Goal: Transaction & Acquisition: Purchase product/service

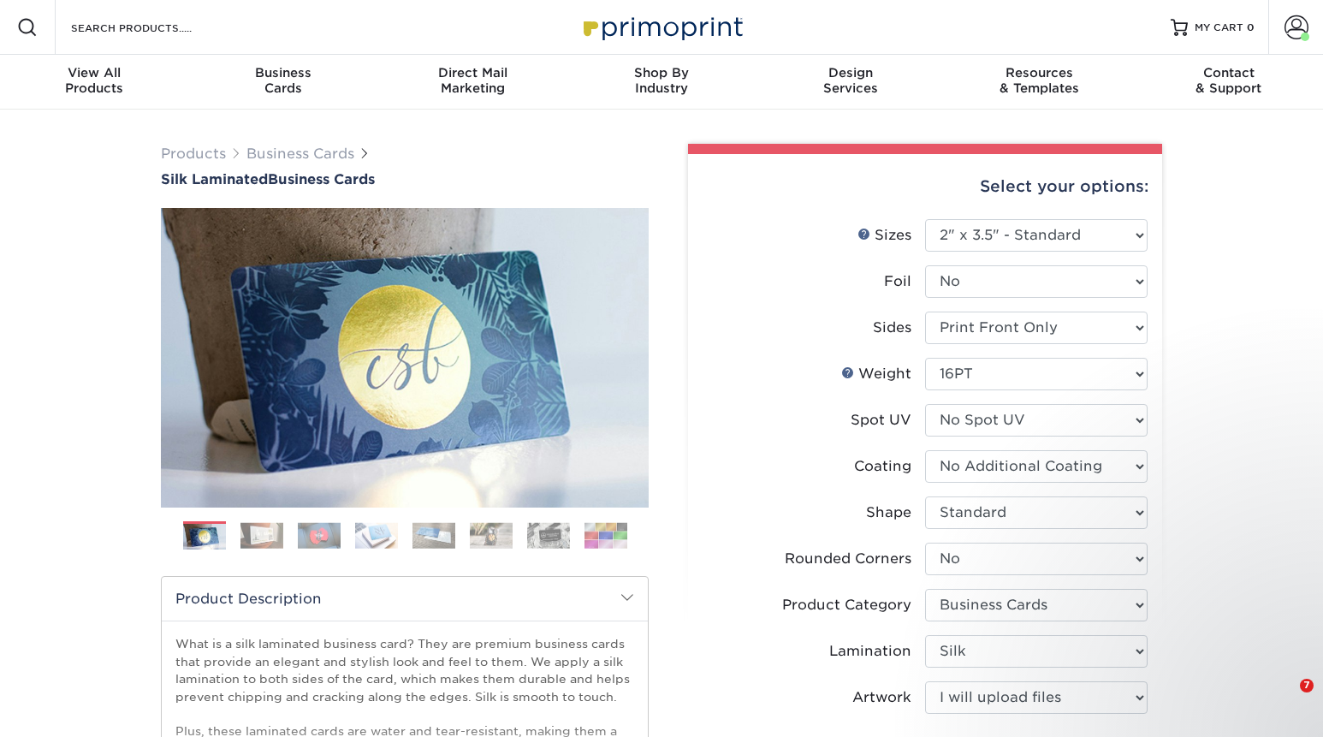
select select "2.00x3.50"
select select "0"
select select "3b5148f1-0588-4f88-a218-97bcfdce65c1"
select select "ccacb42f-45f7-42d3-bbd3-7c8421cf37f0"
select select "upload"
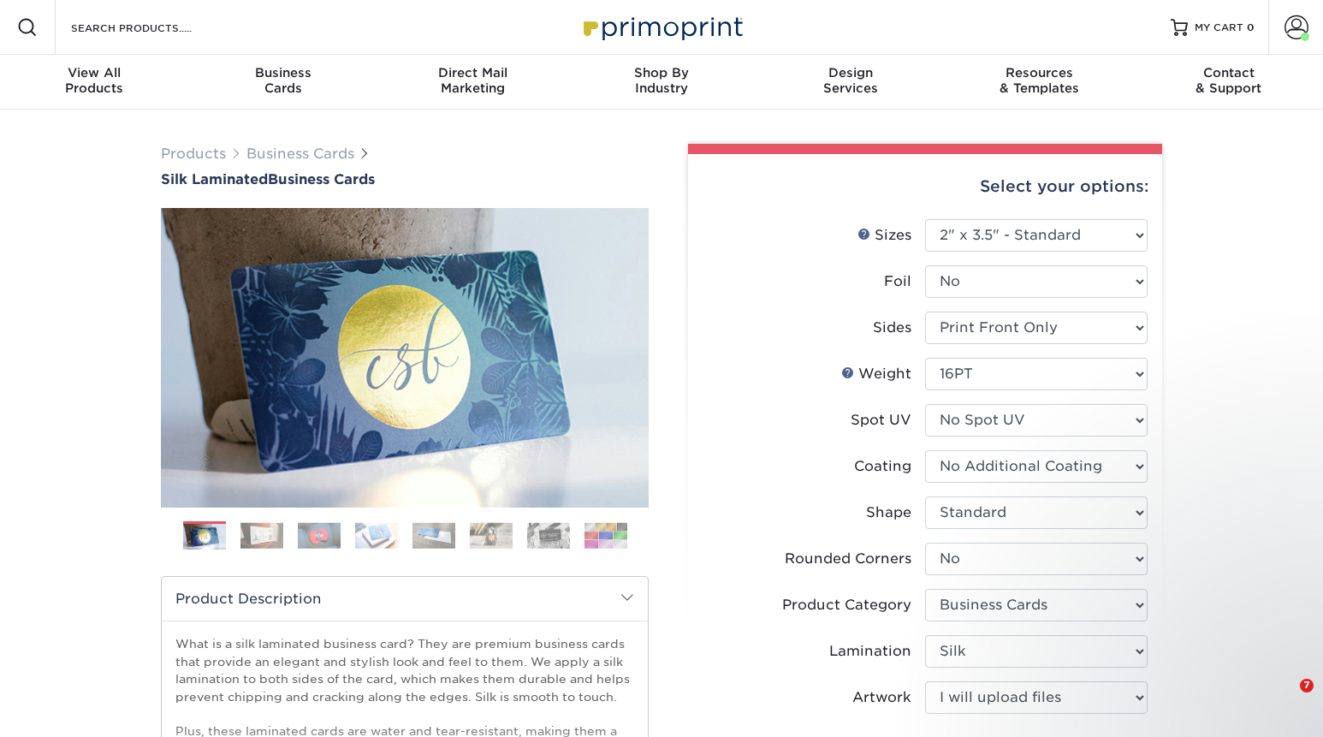
select select "500 – $86.00"
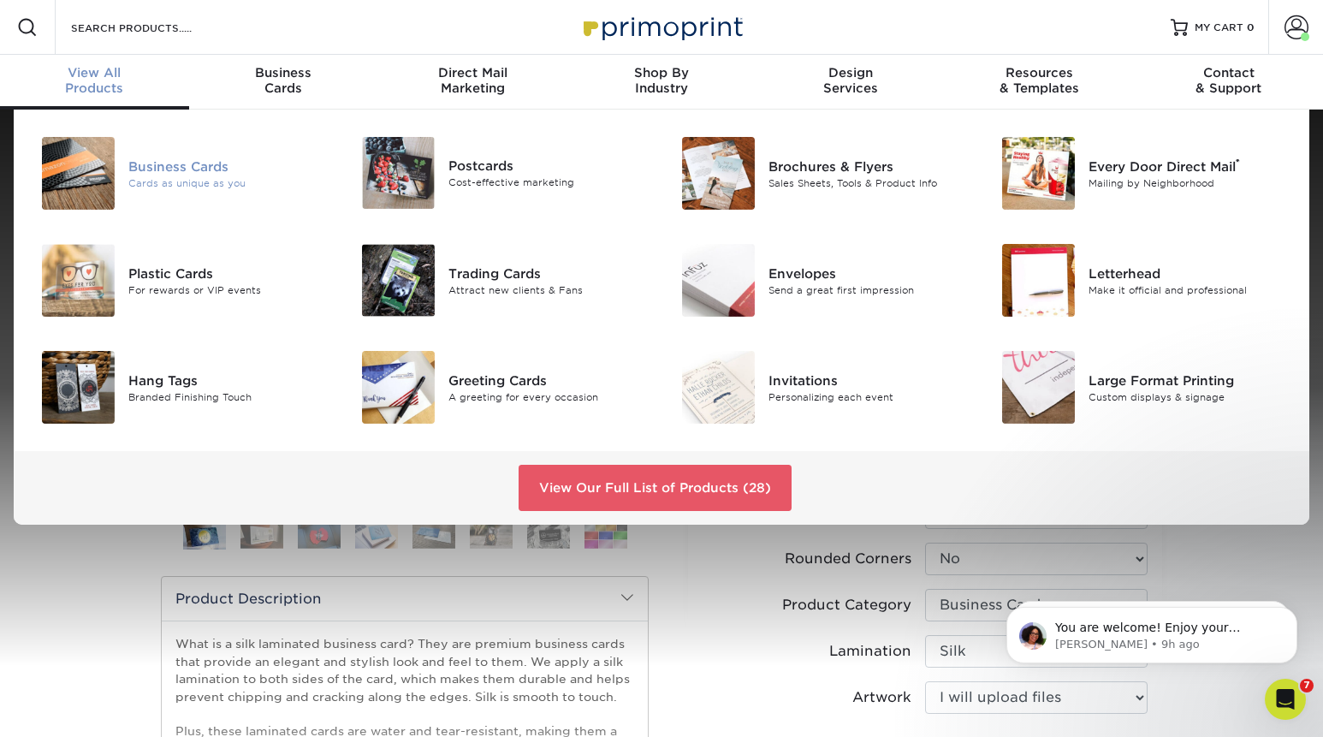
click at [148, 167] on div "Business Cards" at bounding box center [228, 166] width 200 height 19
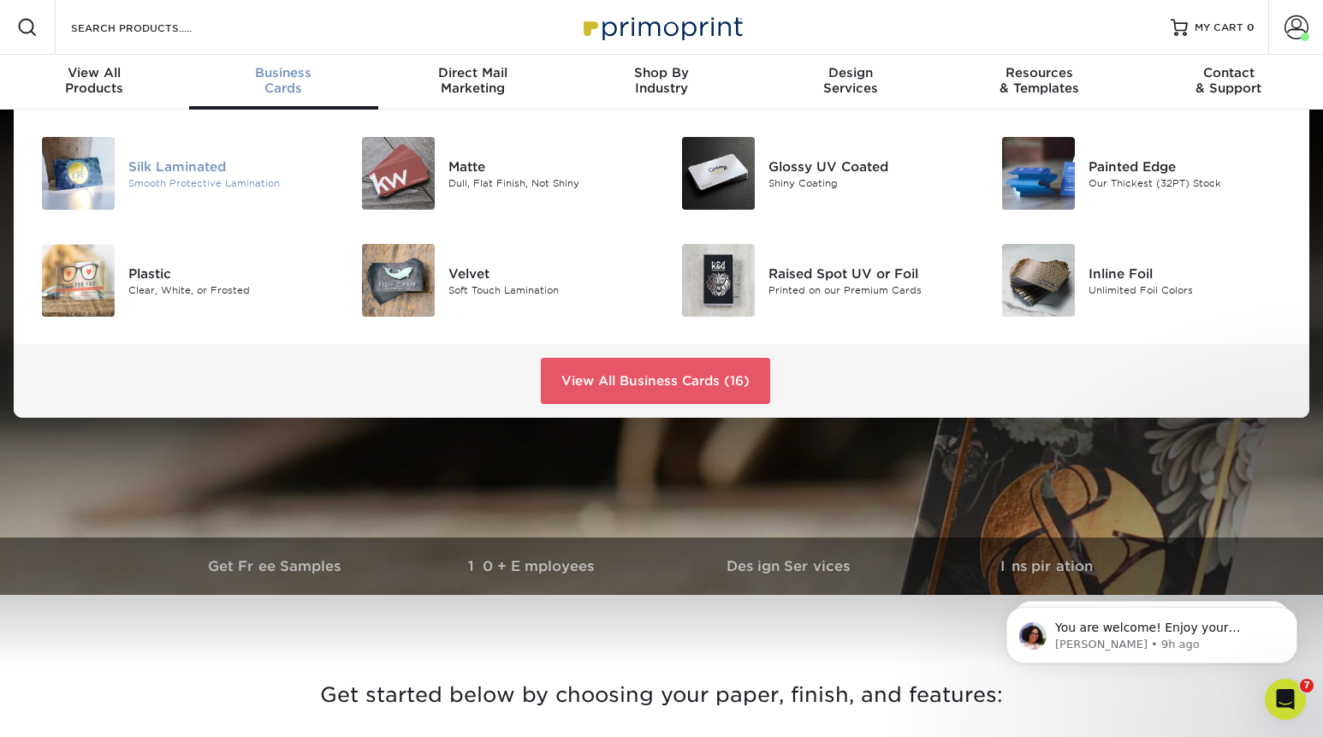
click at [205, 170] on div "Silk Laminated" at bounding box center [228, 166] width 200 height 19
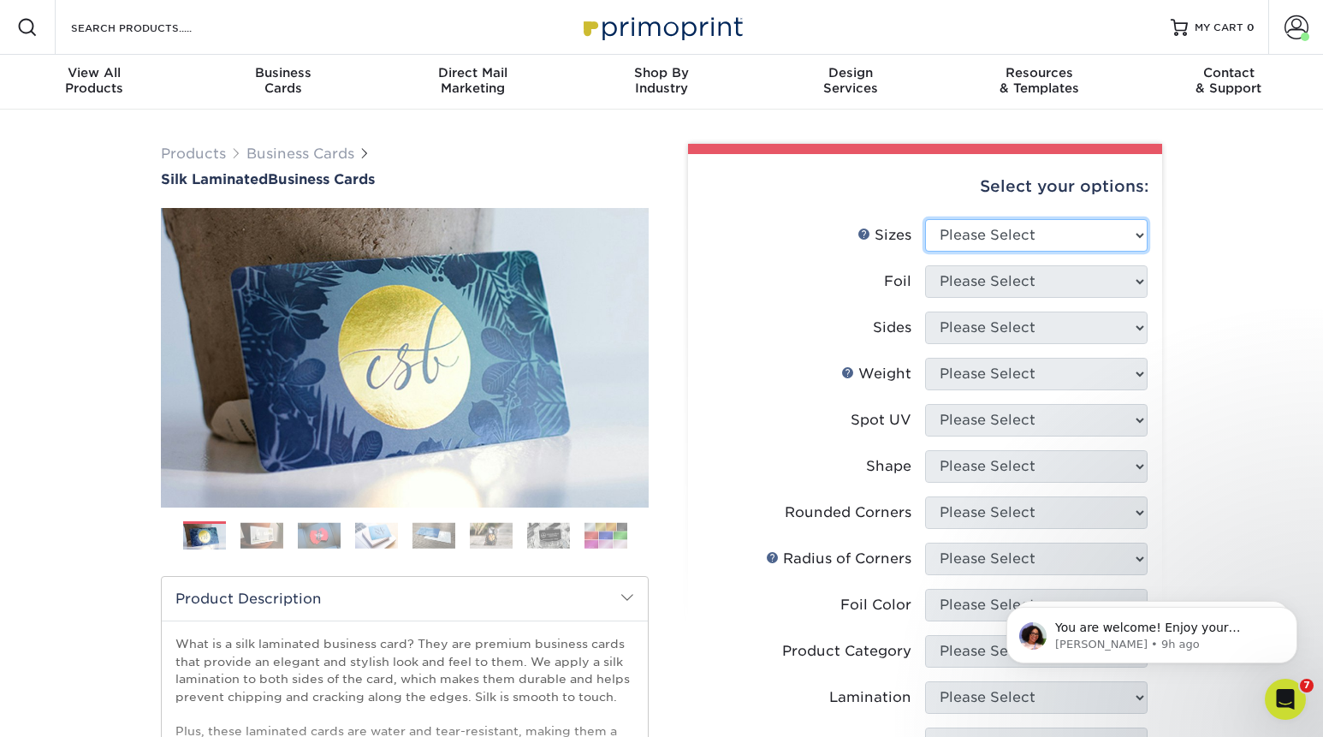
select select "2.00x3.50"
click option "2" x 3.5" - Standard" at bounding box center [0, 0] width 0 height 0
select select "0"
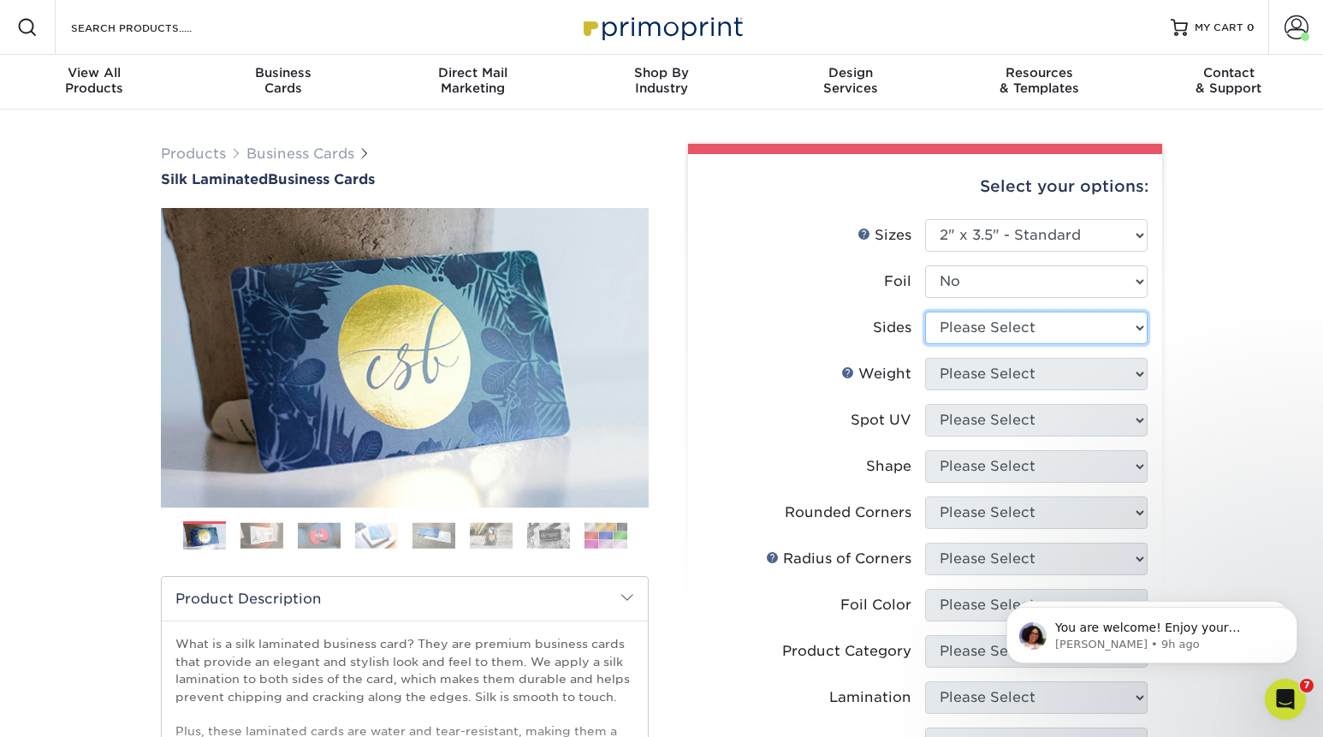
select select "32d3c223-f82c-492b-b915-ba065a00862f"
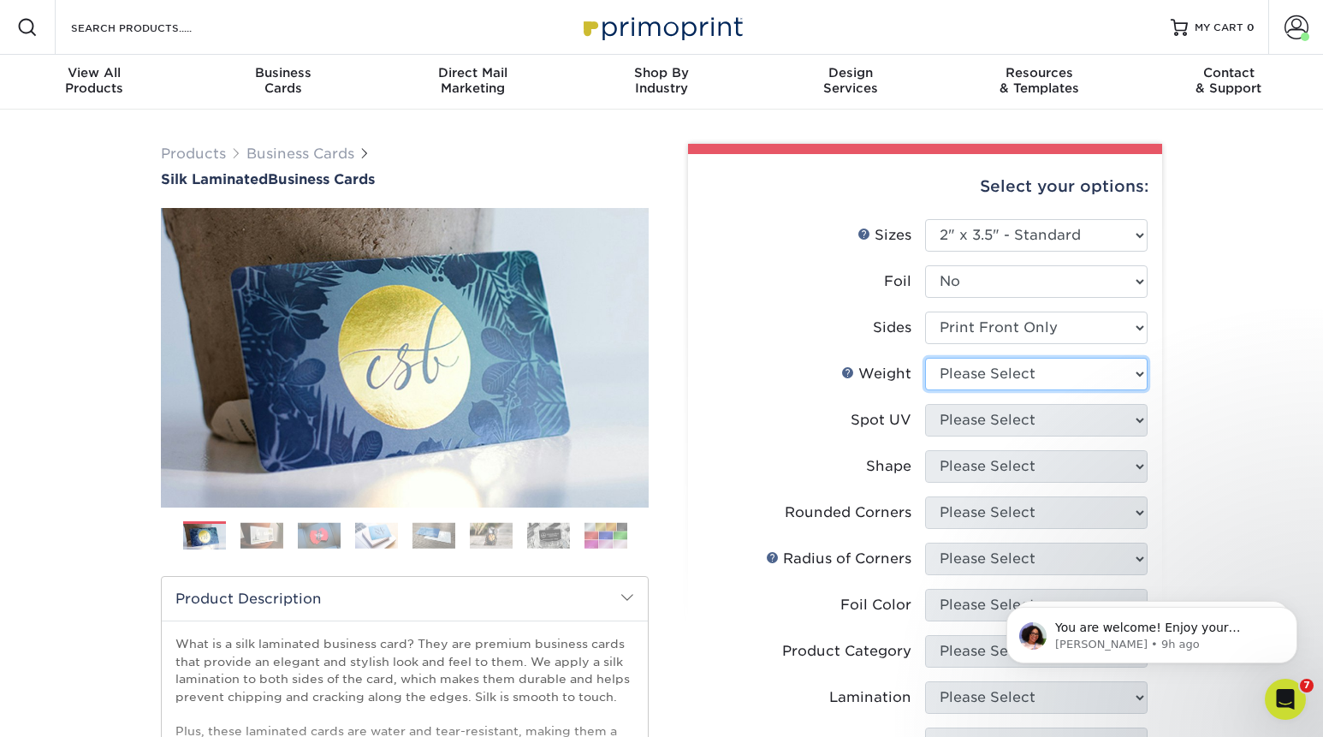
select select "16PT"
select select "3"
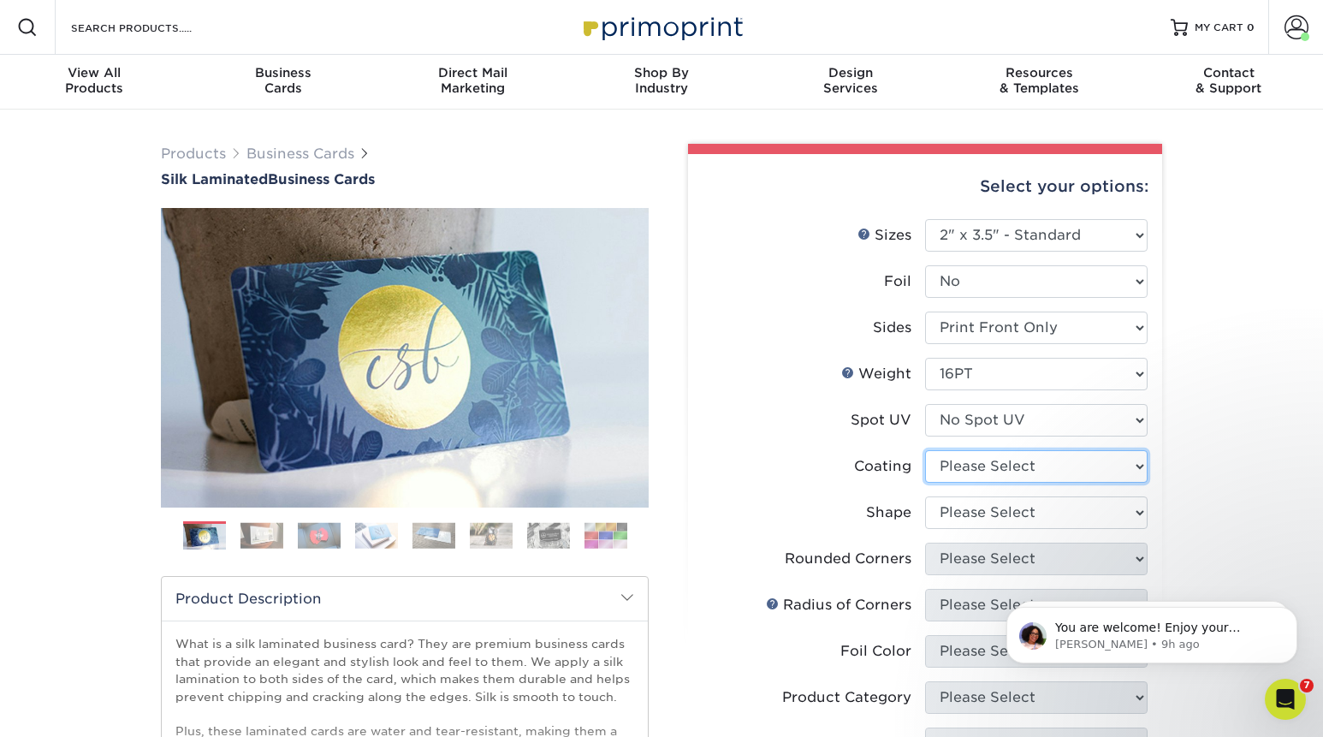
select select "3e7618de-abca-4bda-9f97-8b9129e913d8"
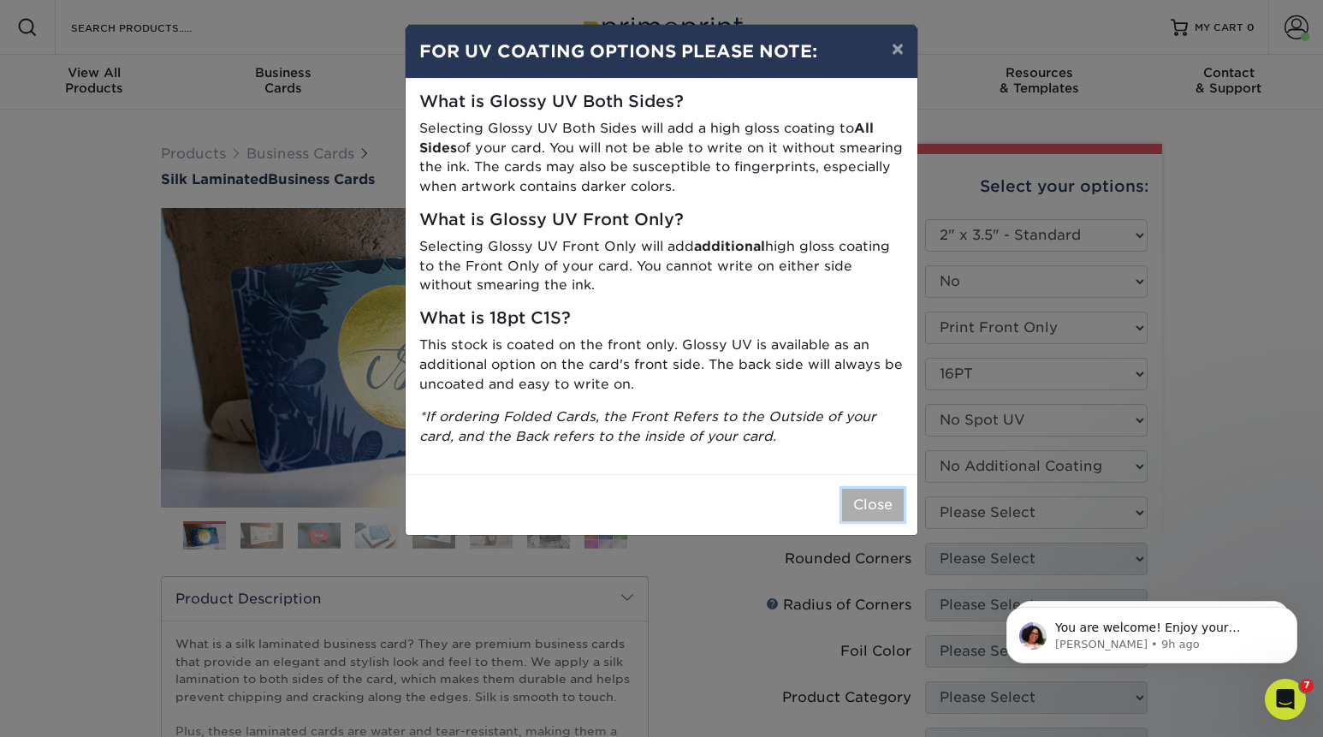
click at [846, 503] on button "Close" at bounding box center [873, 505] width 62 height 33
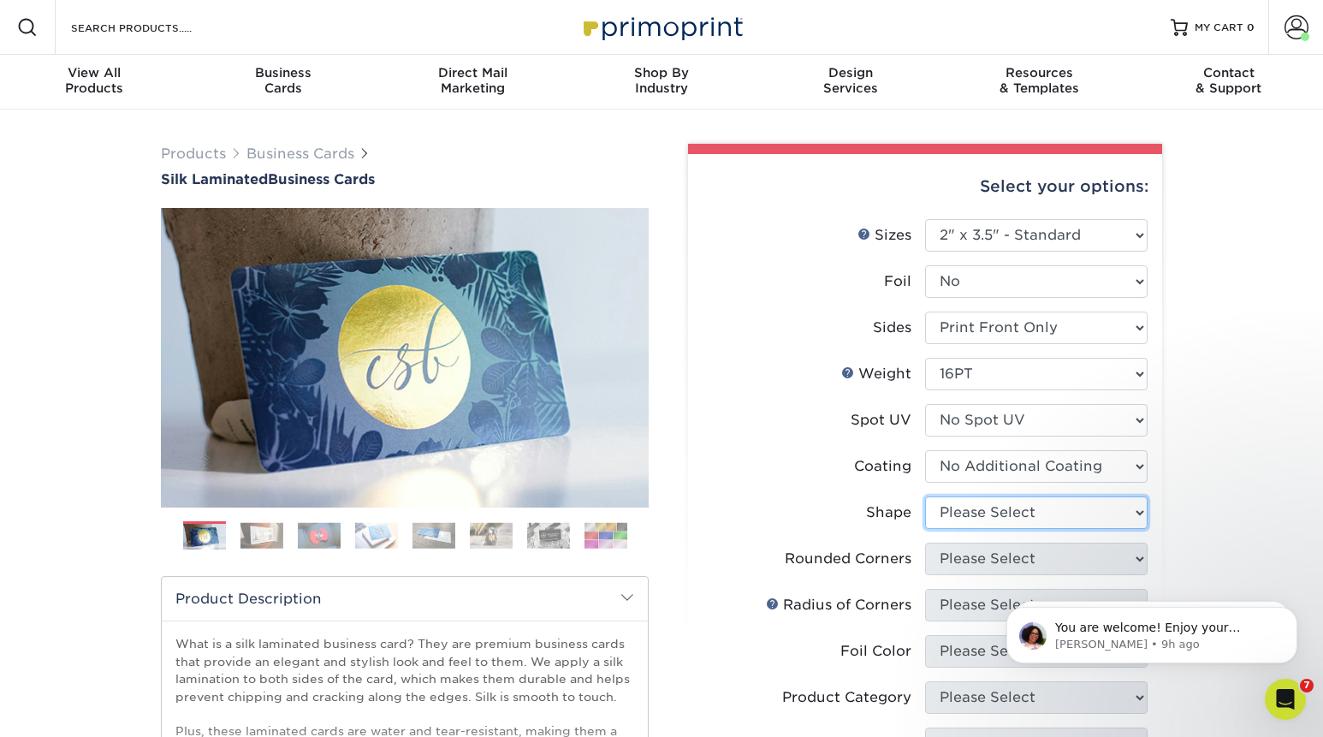
select select "standard"
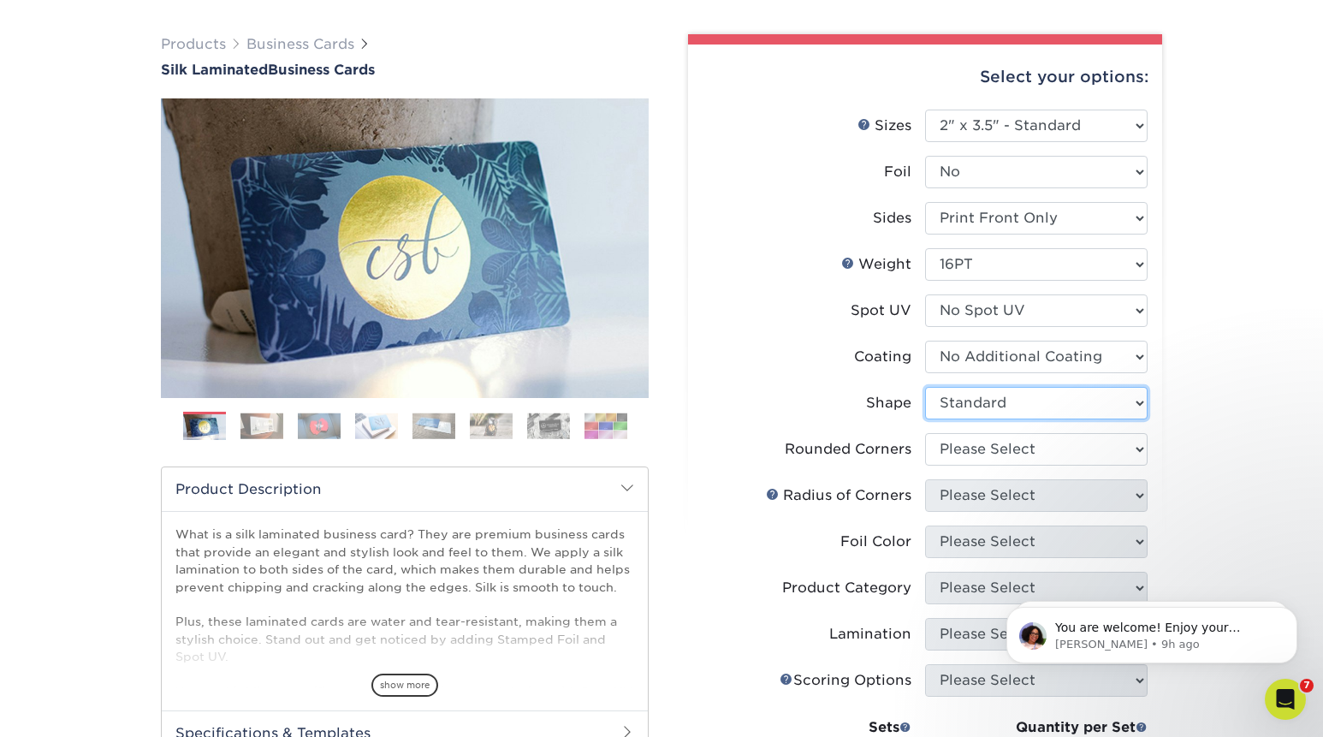
scroll to position [109, 0]
select select "0"
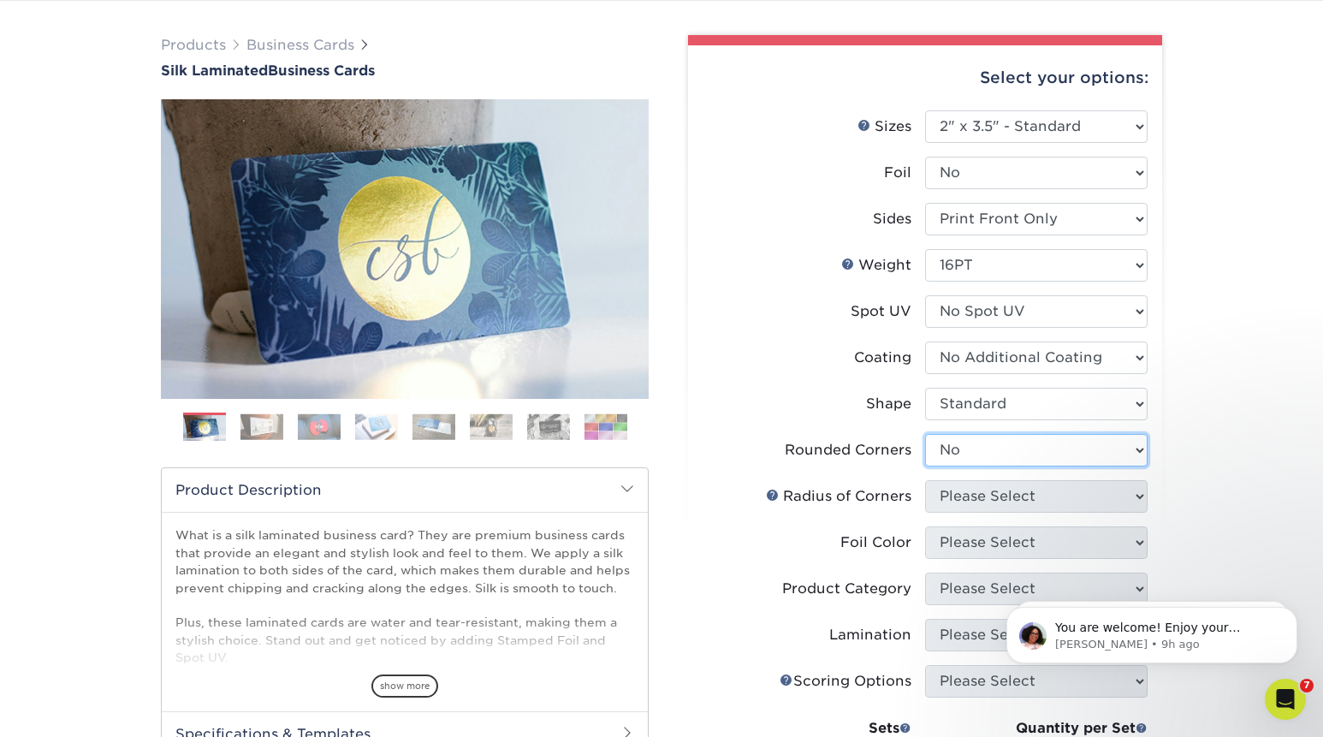
click option "No" at bounding box center [0, 0] width 0 height 0
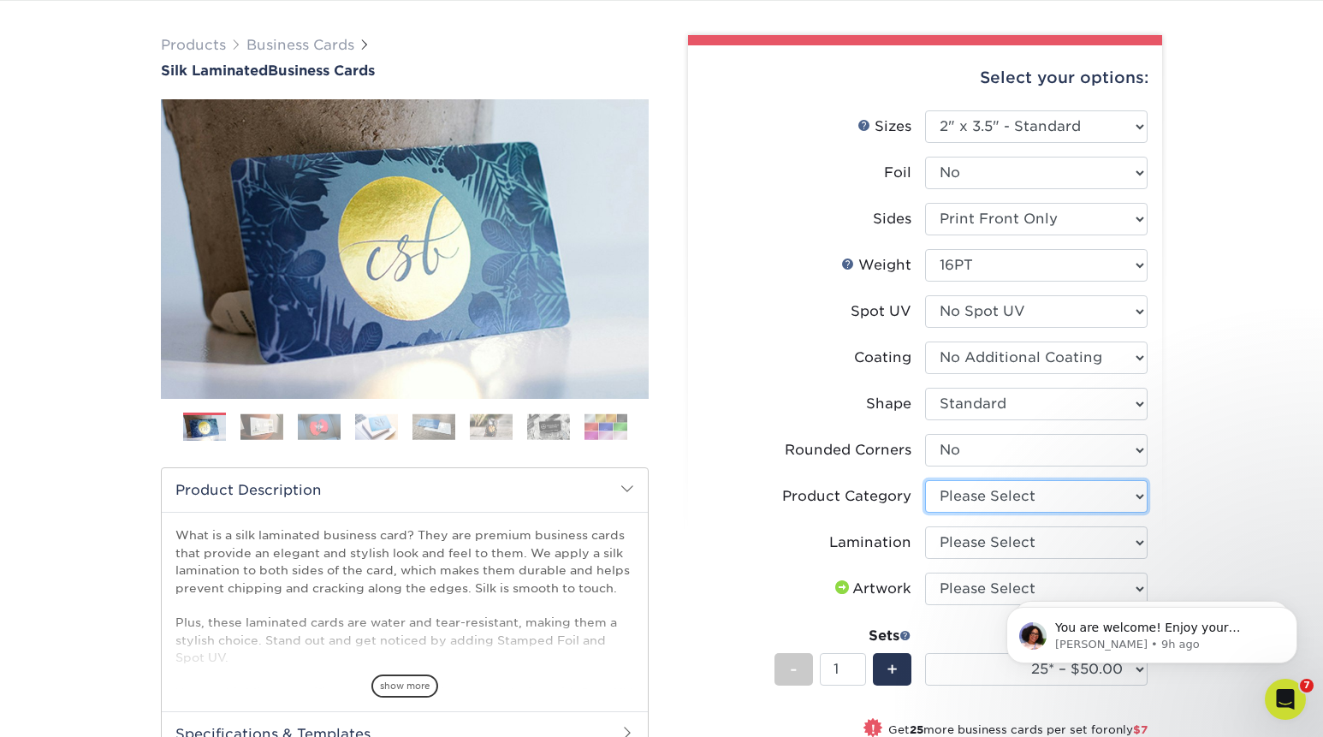
select select "3b5148f1-0588-4f88-a218-97bcfdce65c1"
click option "Business Cards" at bounding box center [0, 0] width 0 height 0
select select "ccacb42f-45f7-42d3-bbd3-7c8421cf37f0"
click option "Silk" at bounding box center [0, 0] width 0 height 0
select select "upload"
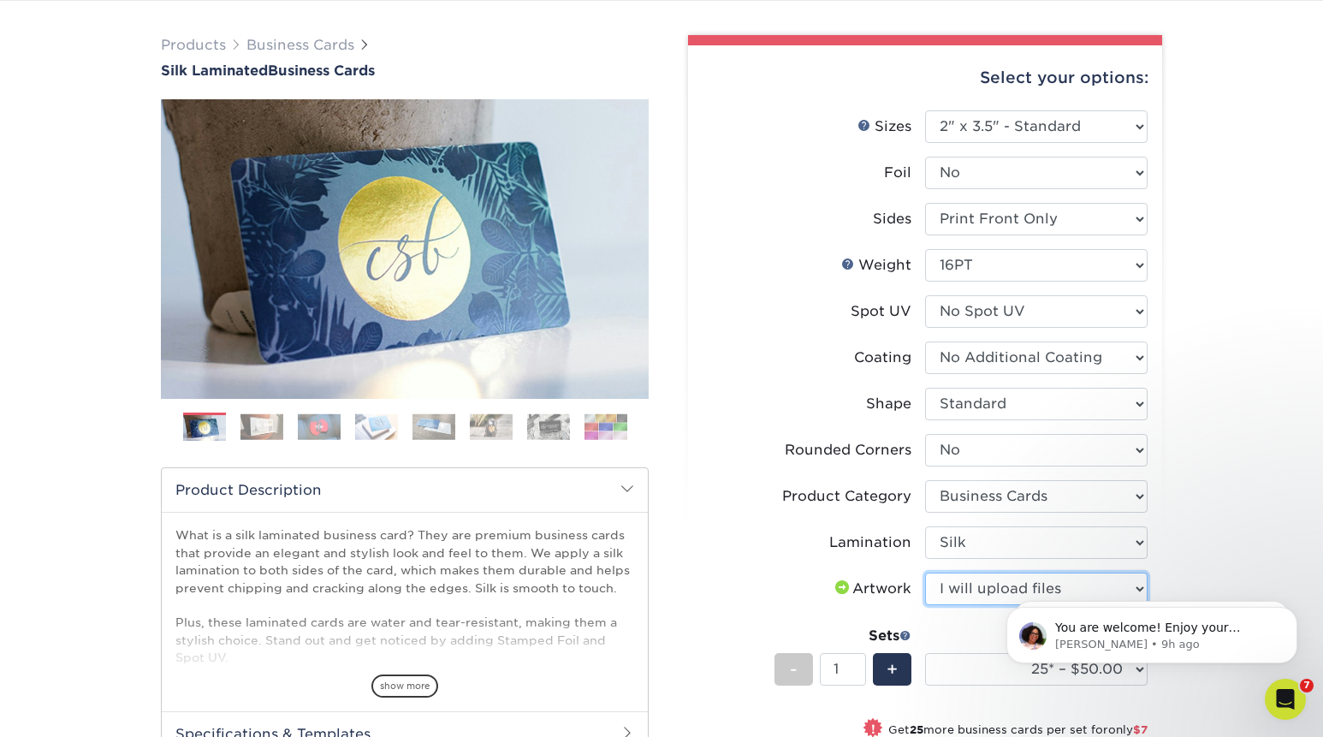
click option "I will upload files" at bounding box center [0, 0] width 0 height 0
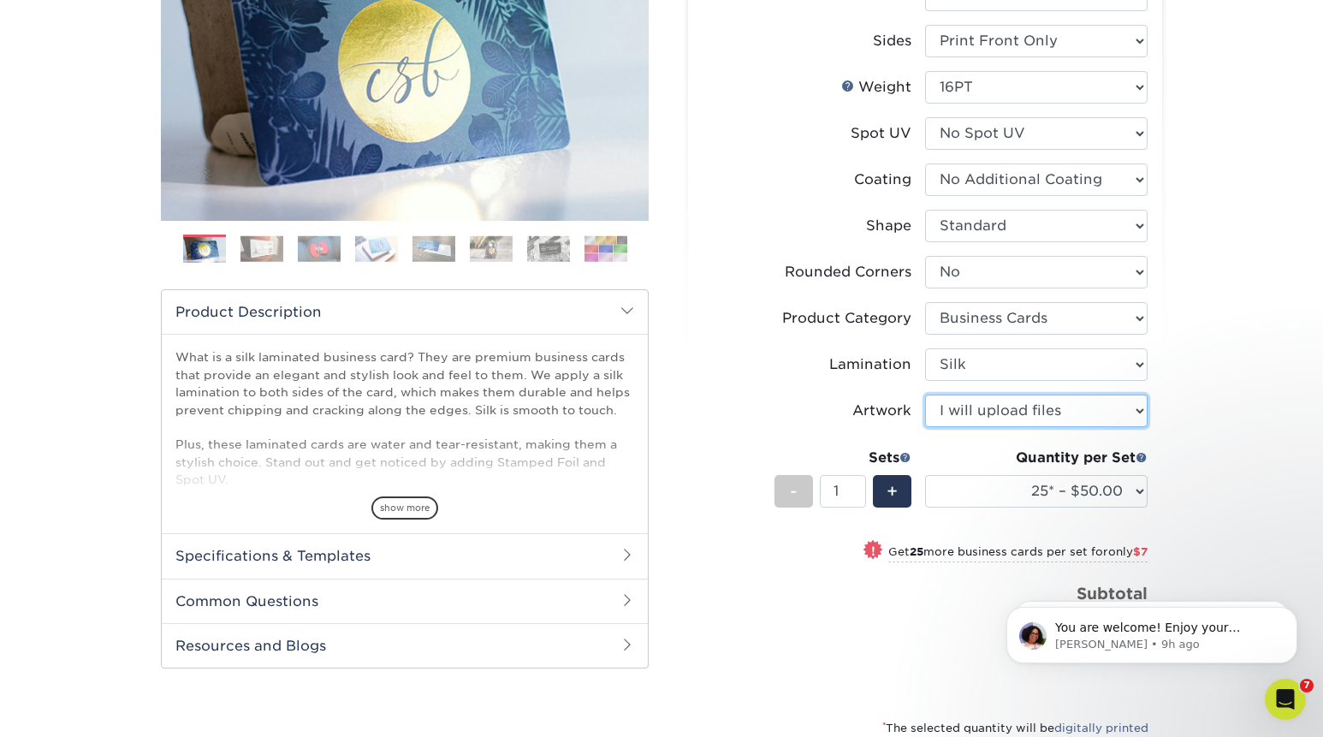
scroll to position [311, 0]
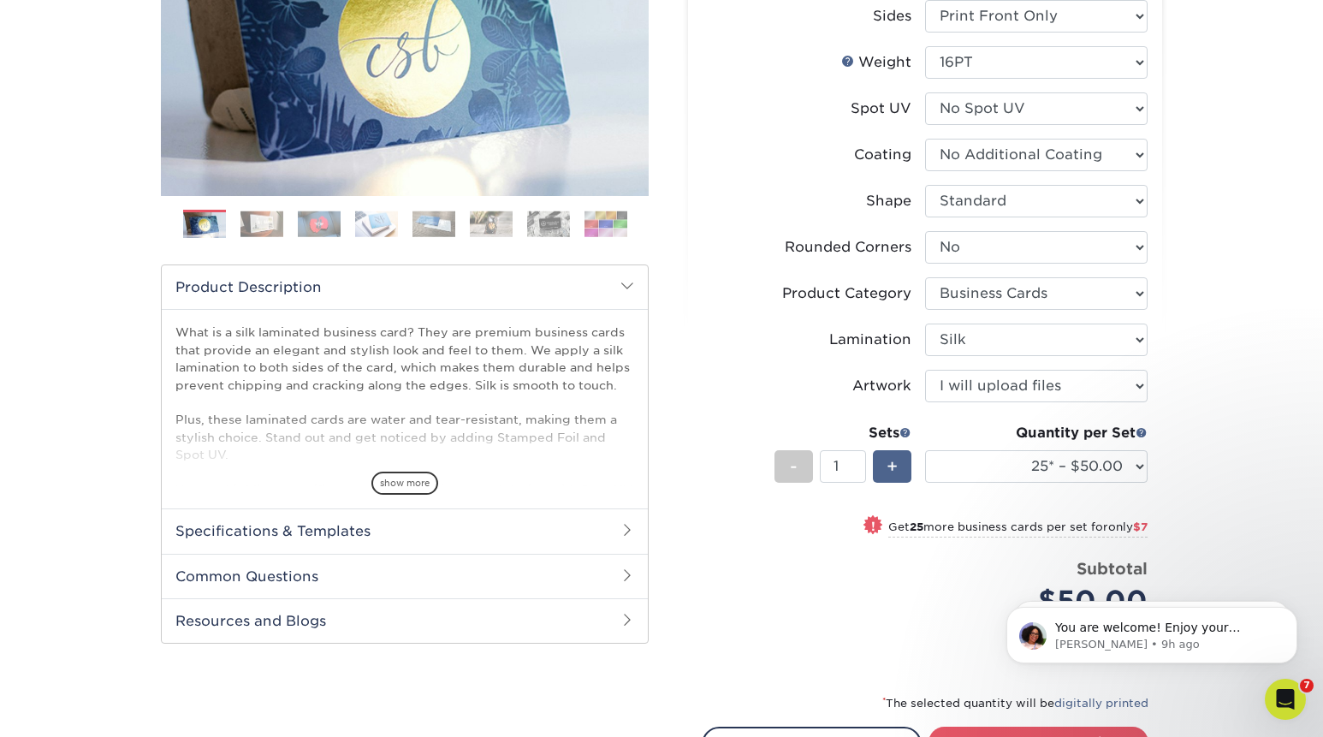
click at [902, 471] on div "+" at bounding box center [892, 466] width 39 height 33
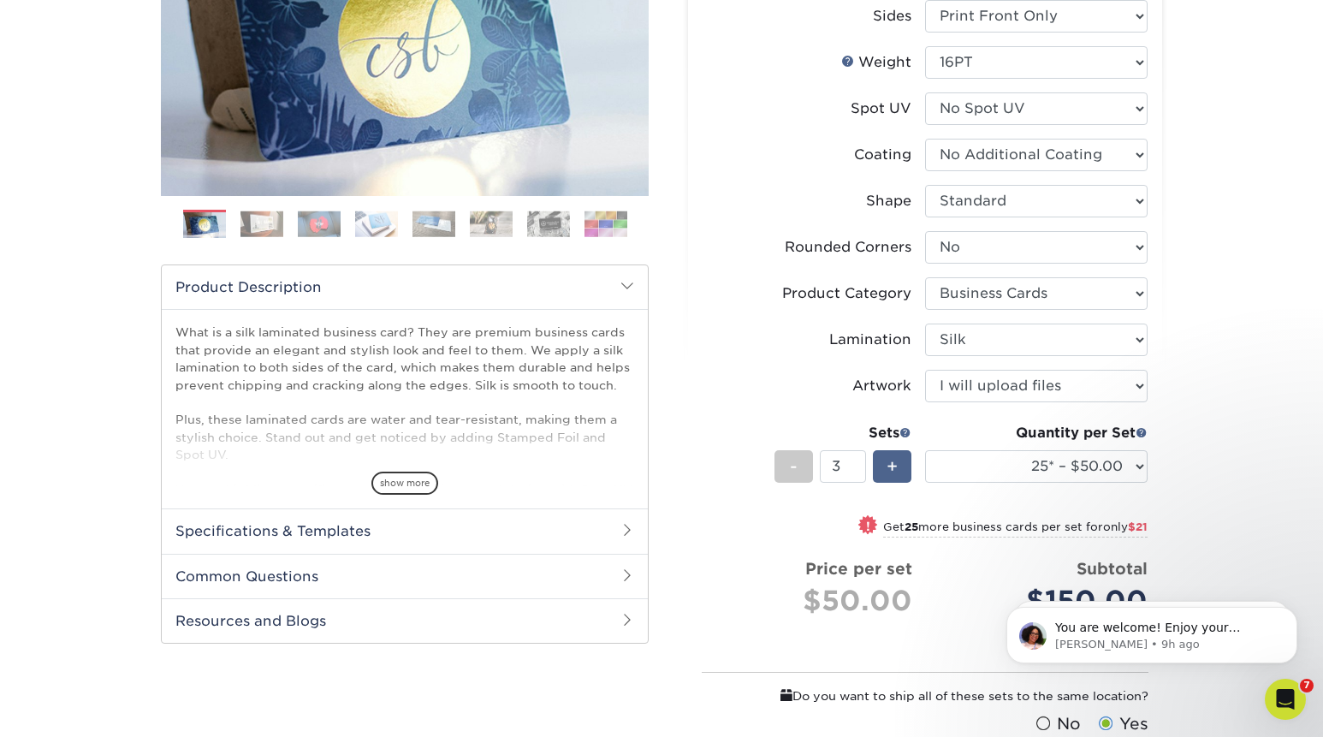
click at [902, 471] on div "+" at bounding box center [892, 466] width 39 height 33
type input "7"
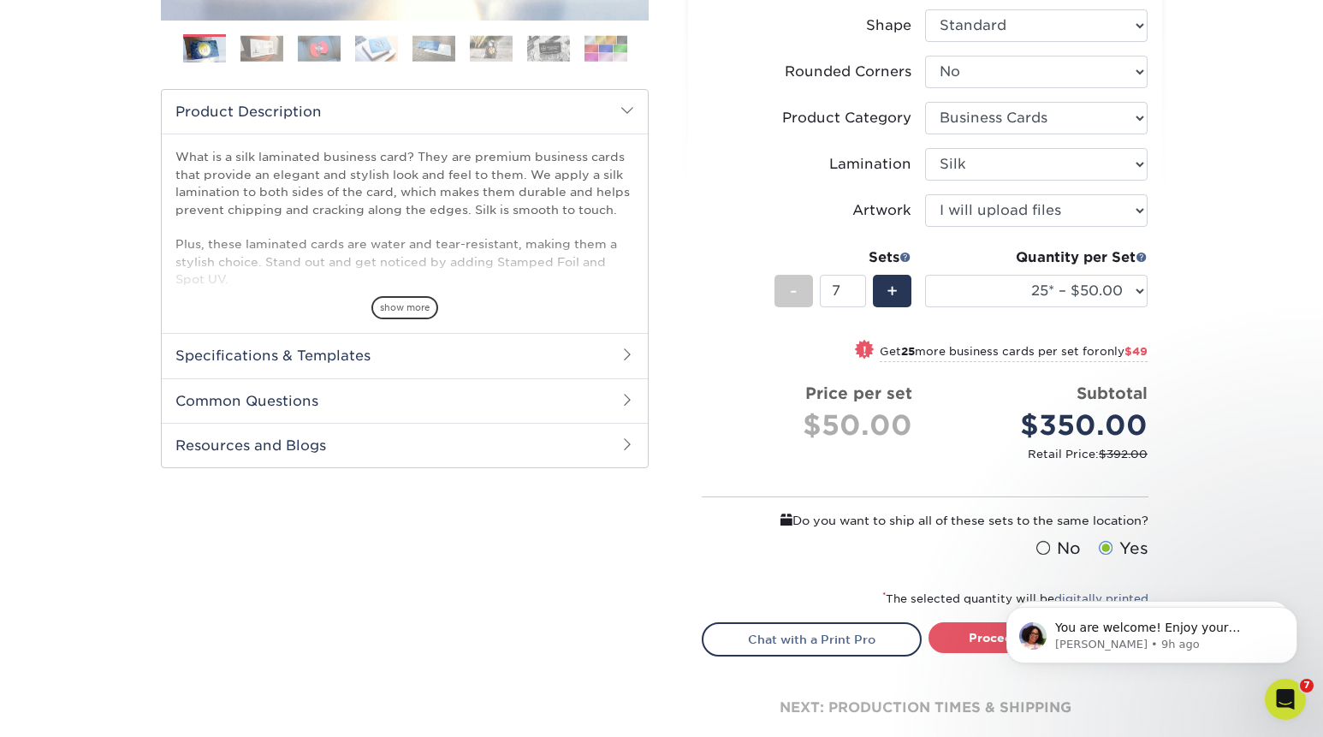
scroll to position [489, 0]
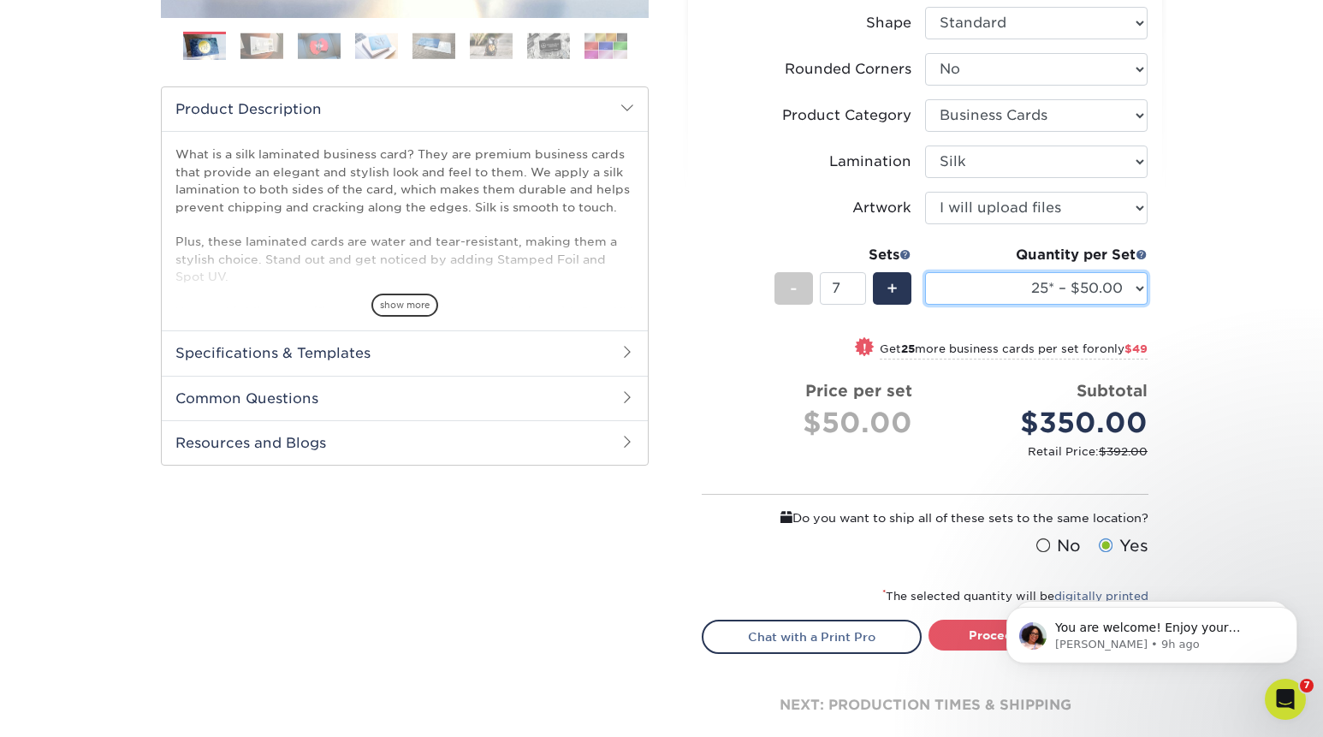
select select "500 – $86.00"
click option "500 – $86.00" at bounding box center [0, 0] width 0 height 0
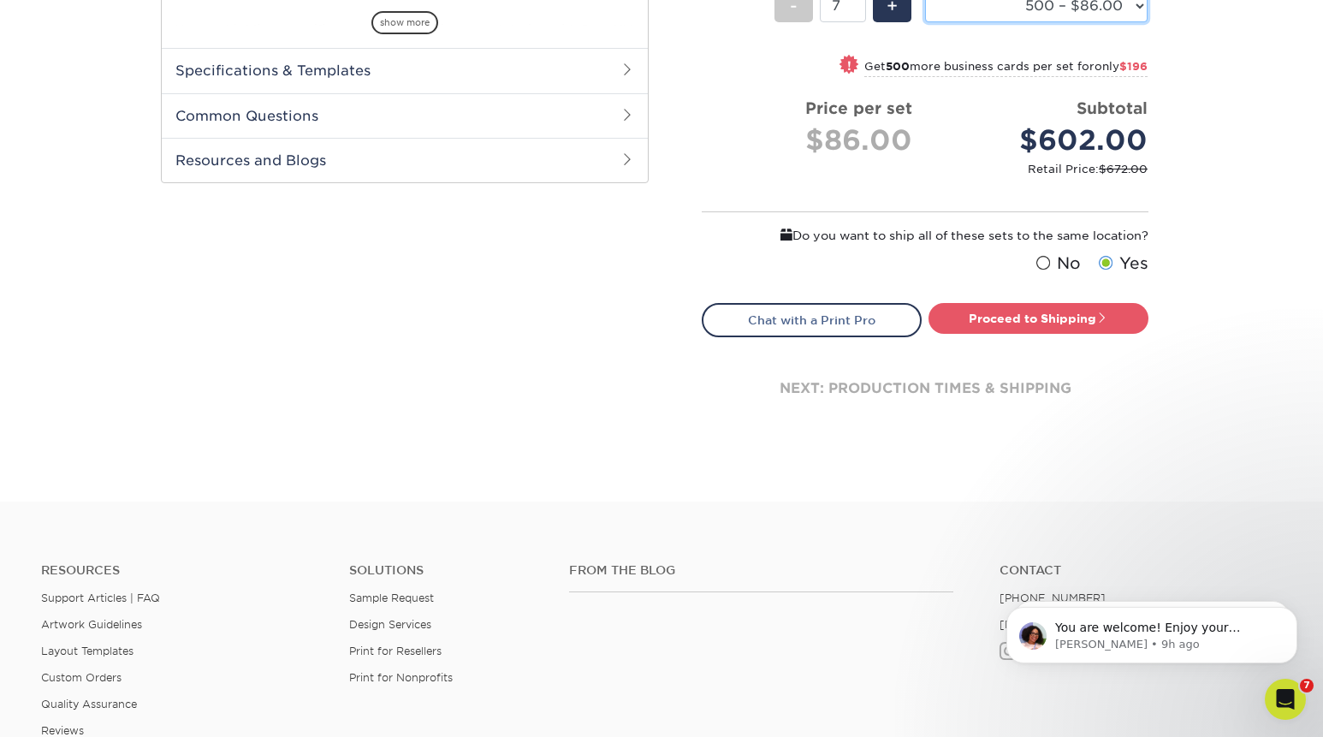
scroll to position [793, 0]
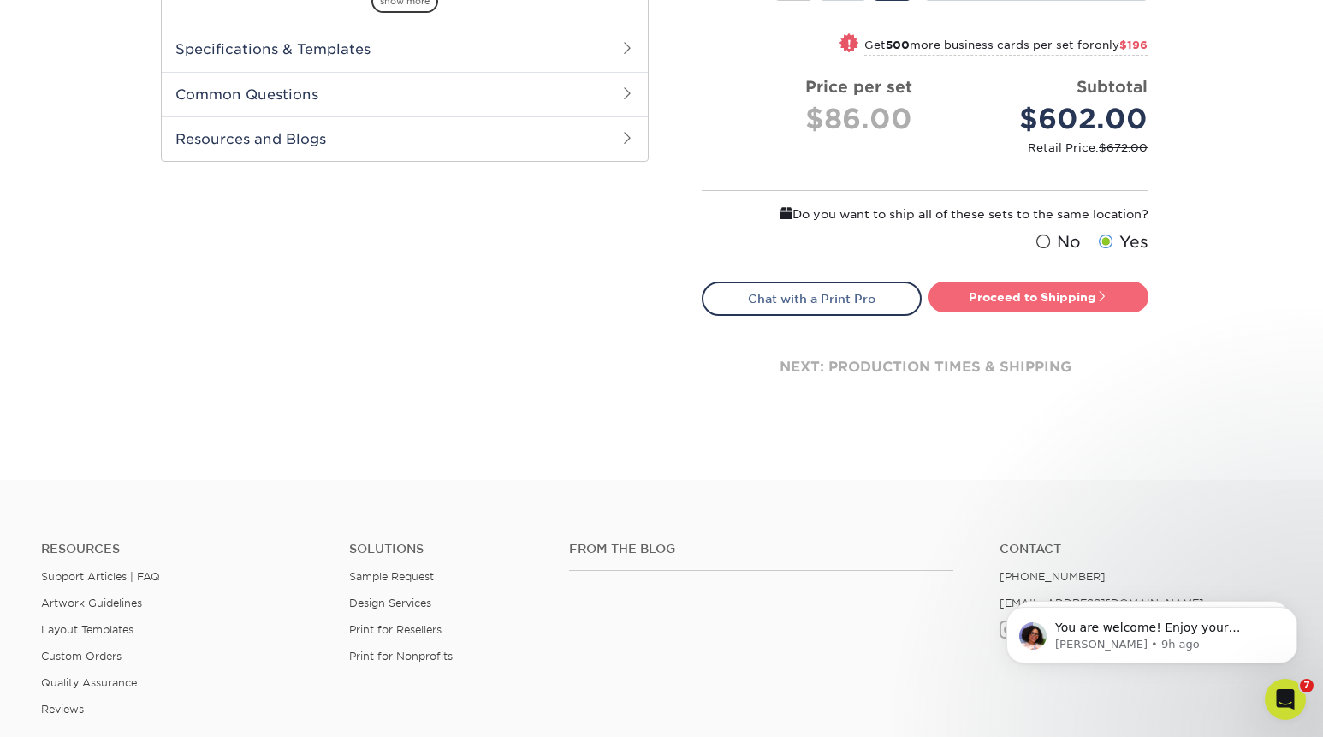
click at [1035, 301] on link "Proceed to Shipping" at bounding box center [1038, 297] width 220 height 31
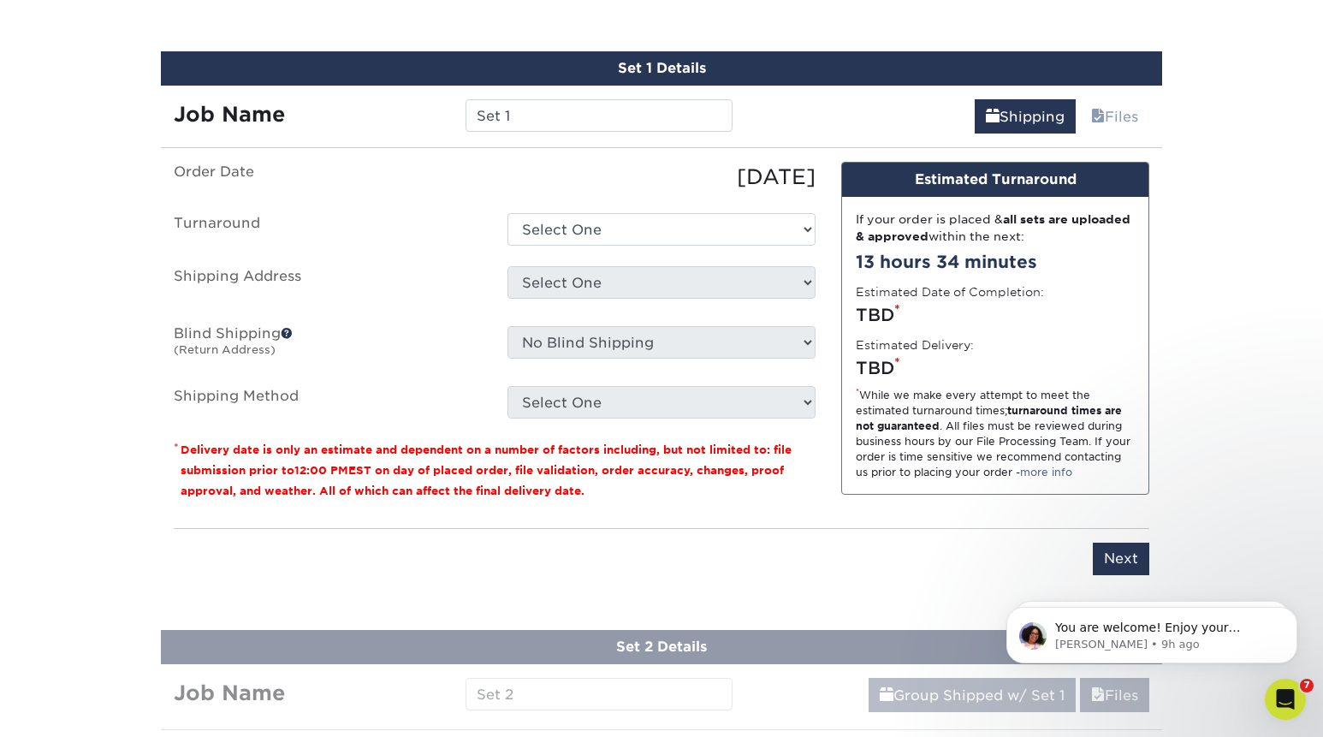
scroll to position [1120, 0]
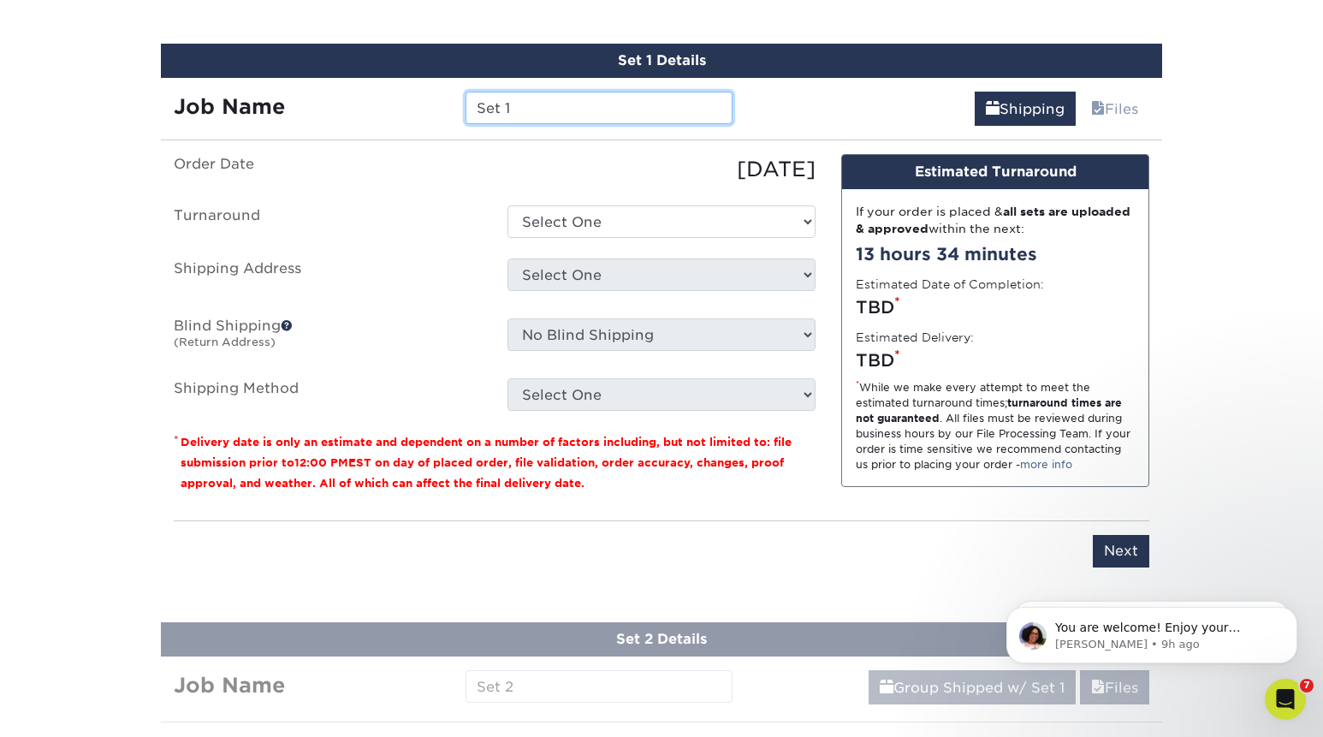
click at [533, 106] on input "Set 1" at bounding box center [599, 108] width 266 height 33
drag, startPoint x: 547, startPoint y: 112, endPoint x: 383, endPoint y: 90, distance: 165.0
click at [466, 92] on input "Set 1" at bounding box center [599, 108] width 266 height 33
type input "[PERSON_NAME]"
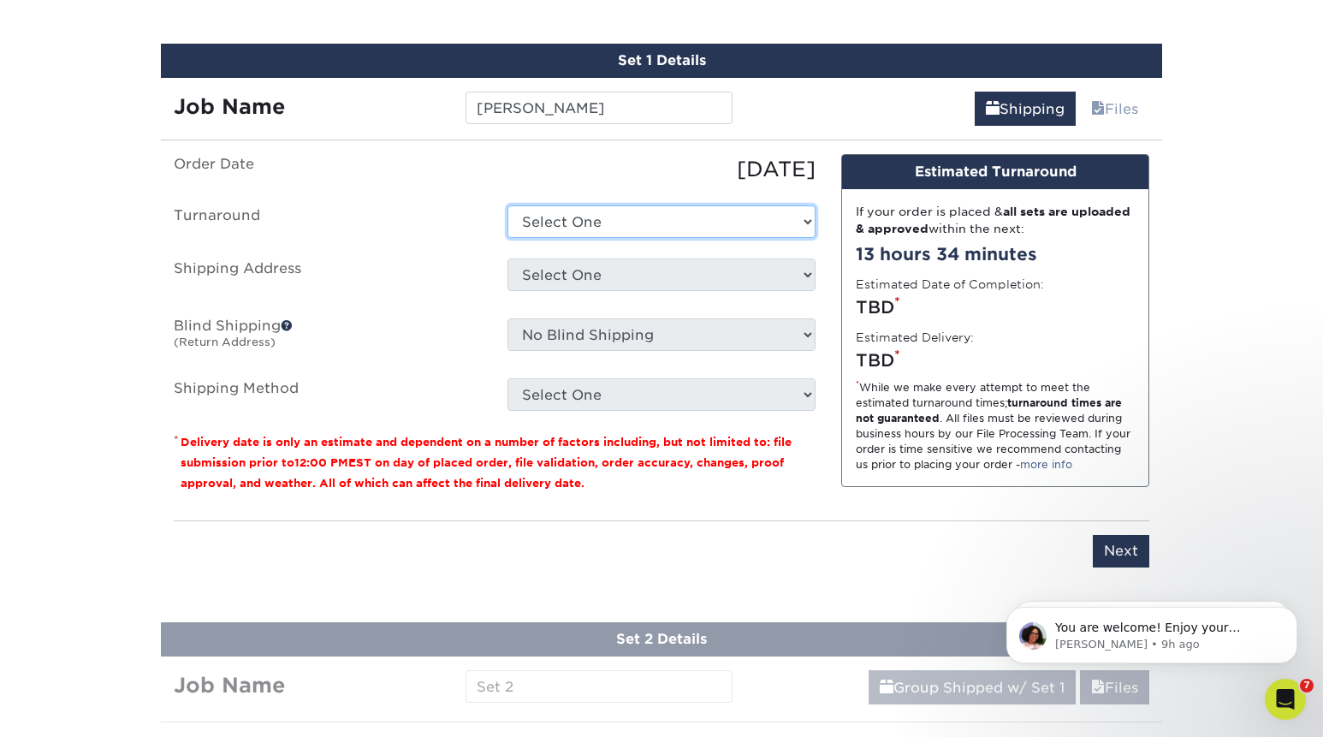
select select "37310969-316d-4d05-a66b-a95172c3ac03"
click option "Next Business Day" at bounding box center [0, 0] width 0 height 0
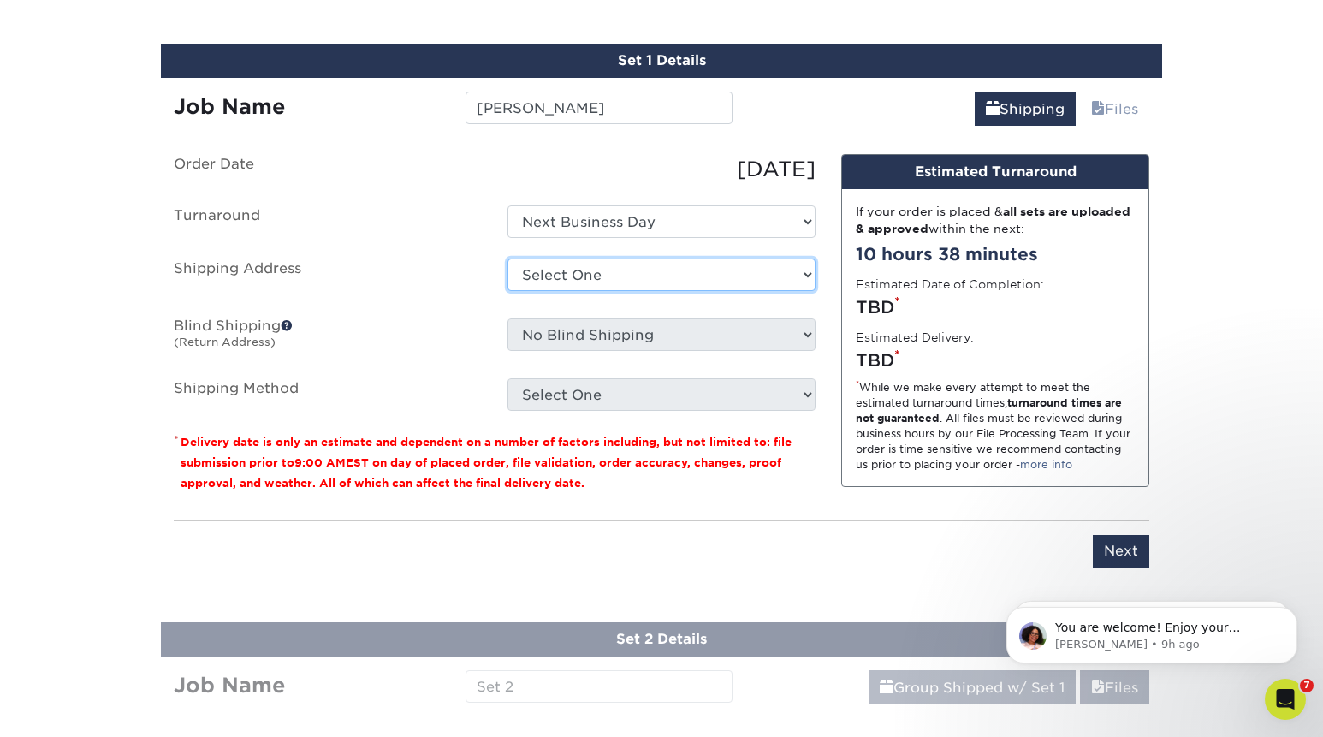
select select "newaddress"
click option "+ Add New Address" at bounding box center [0, 0] width 0 height 0
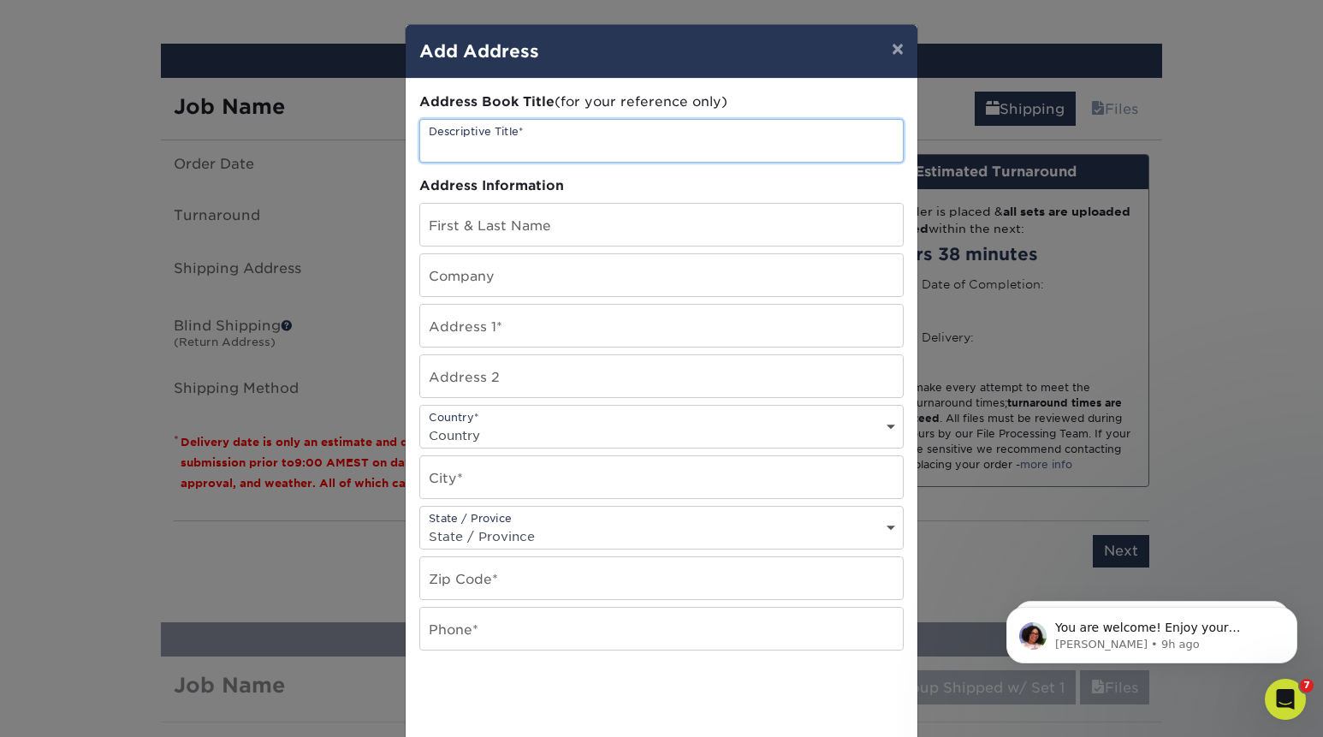
click at [546, 143] on input "text" at bounding box center [661, 141] width 483 height 42
type input "Parkdale Printing"
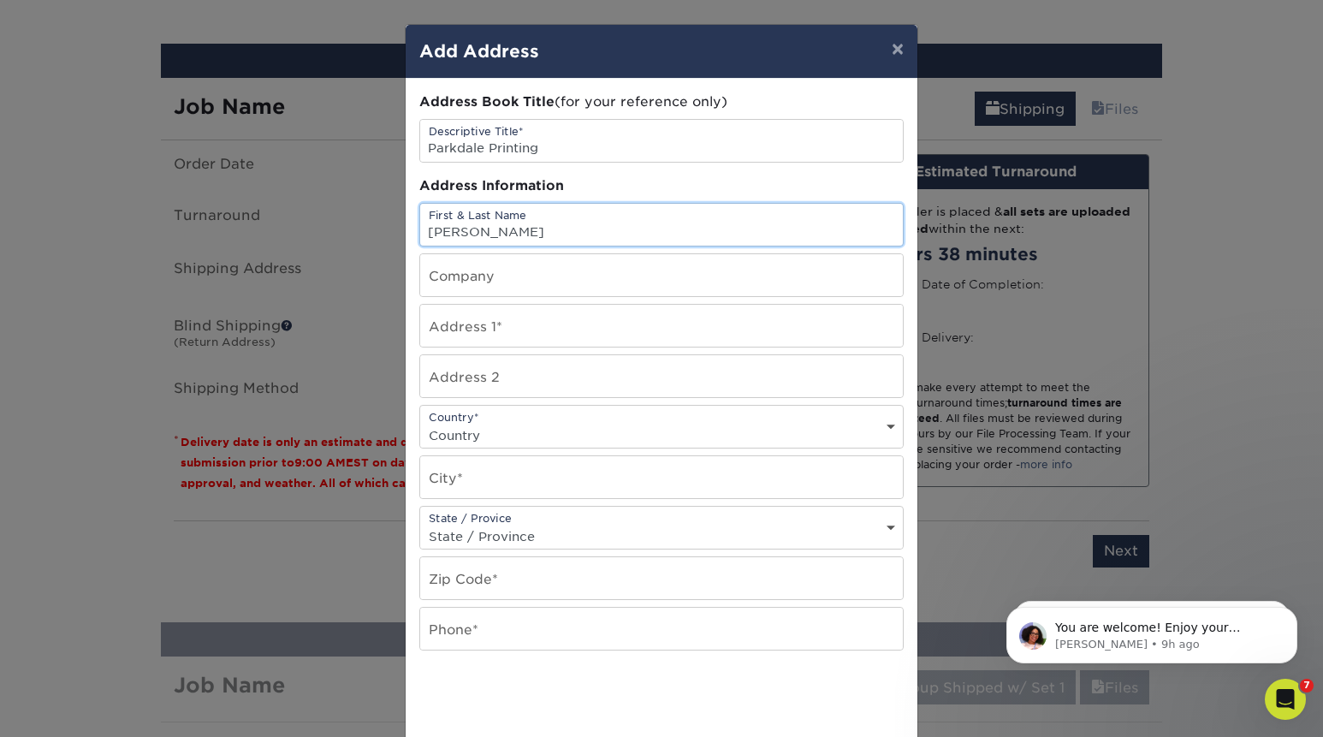
type input "Karina Carlisle"
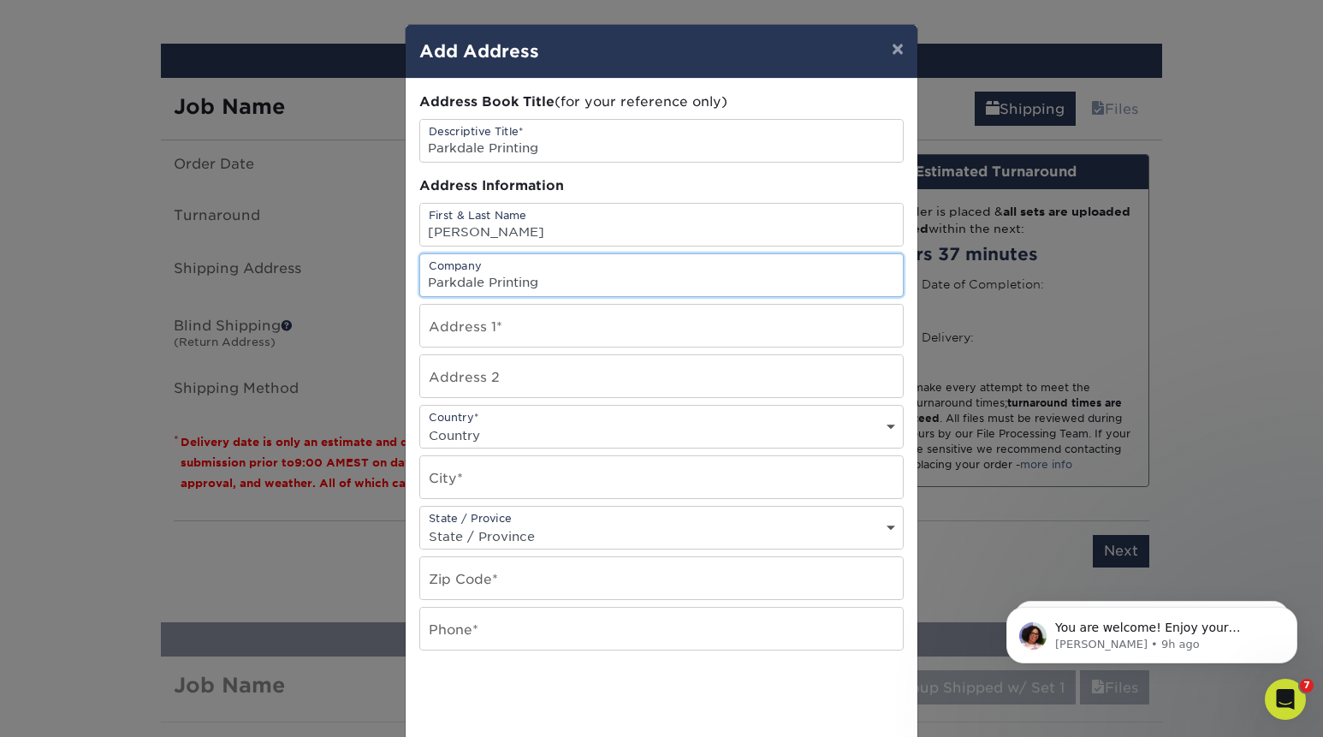
type input "Parkdale Printing"
type input "4711 S. Alameda"
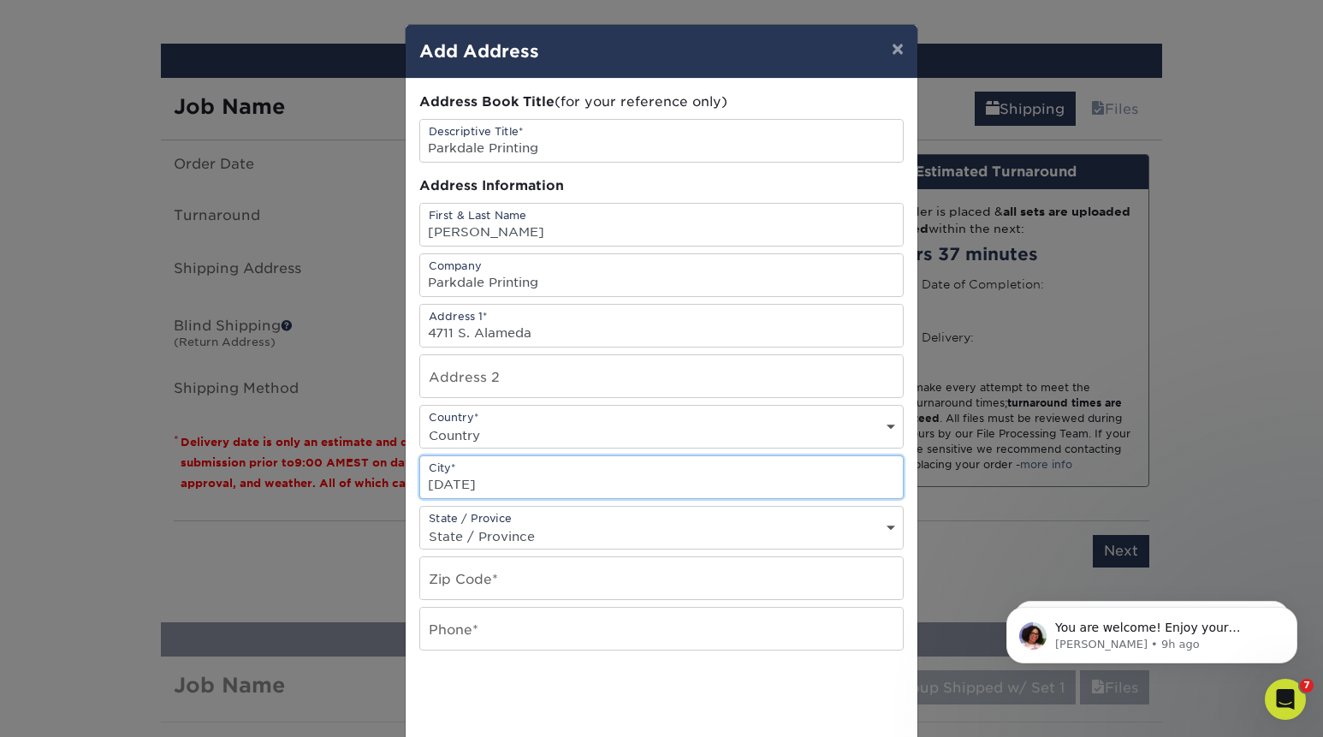
type input "Corpus Christi"
select select "TX"
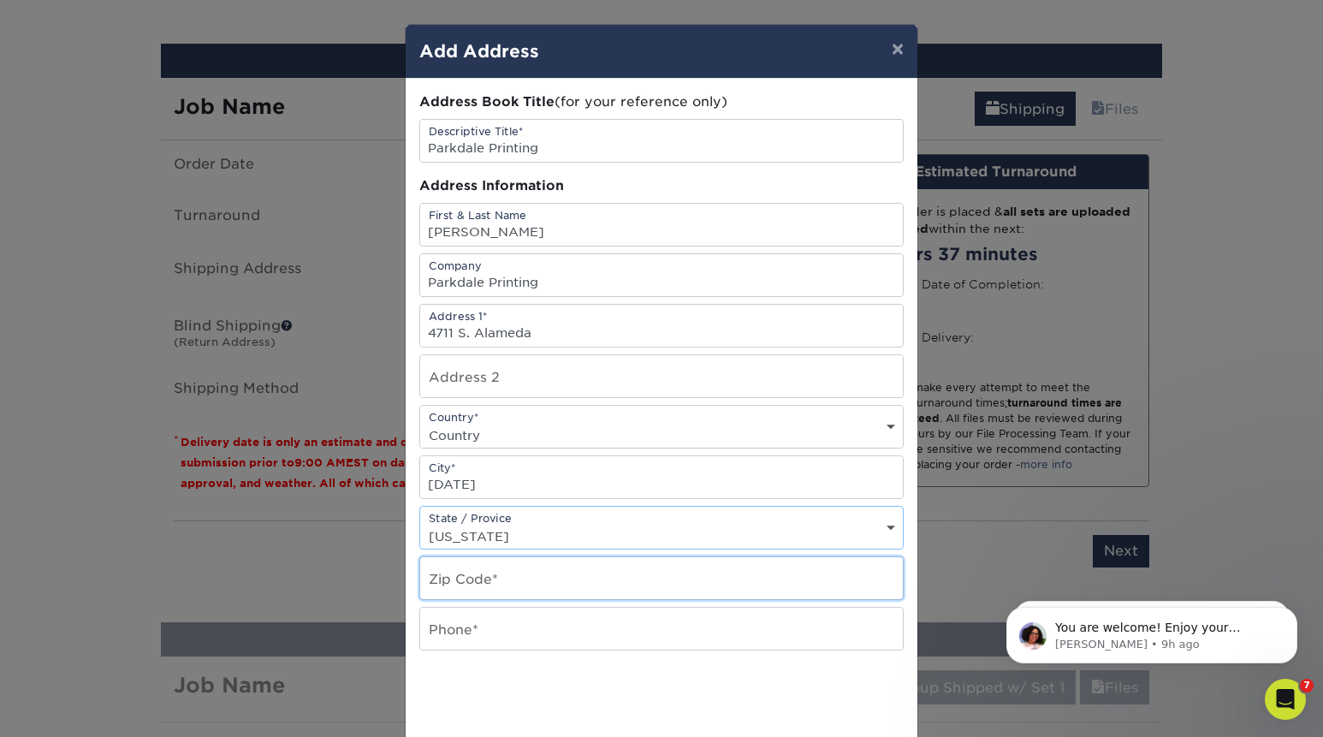
click at [471, 595] on input "text" at bounding box center [661, 578] width 483 height 42
type input "78412"
click at [488, 650] on div "Phone*" at bounding box center [661, 629] width 484 height 44
click at [478, 639] on input "text" at bounding box center [661, 629] width 483 height 42
type input "6"
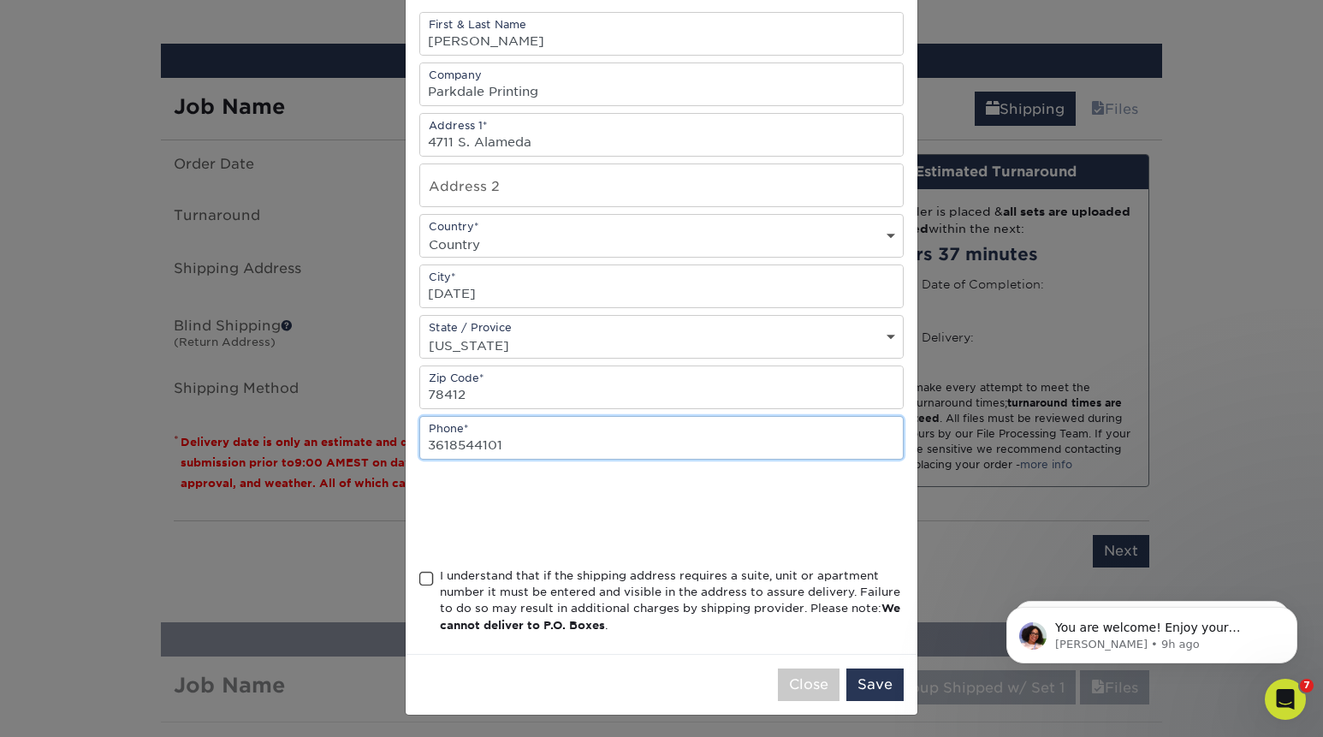
scroll to position [204, 0]
type input "3618544101"
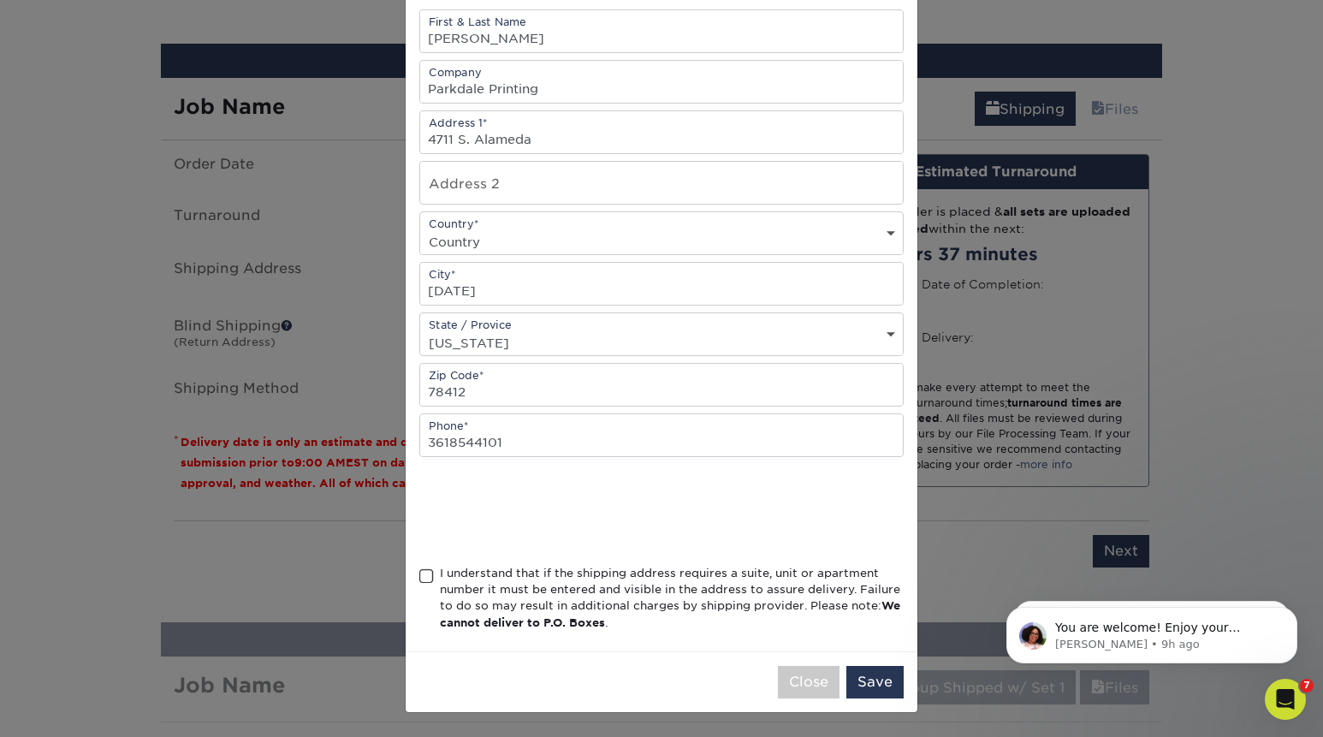
click at [430, 573] on span at bounding box center [426, 576] width 15 height 16
click at [0, 0] on input "I understand that if the shipping address requires a suite, unit or apartment n…" at bounding box center [0, 0] width 0 height 0
click at [879, 686] on button "Save" at bounding box center [874, 682] width 57 height 33
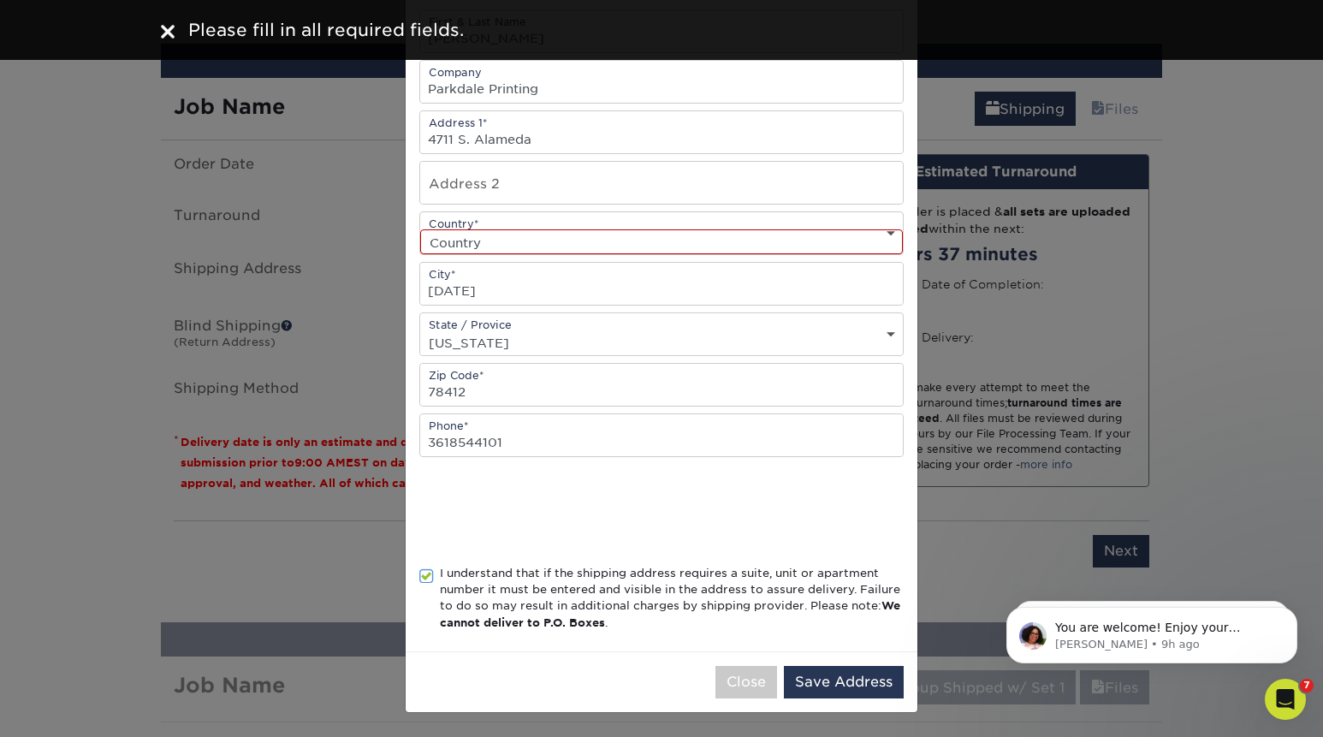
click at [420, 229] on select "Country United States Canada ----------------------------- Afghanistan Albania …" at bounding box center [661, 241] width 483 height 25
select select "US"
click option "United States" at bounding box center [0, 0] width 0 height 0
click at [837, 679] on button "Save Address" at bounding box center [844, 682] width 120 height 33
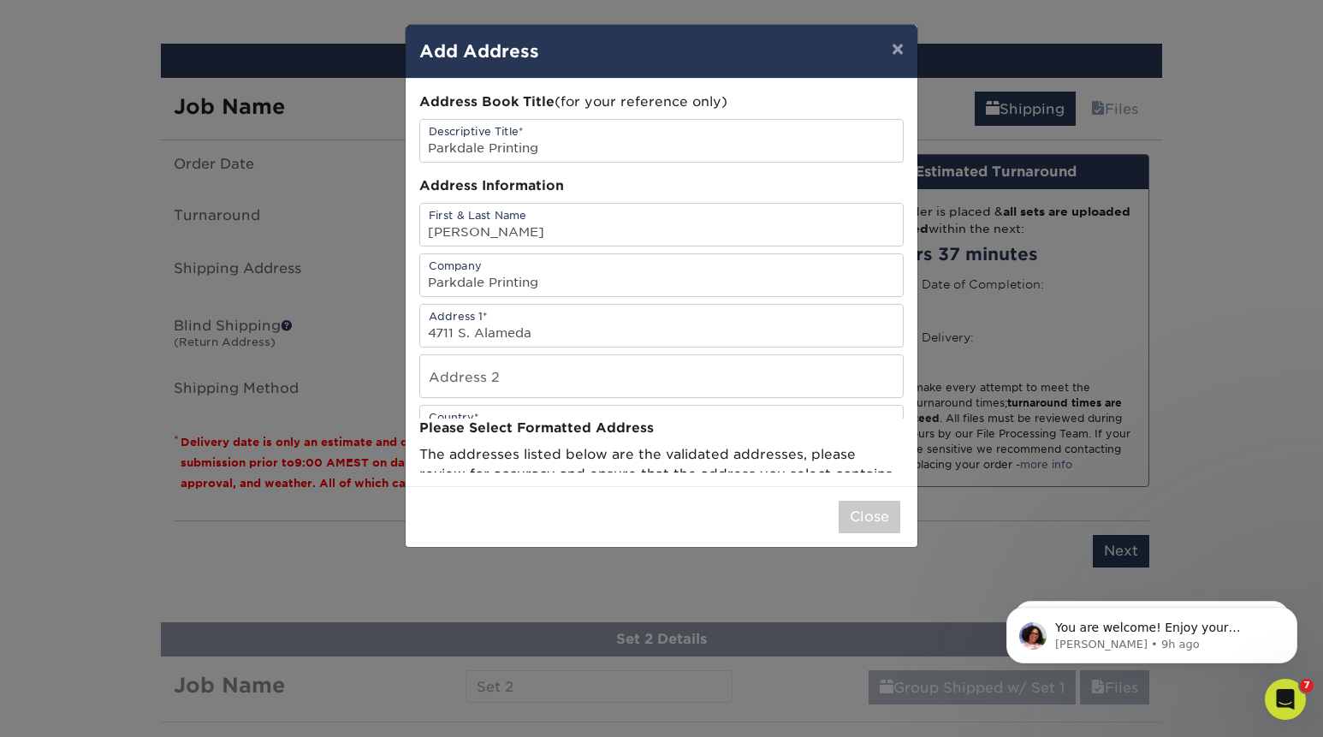
scroll to position [0, 0]
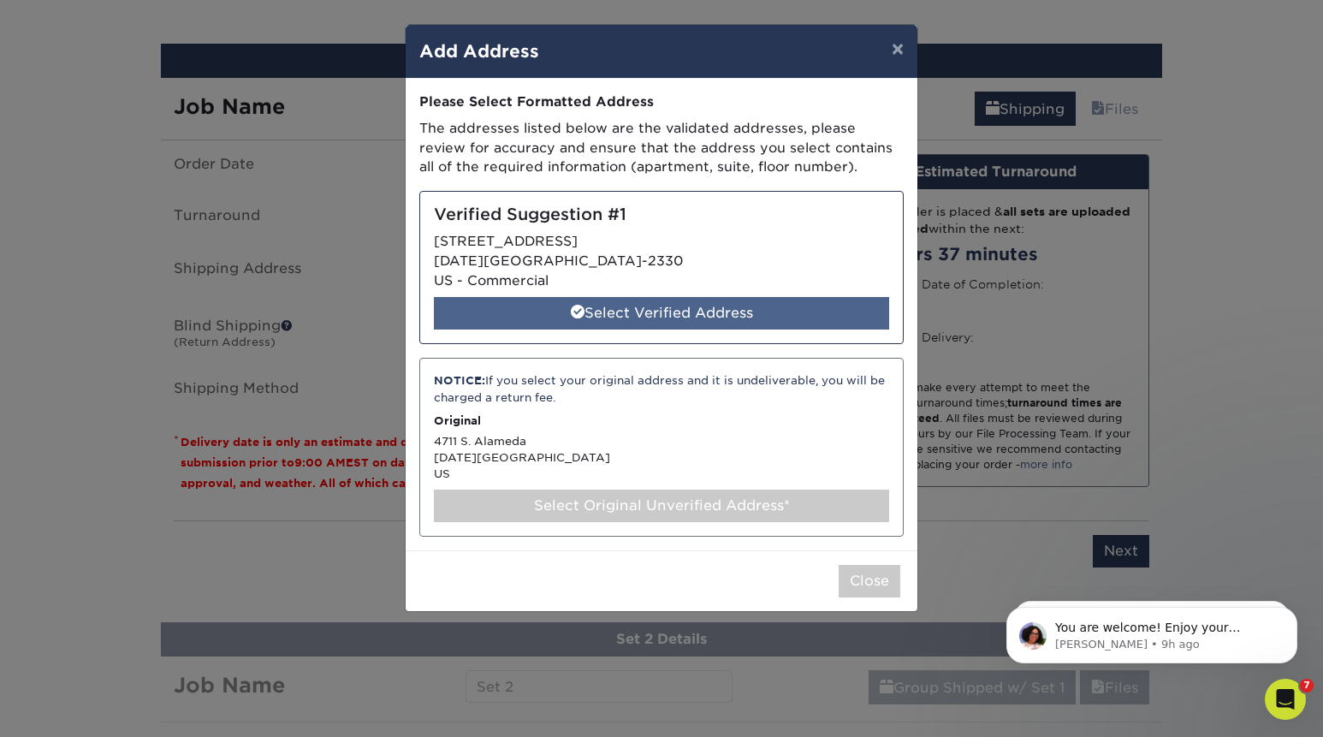
click at [632, 314] on div "Select Verified Address" at bounding box center [661, 313] width 455 height 33
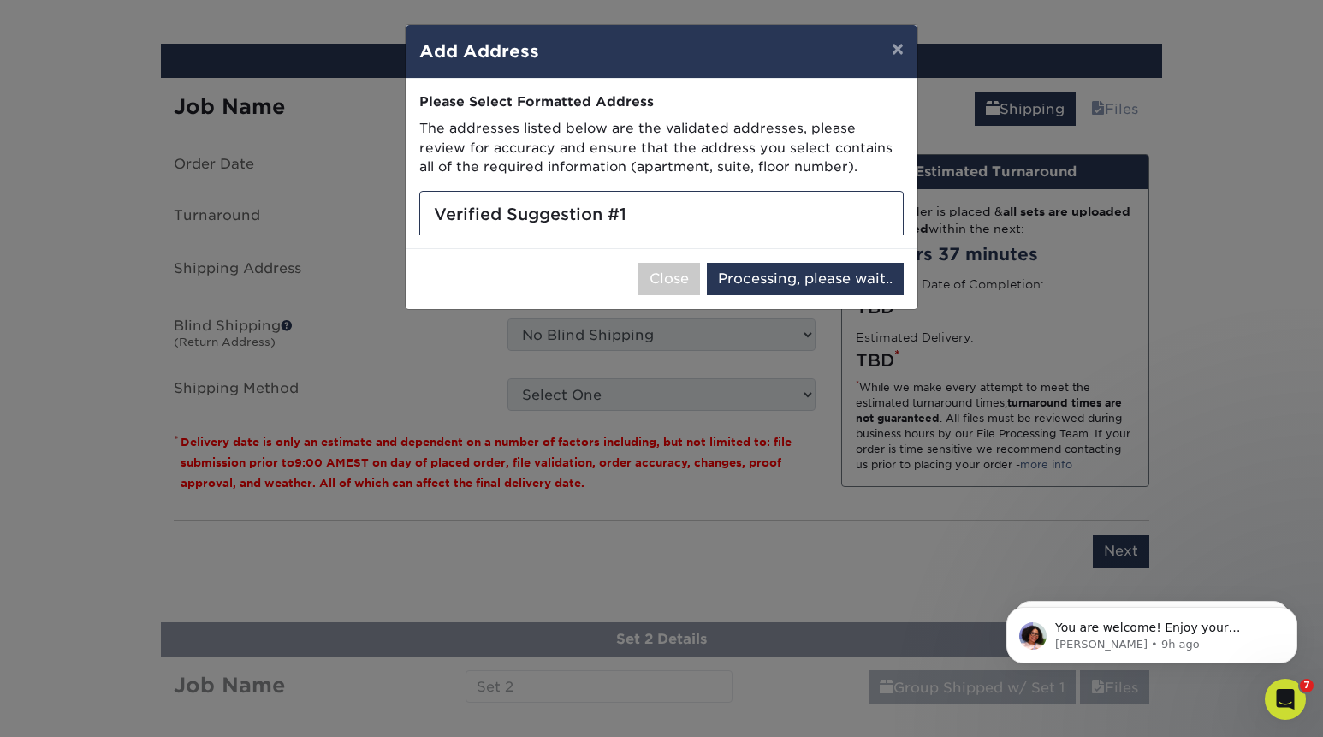
select select "286243"
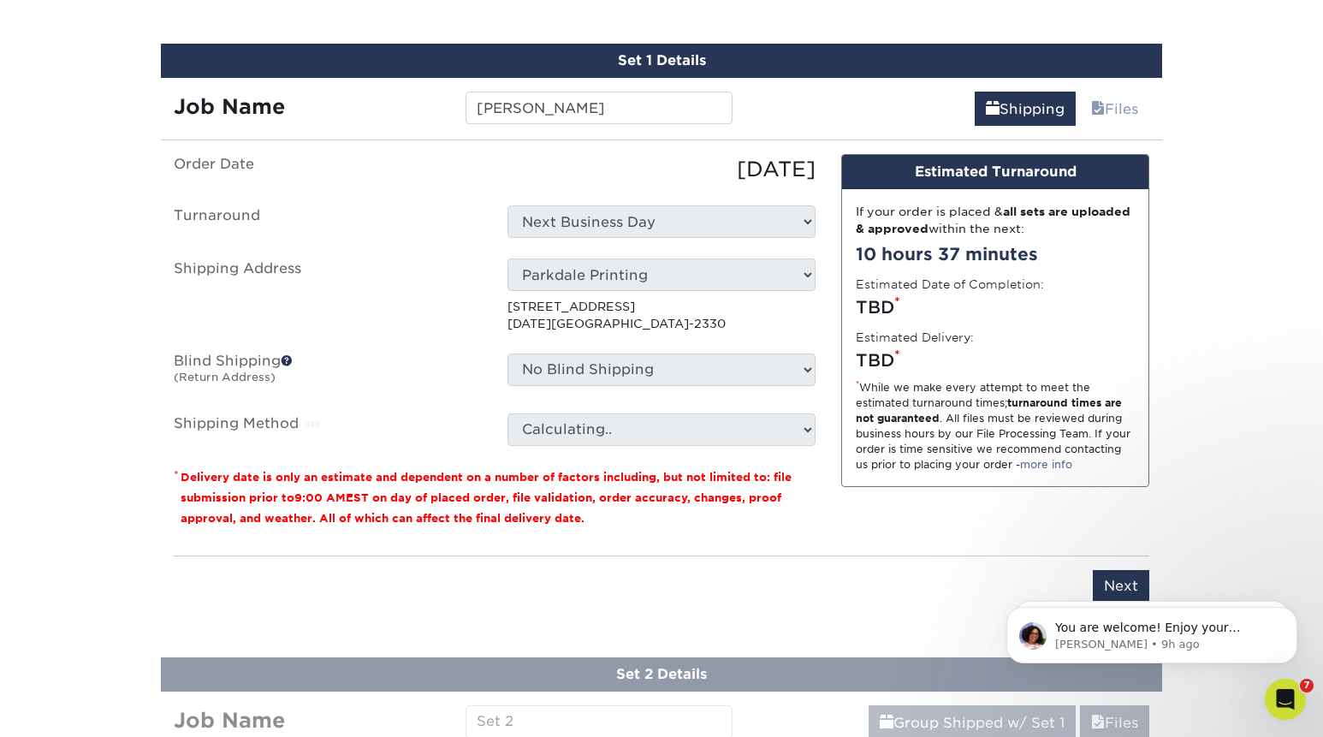
click at [587, 314] on p "4711 S ALAMEDA ST CORPUS CHRISTI, TX 78412-2330" at bounding box center [661, 315] width 308 height 35
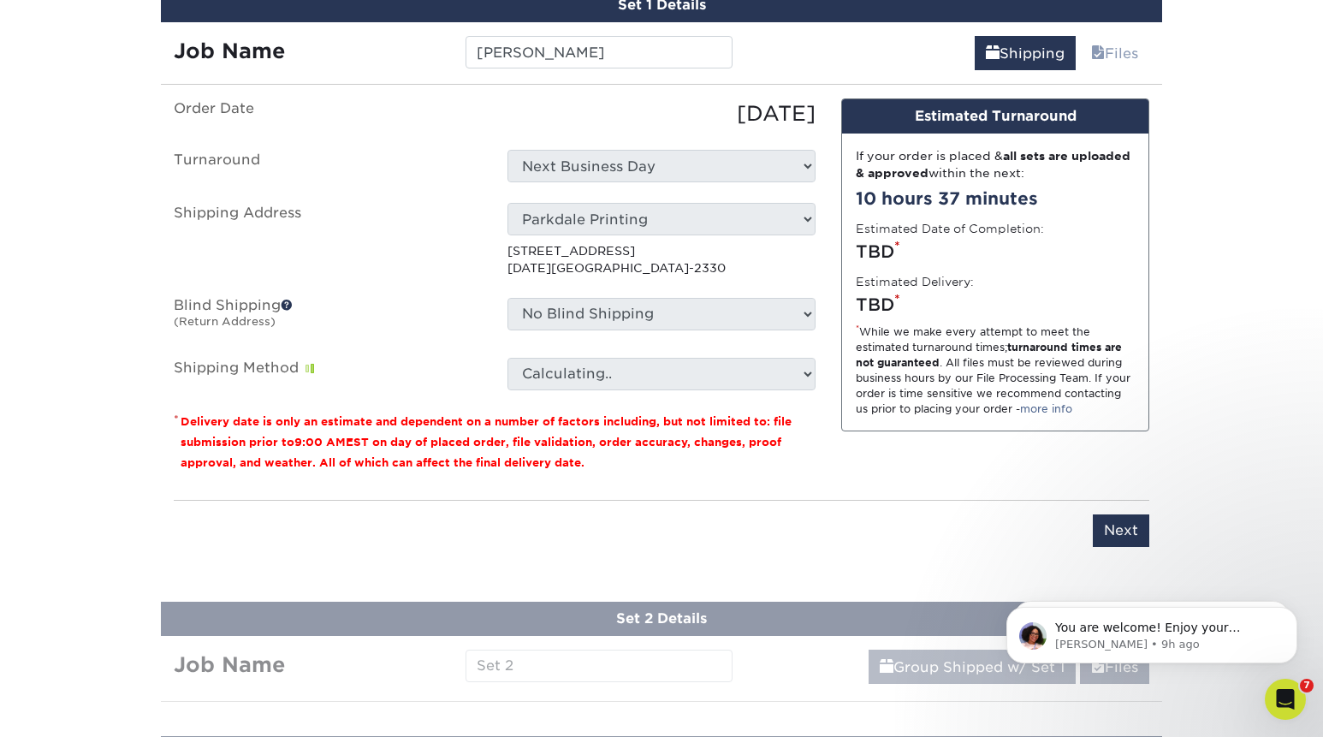
scroll to position [1178, 0]
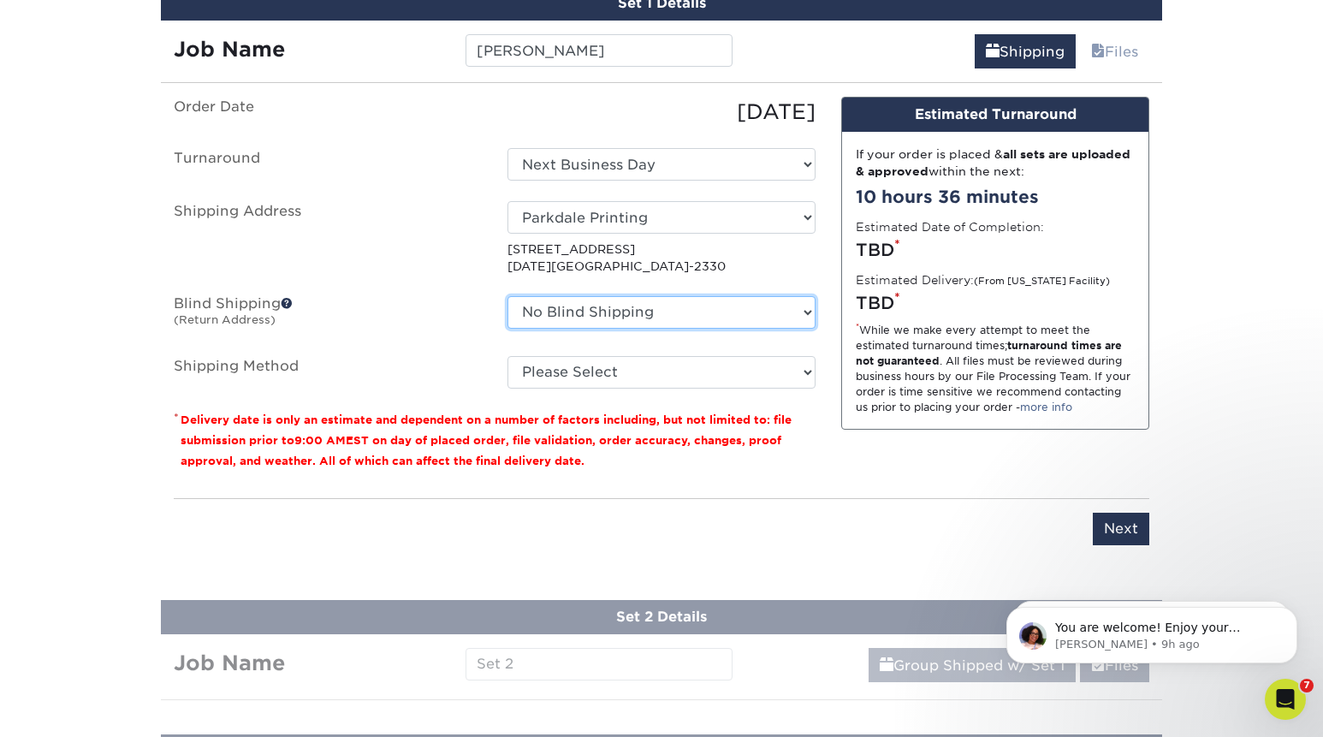
select select "newaddress"
click option "+ Add New Address" at bounding box center [0, 0] width 0 height 0
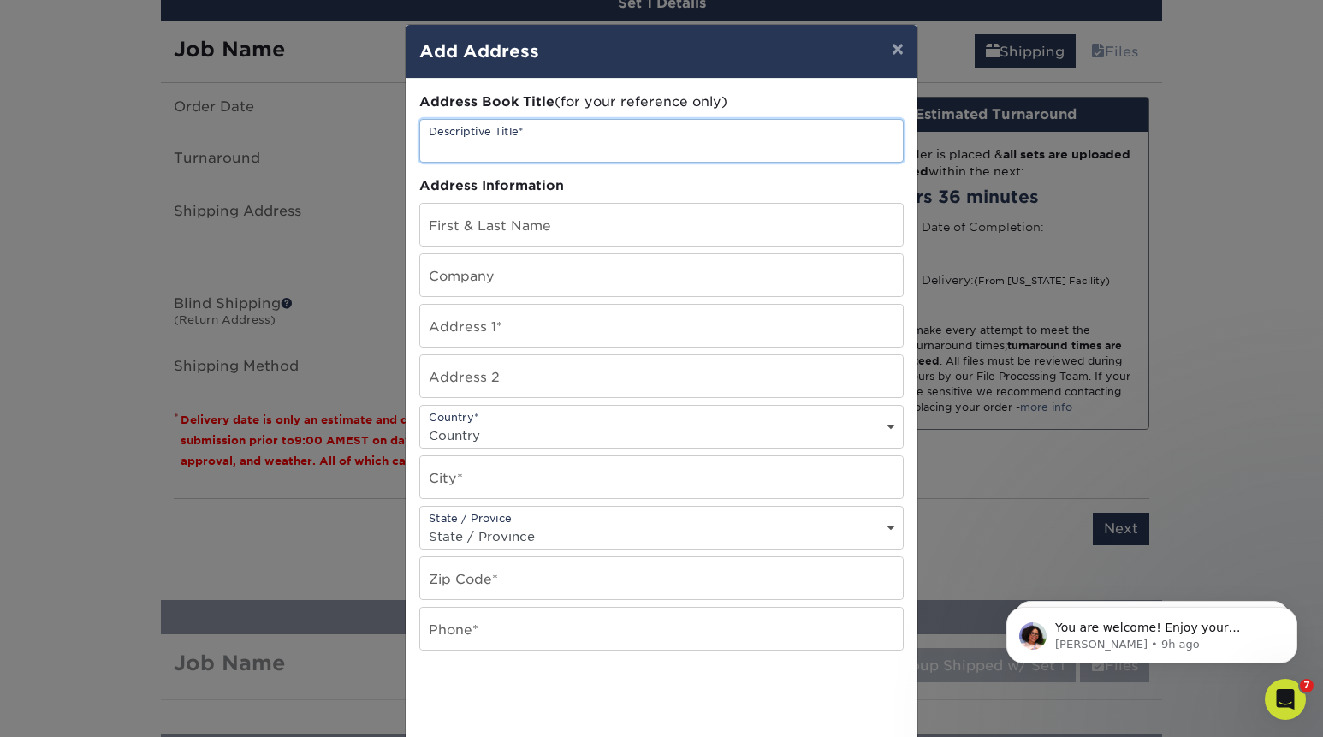
click at [595, 134] on input "text" at bounding box center [661, 141] width 483 height 42
type input "PARKDALE PRINTING"
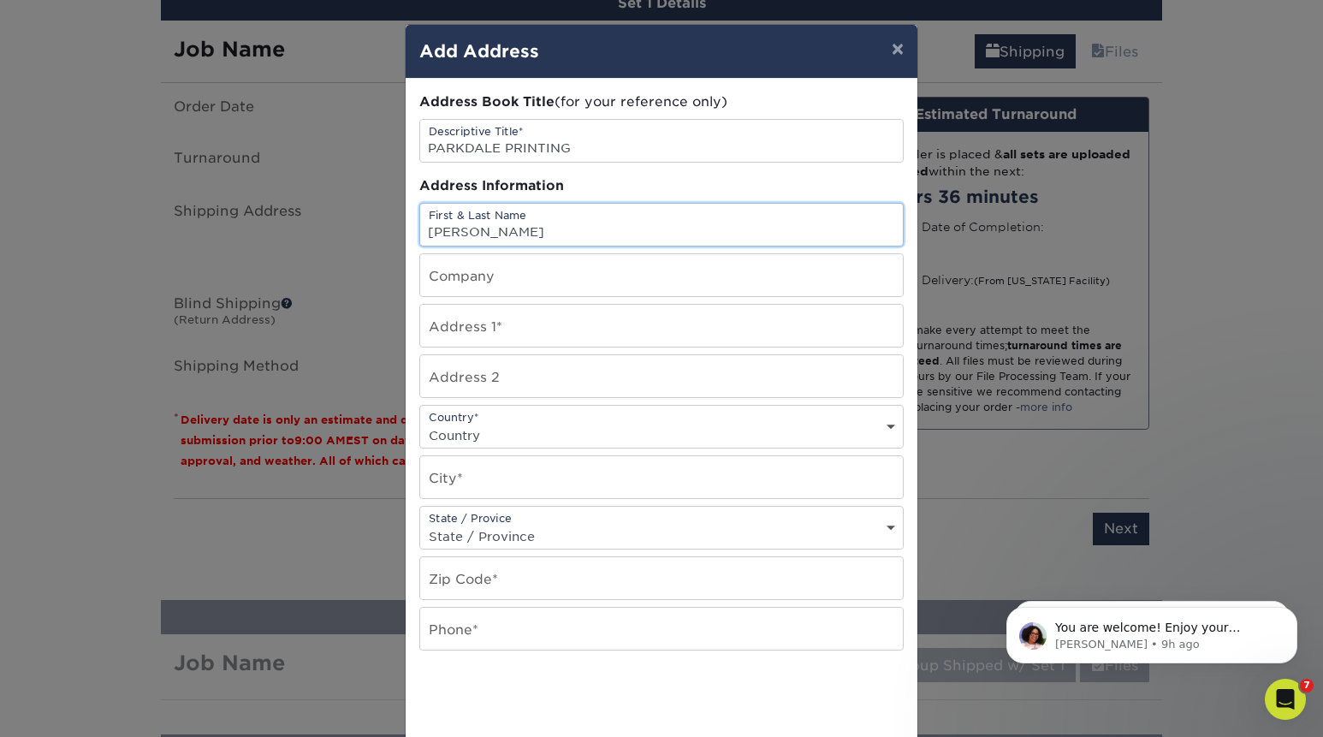
type input "[PERSON_NAME]"
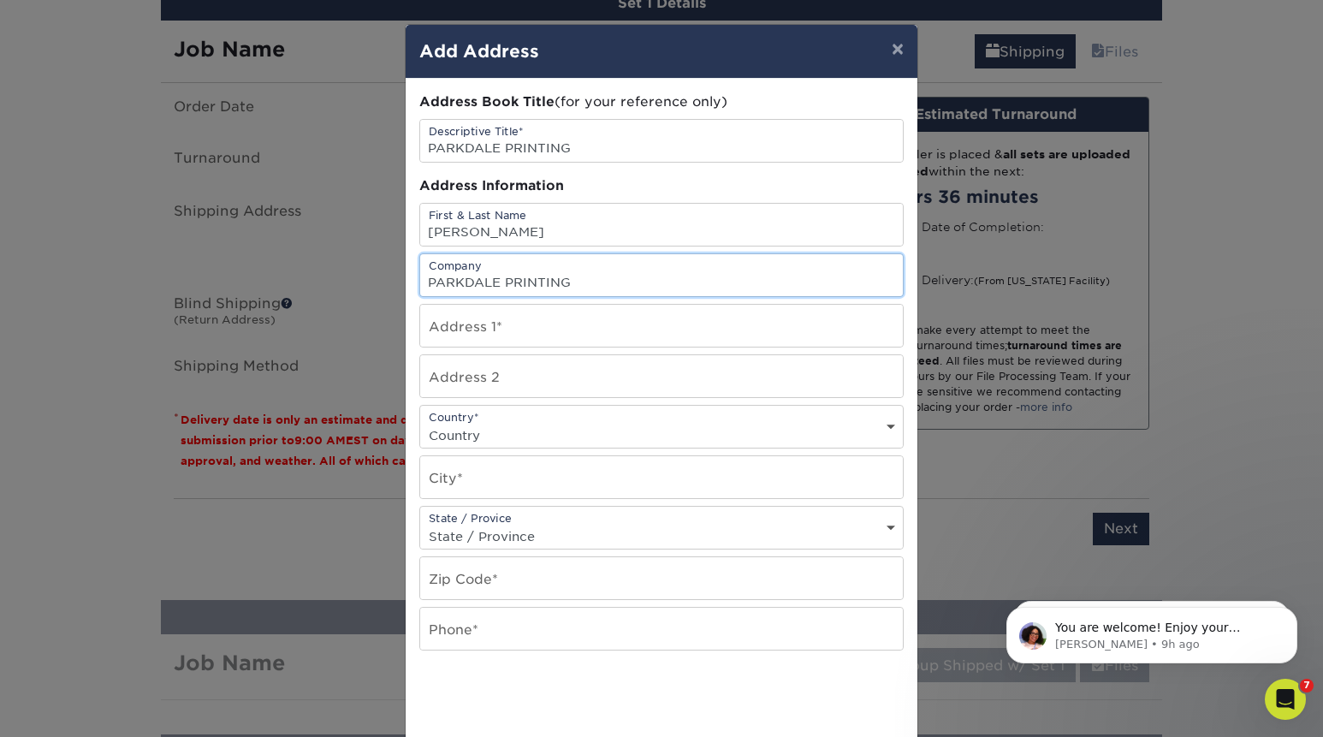
type input "PARKDALE PRINTING"
type input "4711 S ALAMEDA"
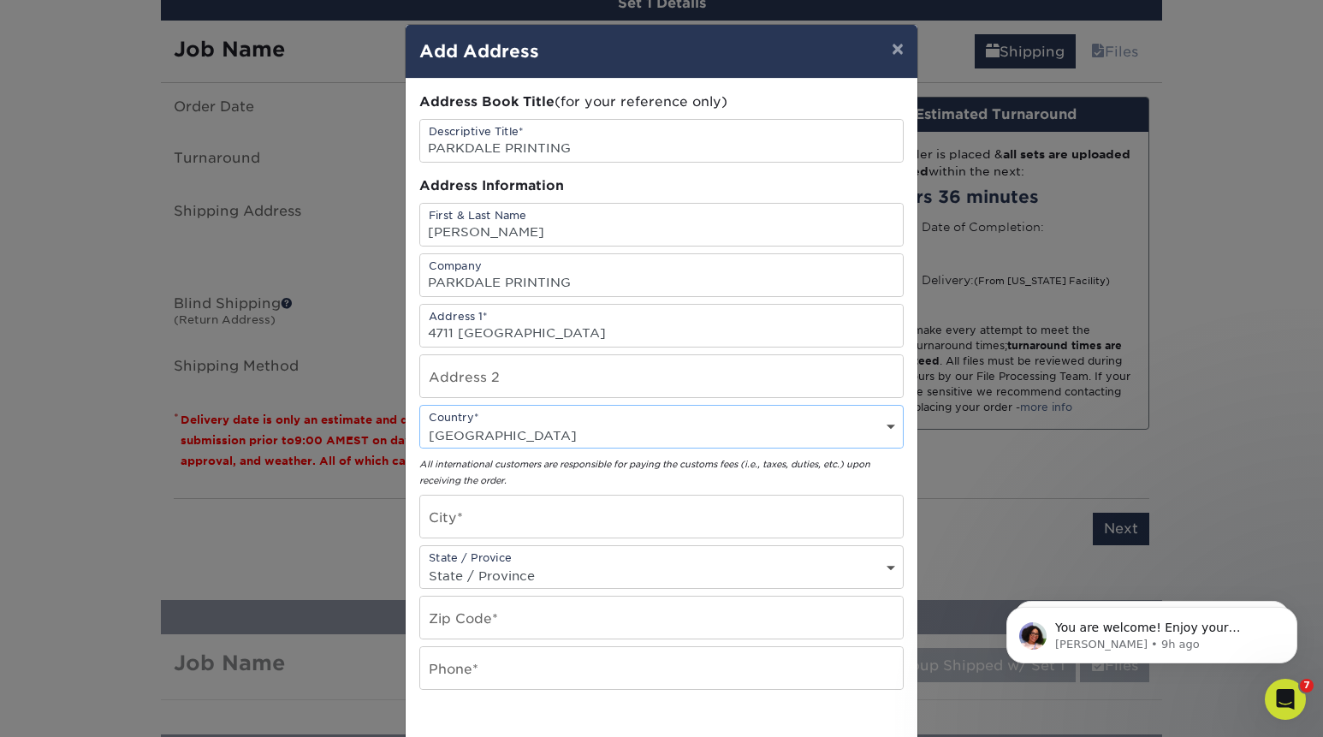
click at [420, 423] on select "Country United States Canada ----------------------------- Afghanistan Albania …" at bounding box center [661, 435] width 483 height 25
select select "US"
click option "United States" at bounding box center [0, 0] width 0 height 0
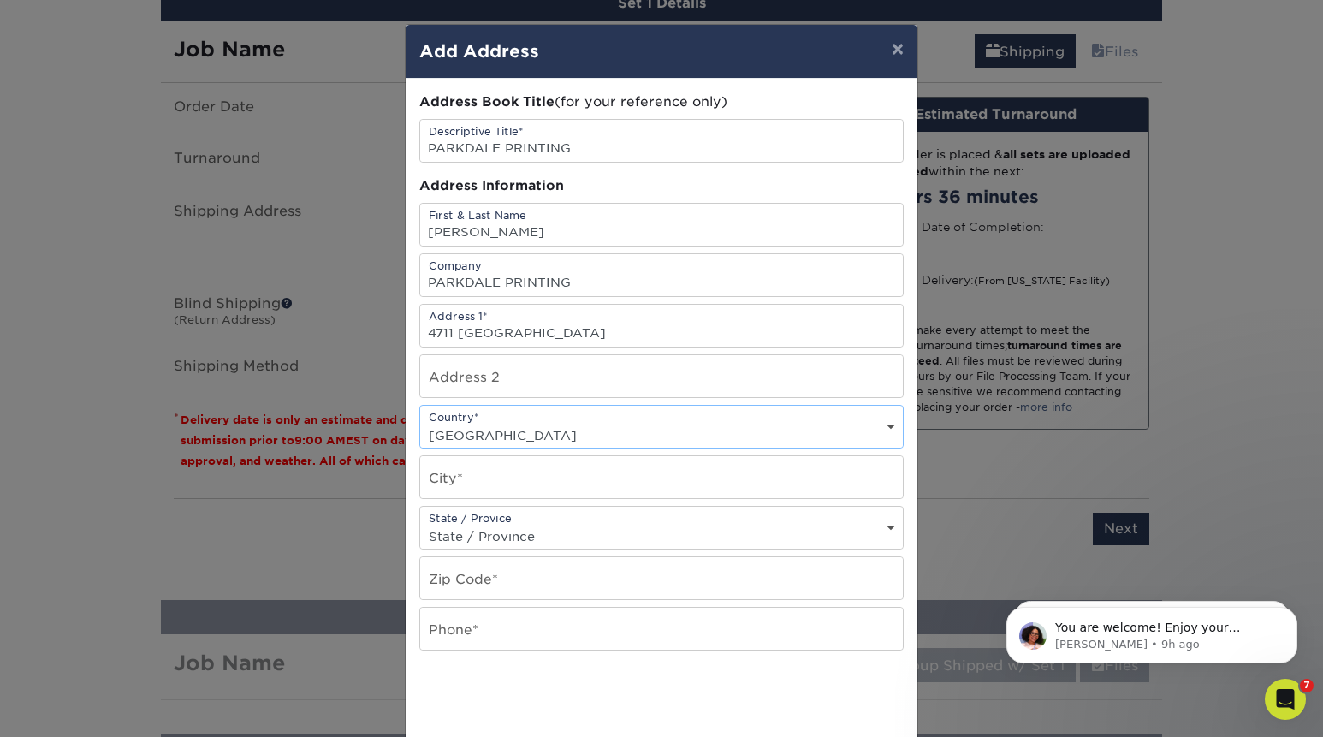
click at [420, 524] on select "State / Province Alabama Alaska Arizona Arkansas California Colorado Connecticu…" at bounding box center [661, 536] width 483 height 25
select select "TX"
click option "[US_STATE]" at bounding box center [0, 0] width 0 height 0
click at [477, 485] on input "text" at bounding box center [661, 477] width 483 height 42
type input "CORPUS CHRISTI"
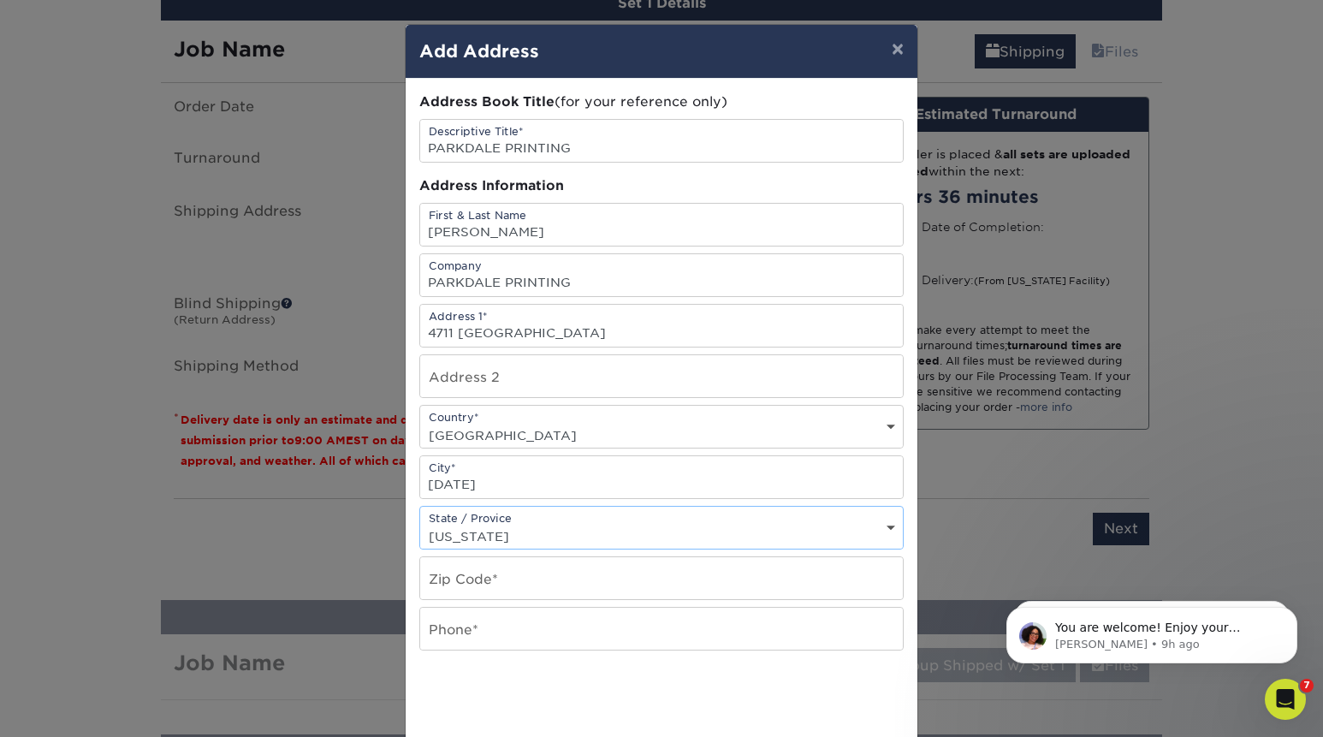
select select "TX"
type input "78412"
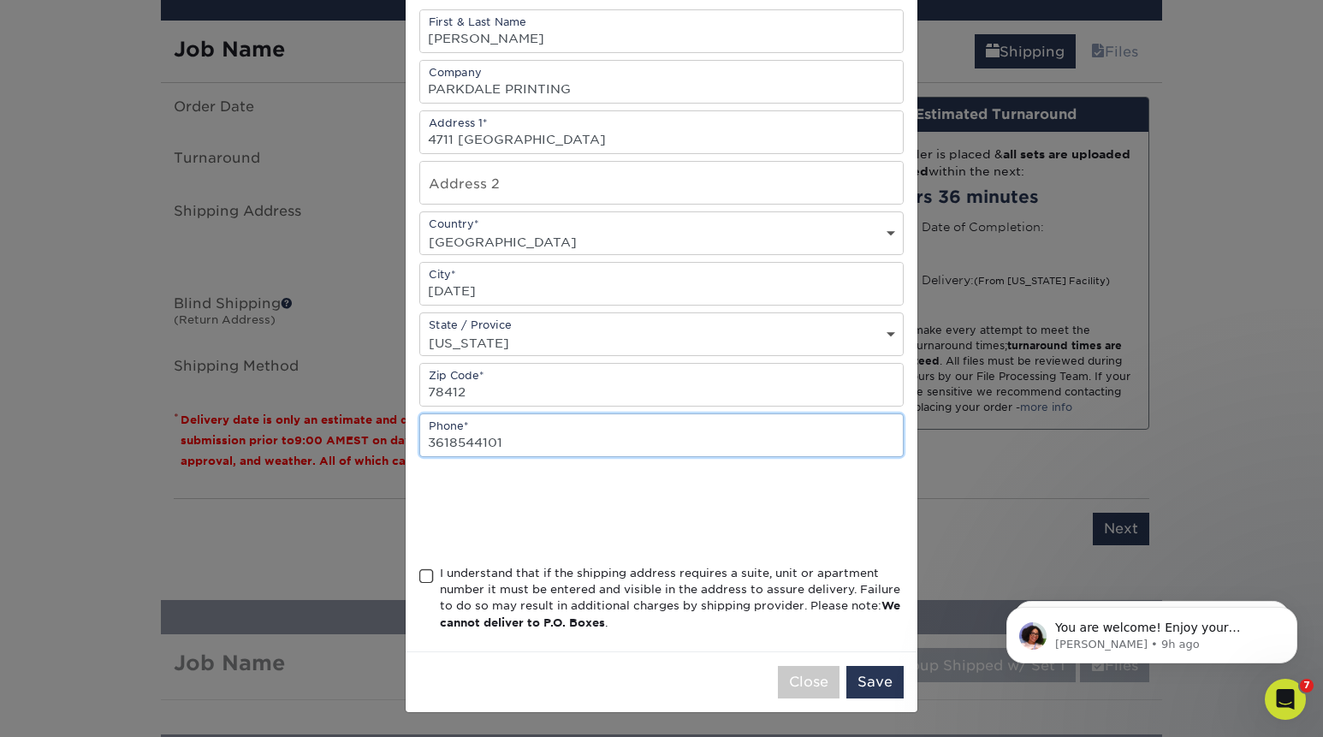
scroll to position [204, 0]
type input "3618544101"
click at [441, 592] on div "I understand that if the shipping address requires a suite, unit or apartment n…" at bounding box center [672, 598] width 464 height 67
click at [0, 0] on input "I understand that if the shipping address requires a suite, unit or apartment n…" at bounding box center [0, 0] width 0 height 0
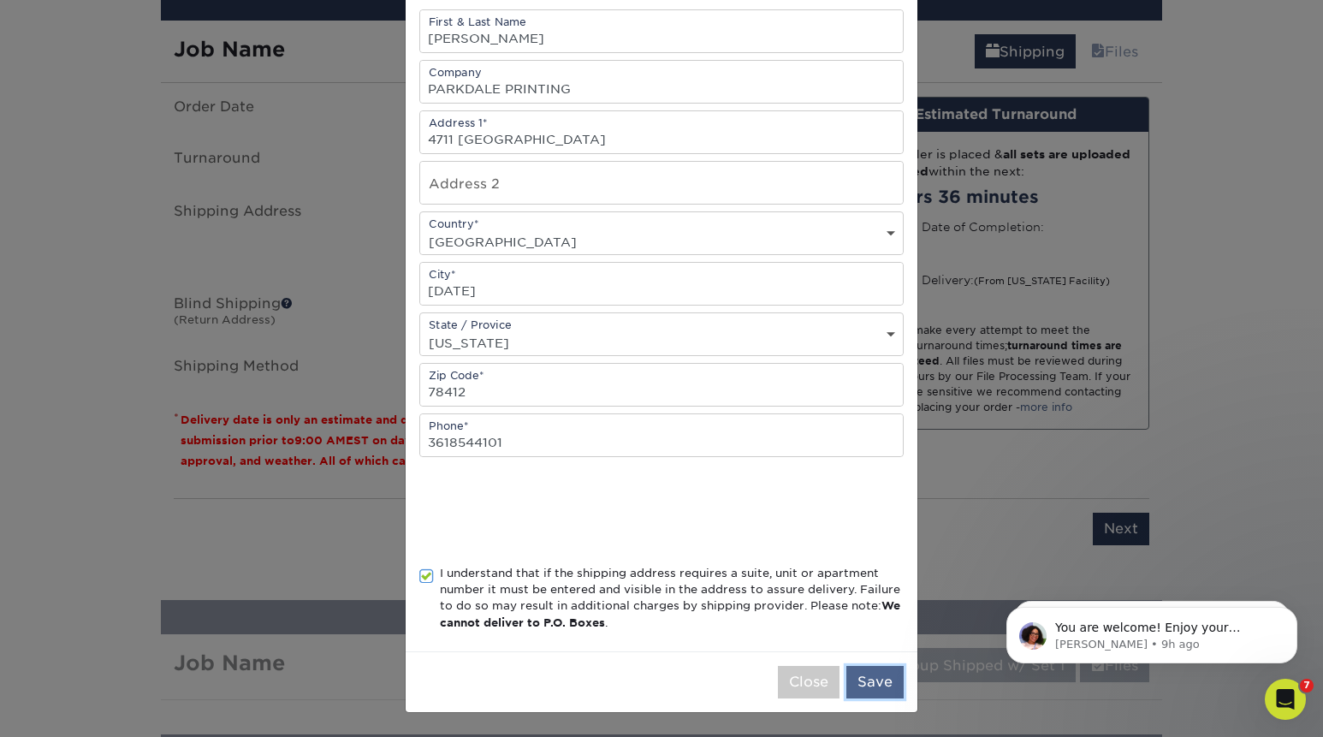
click at [883, 687] on button "Save" at bounding box center [874, 682] width 57 height 33
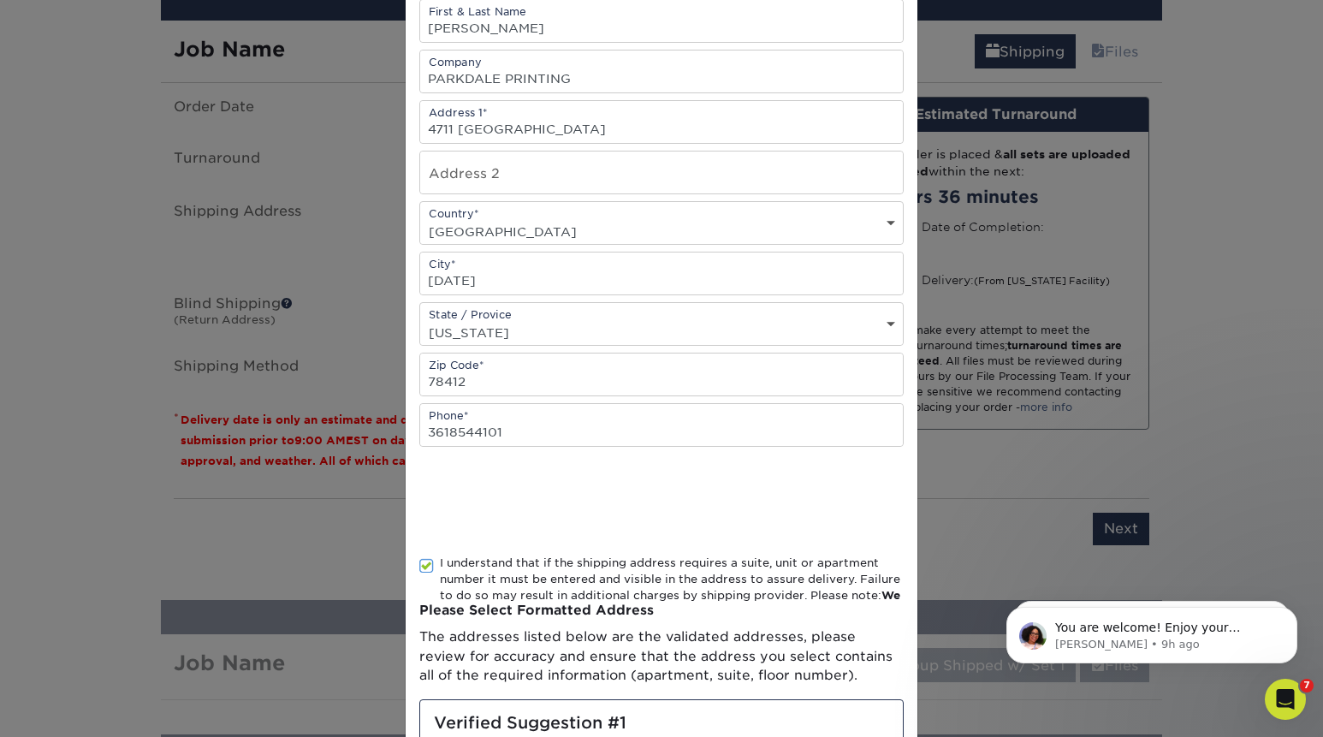
scroll to position [0, 0]
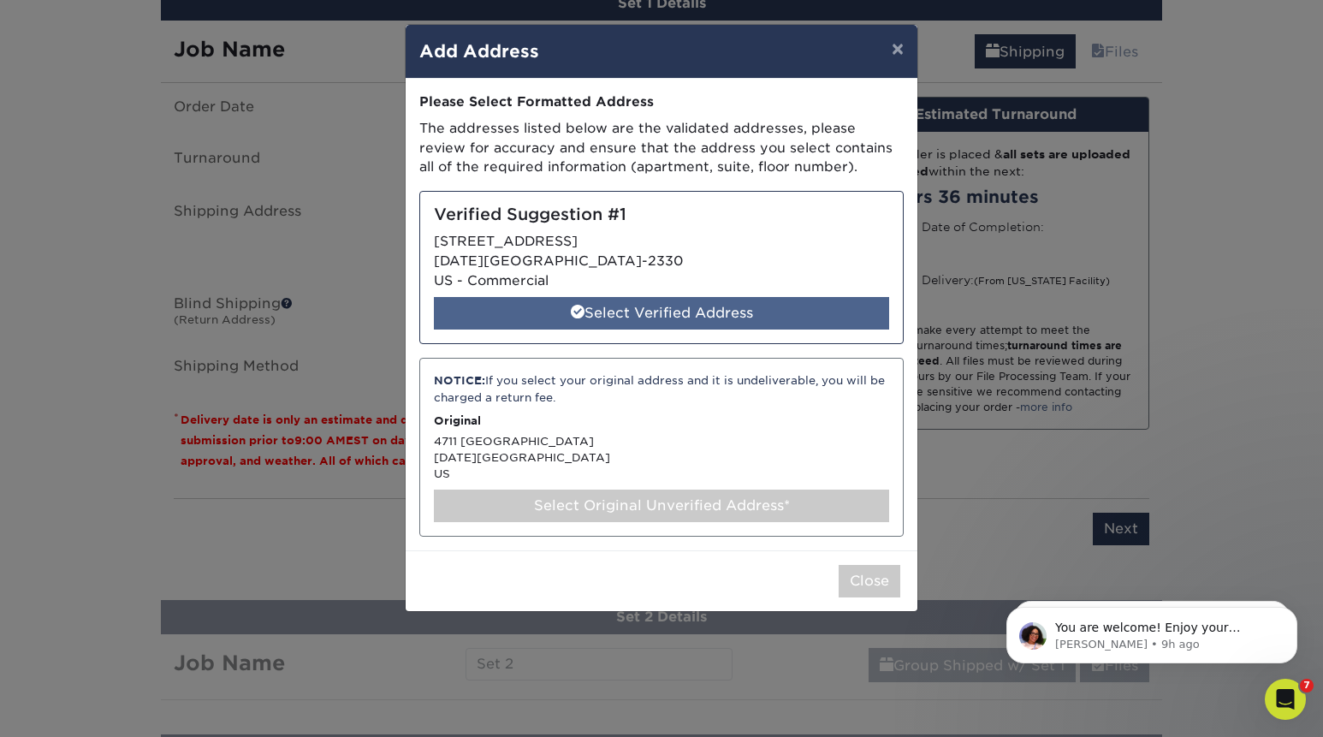
click at [751, 311] on div "Select Verified Address" at bounding box center [661, 313] width 455 height 33
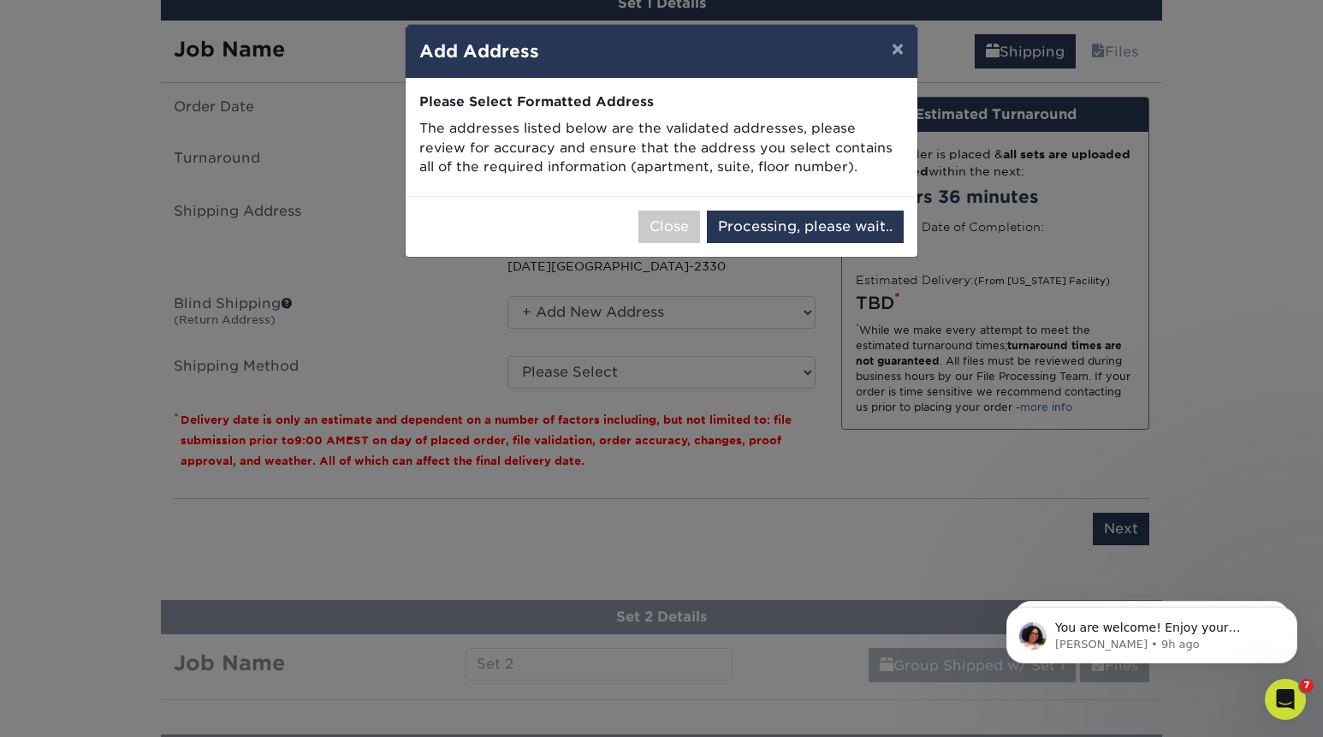
select select "286244"
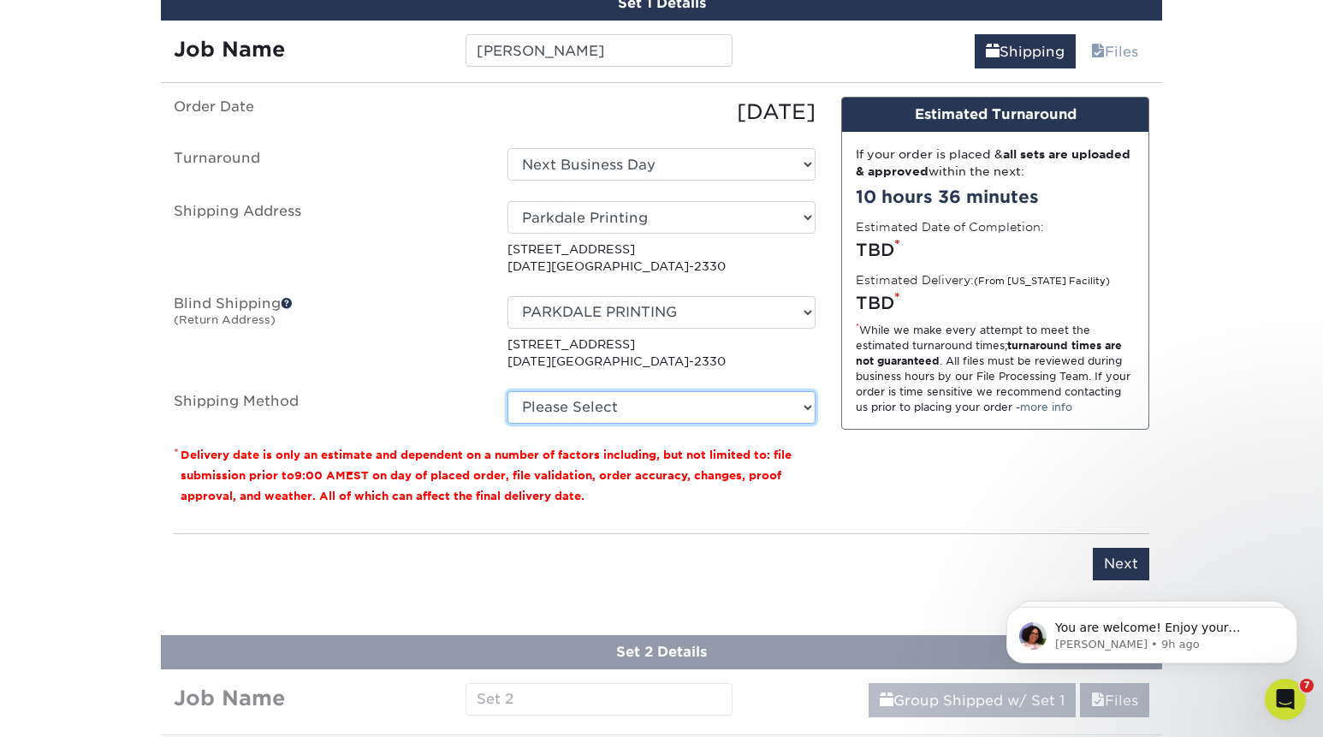
select select "13"
click option "Next Day Shipping by 5pm (+$53.93)" at bounding box center [0, 0] width 0 height 0
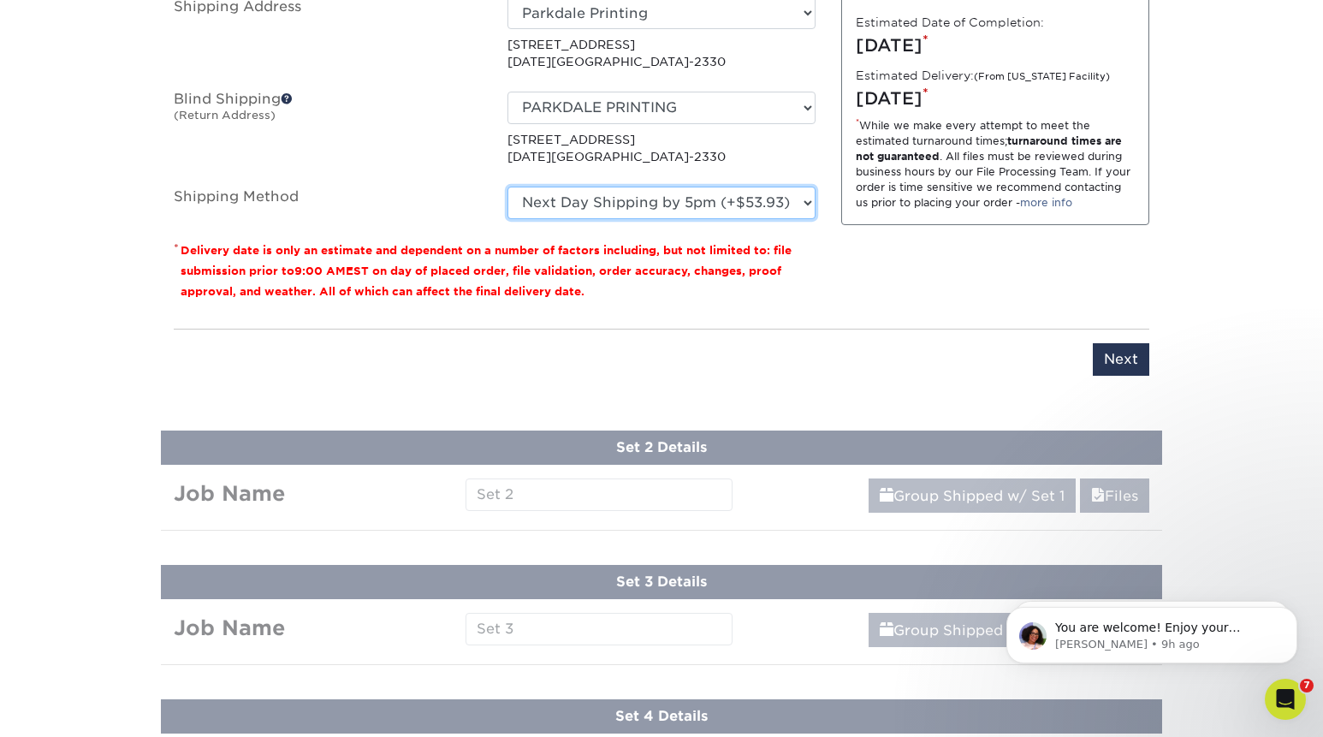
scroll to position [1413, 0]
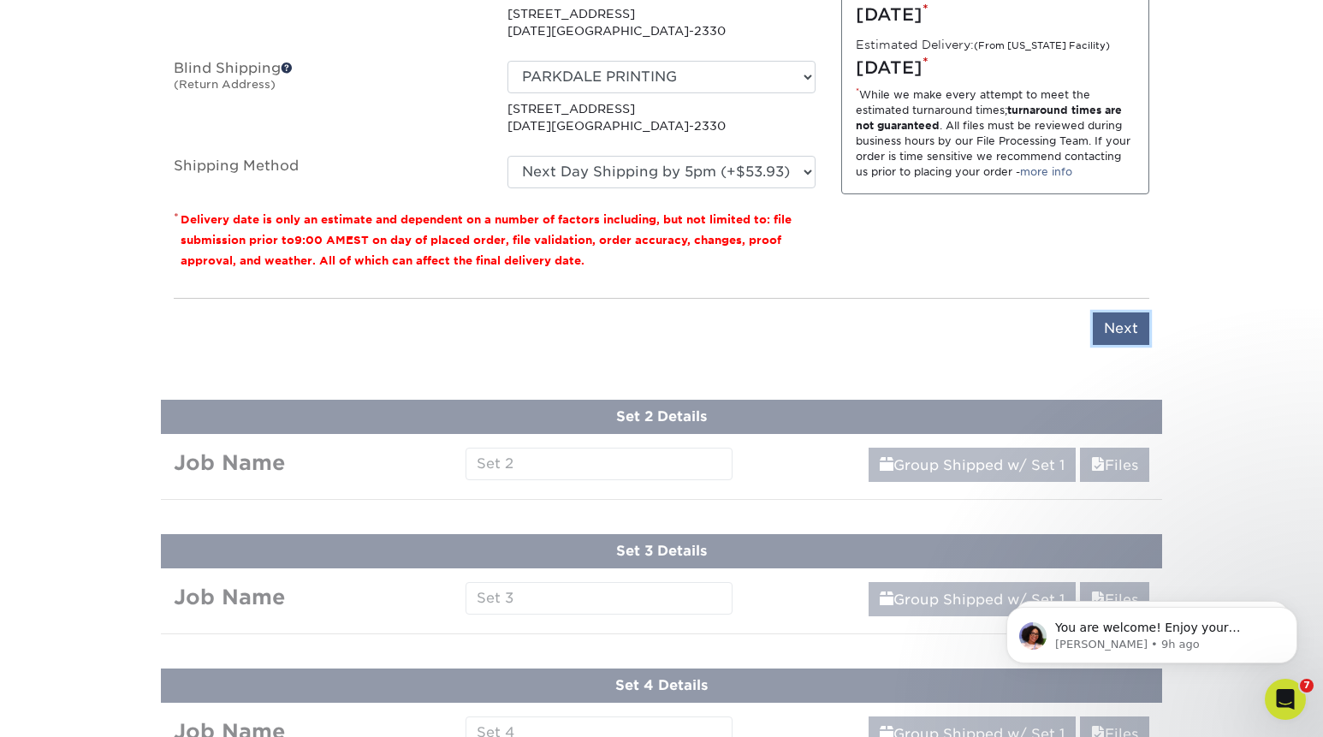
click at [1137, 342] on input "Next" at bounding box center [1121, 328] width 56 height 33
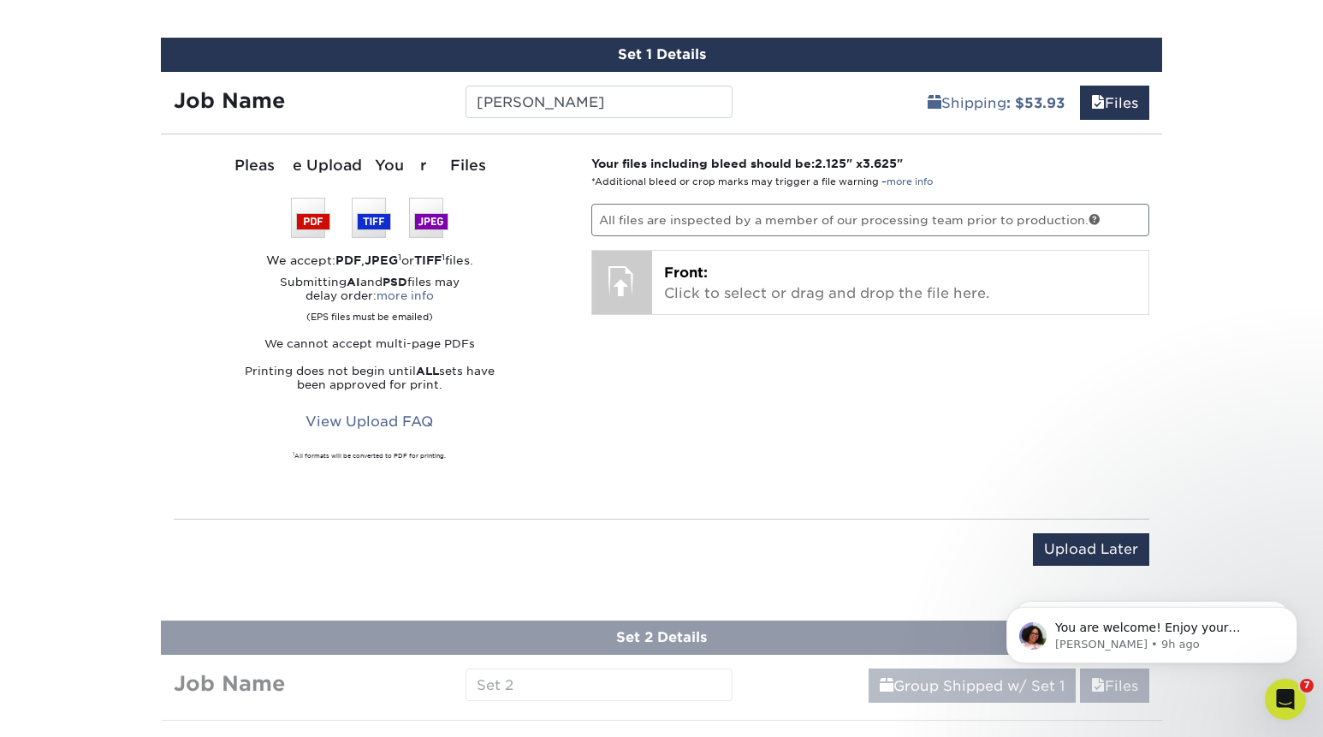
scroll to position [1118, 0]
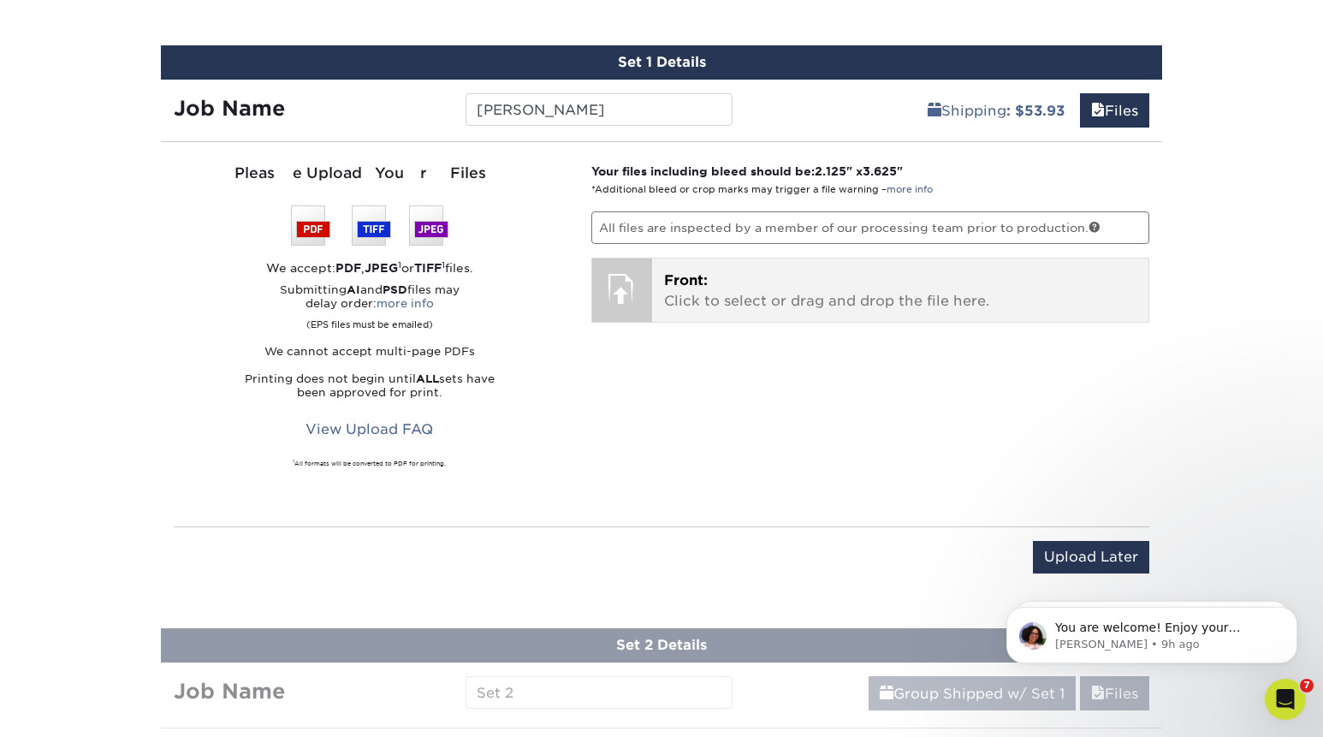
click at [727, 292] on p "Front: Click to select or drag and drop the file here." at bounding box center [900, 290] width 473 height 41
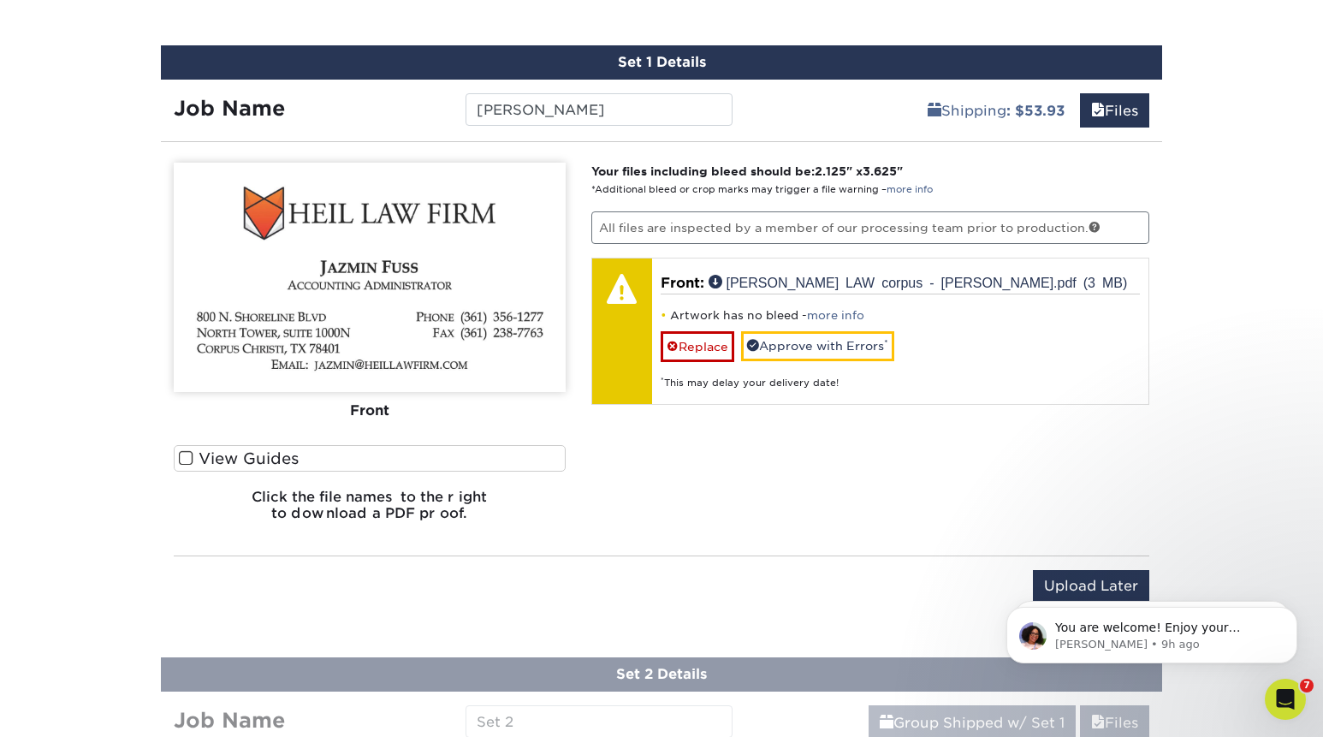
click at [394, 467] on label "View Guides" at bounding box center [370, 458] width 392 height 27
click at [0, 0] on input "View Guides" at bounding box center [0, 0] width 0 height 0
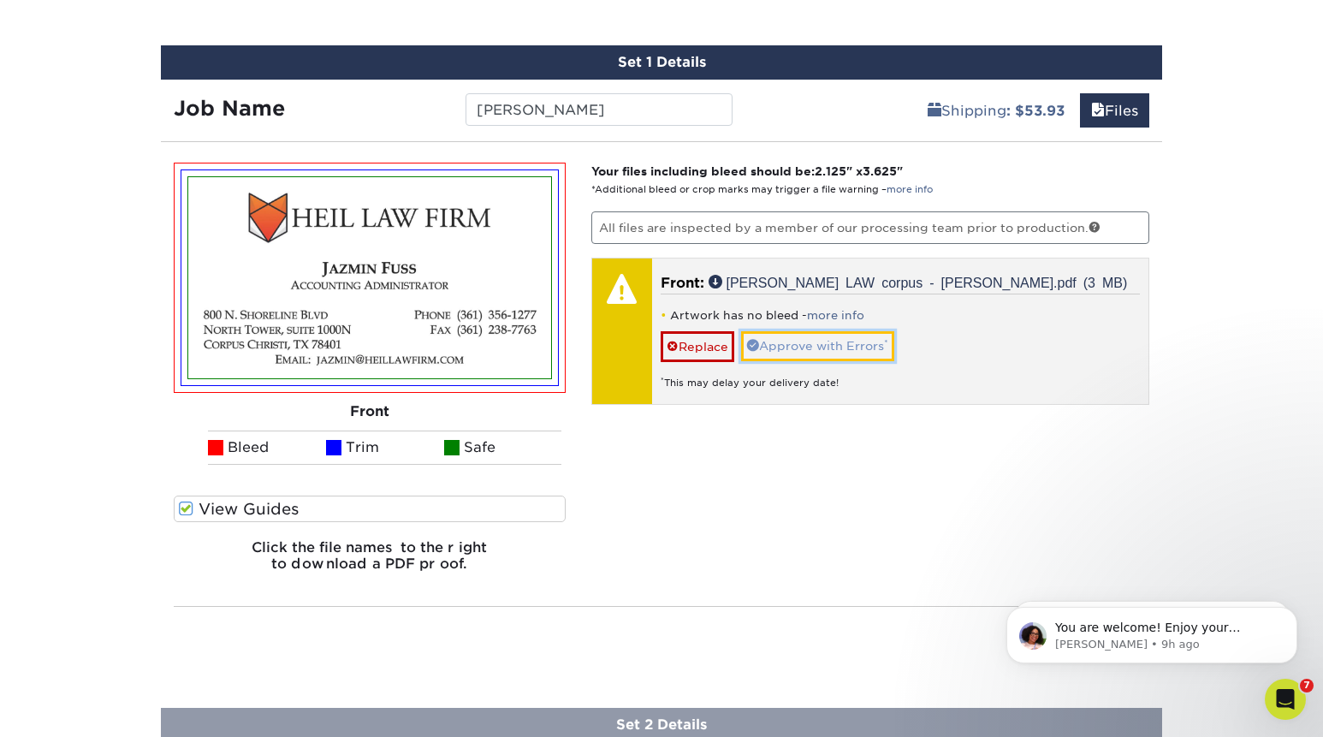
click at [859, 343] on link "Approve with Errors *" at bounding box center [817, 345] width 153 height 29
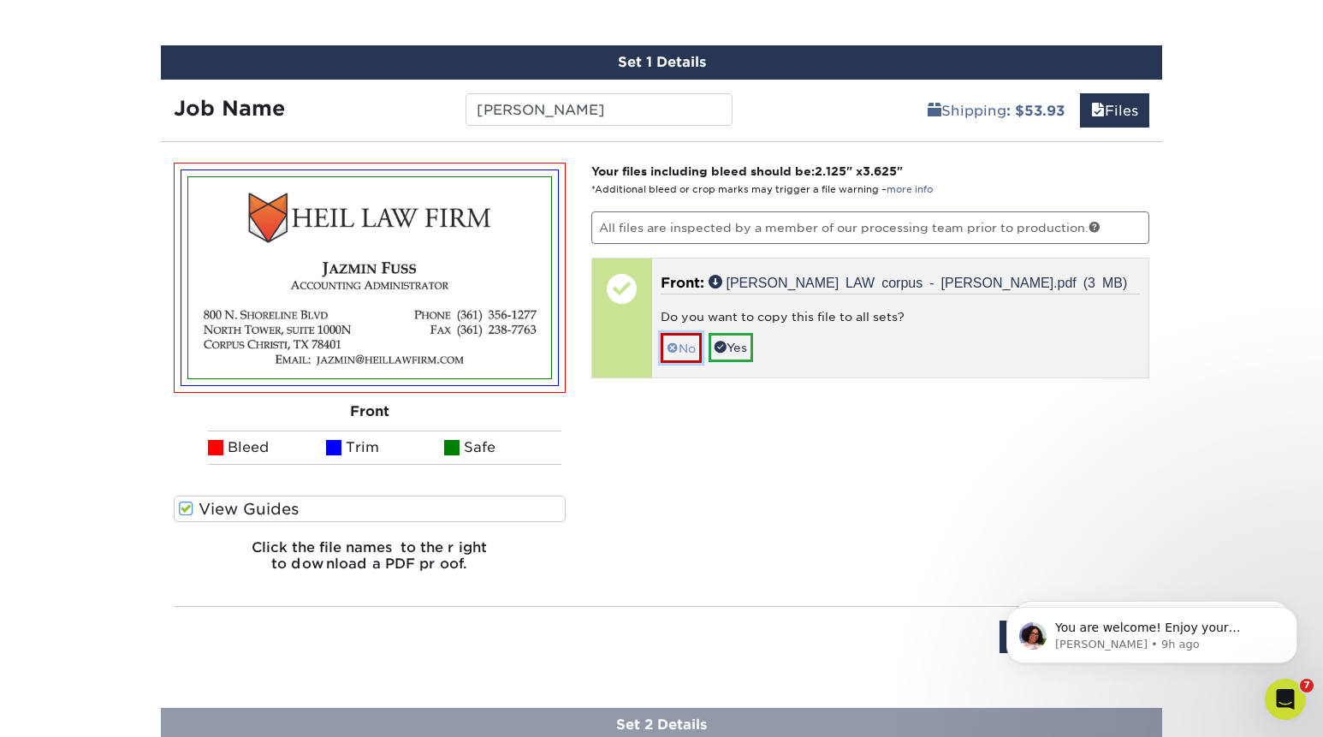
click at [688, 347] on link "No" at bounding box center [681, 348] width 41 height 30
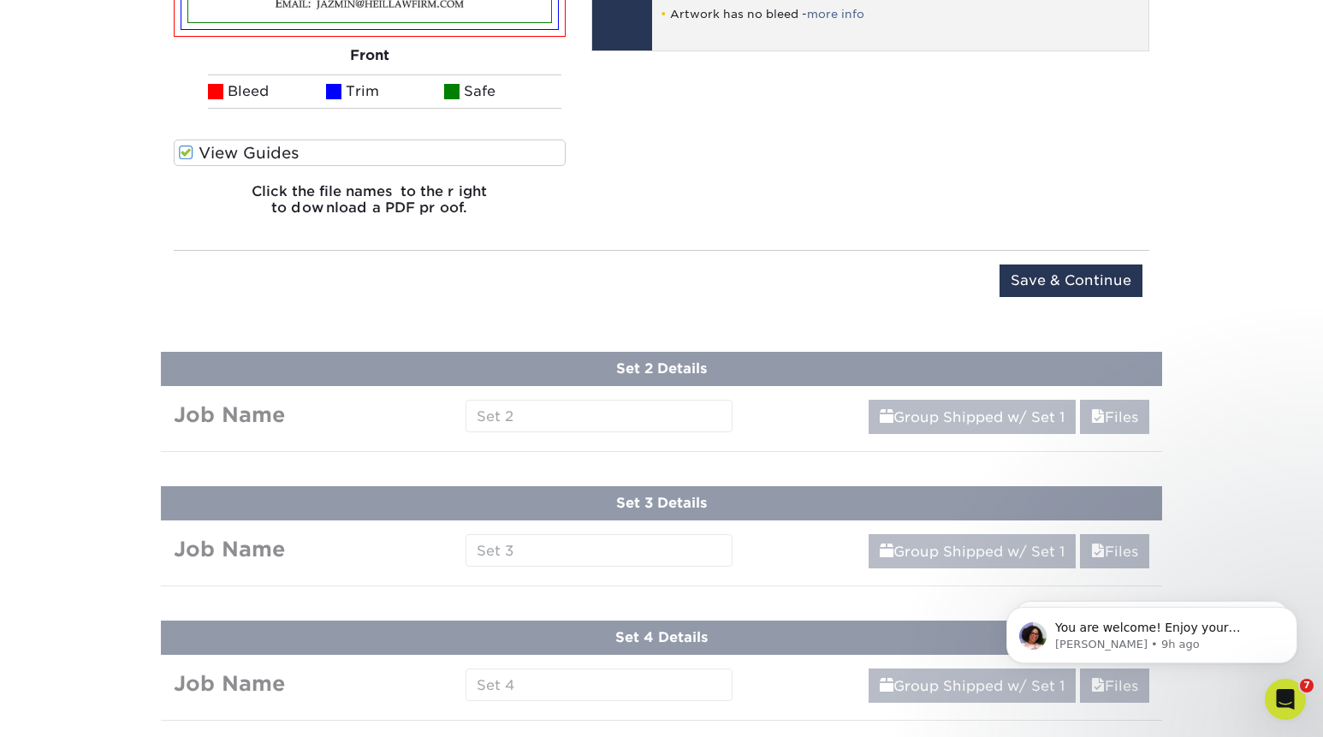
scroll to position [1498, 0]
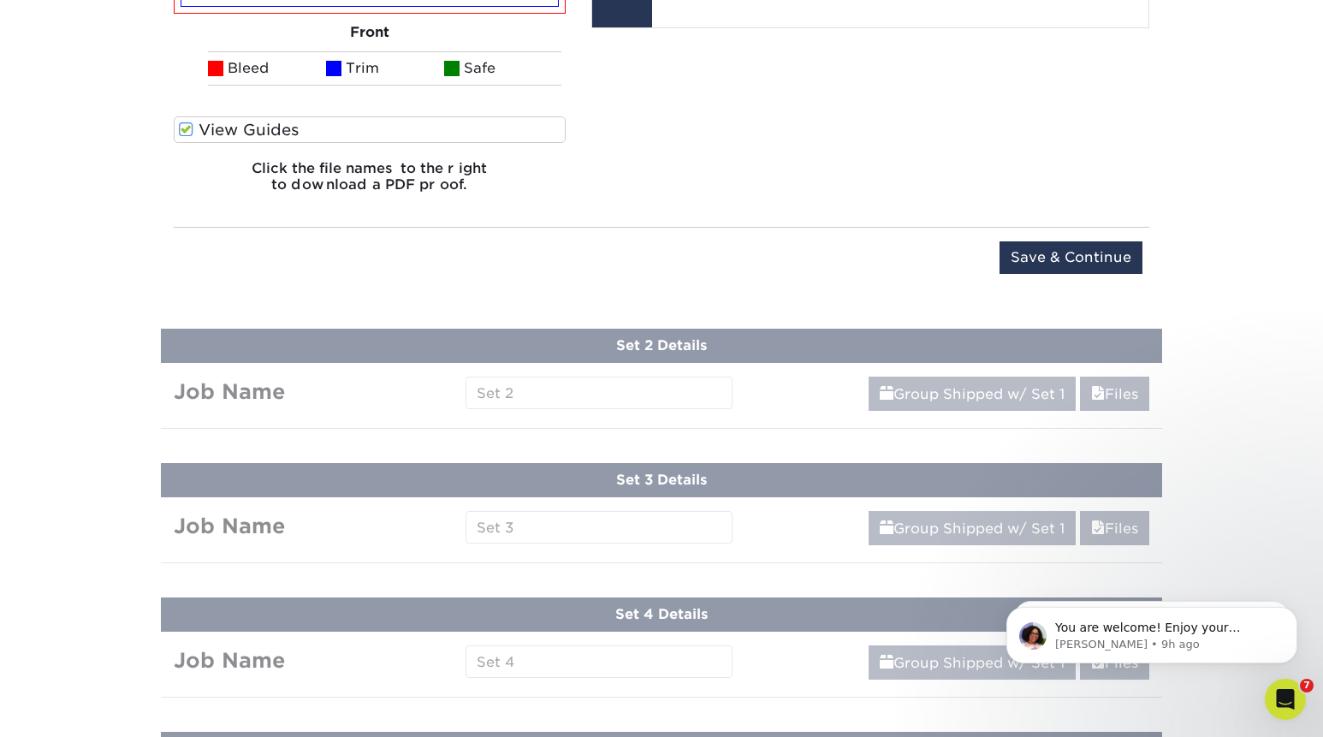
click at [1083, 246] on input "Save & Continue" at bounding box center [1071, 257] width 143 height 33
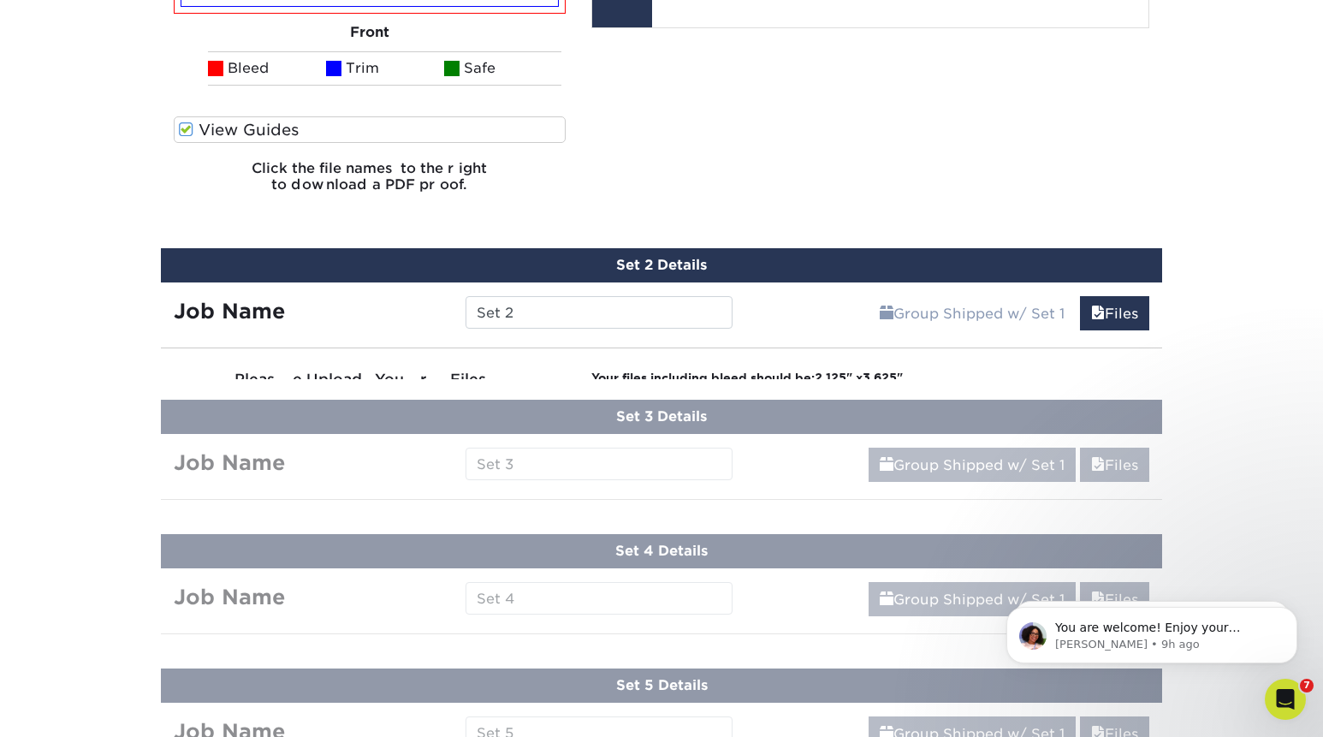
scroll to position [1294, 0]
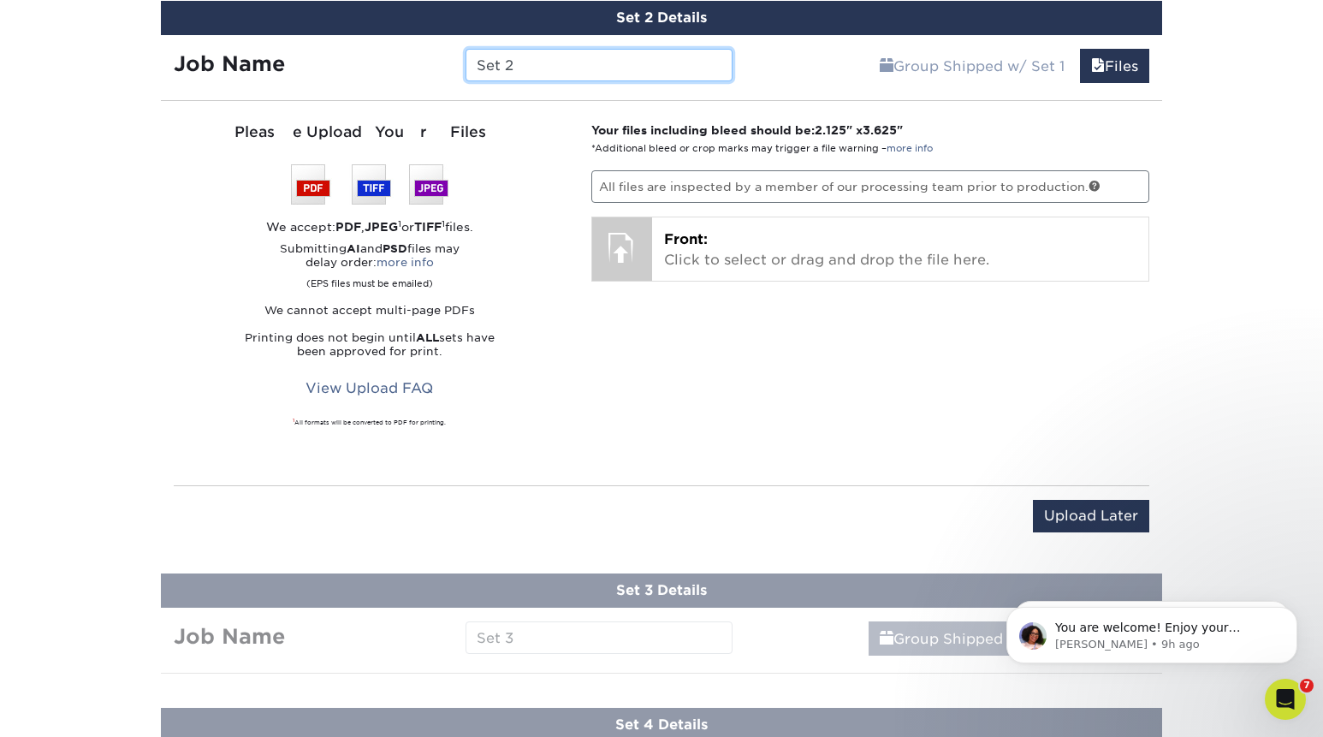
drag, startPoint x: 561, startPoint y: 70, endPoint x: 412, endPoint y: 63, distance: 149.9
click at [466, 63] on input "Set 2" at bounding box center [599, 65] width 266 height 33
type input "G"
paste input "Gloria Smith"
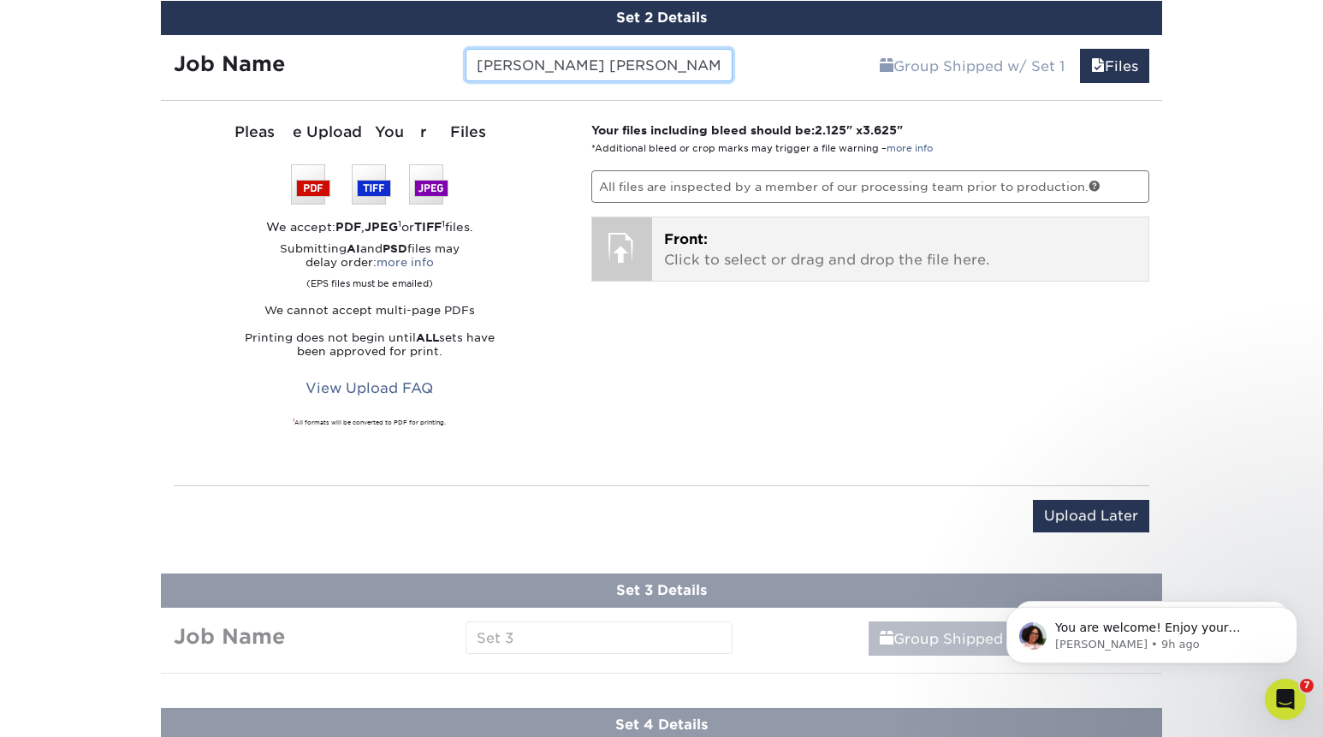
type input "HEIL Gloria Smith"
click at [660, 252] on div "Front: Click to select or drag and drop the file here. Choose file" at bounding box center [900, 248] width 497 height 63
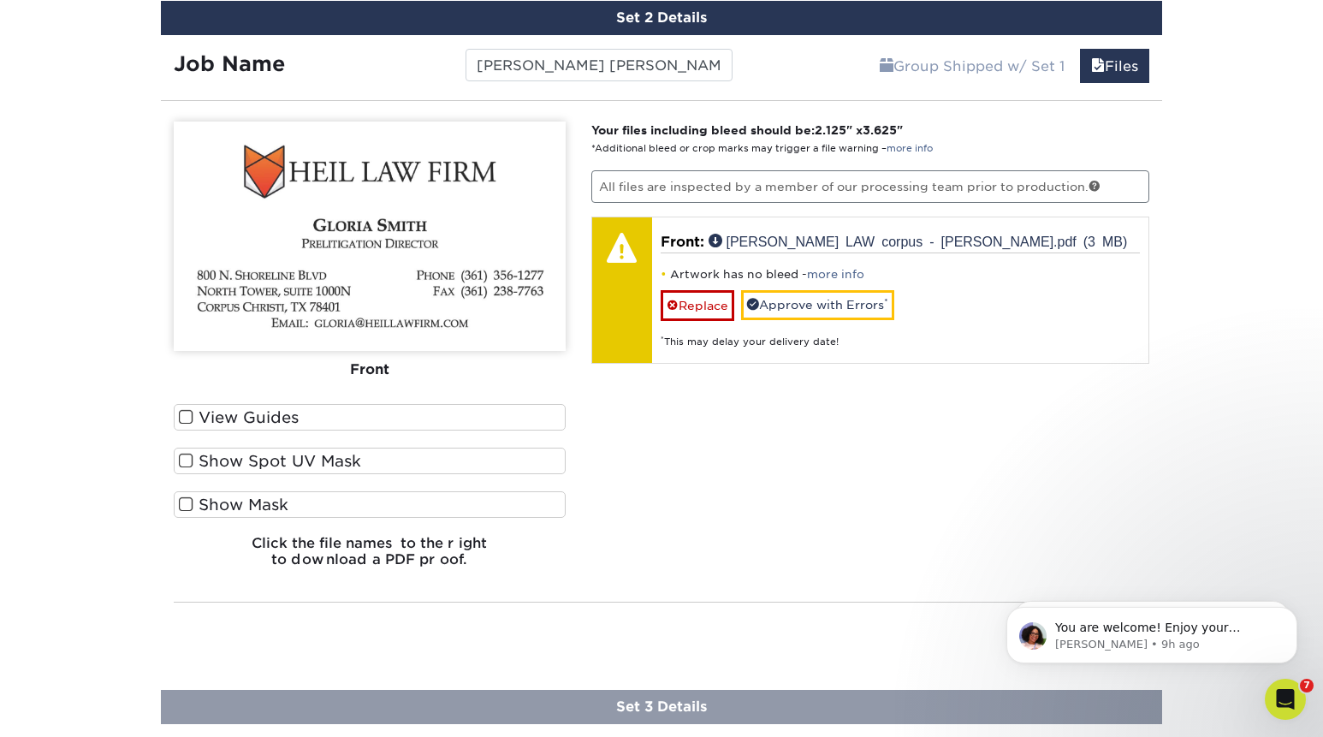
click at [474, 418] on label "View Guides" at bounding box center [370, 417] width 392 height 27
click at [0, 0] on input "View Guides" at bounding box center [0, 0] width 0 height 0
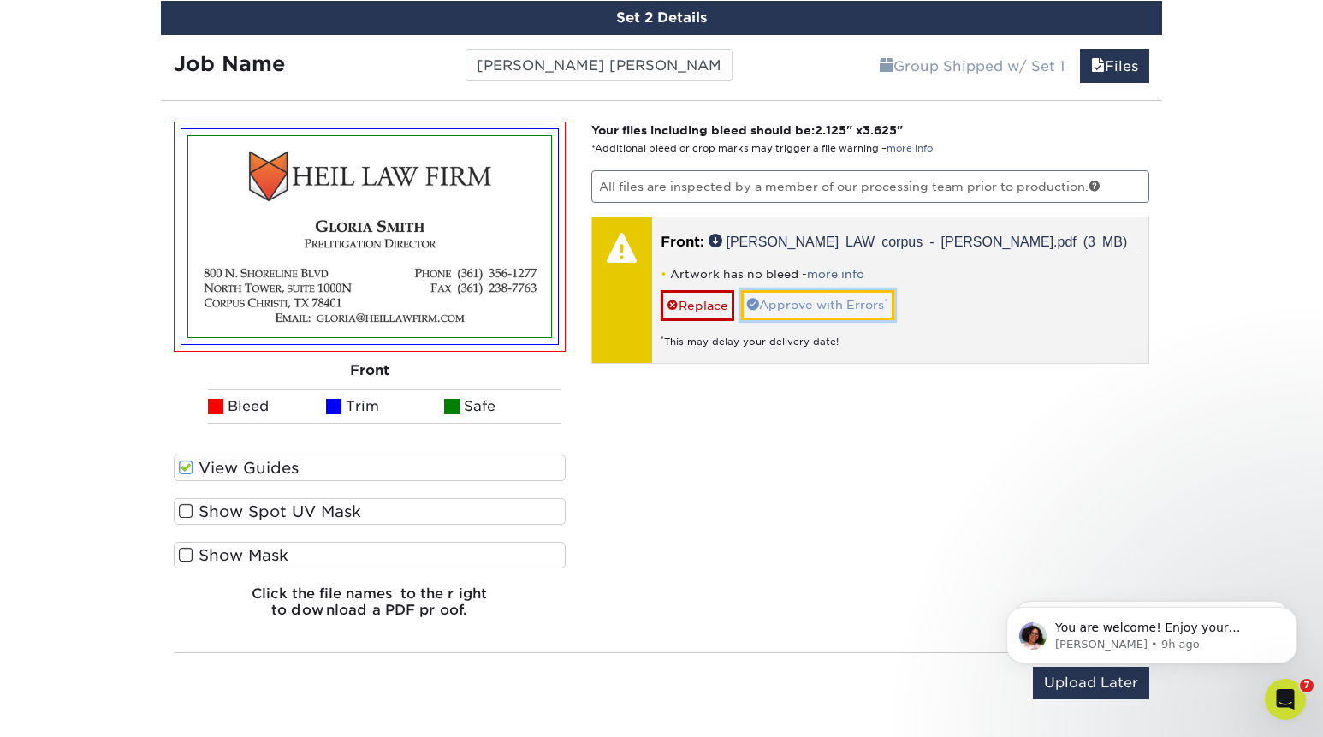
click at [820, 303] on link "Approve with Errors *" at bounding box center [817, 304] width 153 height 29
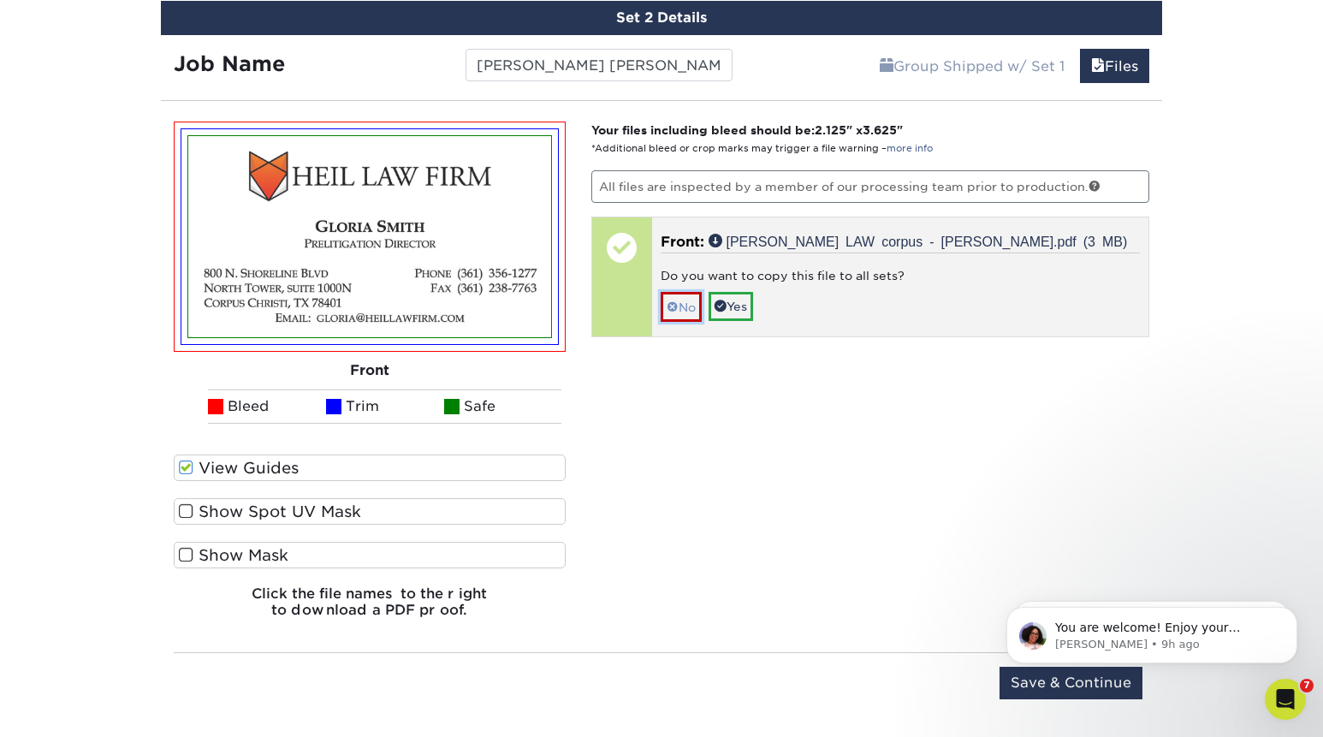
click at [680, 304] on link "No" at bounding box center [681, 307] width 41 height 30
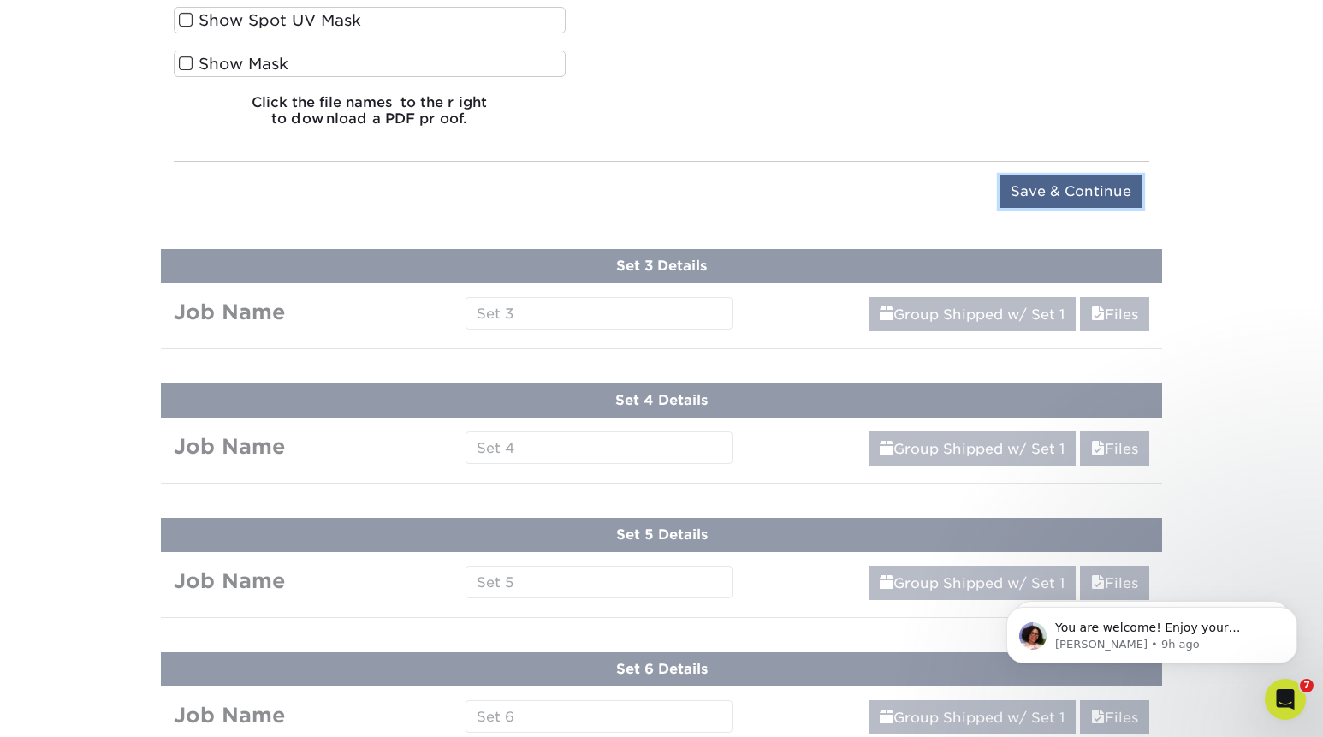
click at [1118, 182] on input "Save & Continue" at bounding box center [1071, 191] width 143 height 33
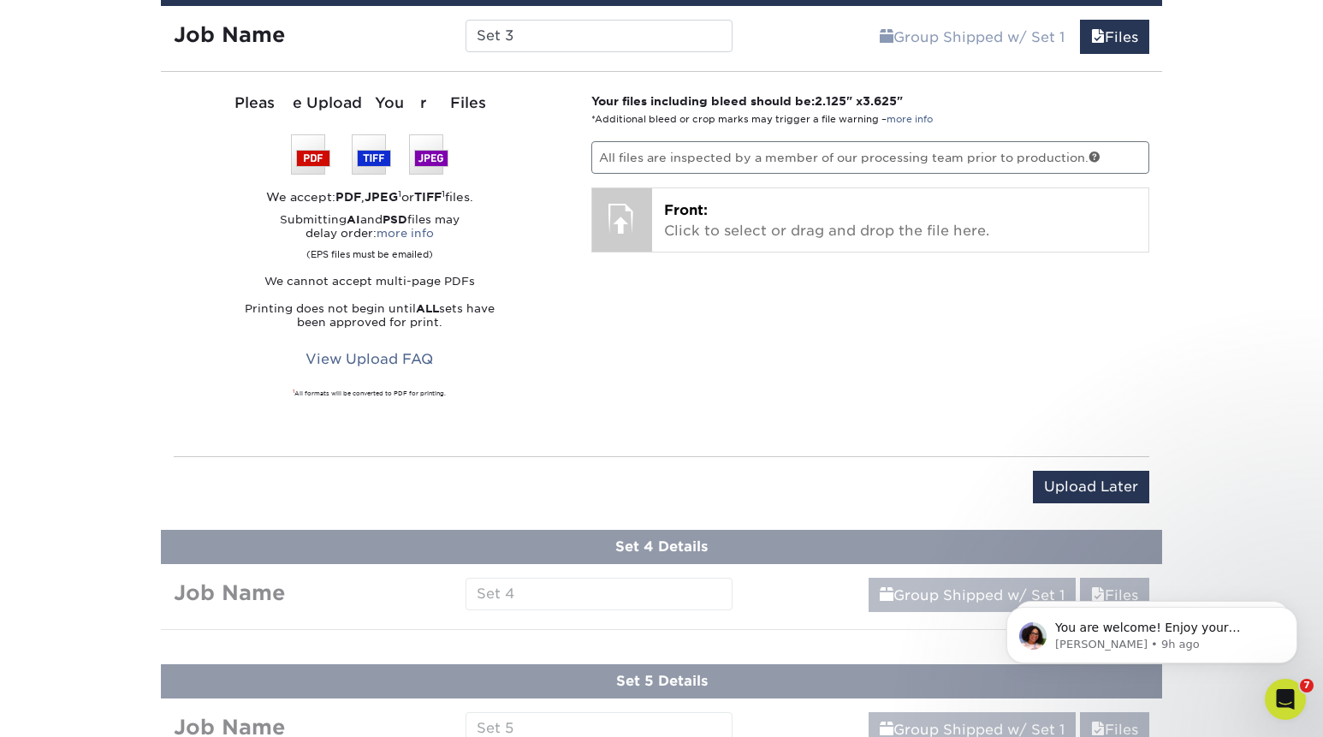
scroll to position [1457, 0]
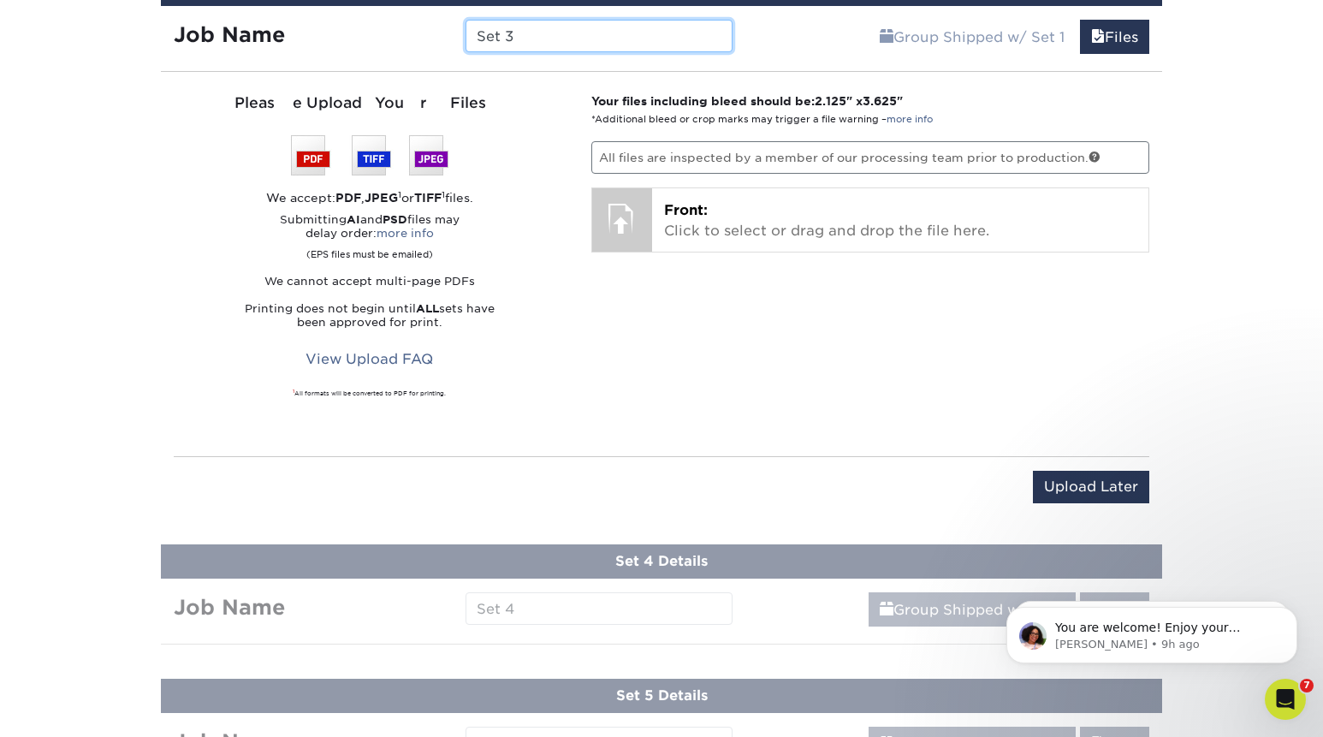
drag, startPoint x: 580, startPoint y: 33, endPoint x: 401, endPoint y: 33, distance: 178.9
click at [466, 33] on input "Set 3" at bounding box center [599, 36] width 266 height 33
paste input "pril Walker"
click at [516, 35] on input "HEIL pril Walker" at bounding box center [599, 36] width 266 height 33
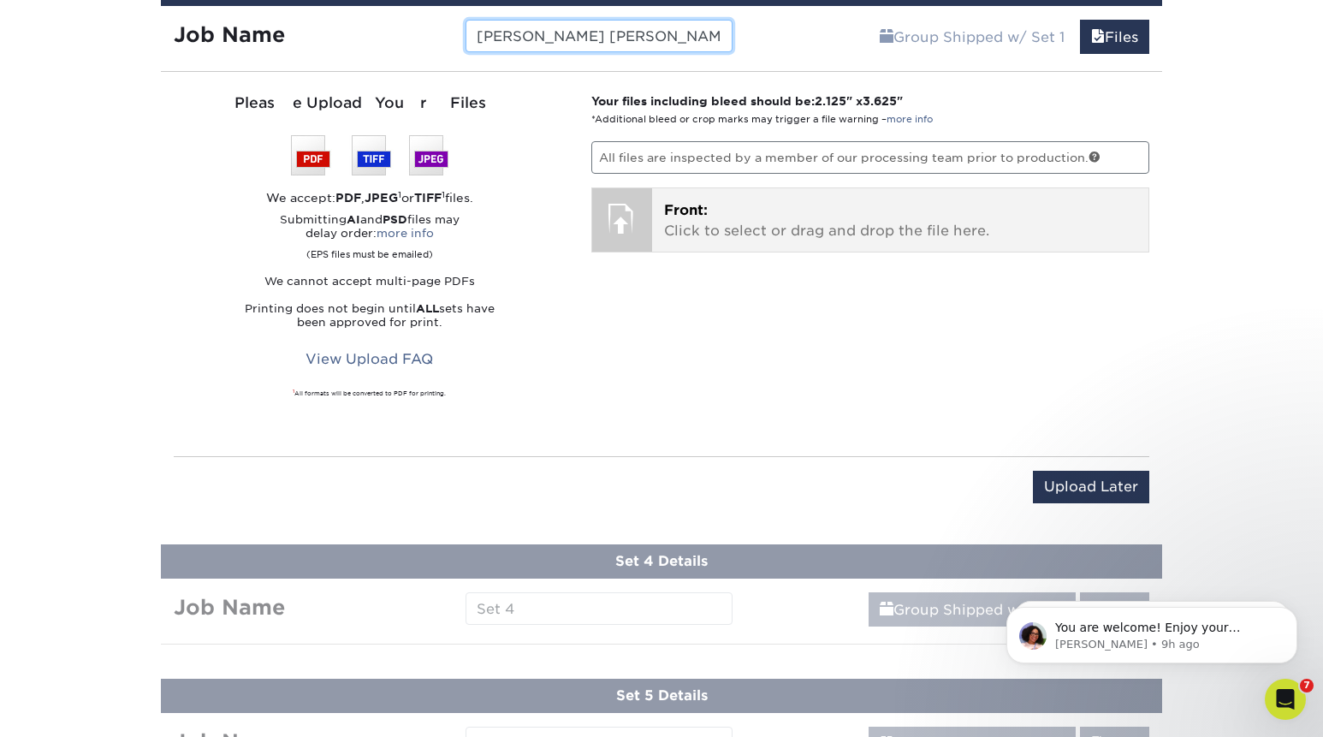
type input "HEIL April Walker"
click at [731, 228] on p "Front: Click to select or drag and drop the file here." at bounding box center [900, 220] width 473 height 41
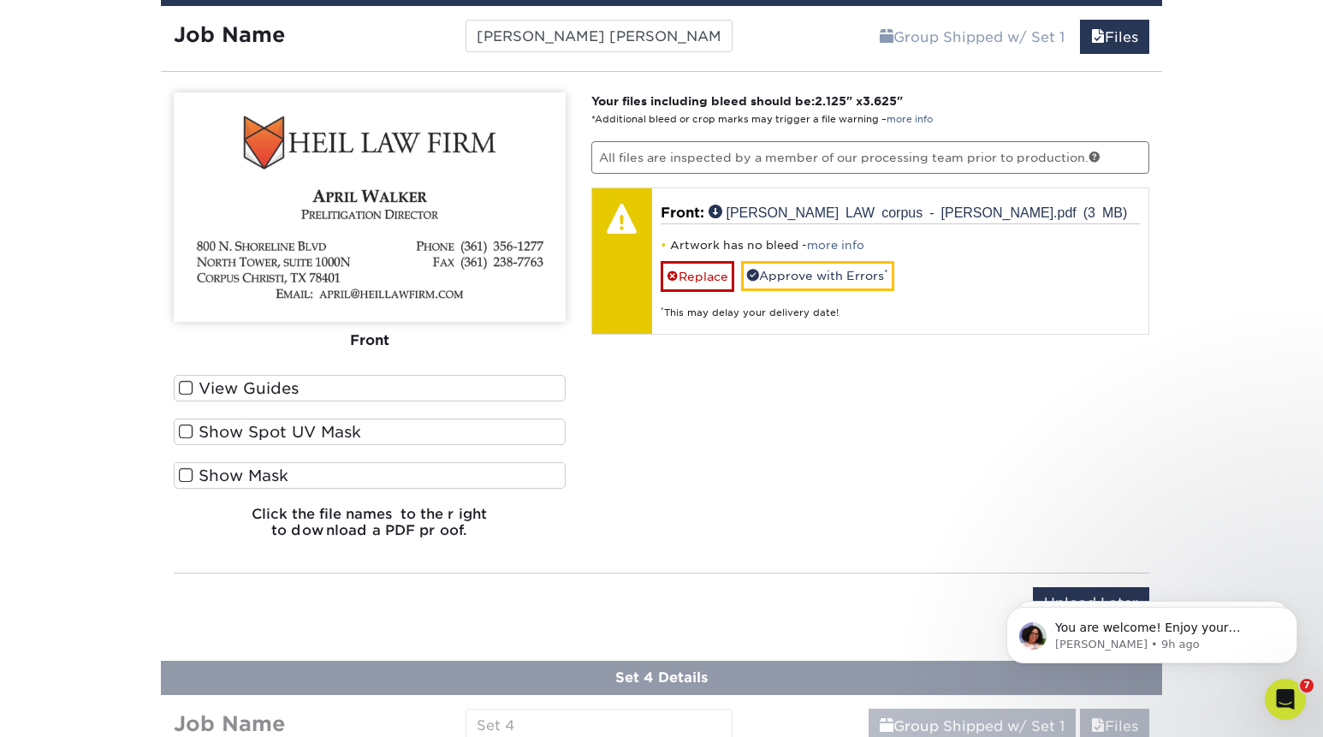
click at [442, 394] on label "View Guides" at bounding box center [370, 388] width 392 height 27
click at [0, 0] on input "View Guides" at bounding box center [0, 0] width 0 height 0
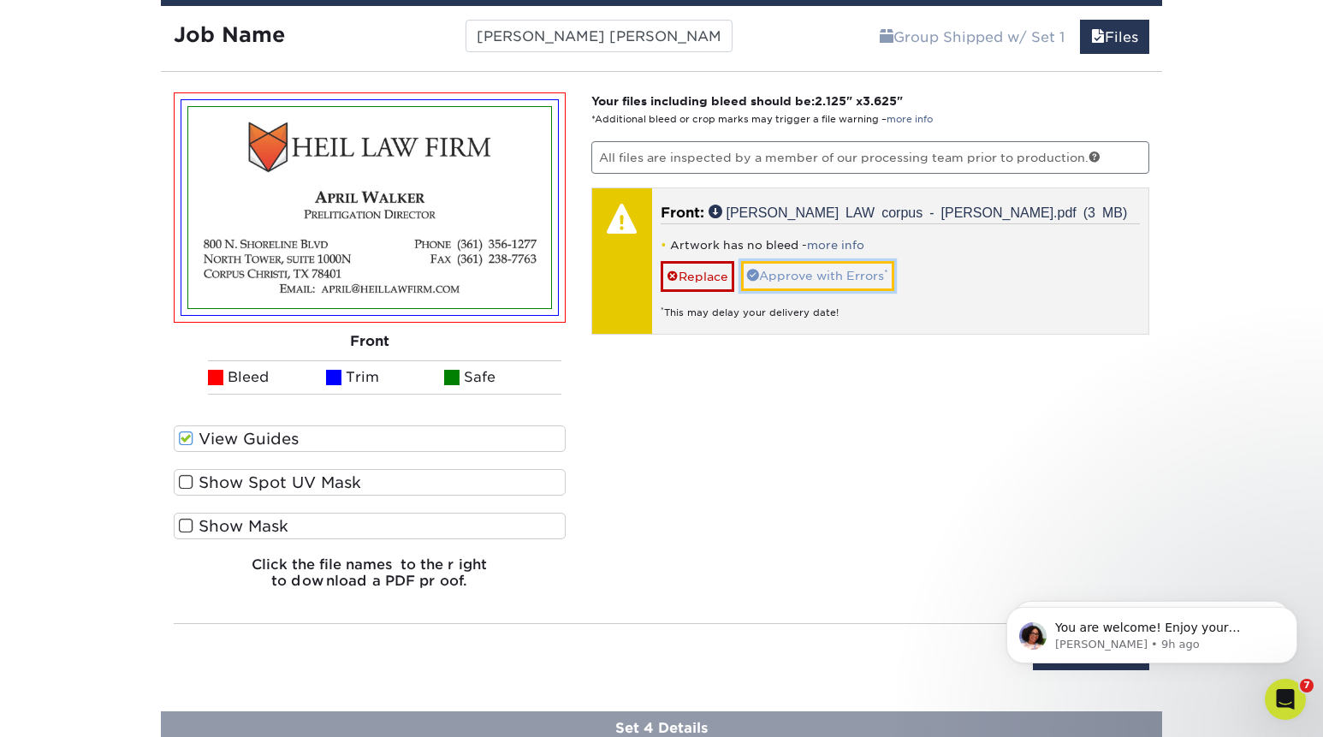
click at [804, 277] on link "Approve with Errors *" at bounding box center [817, 275] width 153 height 29
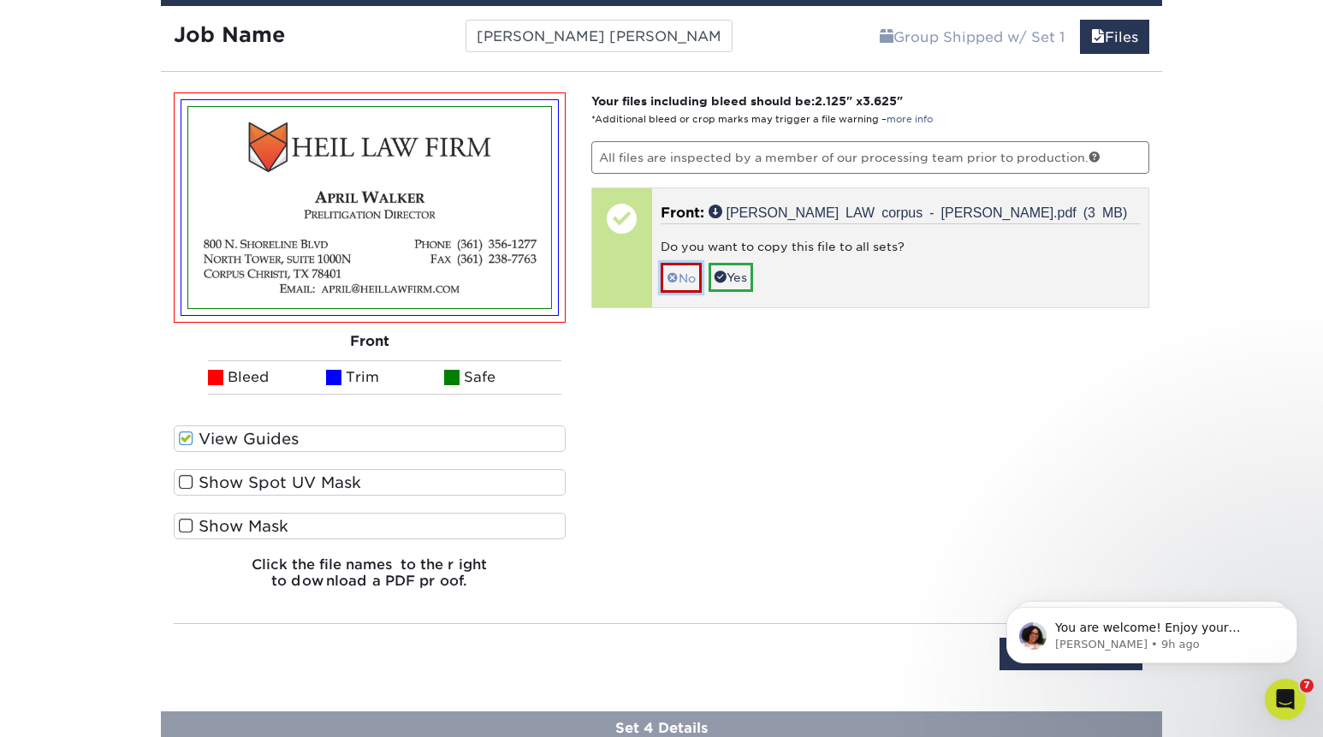
click at [679, 282] on link "No" at bounding box center [681, 278] width 41 height 30
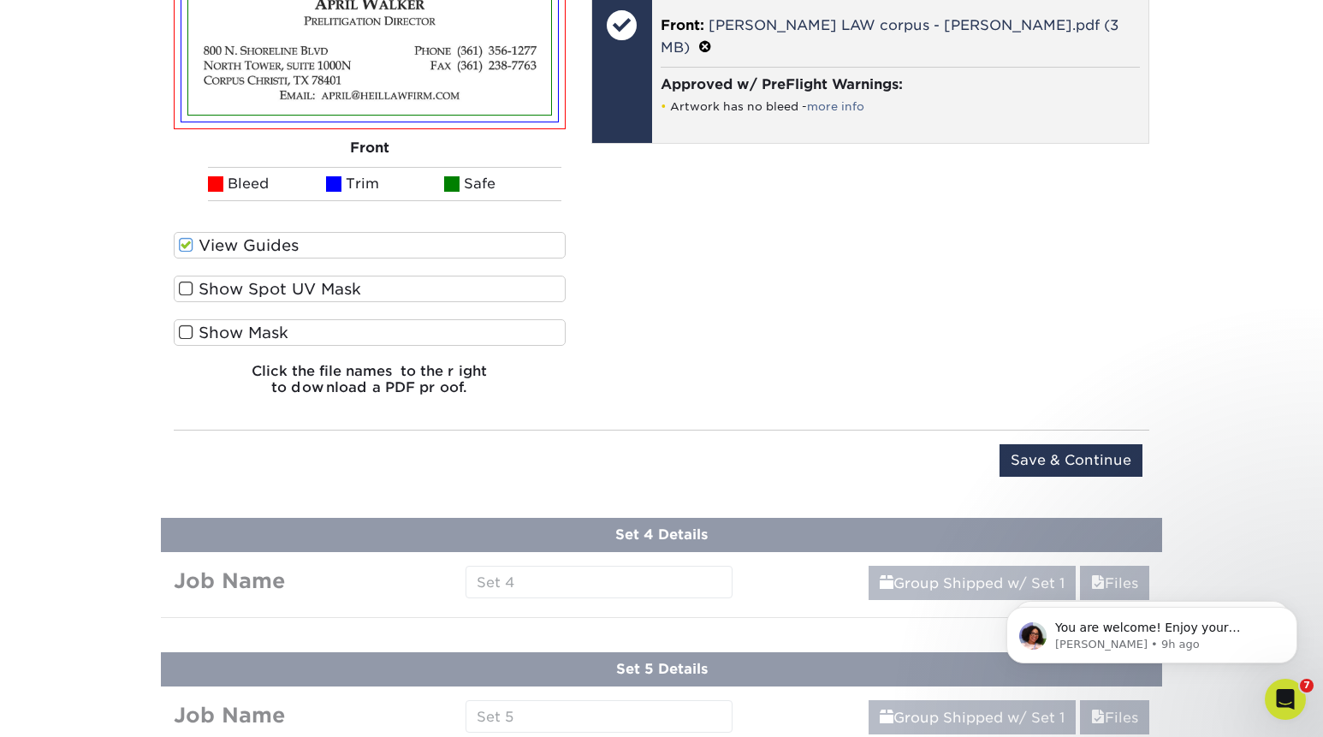
scroll to position [1654, 0]
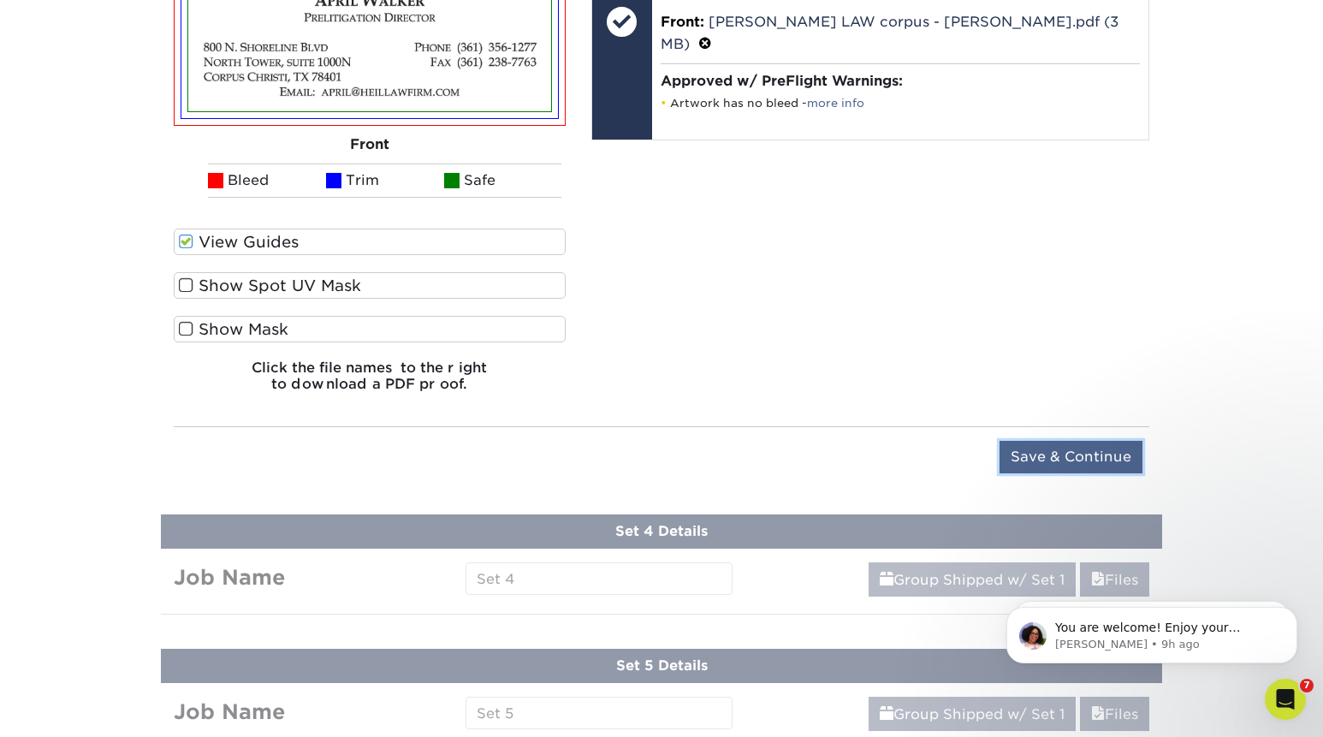
click at [1095, 459] on input "Save & Continue" at bounding box center [1071, 457] width 143 height 33
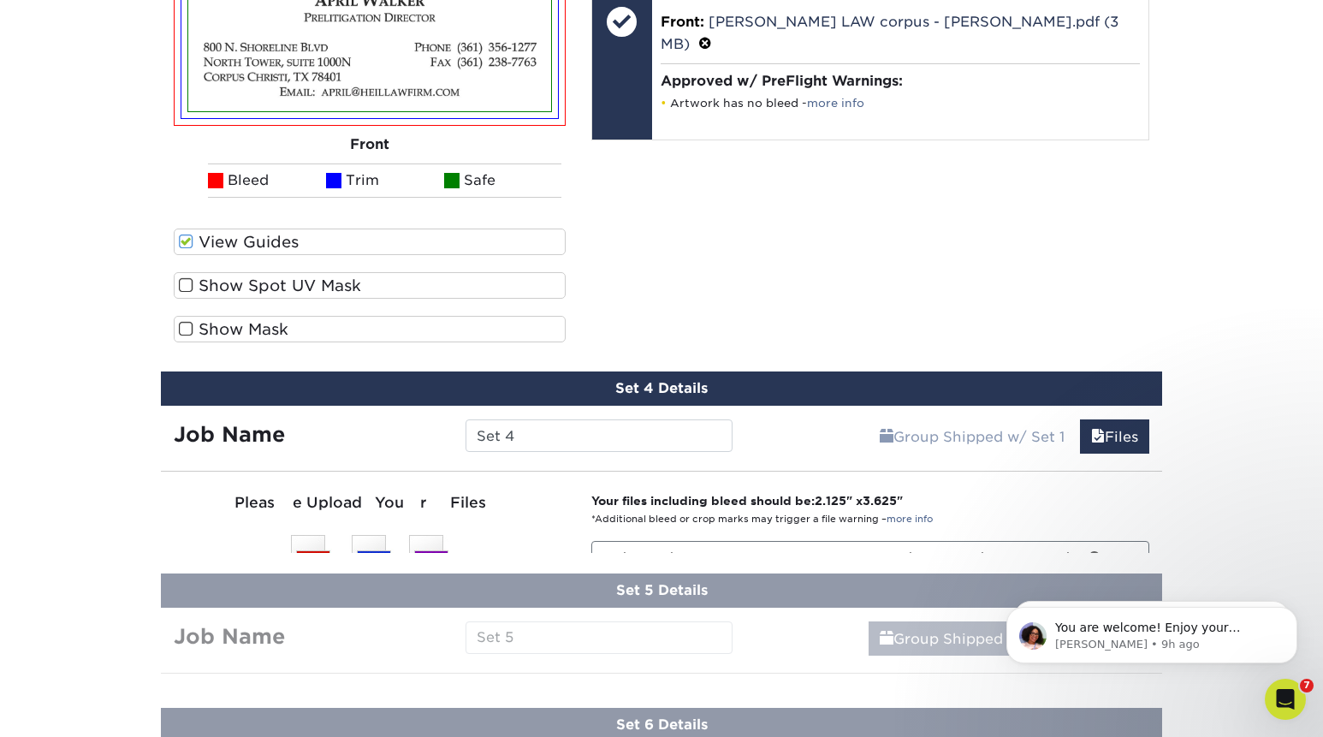
scroll to position [1562, 0]
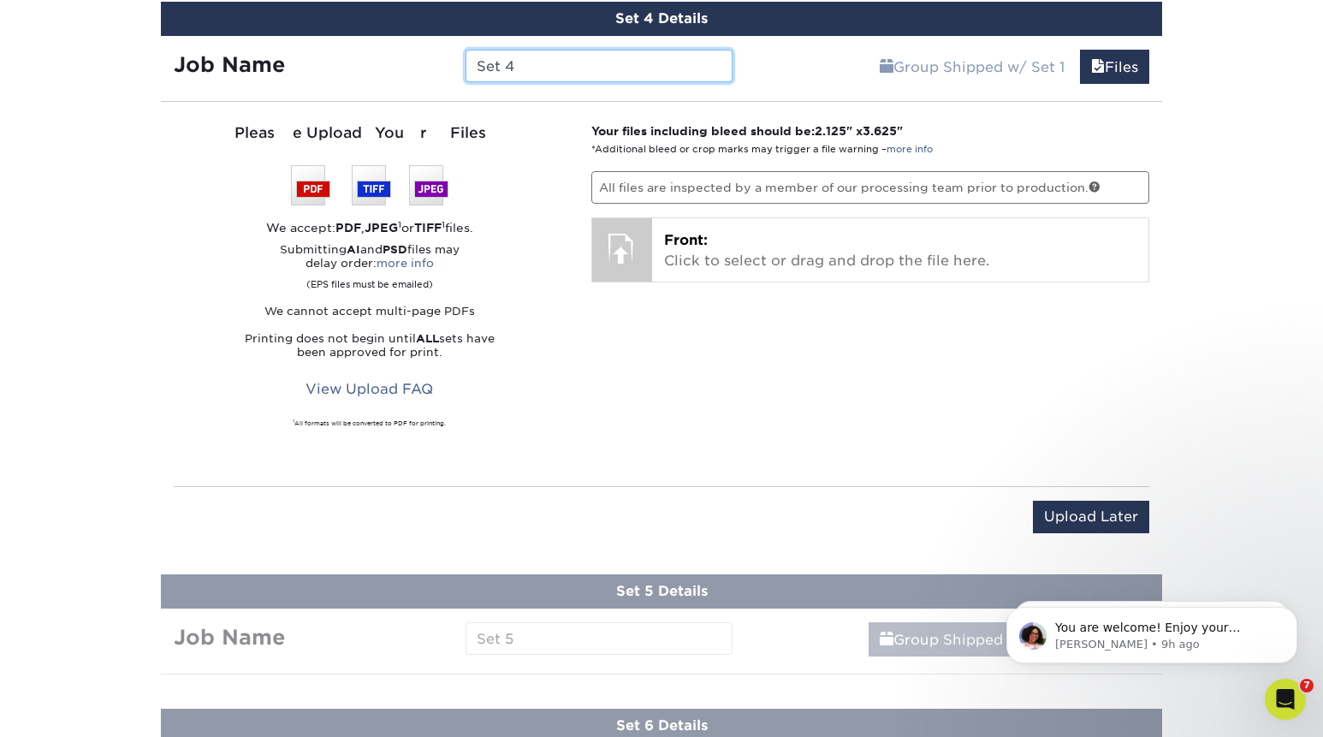
drag, startPoint x: 604, startPoint y: 62, endPoint x: 276, endPoint y: 47, distance: 328.1
click at [466, 50] on input "Set 4" at bounding box center [599, 66] width 266 height 33
click at [578, 50] on input "Heil" at bounding box center [599, 66] width 266 height 33
click at [573, 68] on input "Heil" at bounding box center [599, 66] width 266 height 33
paste input "Veronica Garcia-Chavez"
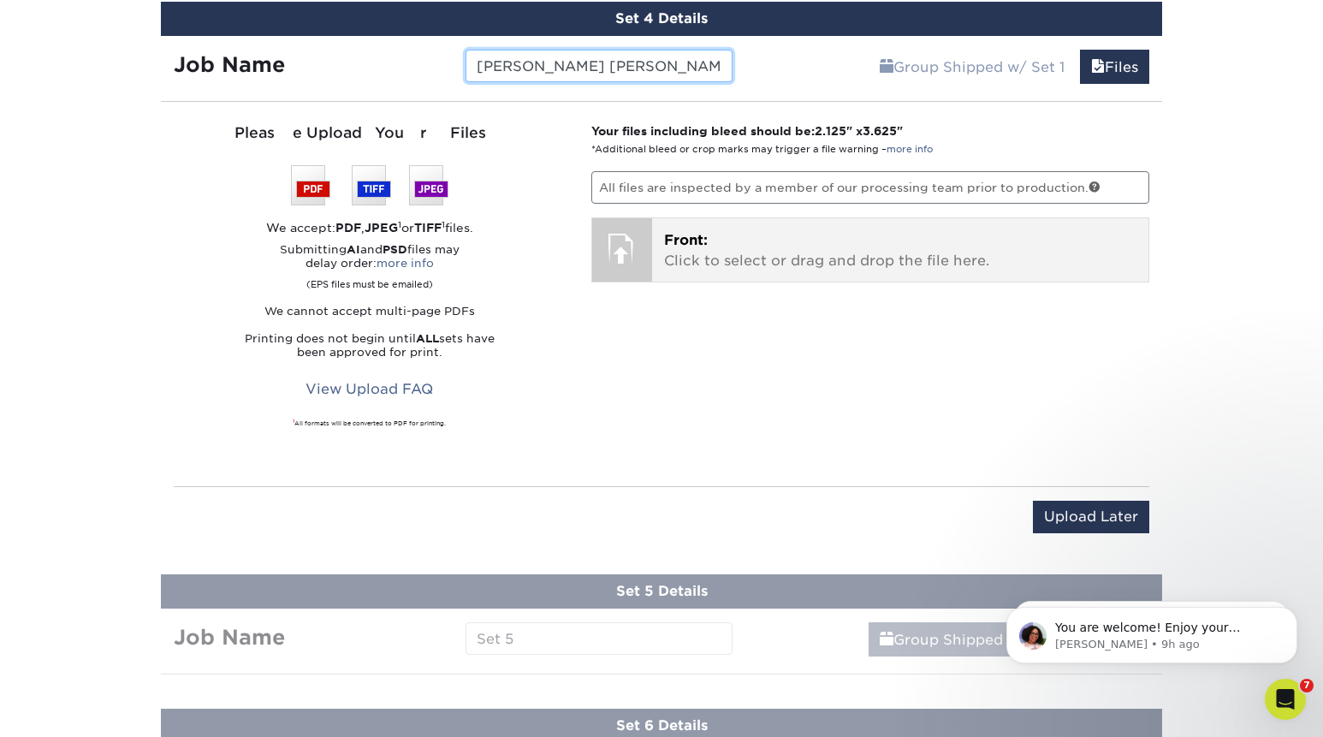
type input "Heil Veronica Garcia-Chavez"
click at [733, 242] on p "Front: Click to select or drag and drop the file here." at bounding box center [900, 250] width 473 height 41
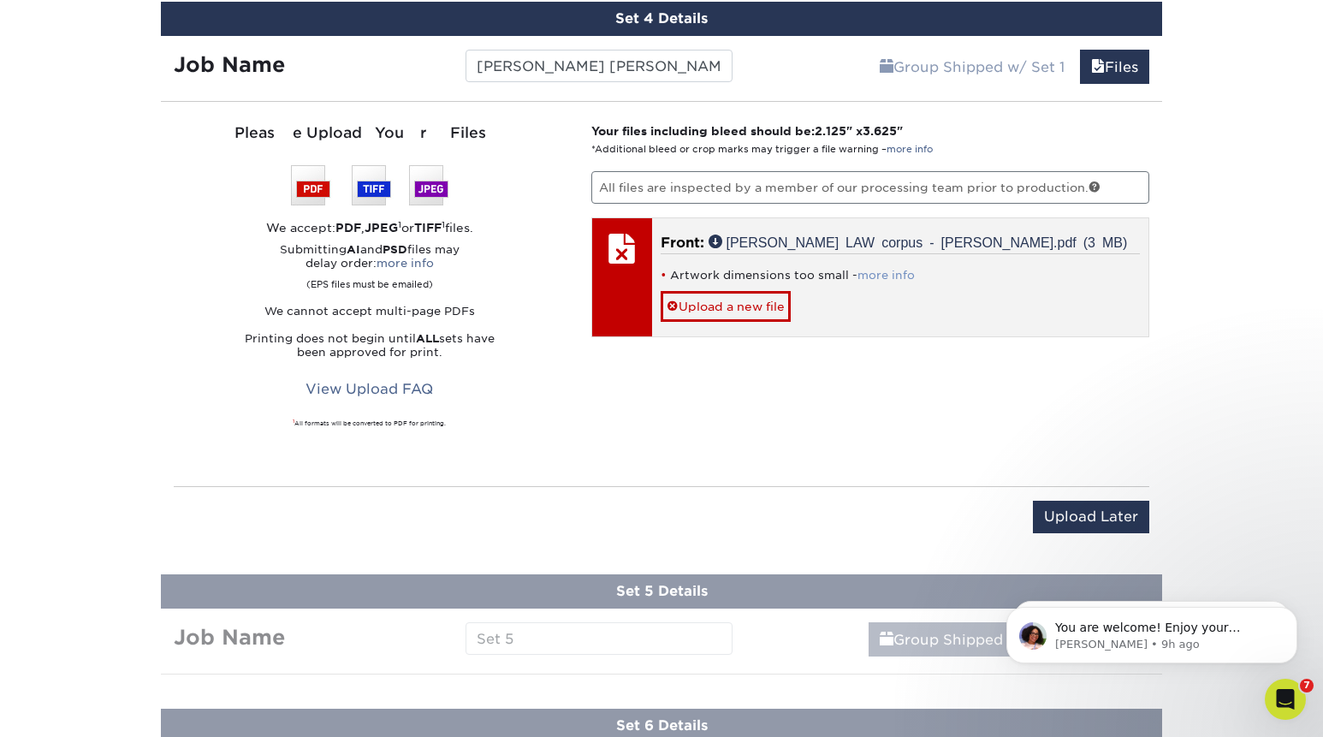
click at [882, 272] on link "more info" at bounding box center [885, 275] width 57 height 13
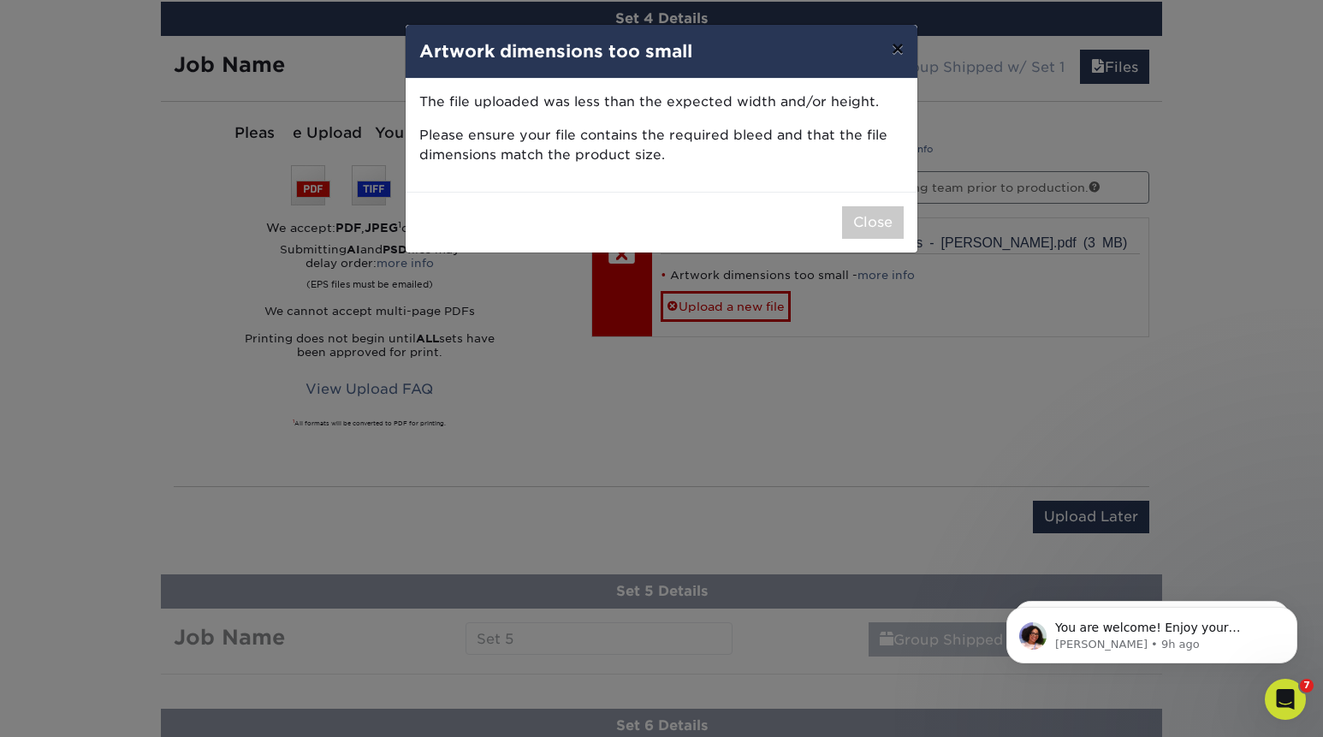
click at [897, 46] on button "×" at bounding box center [897, 49] width 39 height 48
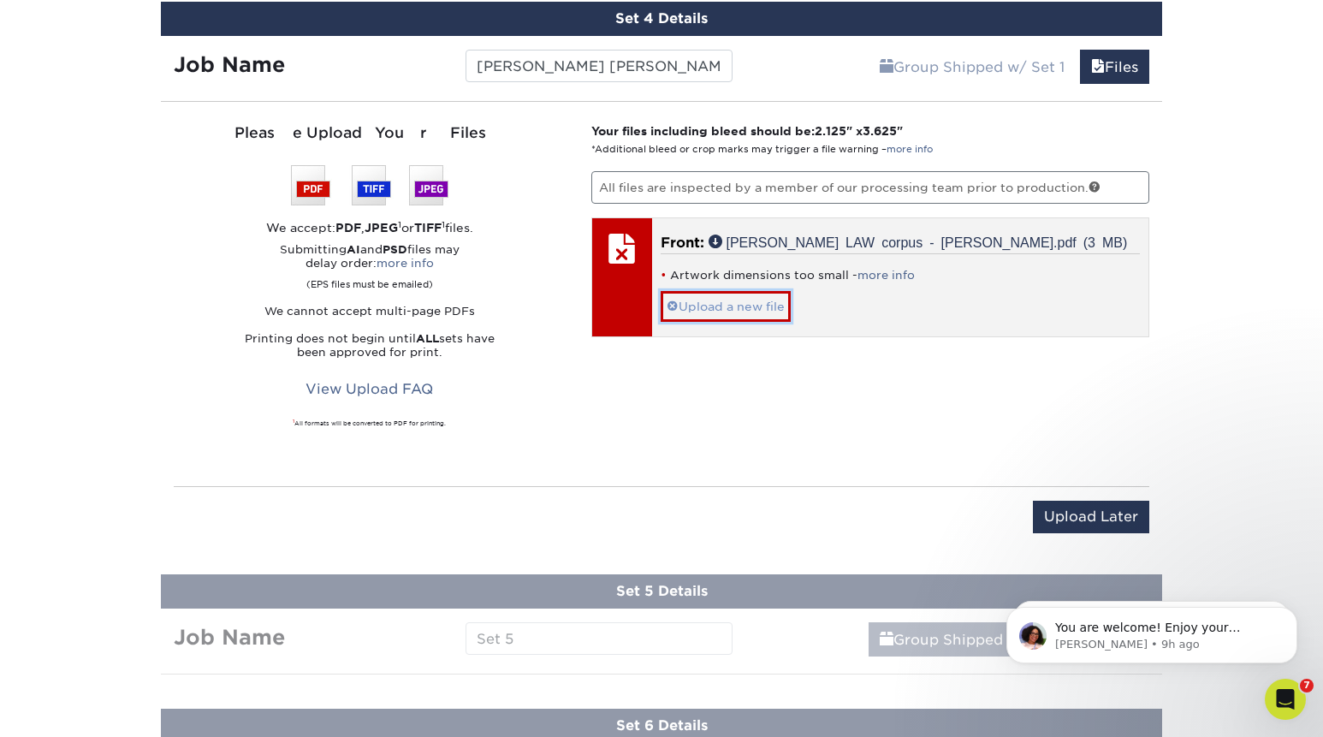
click at [733, 306] on link "Upload a new file" at bounding box center [726, 306] width 130 height 30
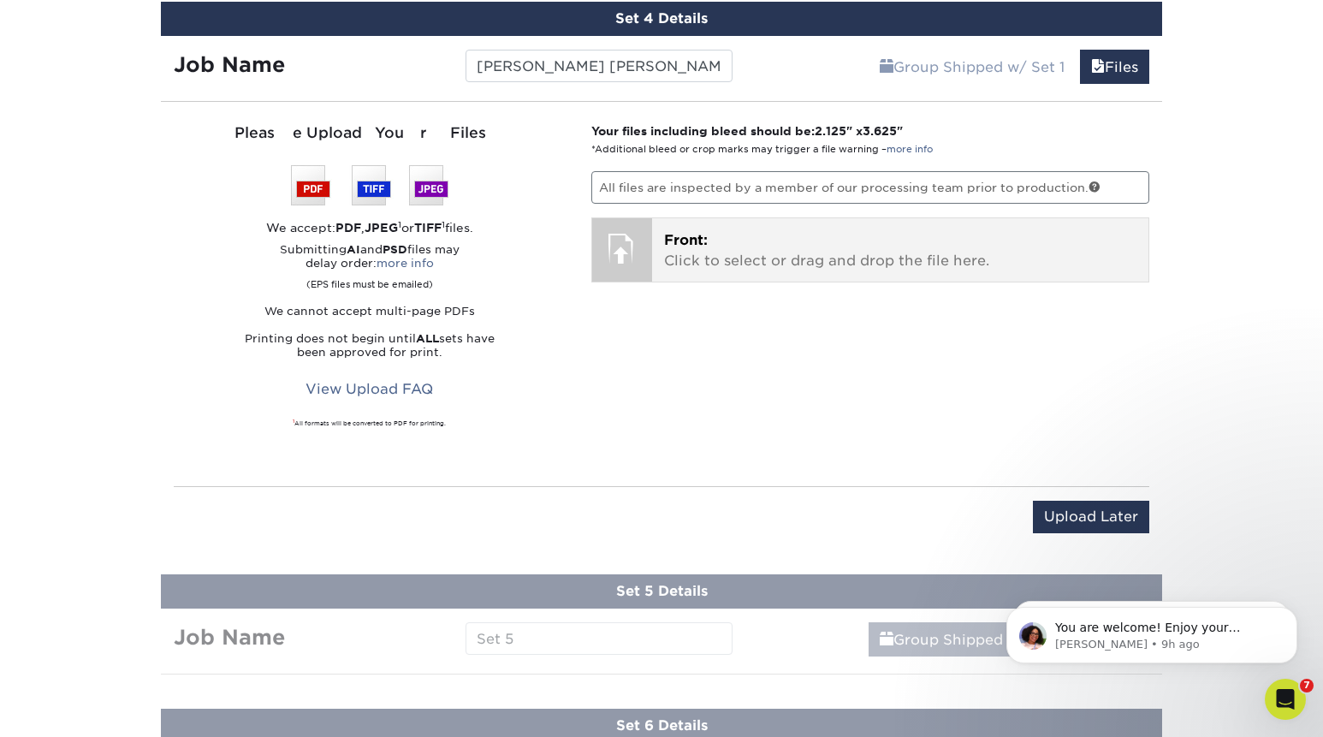
click at [685, 240] on span "Front:" at bounding box center [686, 240] width 44 height 16
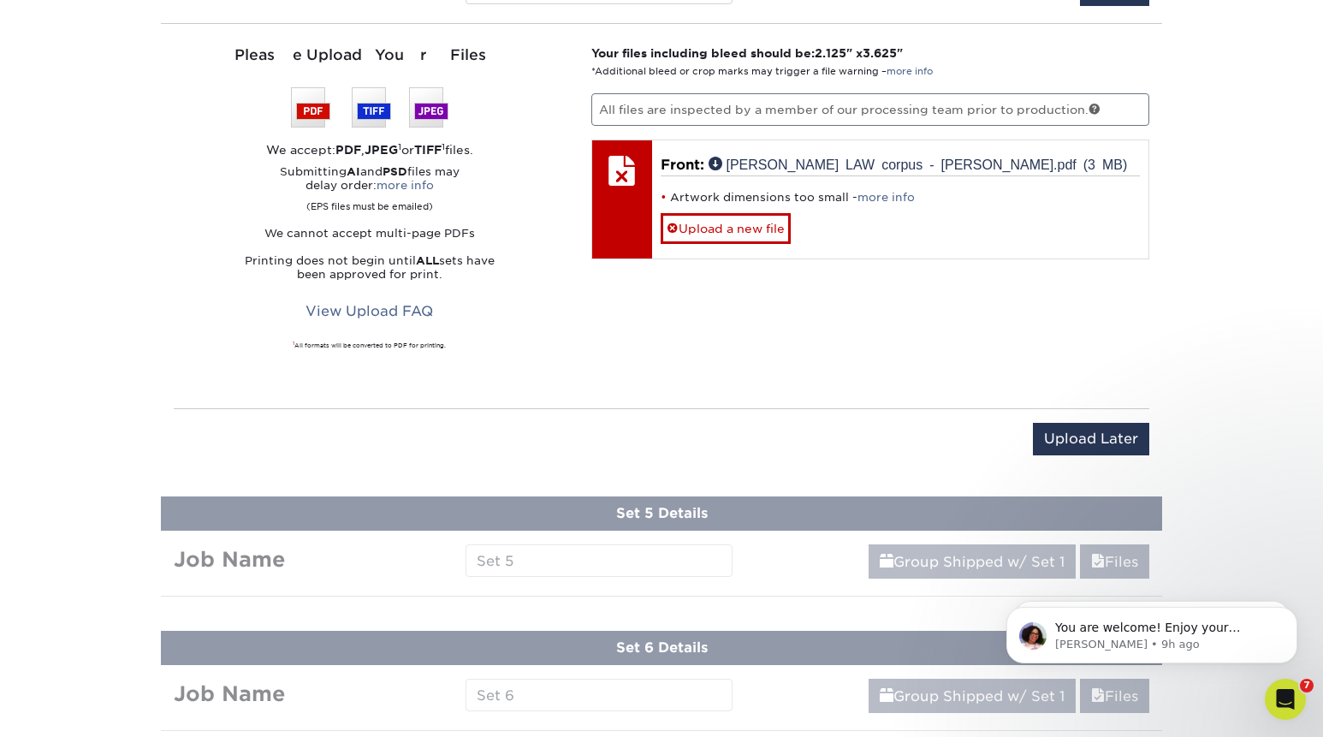
scroll to position [1641, 0]
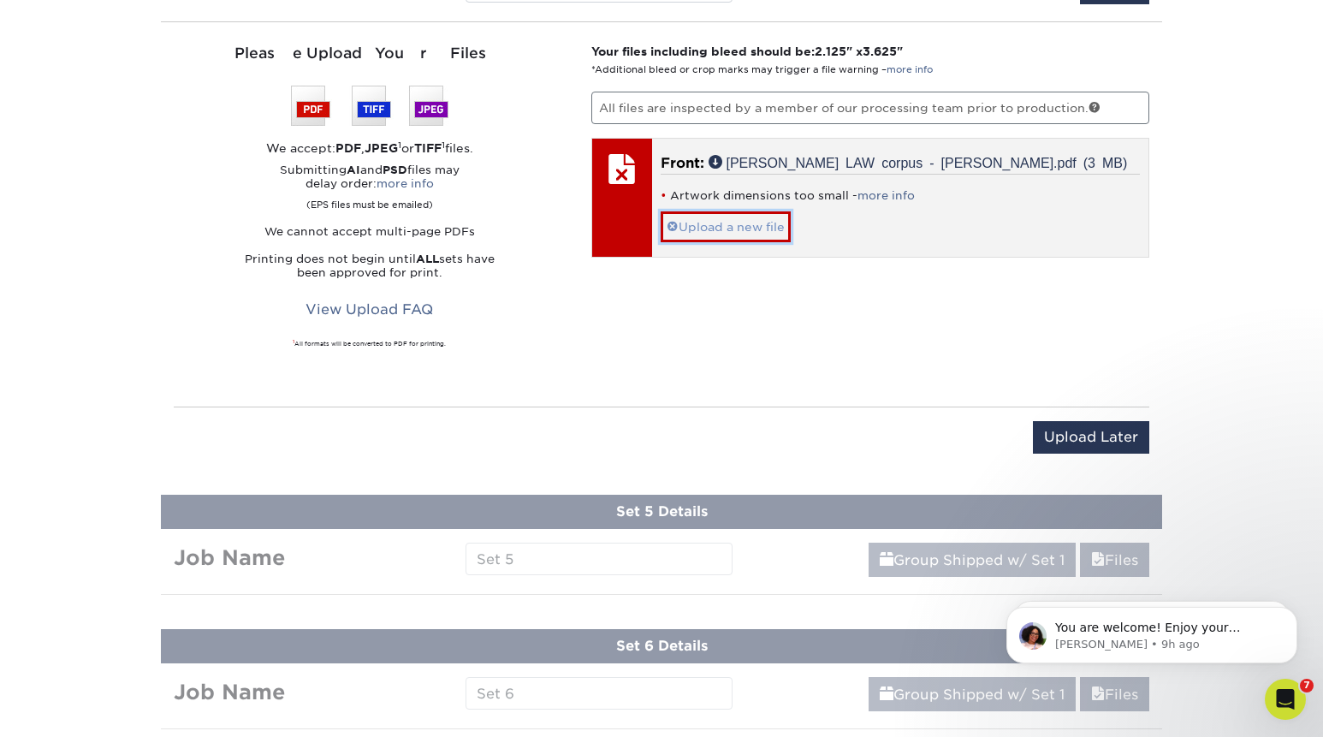
click at [711, 228] on link "Upload a new file" at bounding box center [726, 226] width 130 height 30
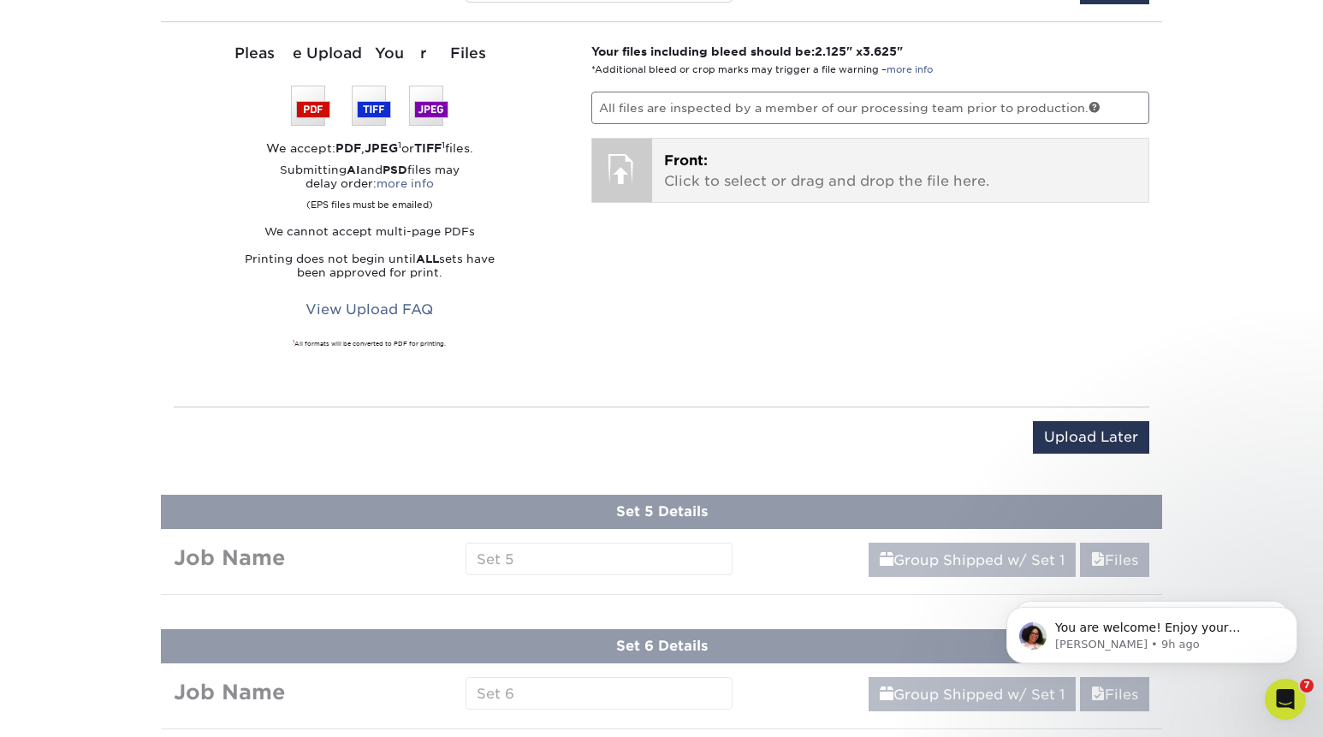
click at [673, 163] on span "Front:" at bounding box center [686, 160] width 44 height 16
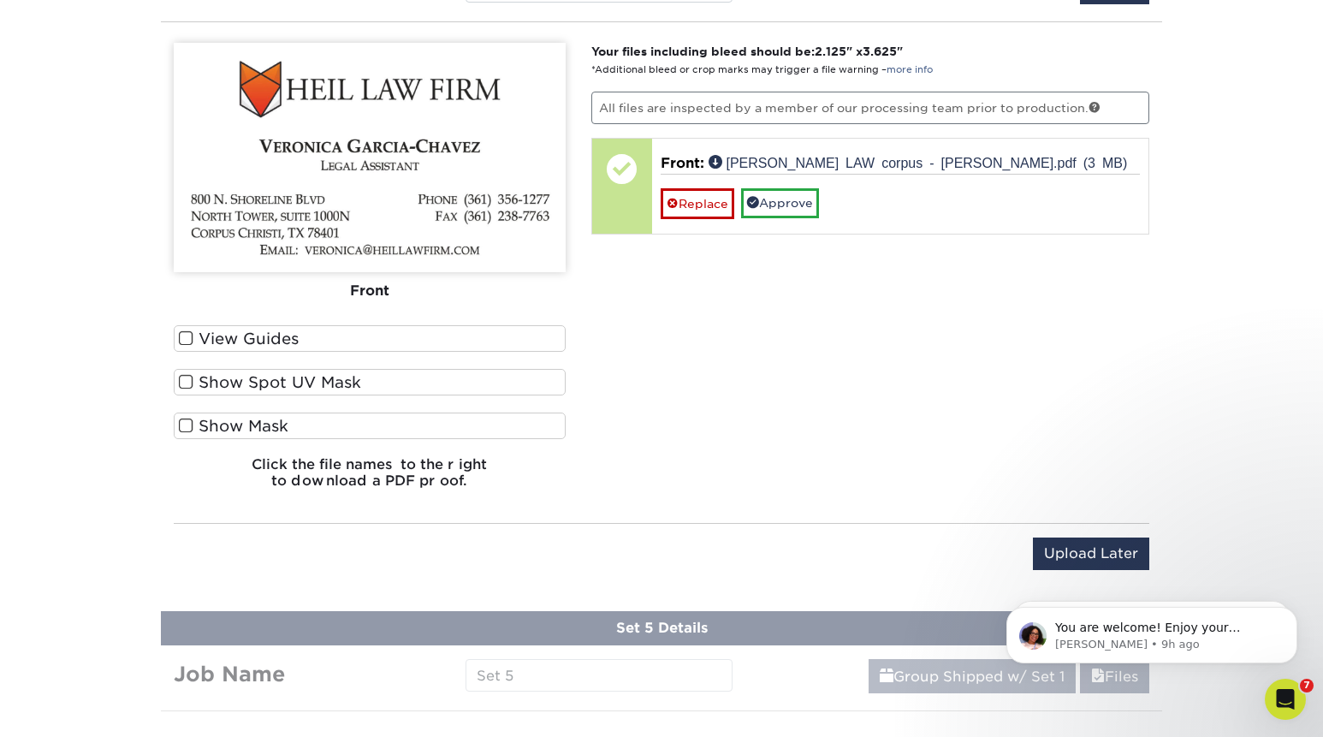
click at [400, 332] on label "View Guides" at bounding box center [370, 338] width 392 height 27
click at [0, 0] on input "View Guides" at bounding box center [0, 0] width 0 height 0
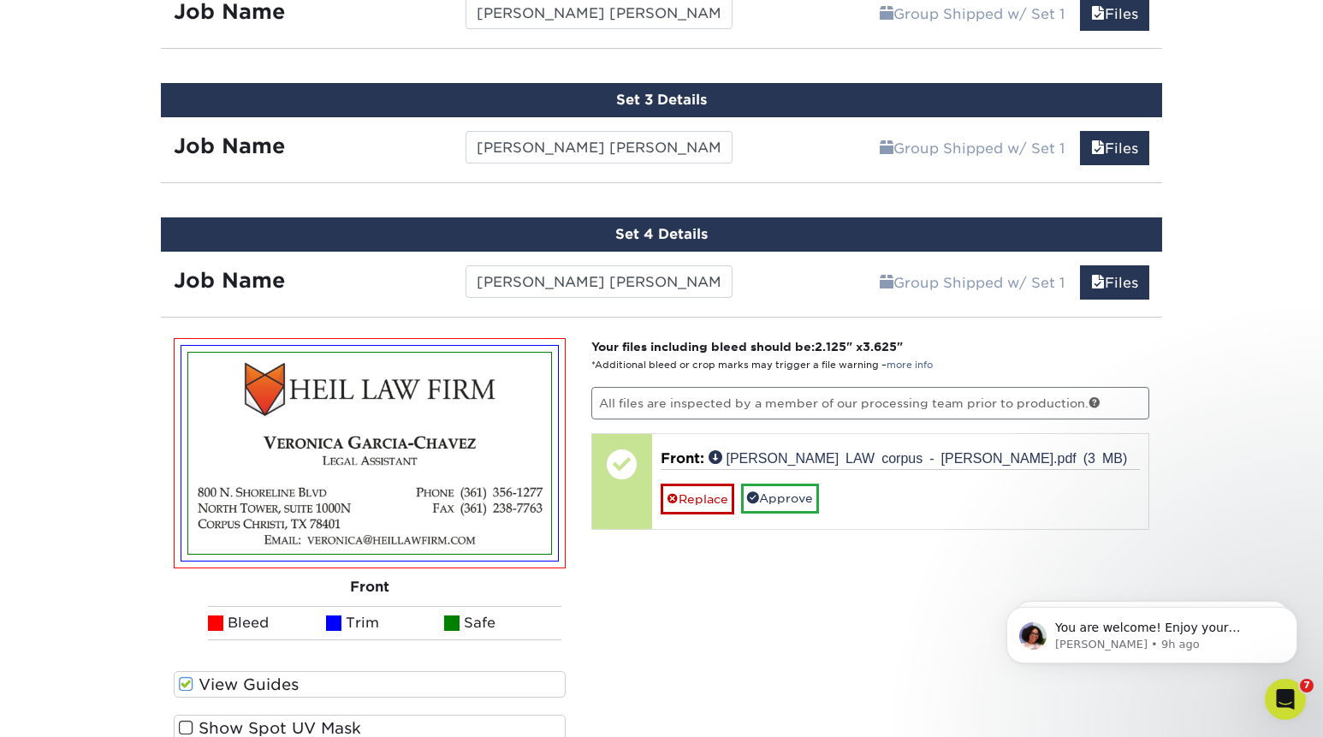
scroll to position [1330, 0]
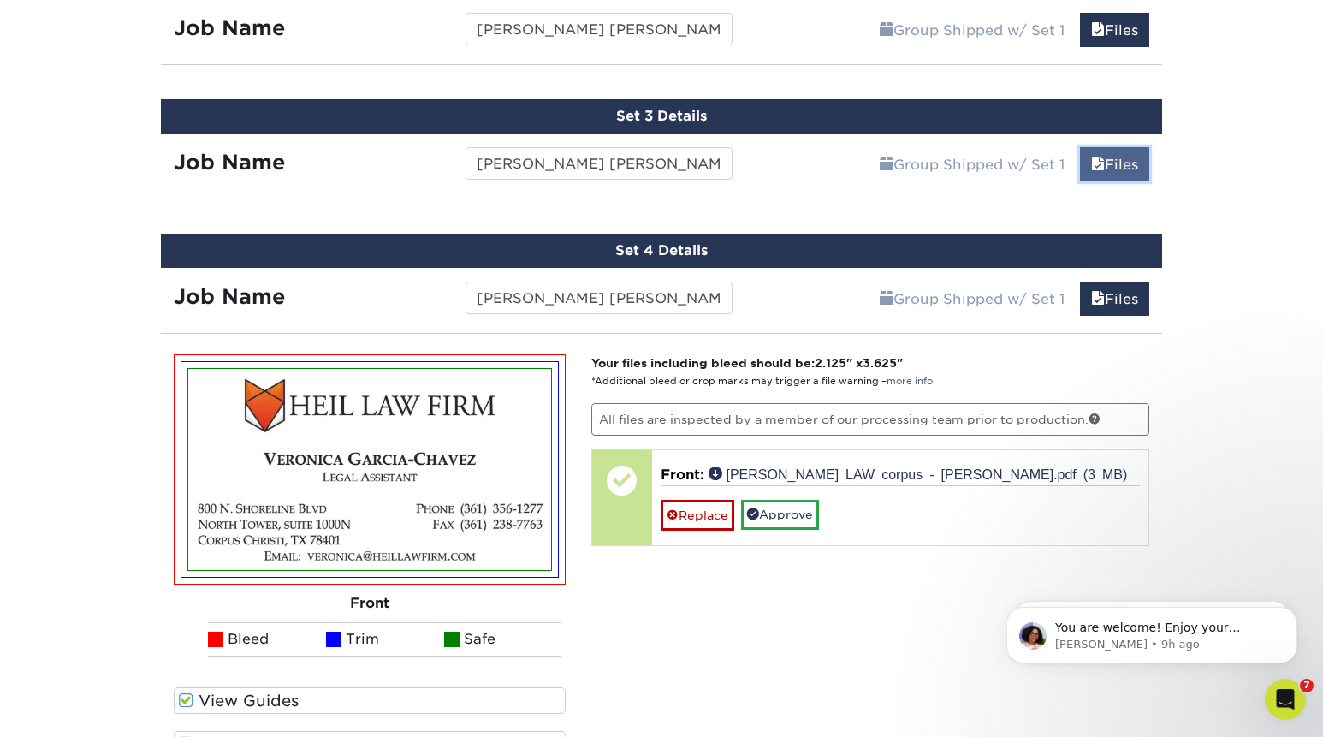
click at [1110, 153] on link "Files" at bounding box center [1114, 164] width 69 height 34
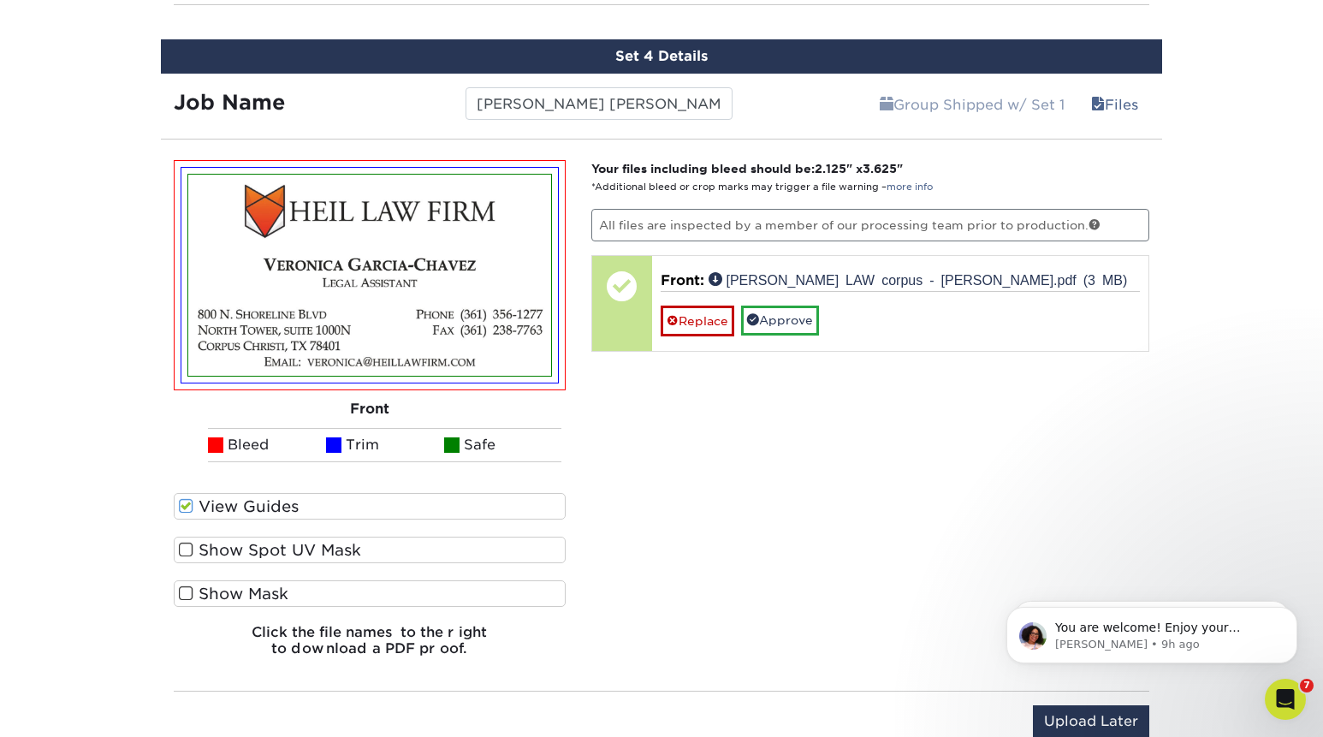
scroll to position [2086, 0]
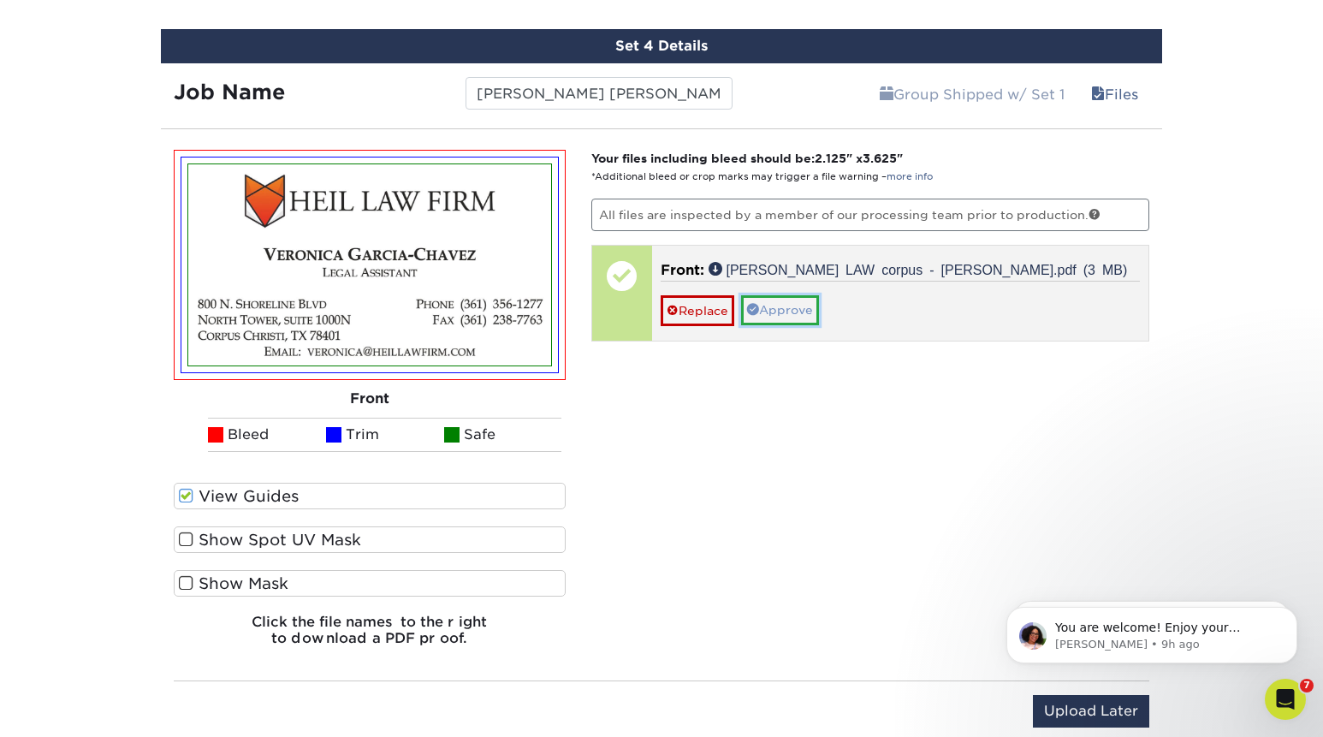
click at [793, 307] on link "Approve" at bounding box center [780, 309] width 78 height 29
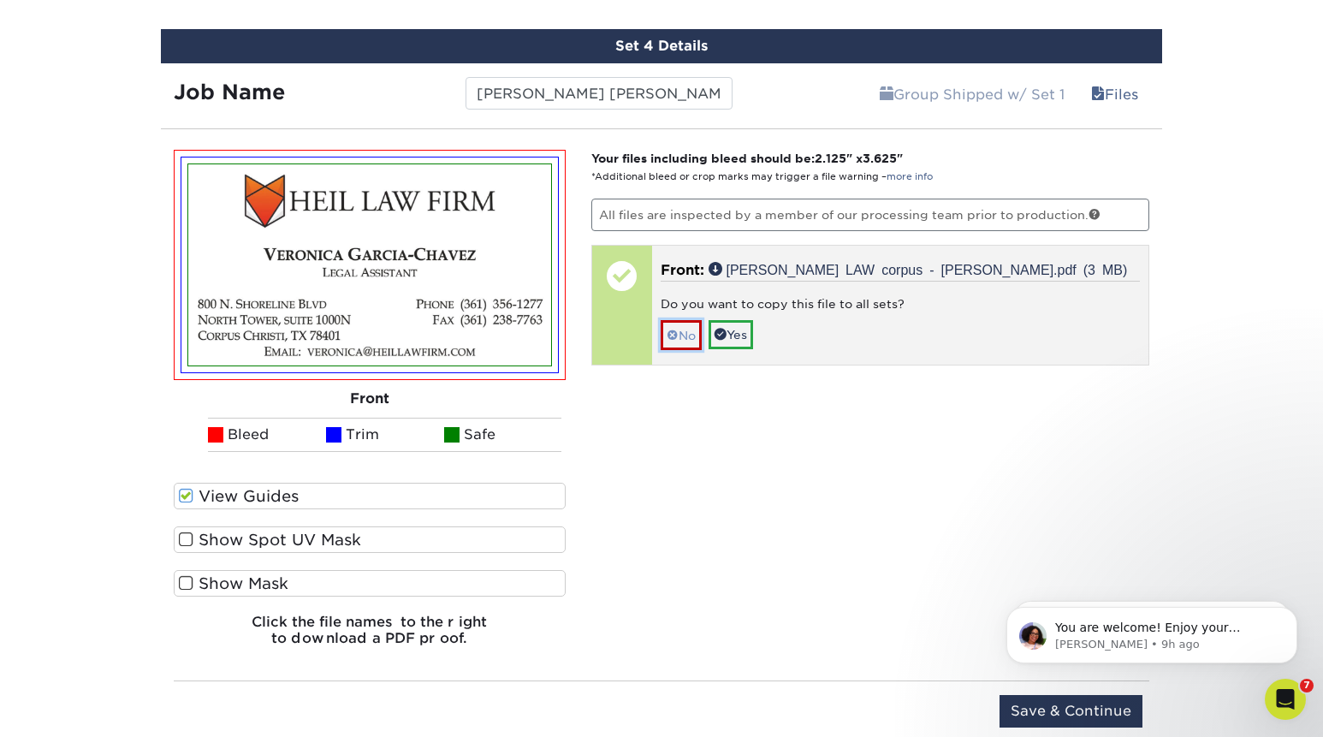
click at [681, 332] on link "No" at bounding box center [681, 335] width 41 height 30
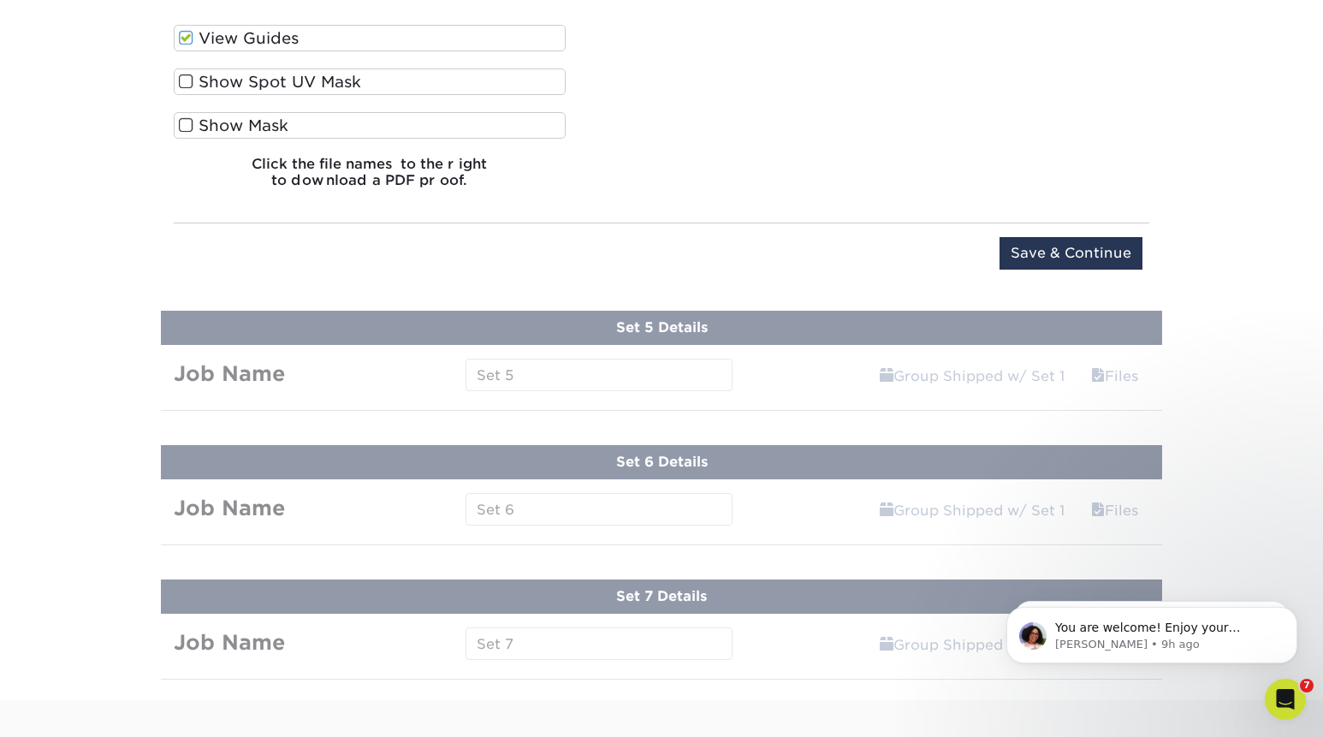
scroll to position [2552, 0]
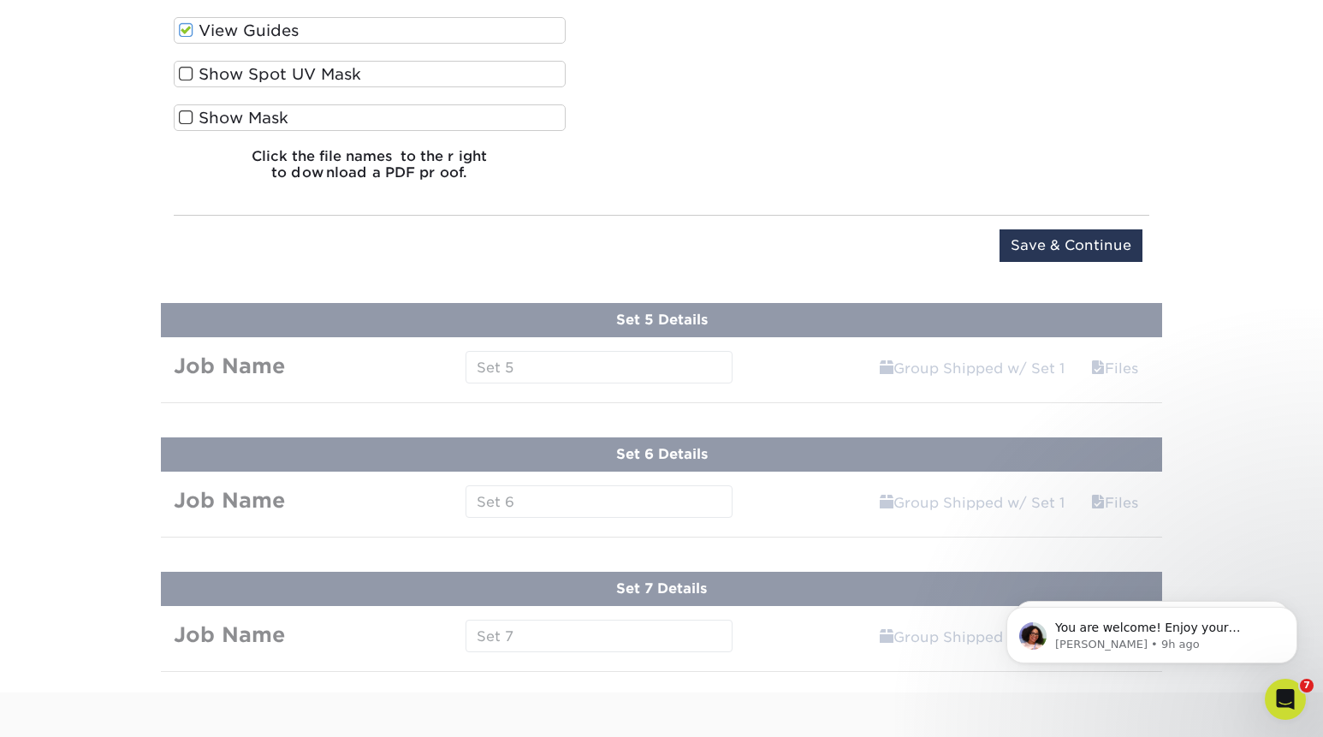
click at [1088, 246] on input "Save & Continue" at bounding box center [1071, 245] width 143 height 33
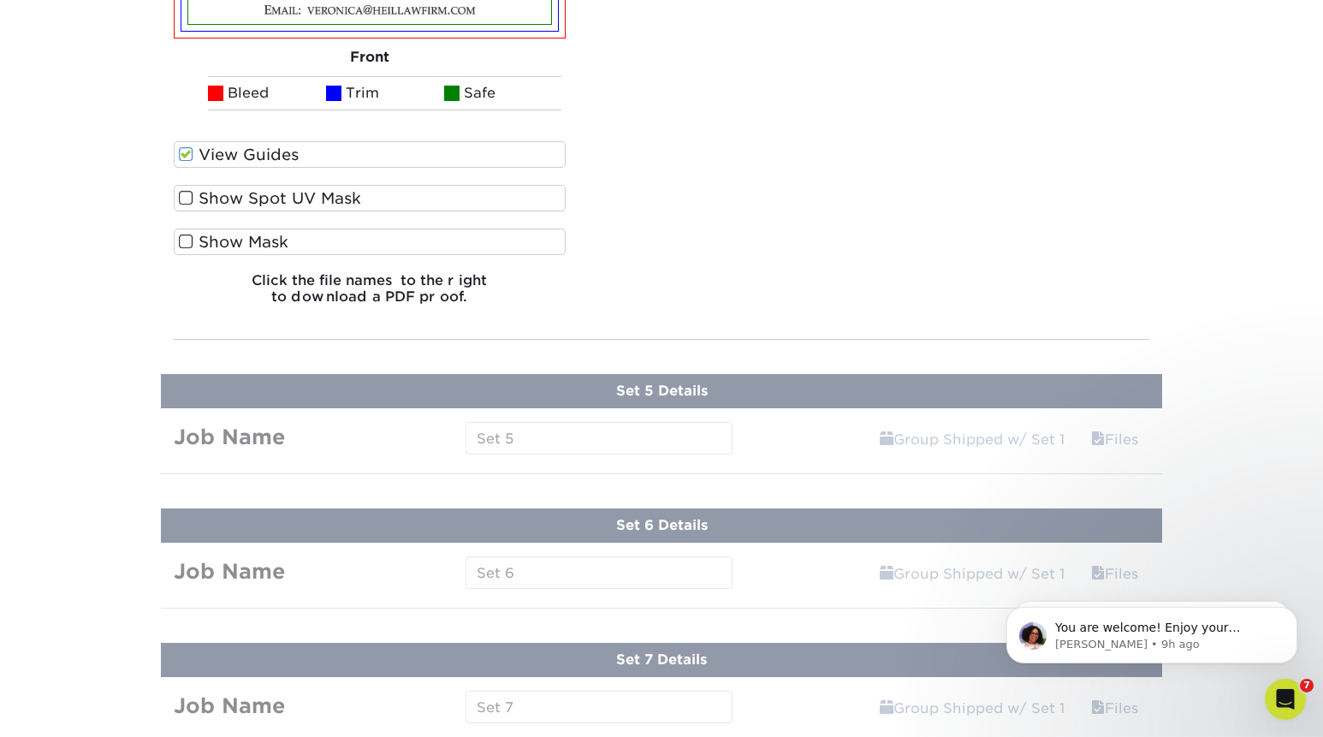
scroll to position [1889, 0]
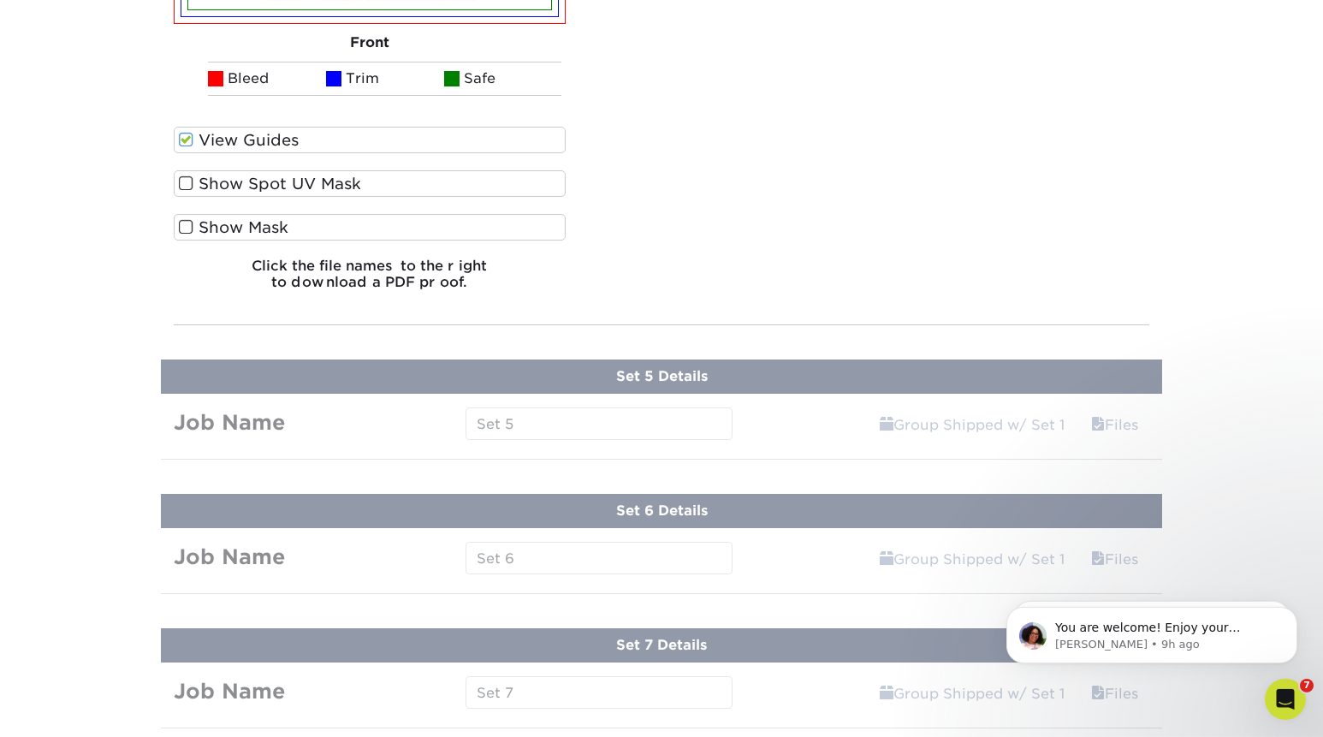
scroll to position [1901, 0]
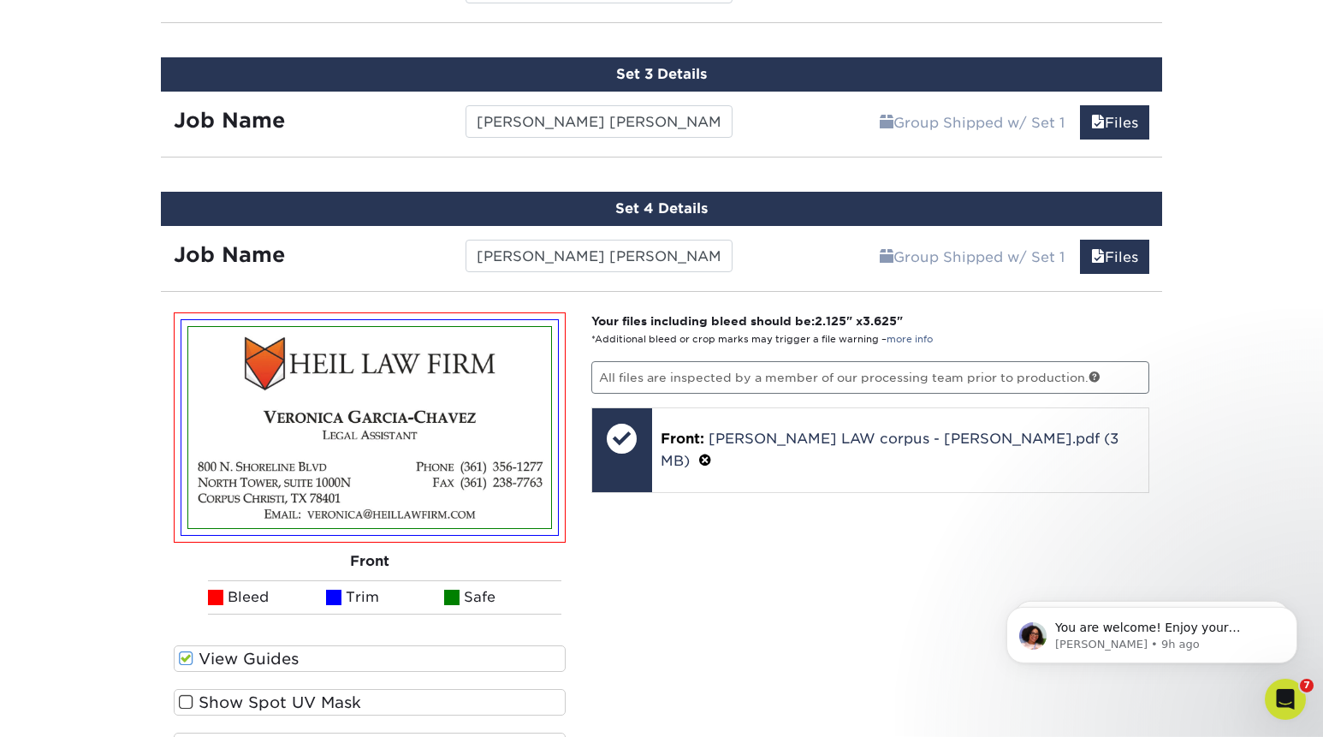
scroll to position [1359, 0]
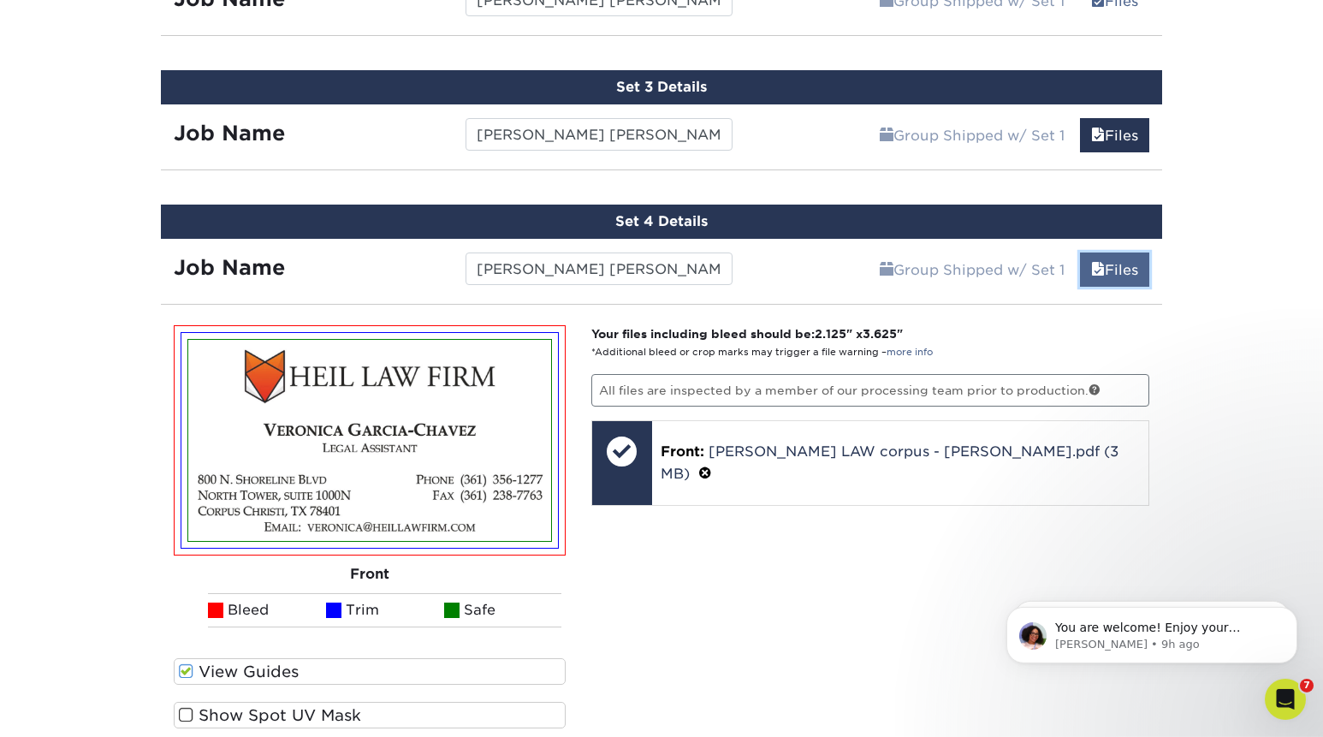
click at [1124, 272] on link "Files" at bounding box center [1114, 269] width 69 height 34
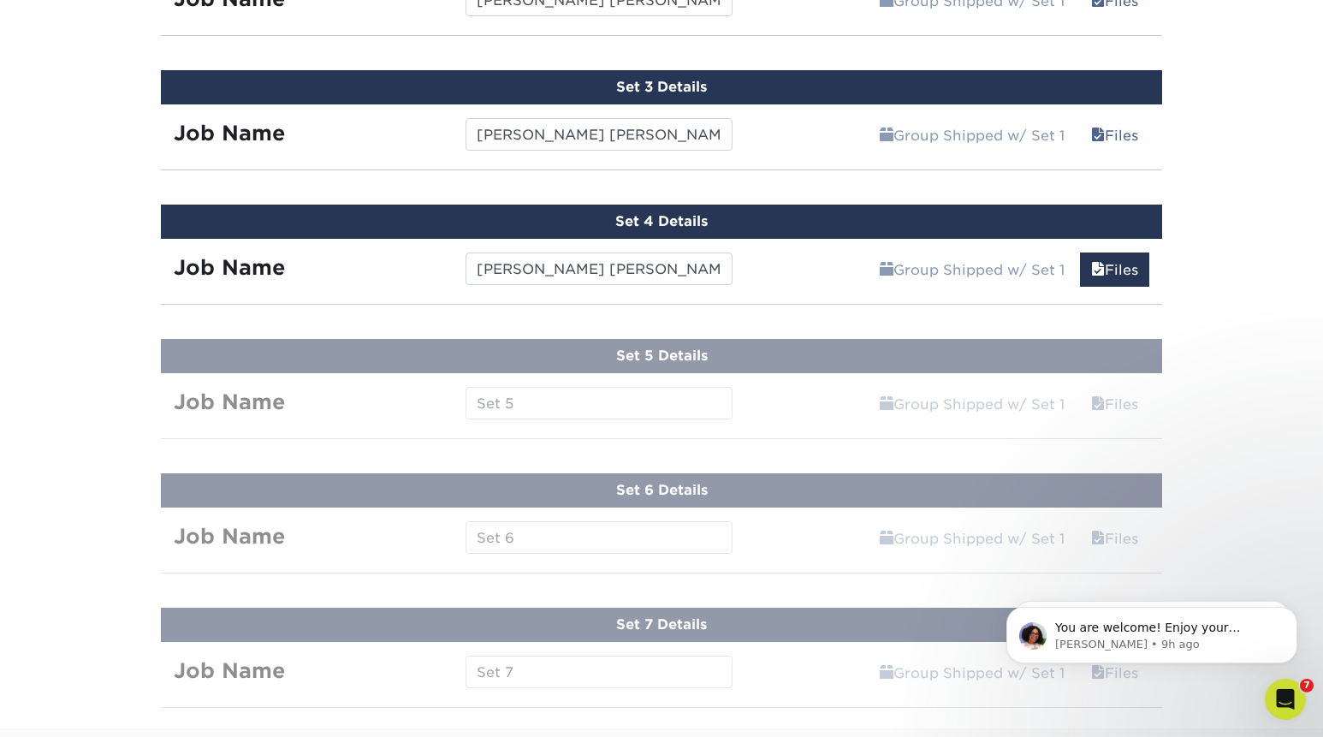
click at [844, 270] on div "Group Shipped w/ Set 1 Files Continue" at bounding box center [954, 264] width 418 height 51
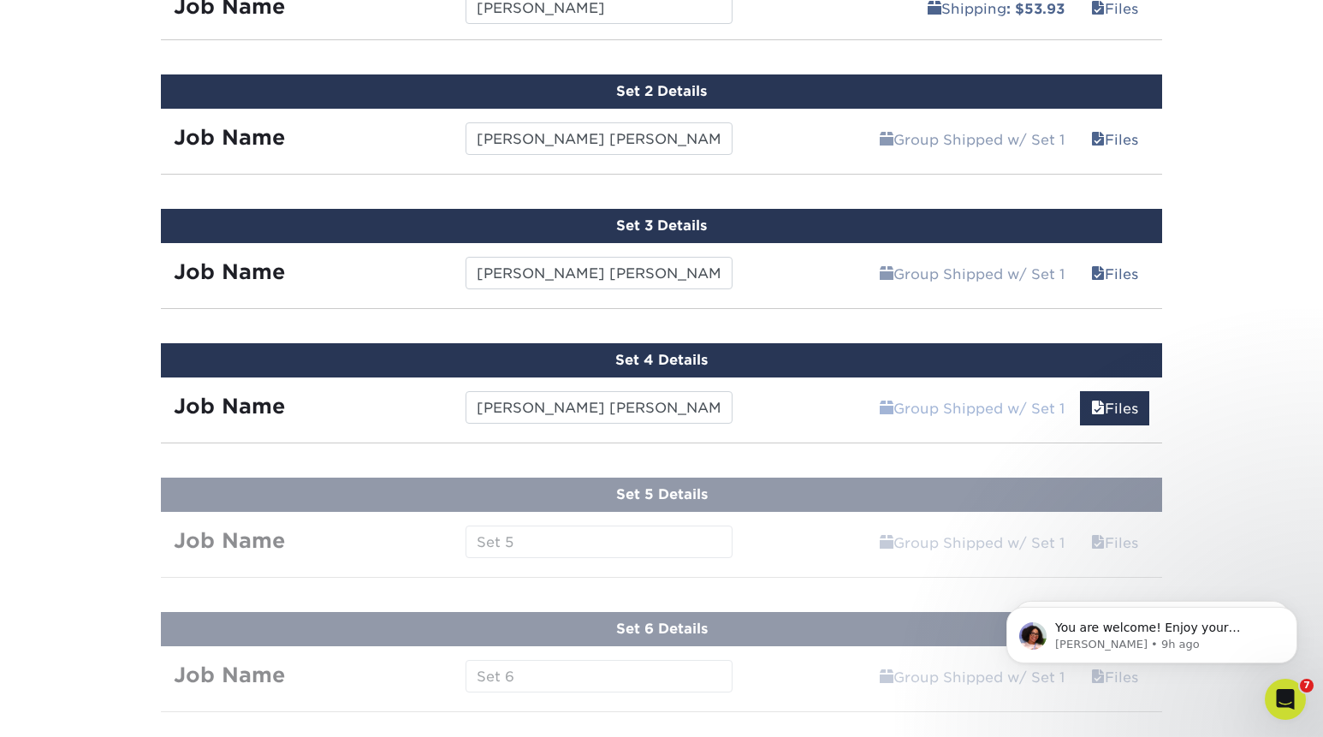
scroll to position [1251, 0]
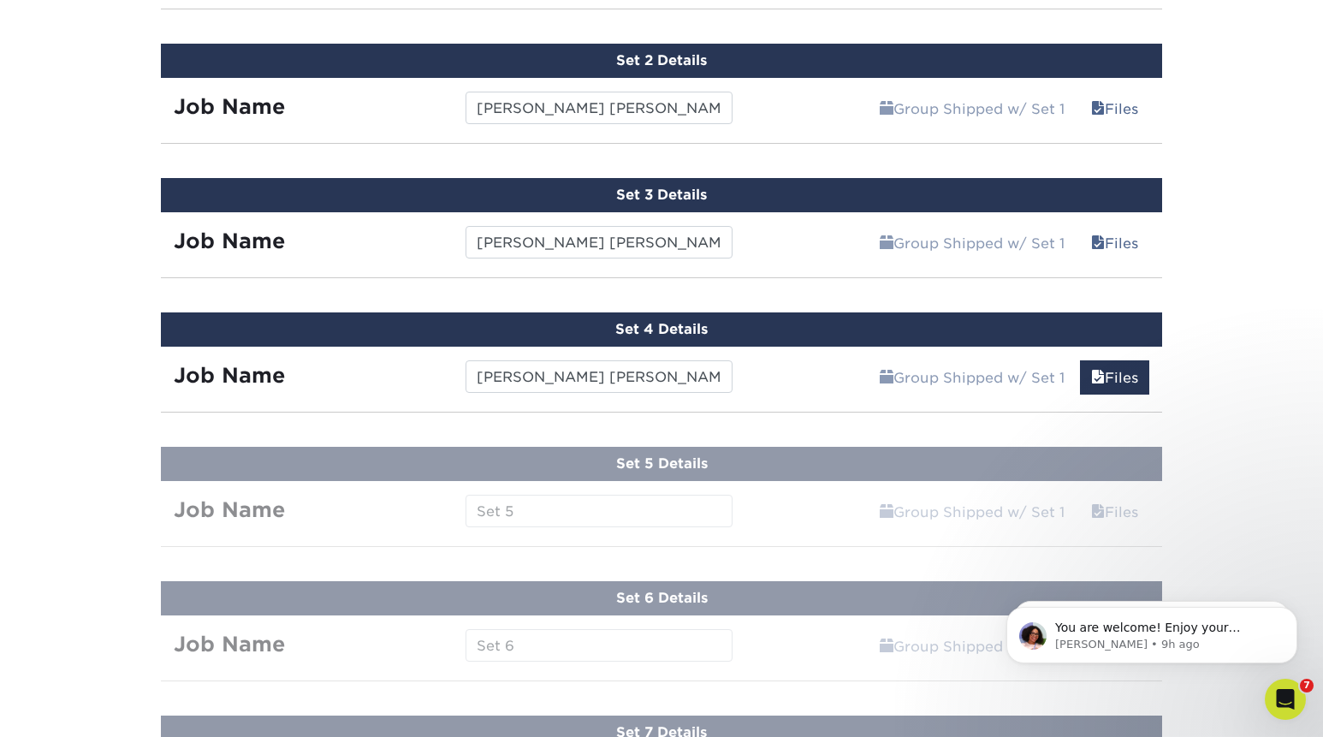
click at [727, 365] on input "Heil Veronica Garcia-Chavez" at bounding box center [599, 376] width 266 height 33
click at [1092, 362] on link "Files" at bounding box center [1114, 377] width 69 height 34
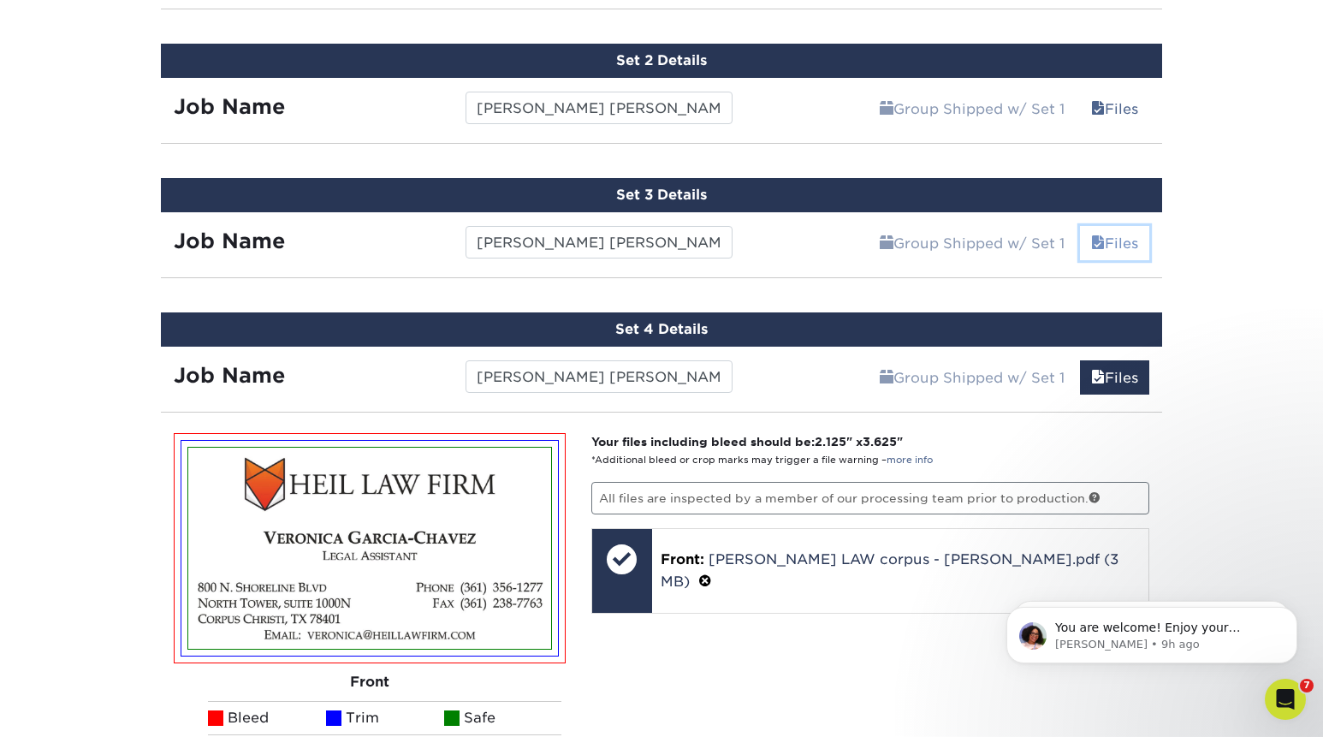
click at [1108, 242] on link "Files" at bounding box center [1114, 243] width 69 height 34
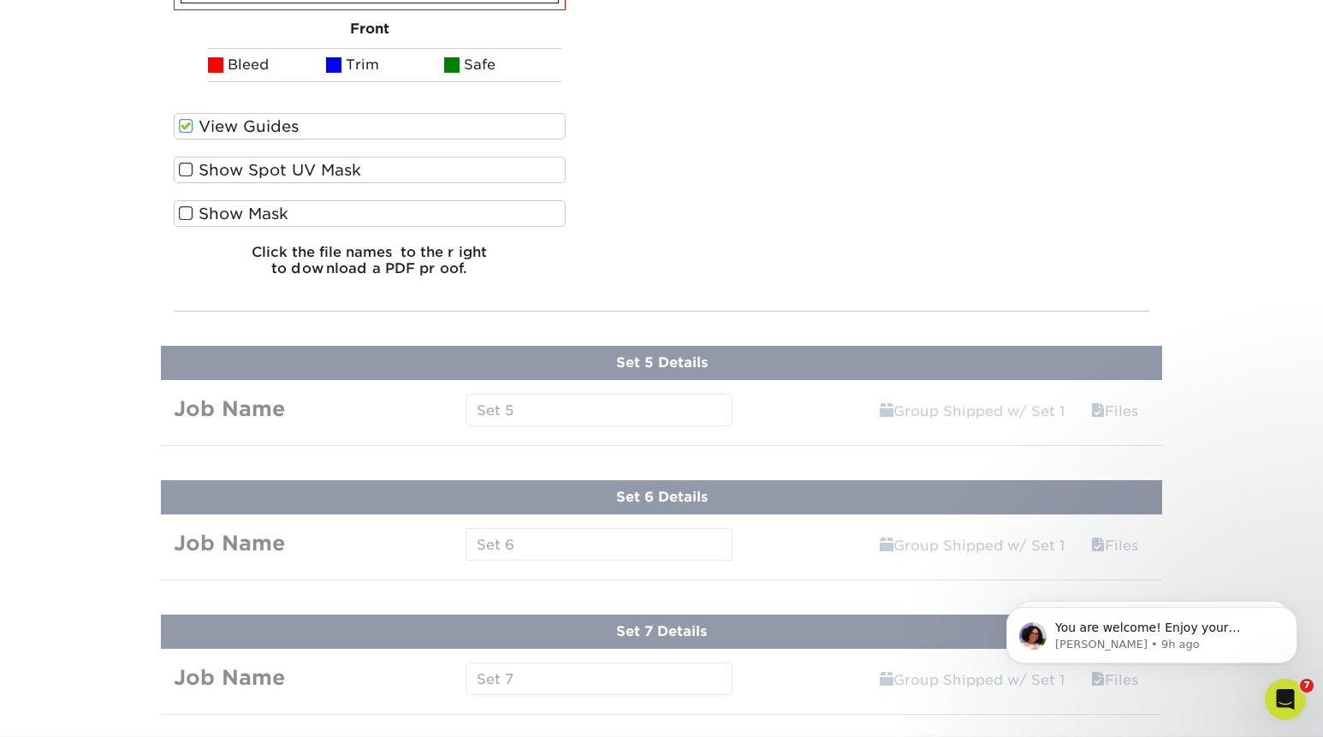
scroll to position [2453, 0]
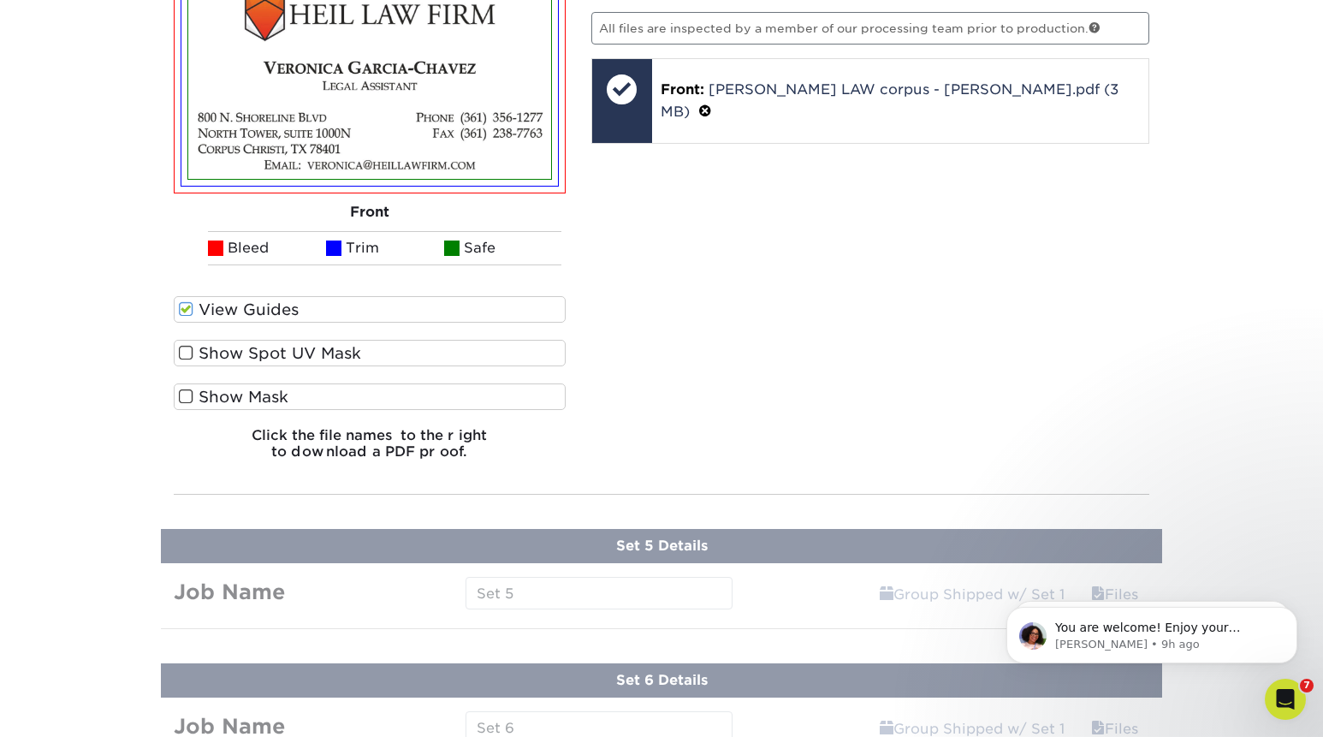
click at [406, 317] on label "View Guides" at bounding box center [370, 309] width 392 height 27
click at [0, 0] on input "View Guides" at bounding box center [0, 0] width 0 height 0
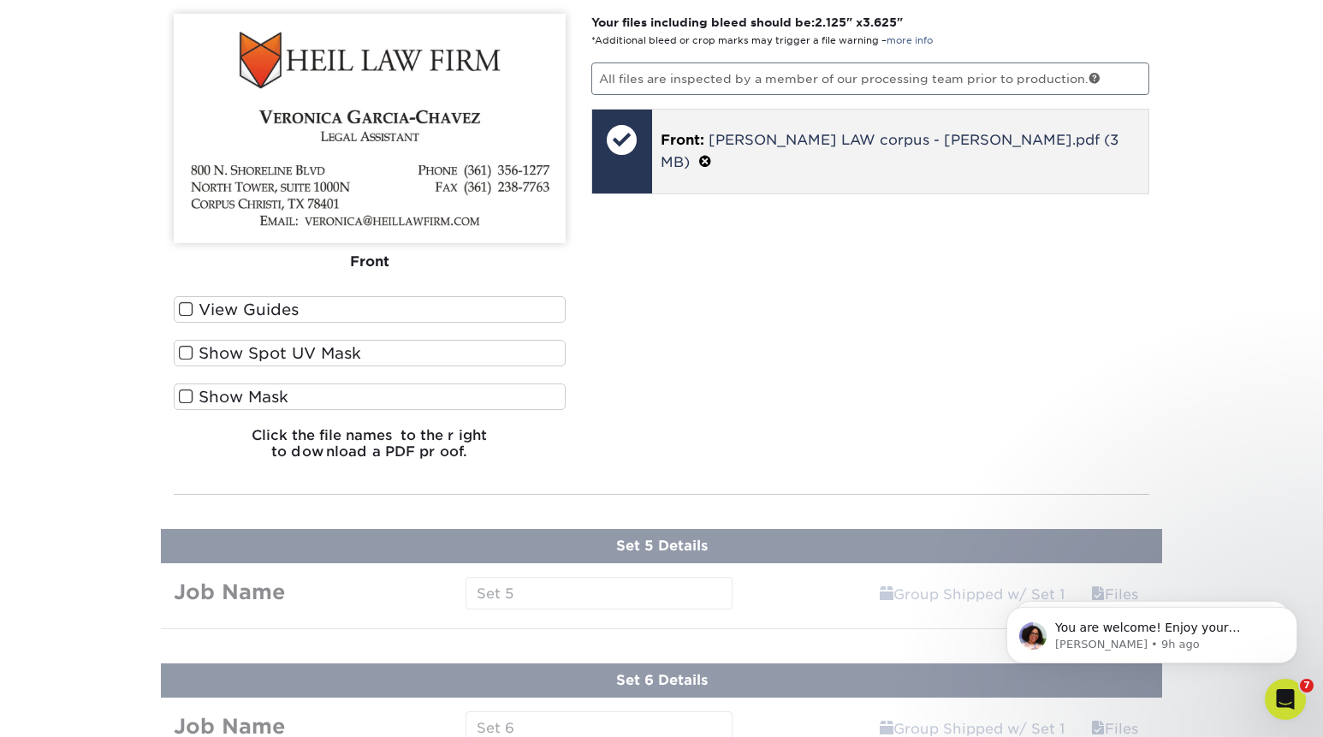
click at [700, 145] on span "Front:" at bounding box center [683, 140] width 44 height 16
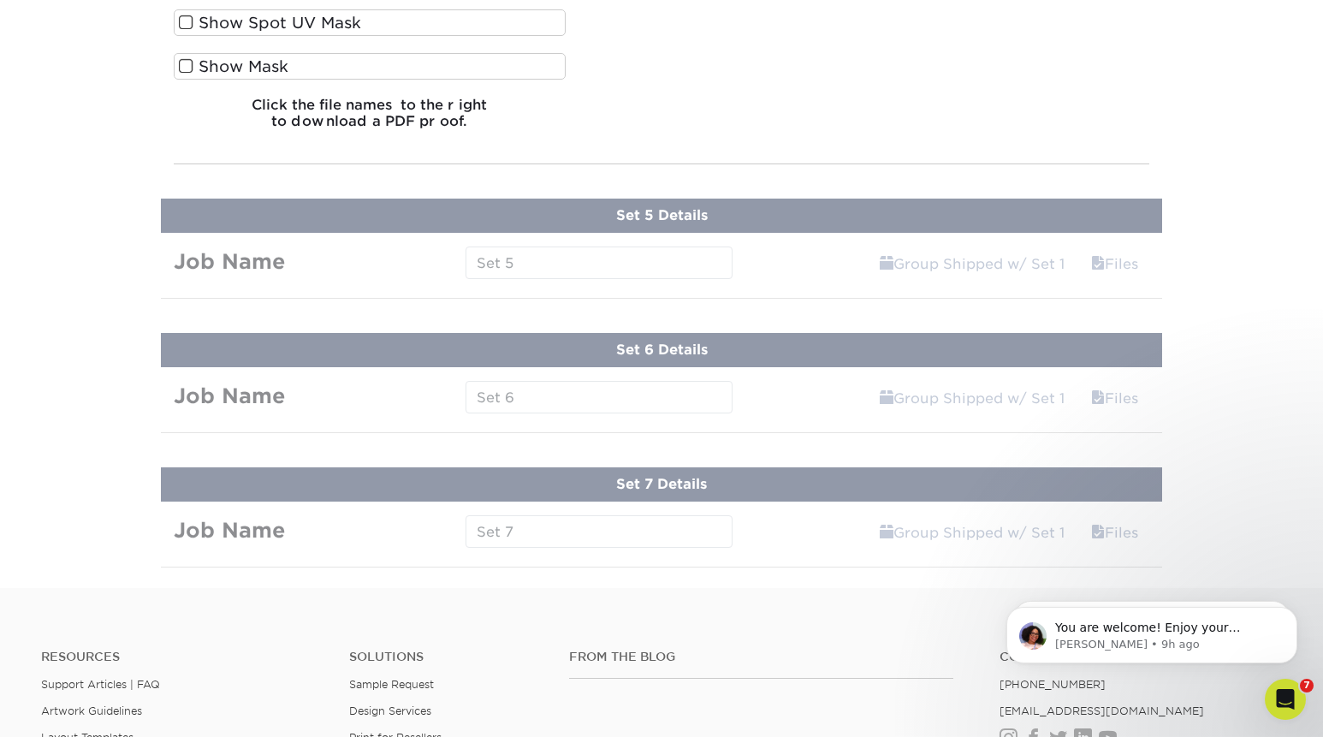
scroll to position [2578, 0]
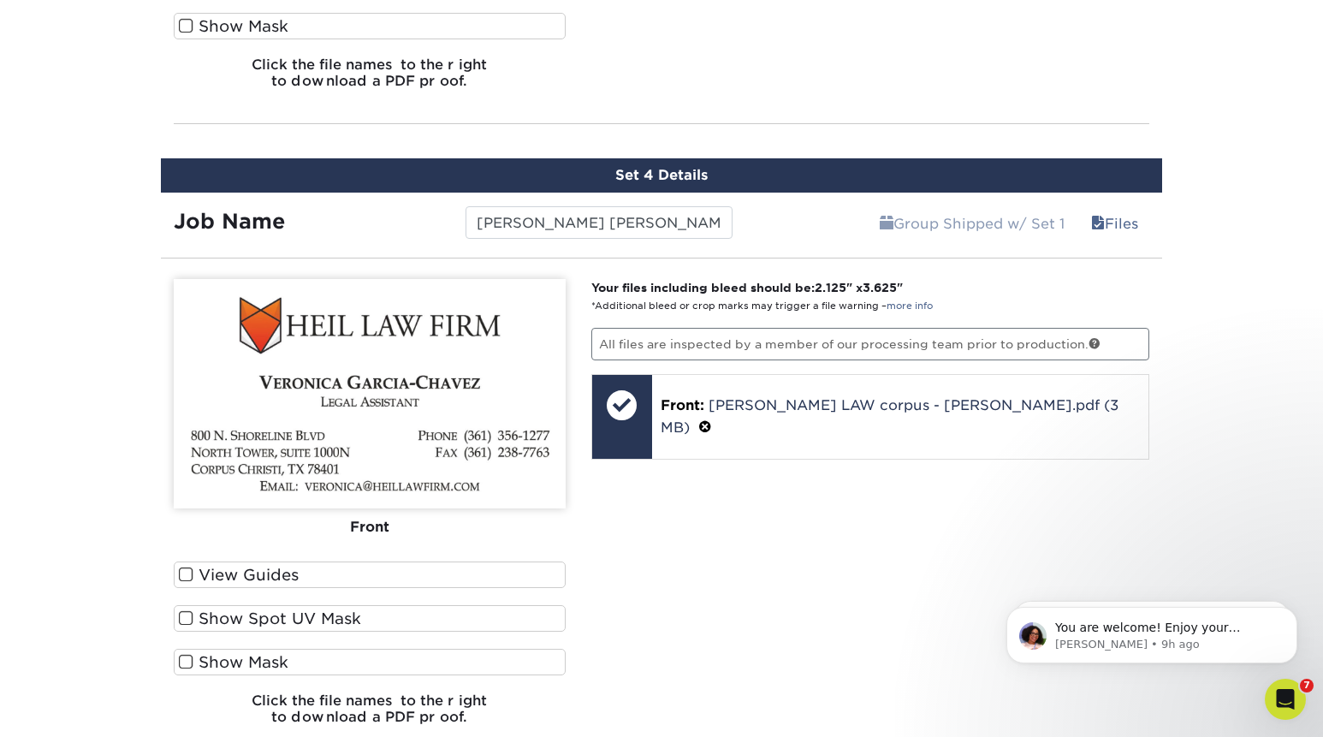
scroll to position [1967, 0]
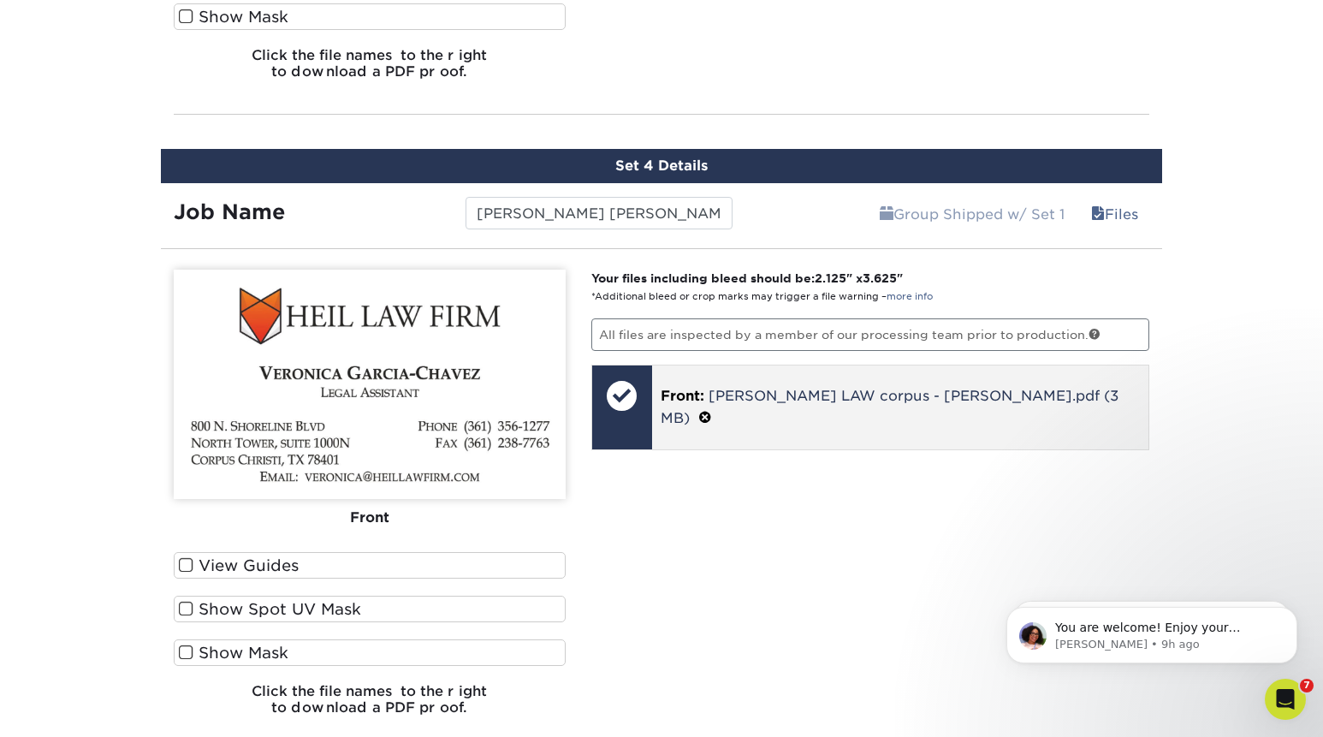
click at [712, 410] on span at bounding box center [705, 418] width 14 height 16
click at [700, 425] on link "Ok" at bounding box center [681, 419] width 41 height 29
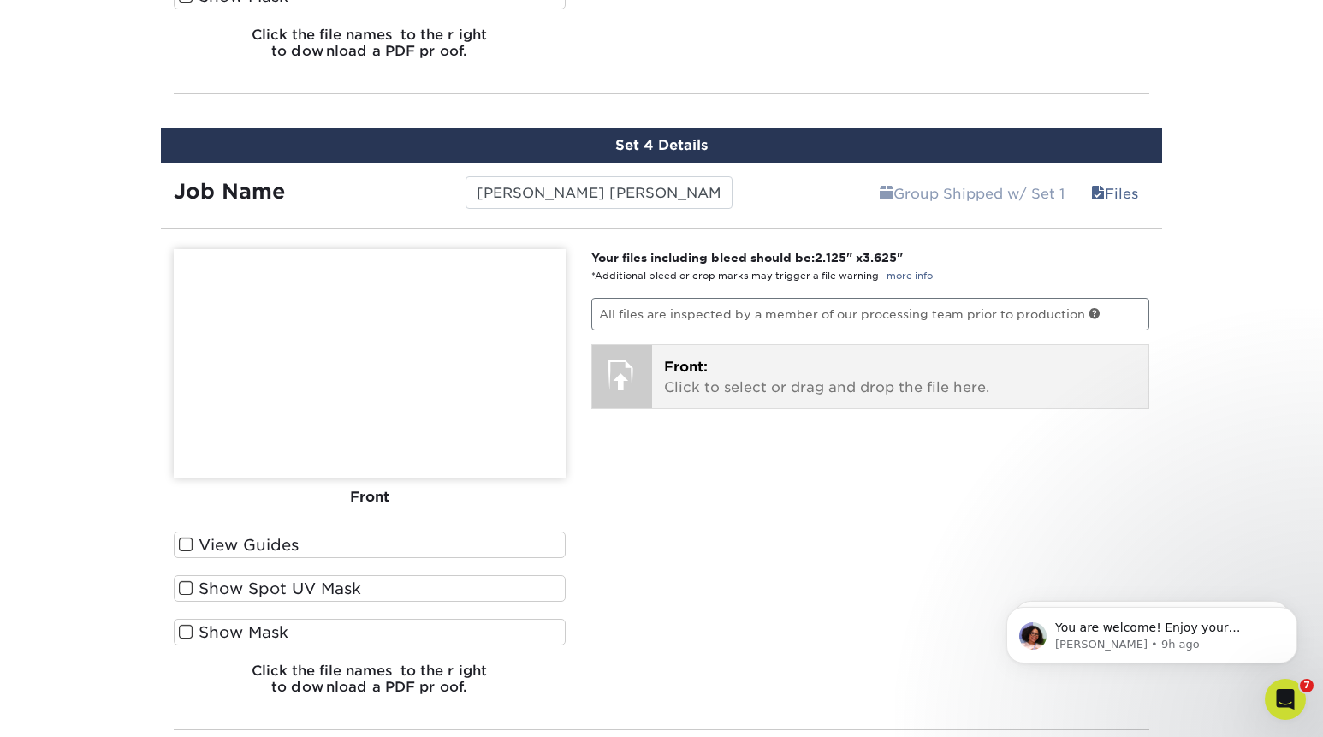
scroll to position [1985, 0]
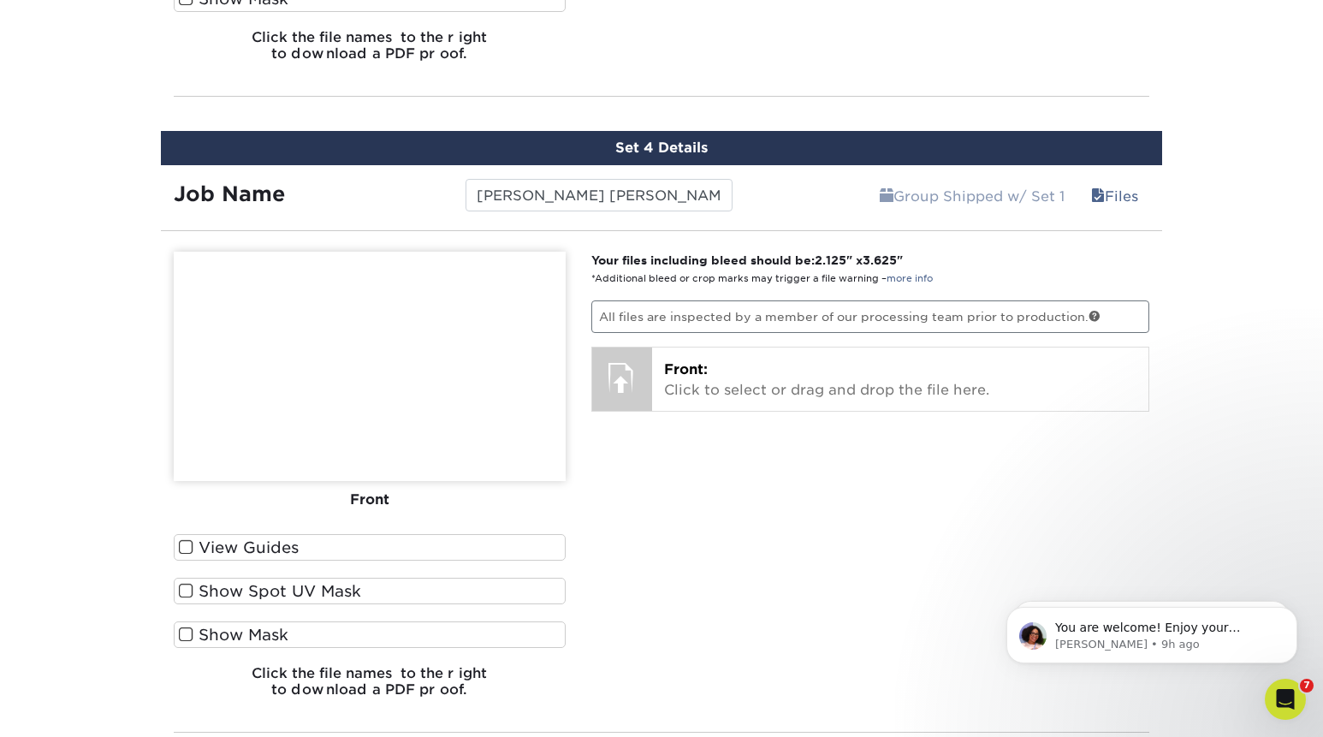
click at [847, 411] on div "Your files including bleed should be: 2.125 " x 3.625 " *Additional bleed or cr…" at bounding box center [870, 482] width 584 height 460
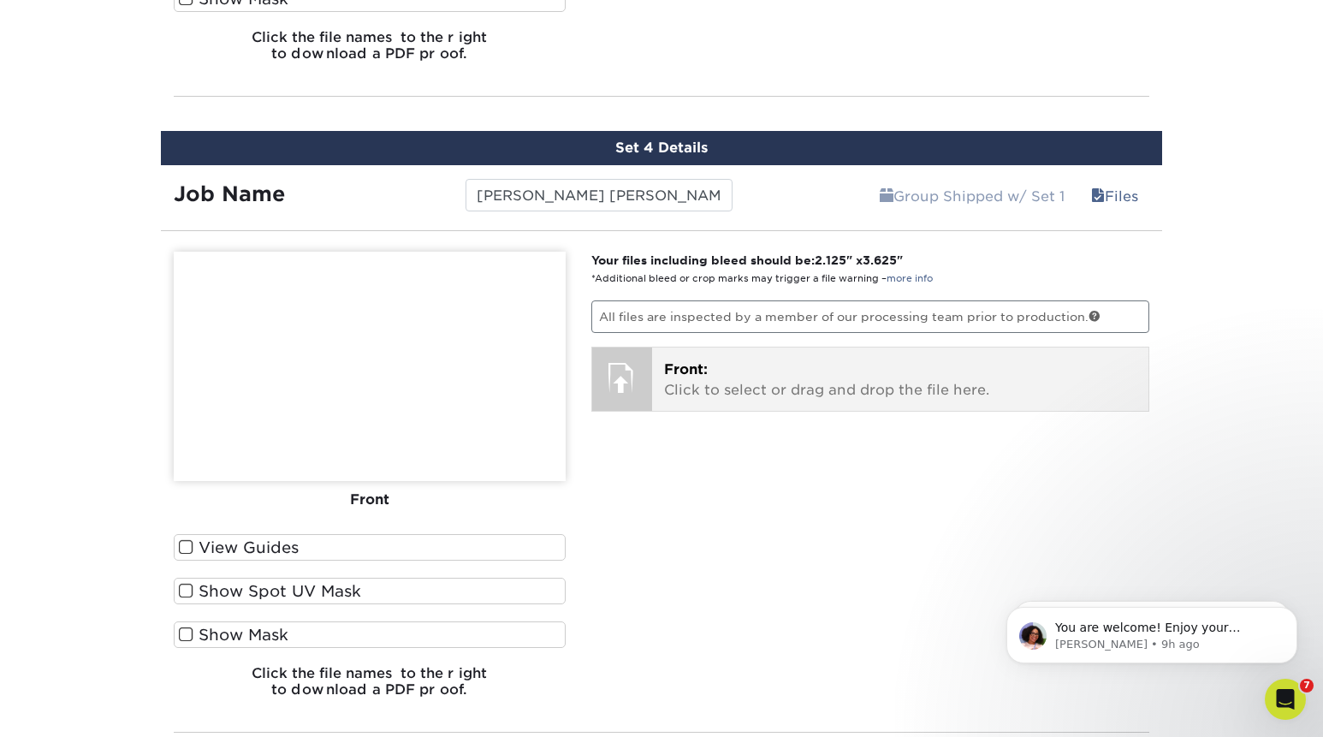
click at [808, 381] on p "Front: Click to select or drag and drop the file here." at bounding box center [900, 379] width 473 height 41
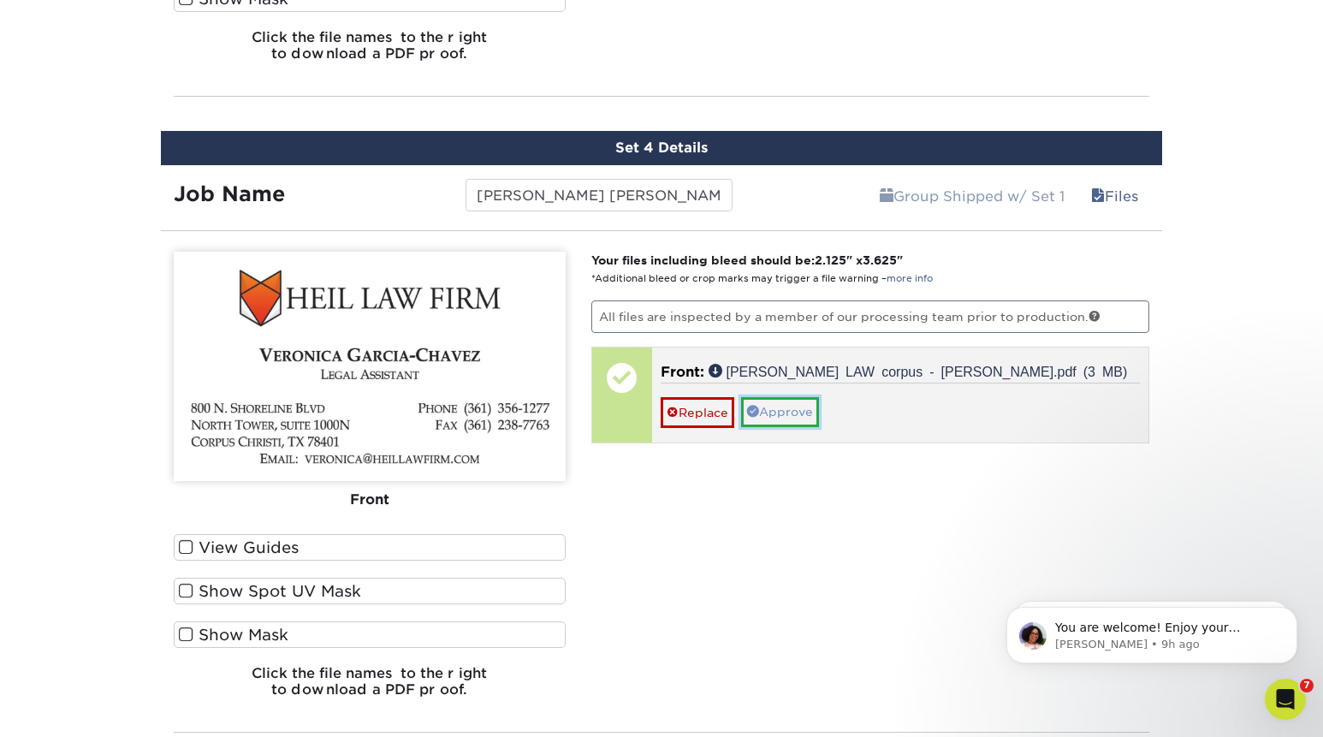
click at [783, 412] on link "Approve" at bounding box center [780, 411] width 78 height 29
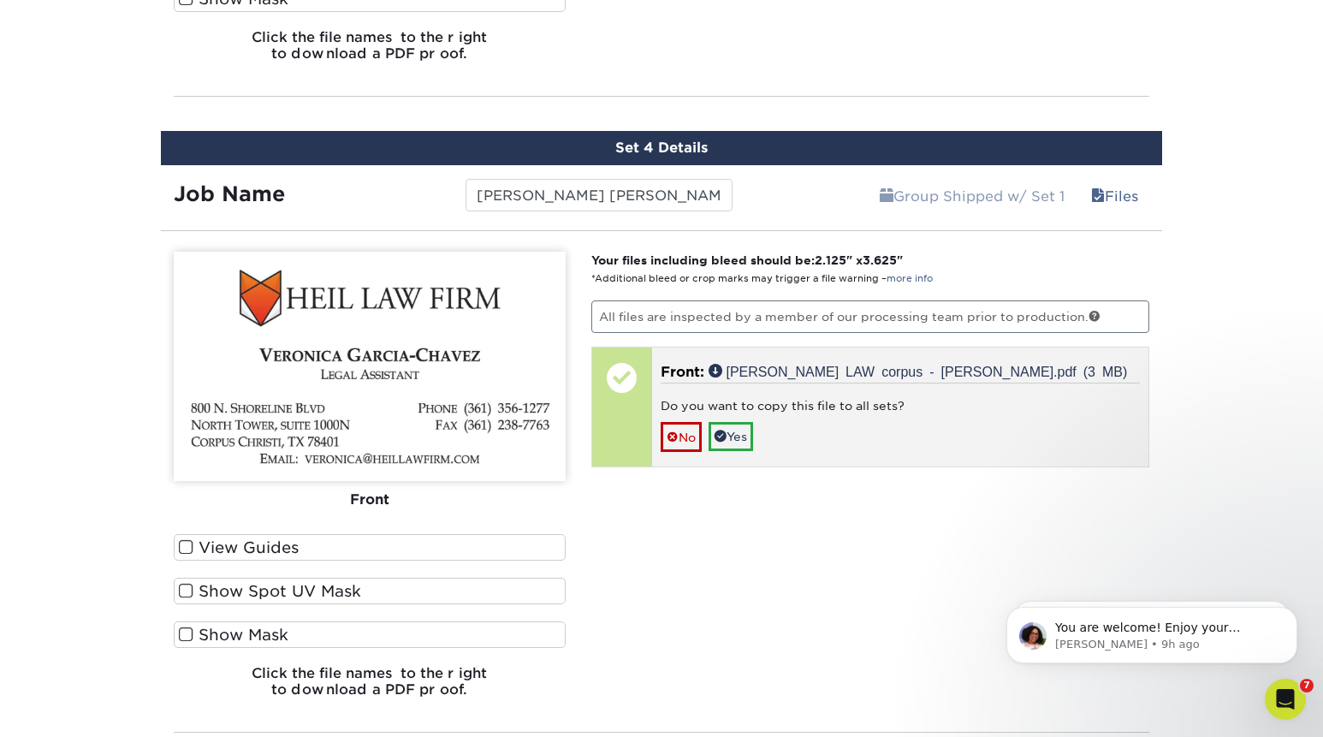
scroll to position [2042, 0]
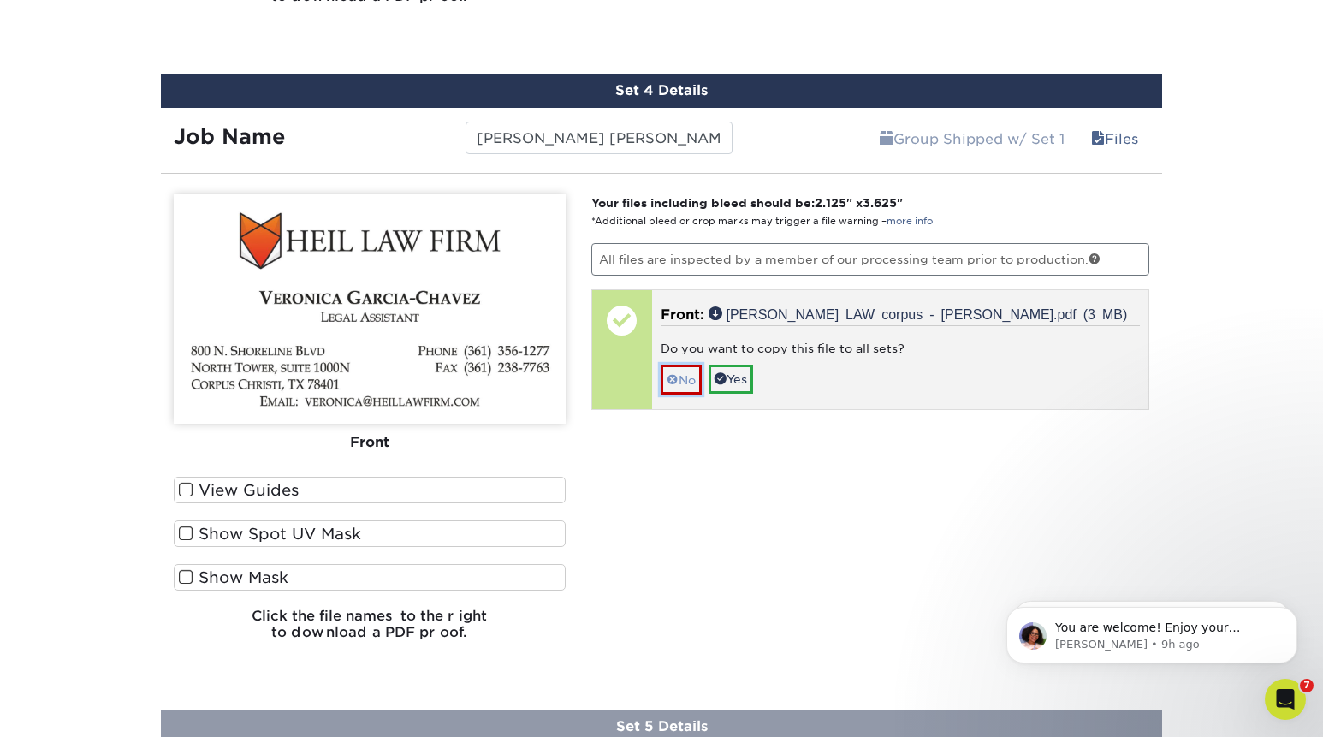
click at [687, 380] on link "No" at bounding box center [681, 380] width 41 height 30
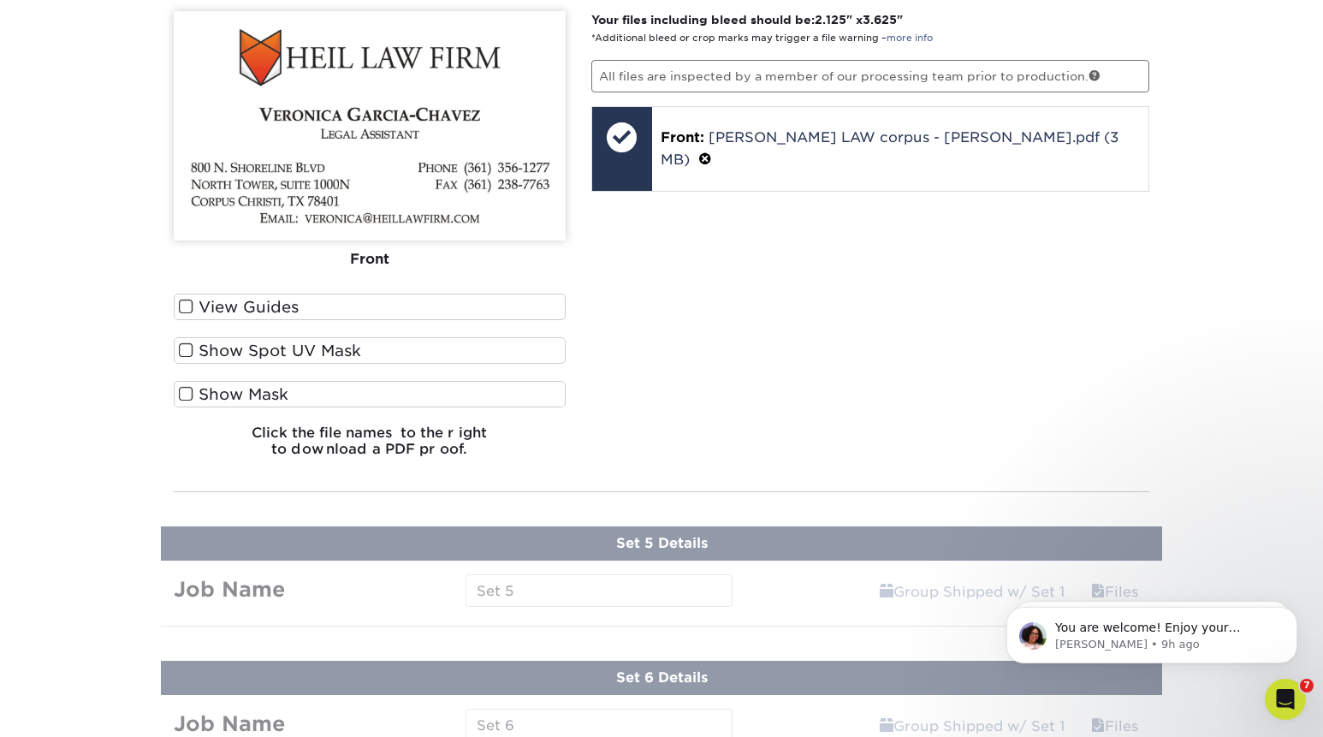
scroll to position [2241, 0]
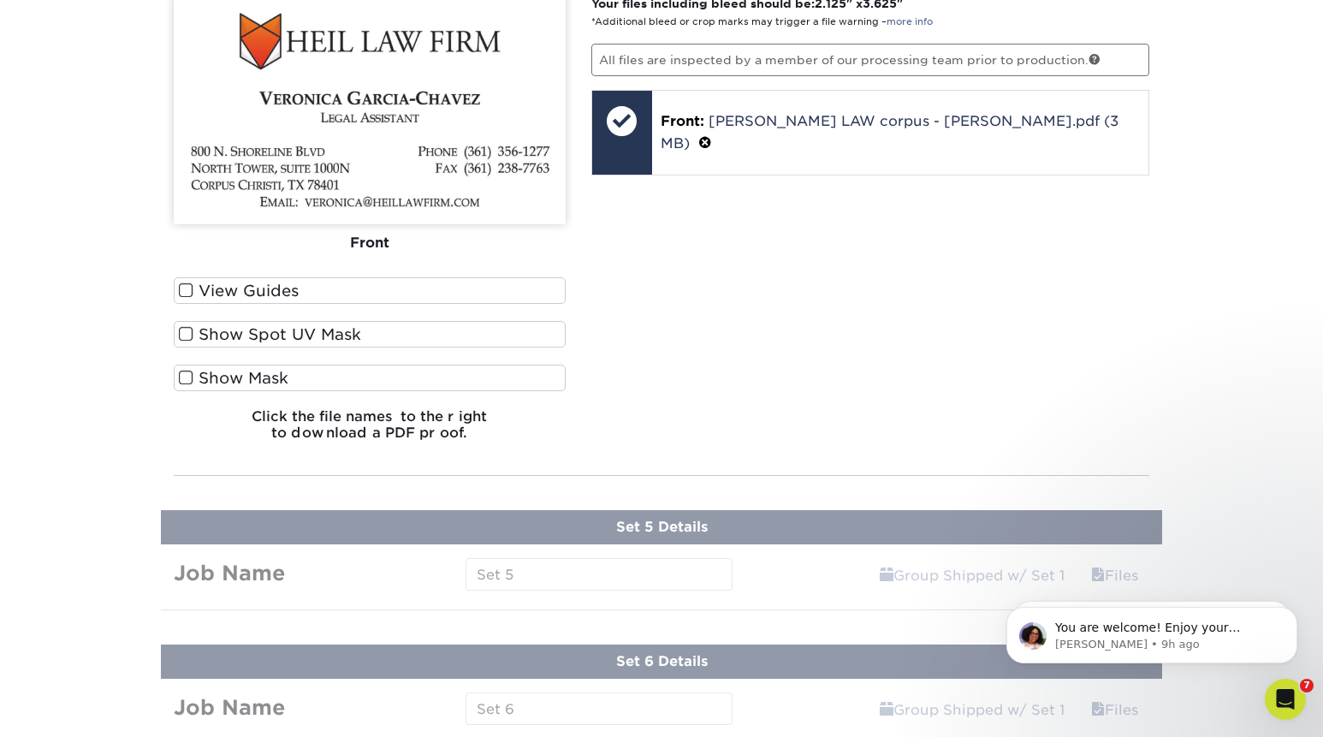
click at [781, 414] on div "Your files including bleed should be: 2.125 " x 3.625 " *Additional bleed or cr…" at bounding box center [870, 225] width 584 height 460
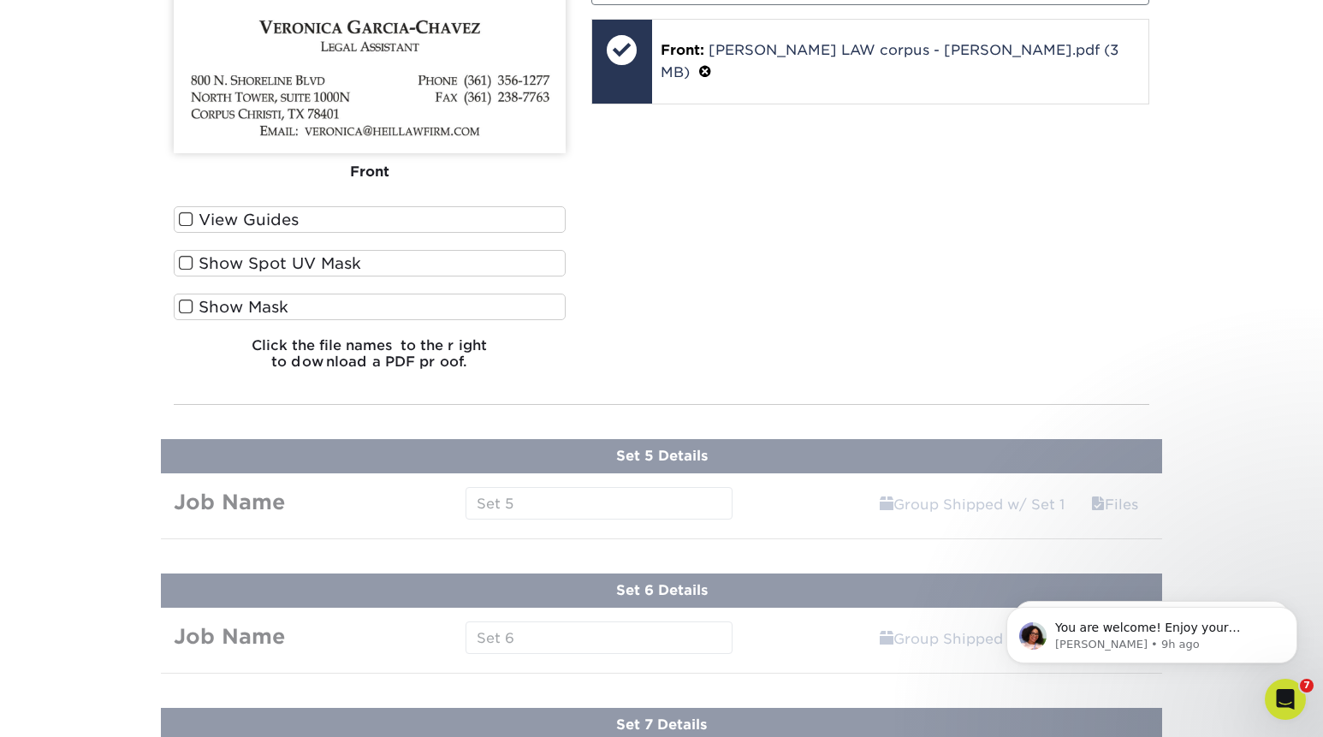
scroll to position [2323, 0]
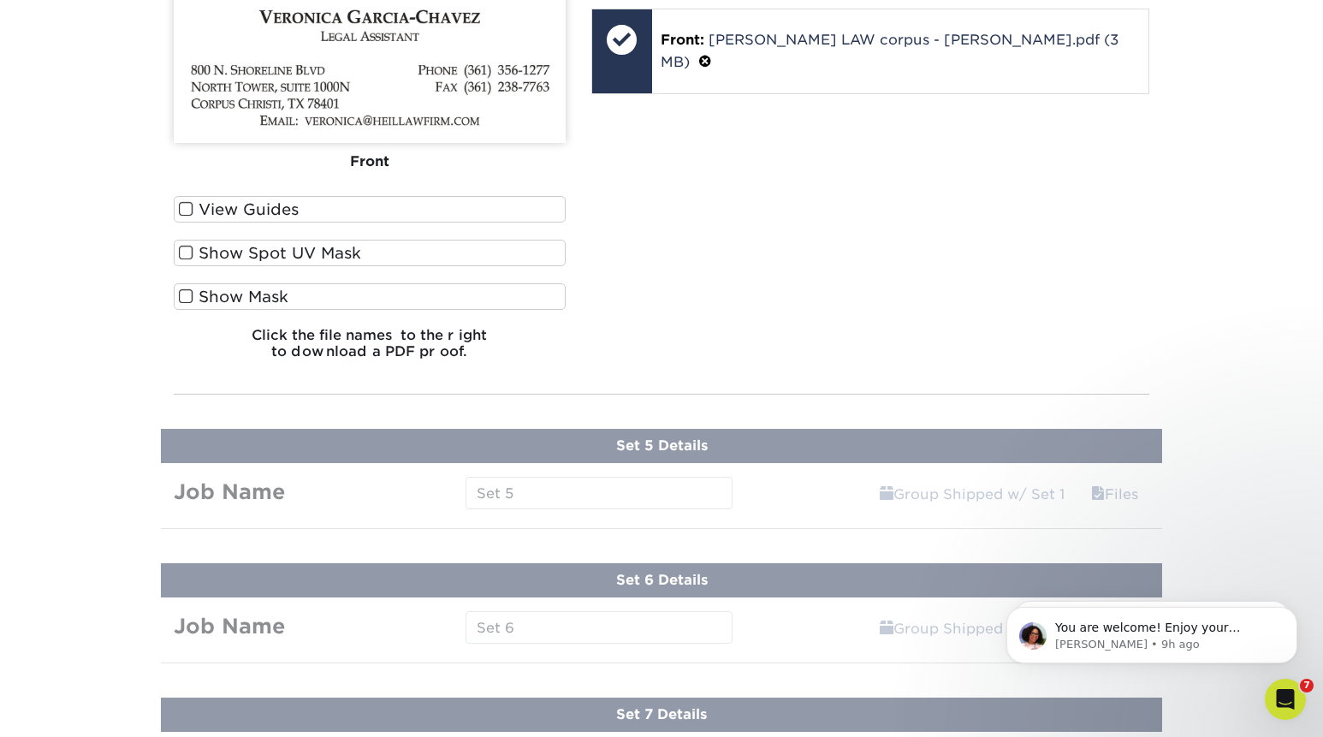
click at [1120, 492] on link "Files" at bounding box center [1114, 494] width 69 height 34
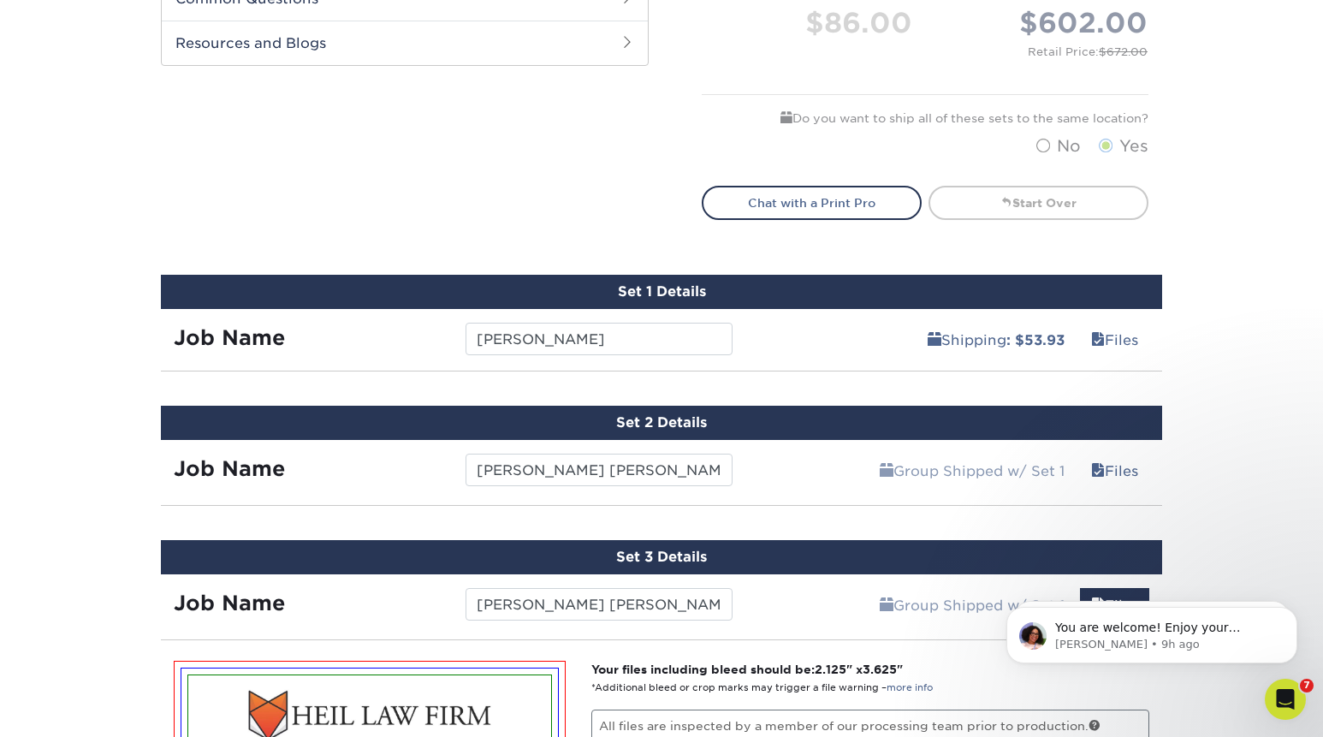
scroll to position [871, 0]
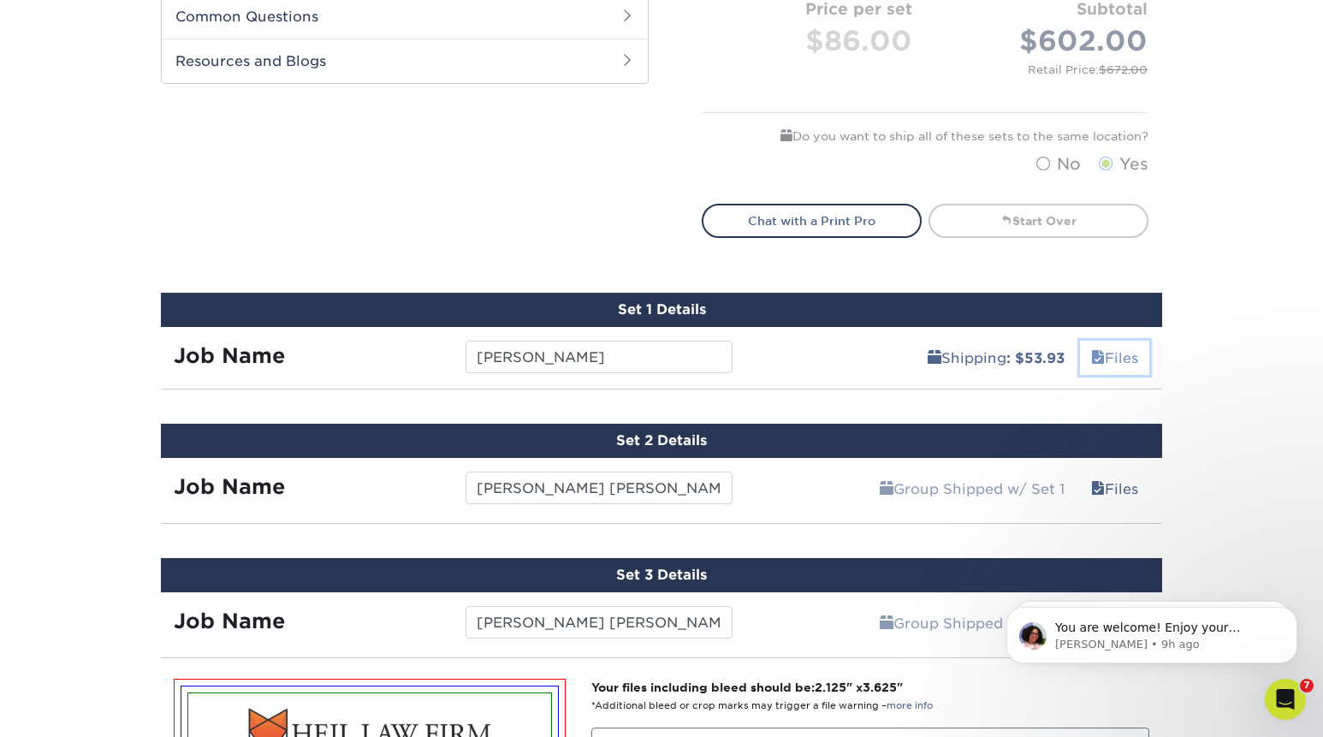
click at [1120, 355] on link "Files" at bounding box center [1114, 358] width 69 height 34
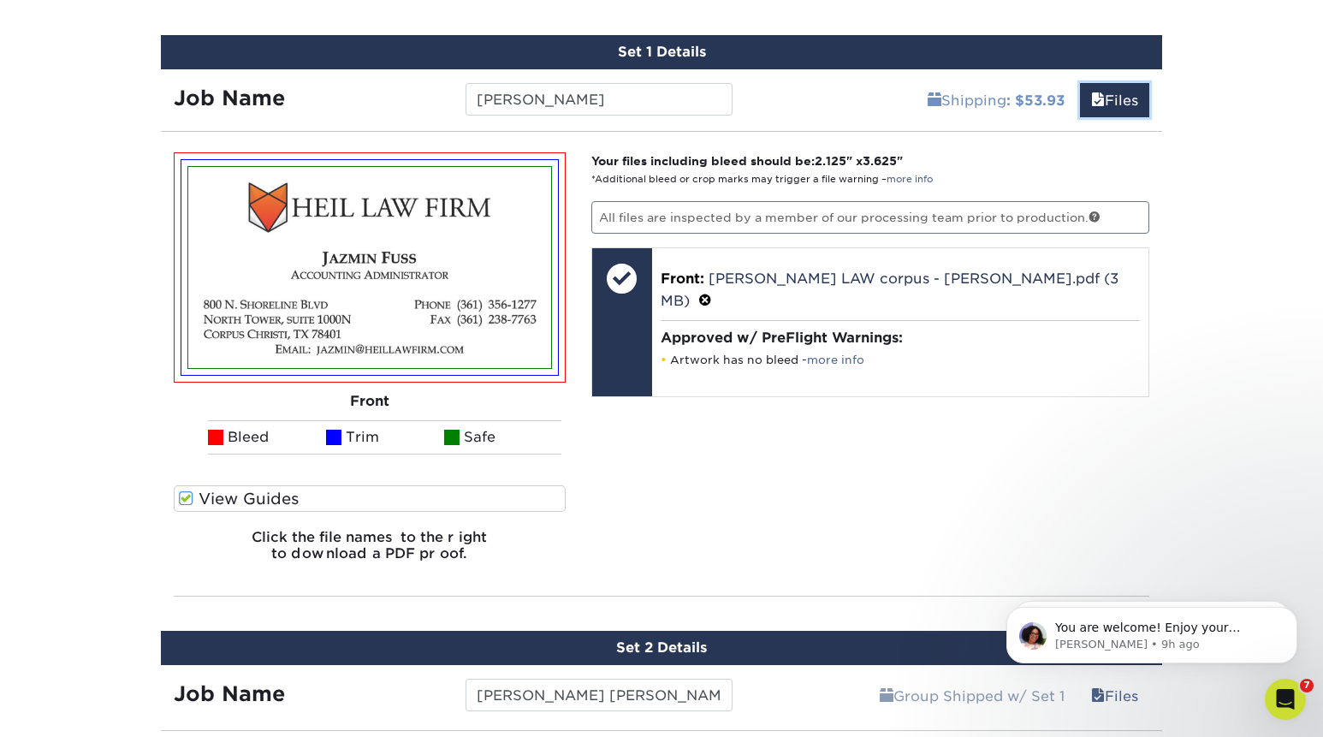
scroll to position [1118, 0]
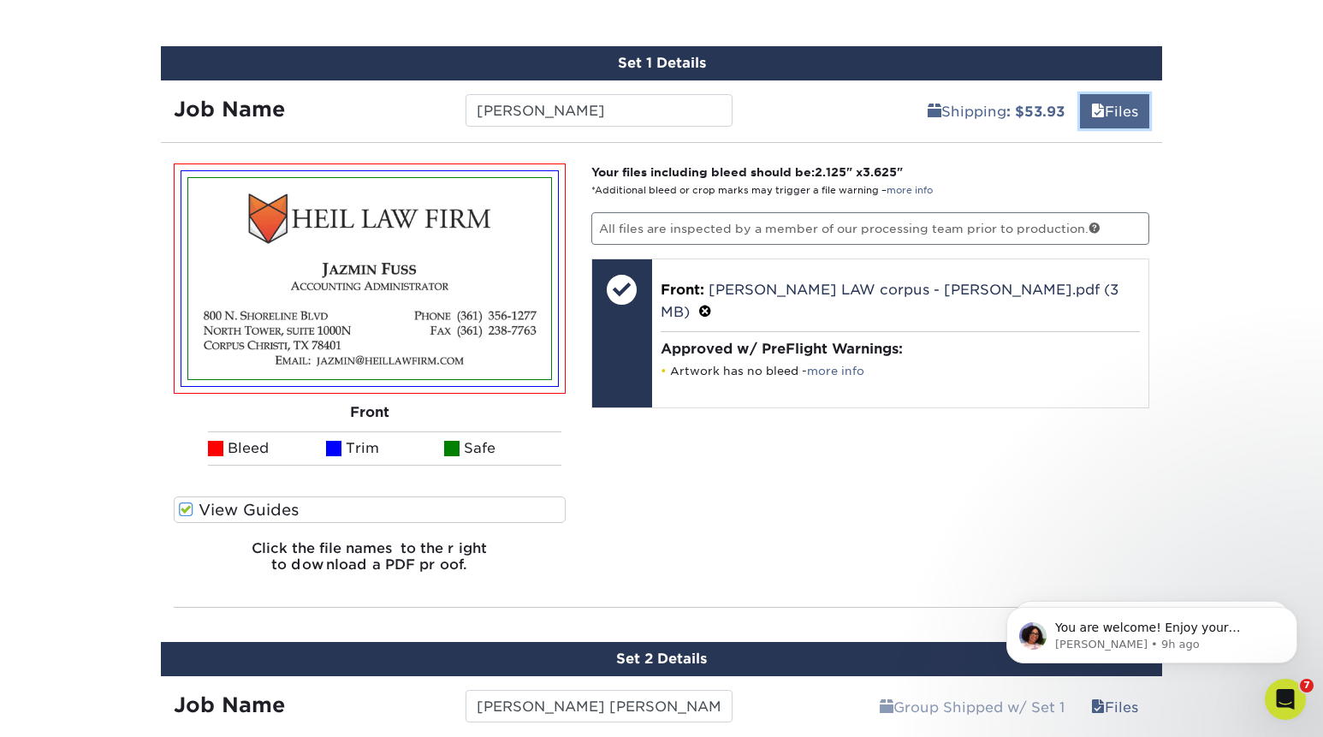
click at [1129, 113] on link "Files" at bounding box center [1114, 111] width 69 height 34
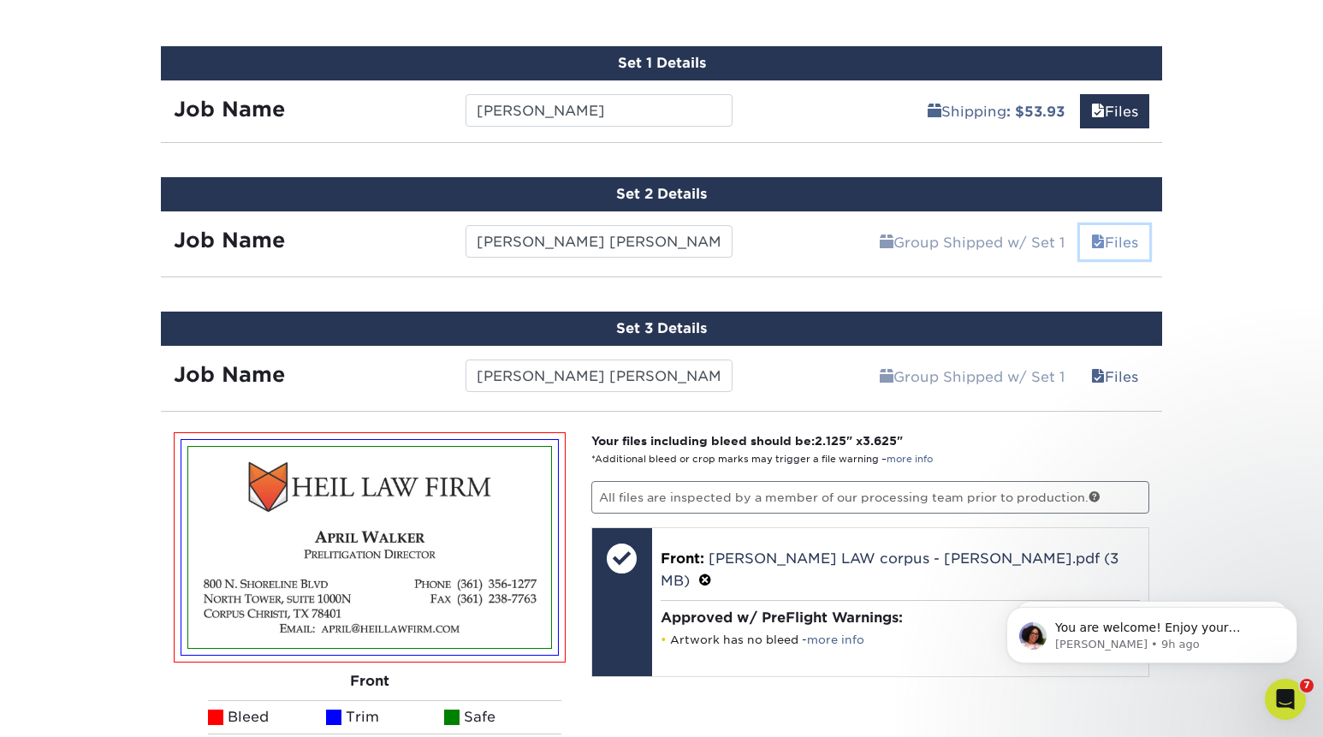
click at [1118, 246] on link "Files" at bounding box center [1114, 242] width 69 height 34
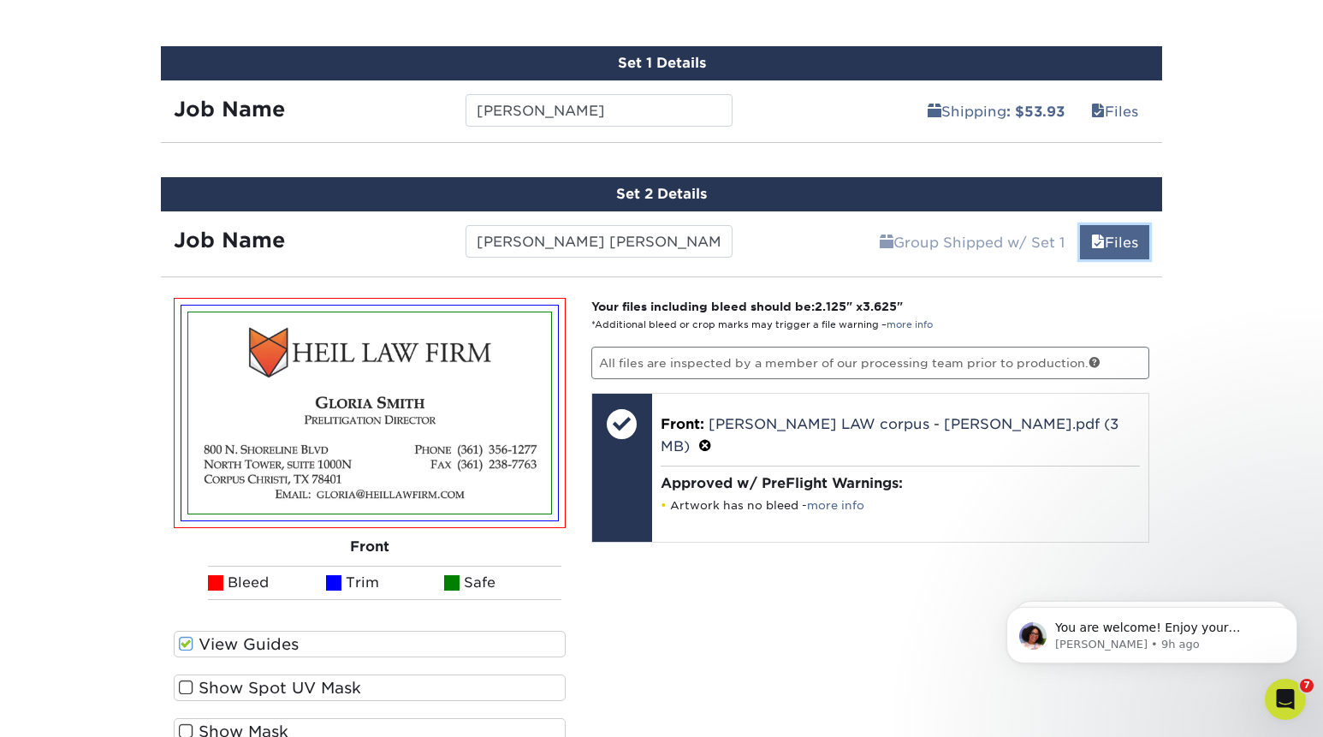
click at [1118, 246] on link "Files" at bounding box center [1114, 242] width 69 height 34
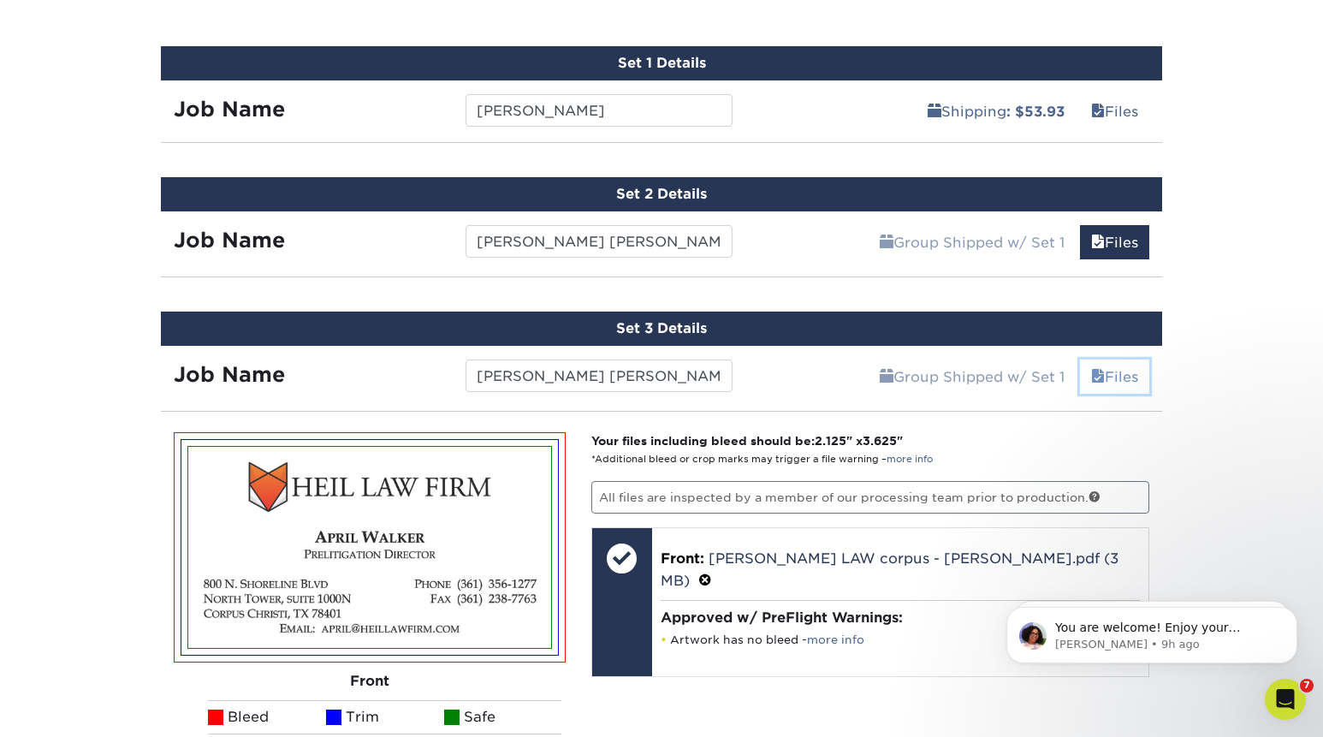
click at [1112, 367] on link "Files" at bounding box center [1114, 376] width 69 height 34
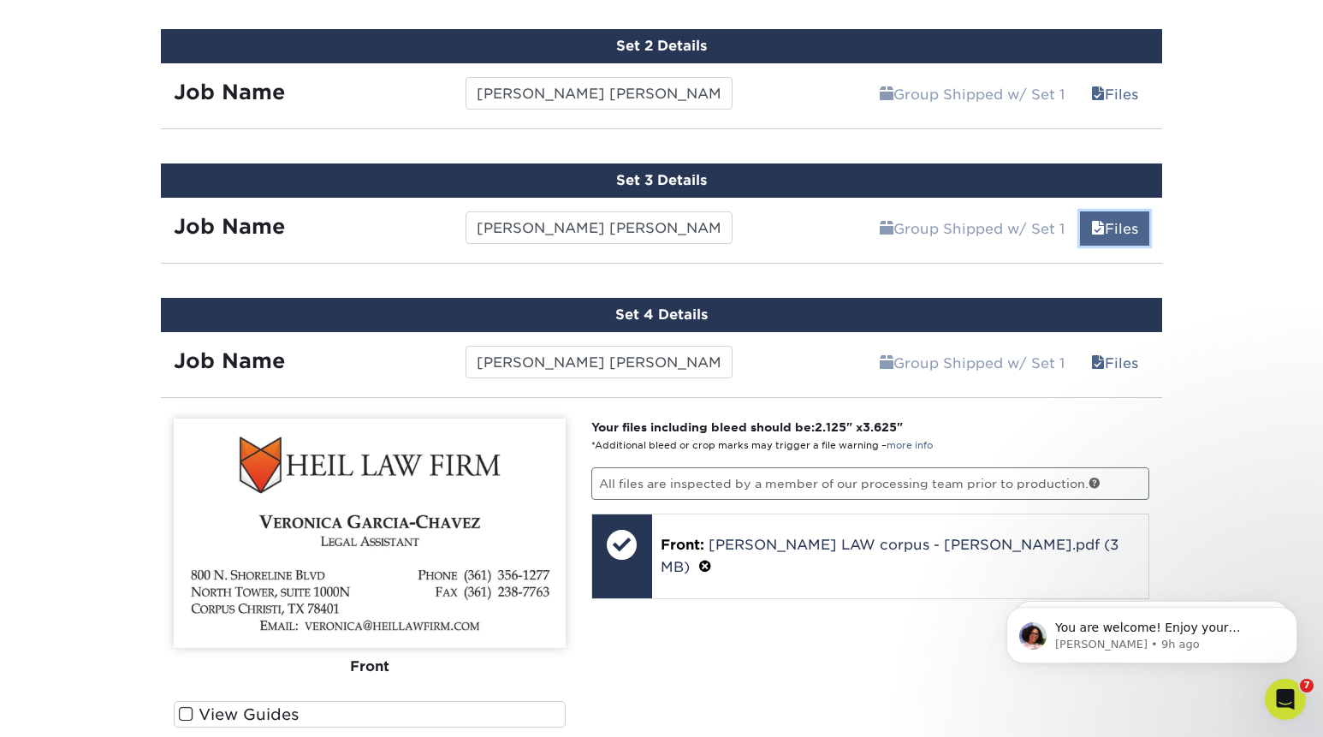
scroll to position [1279, 0]
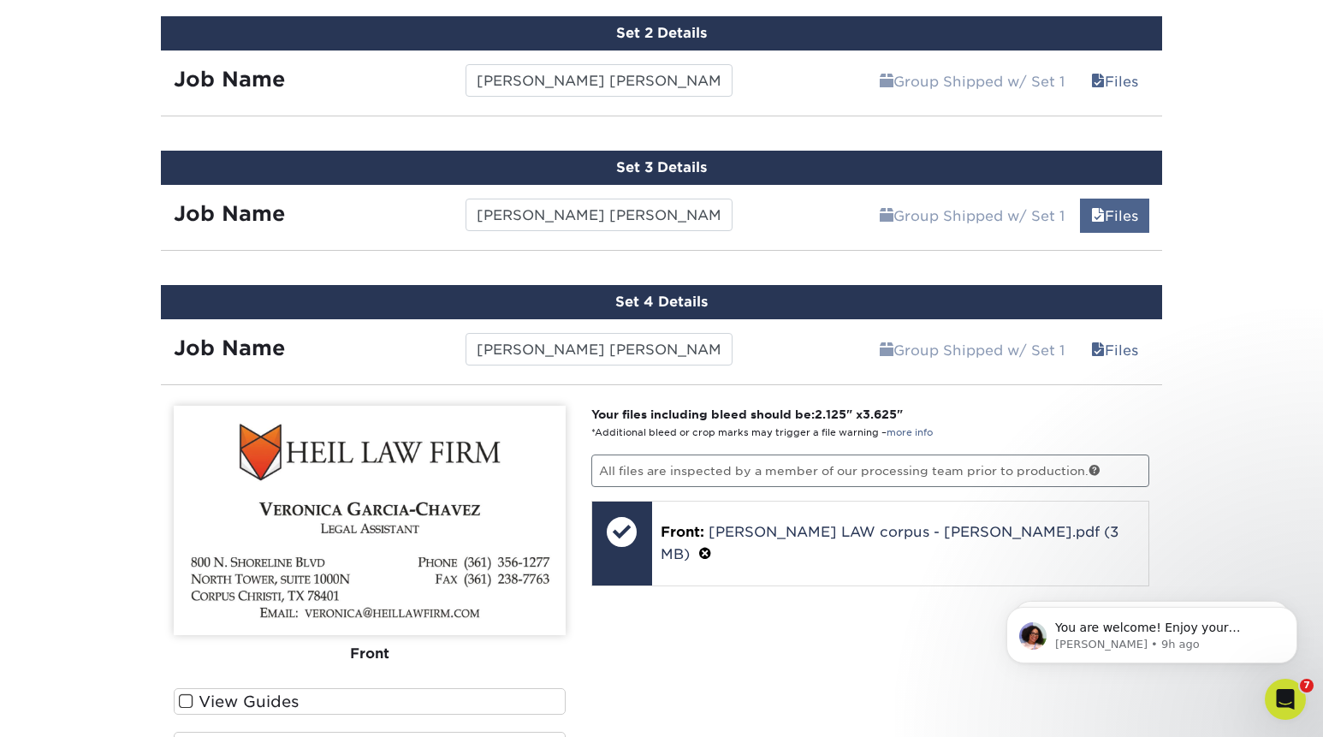
click at [1112, 367] on div "Group Shipped w/ Set 1 Files Continue" at bounding box center [954, 344] width 418 height 51
click at [1118, 340] on link "Files" at bounding box center [1114, 350] width 69 height 34
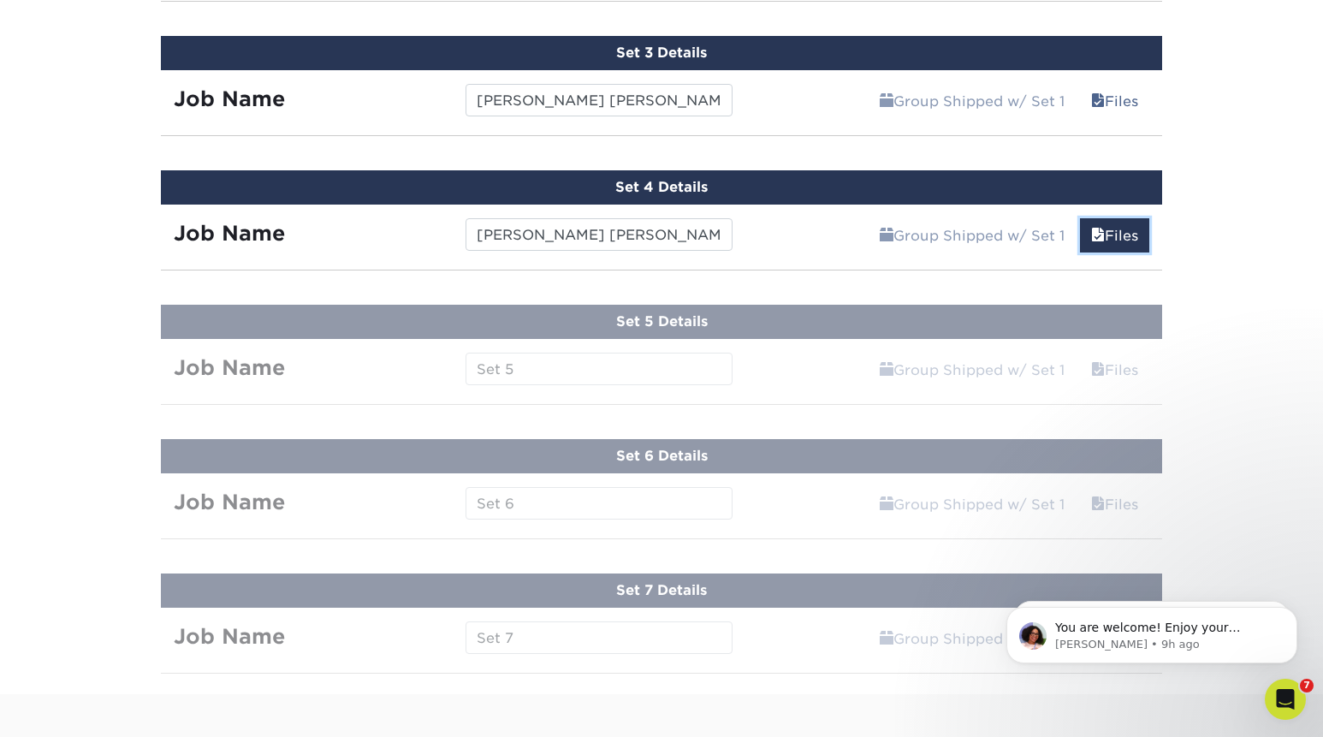
scroll to position [1443, 0]
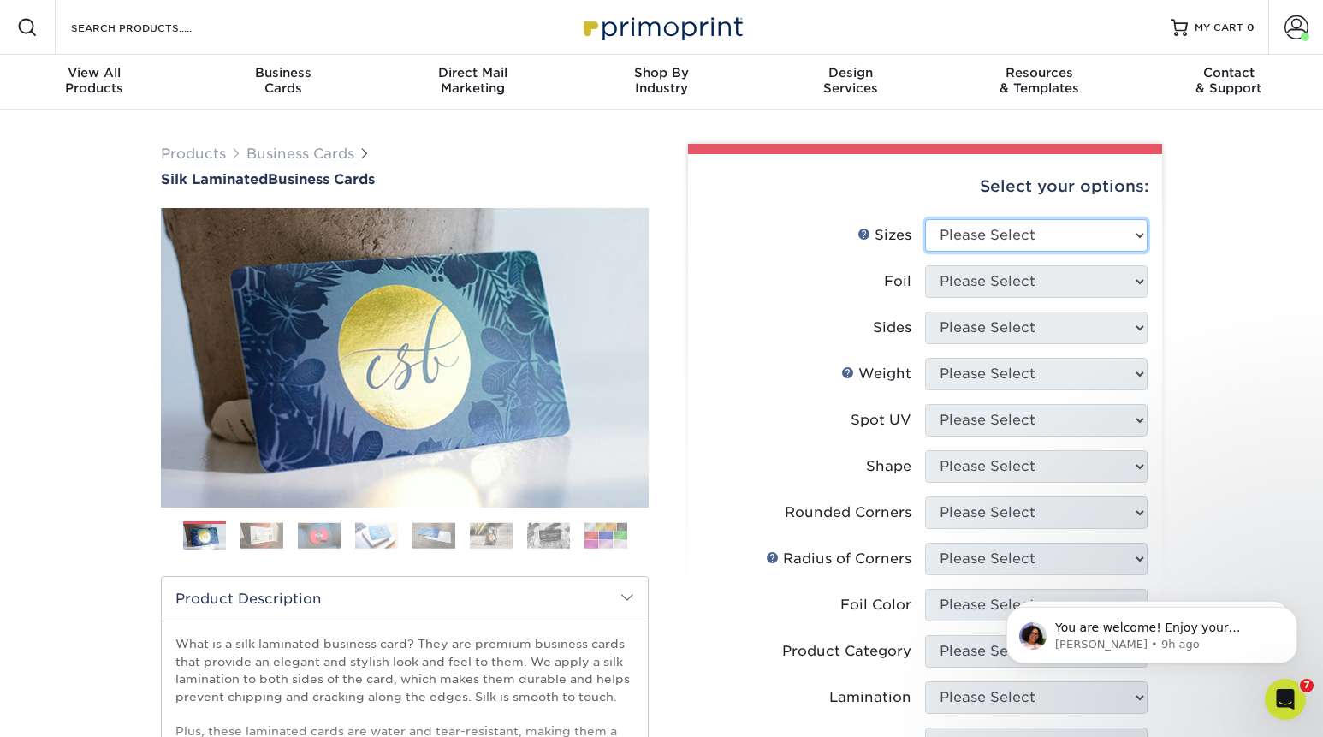
select select "2.00x3.50"
click option "2" x 3.5" - Standard" at bounding box center [0, 0] width 0 height 0
select select "0"
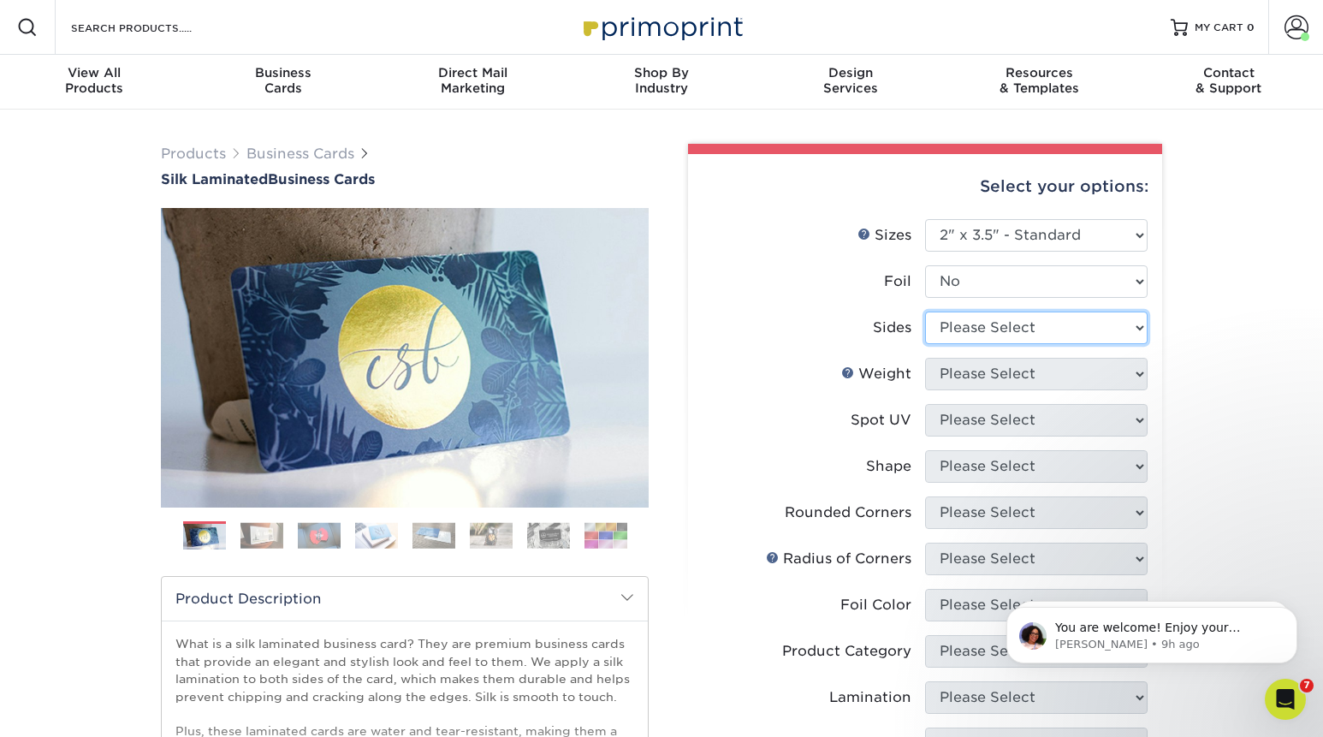
select select "32d3c223-f82c-492b-b915-ba065a00862f"
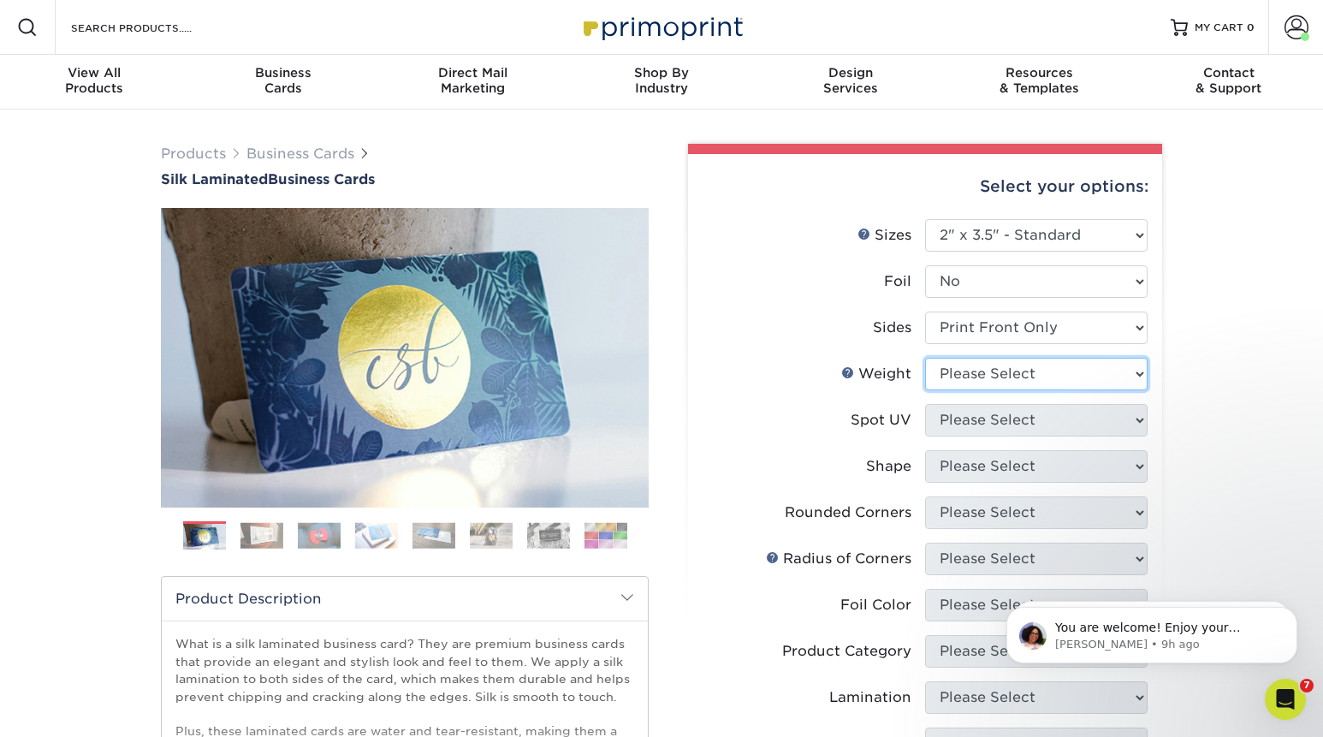
select select "16PT"
select select "3"
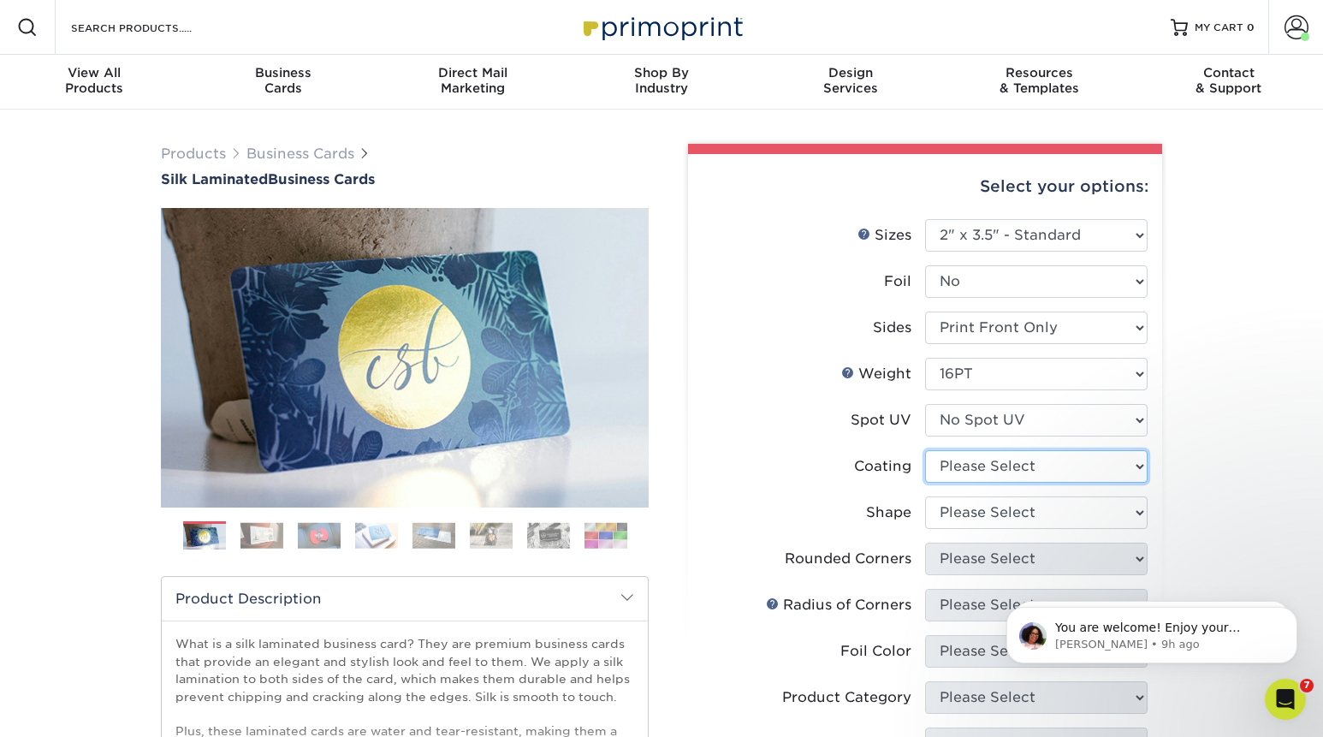
select select "3e7618de-abca-4bda-9f97-8b9129e913d8"
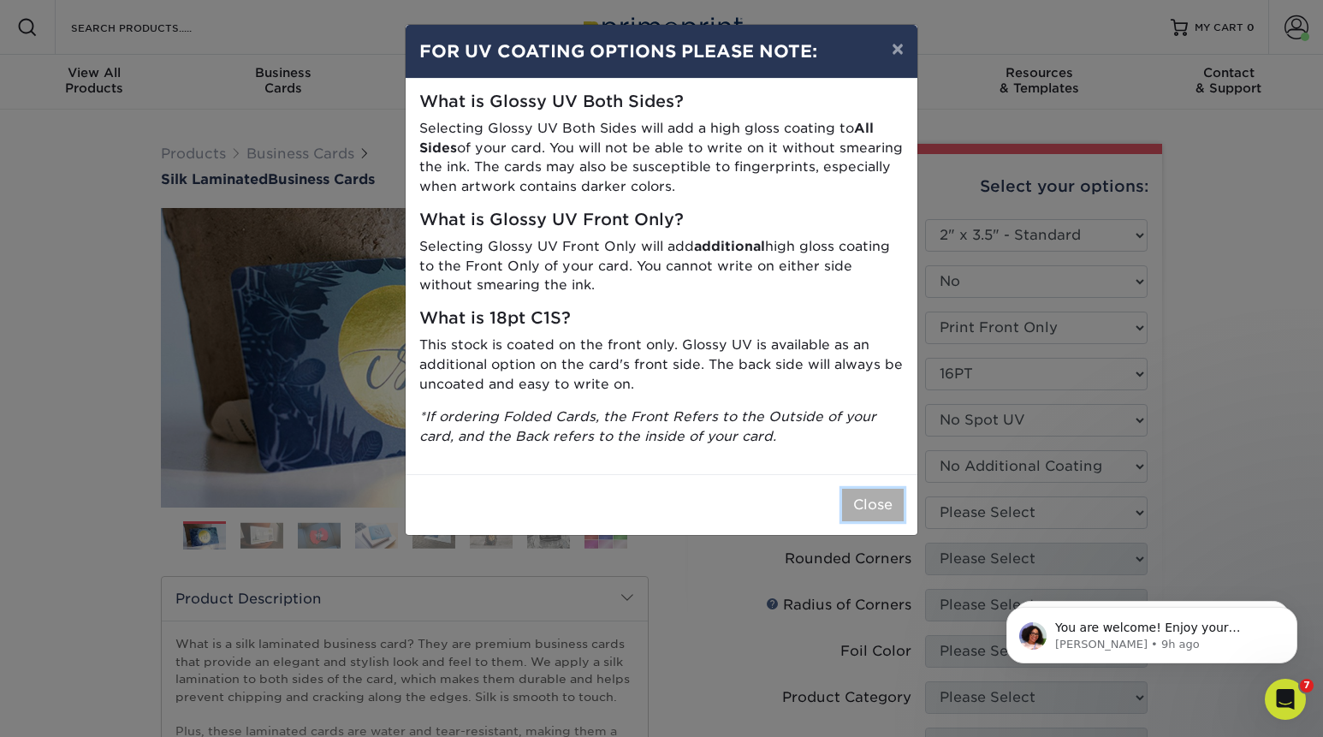
click at [875, 496] on button "Close" at bounding box center [873, 505] width 62 height 33
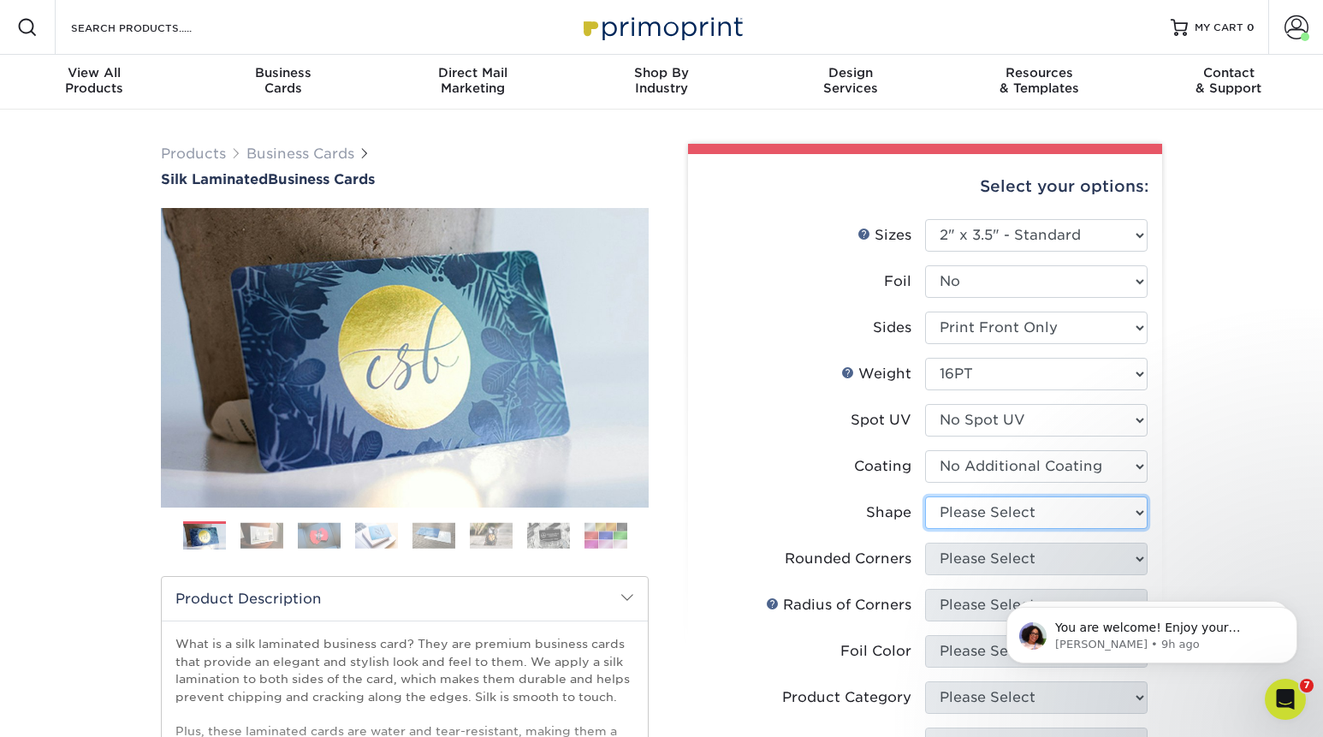
select select "standard"
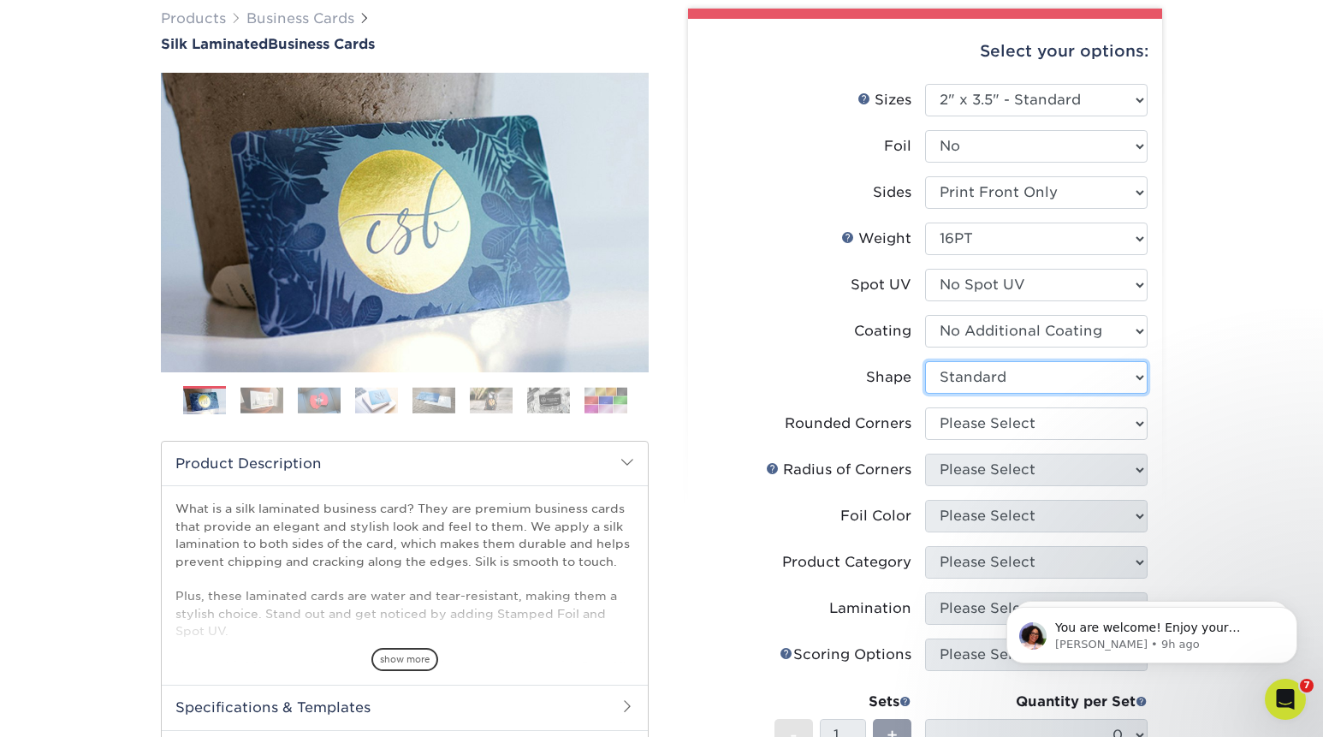
scroll to position [143, 0]
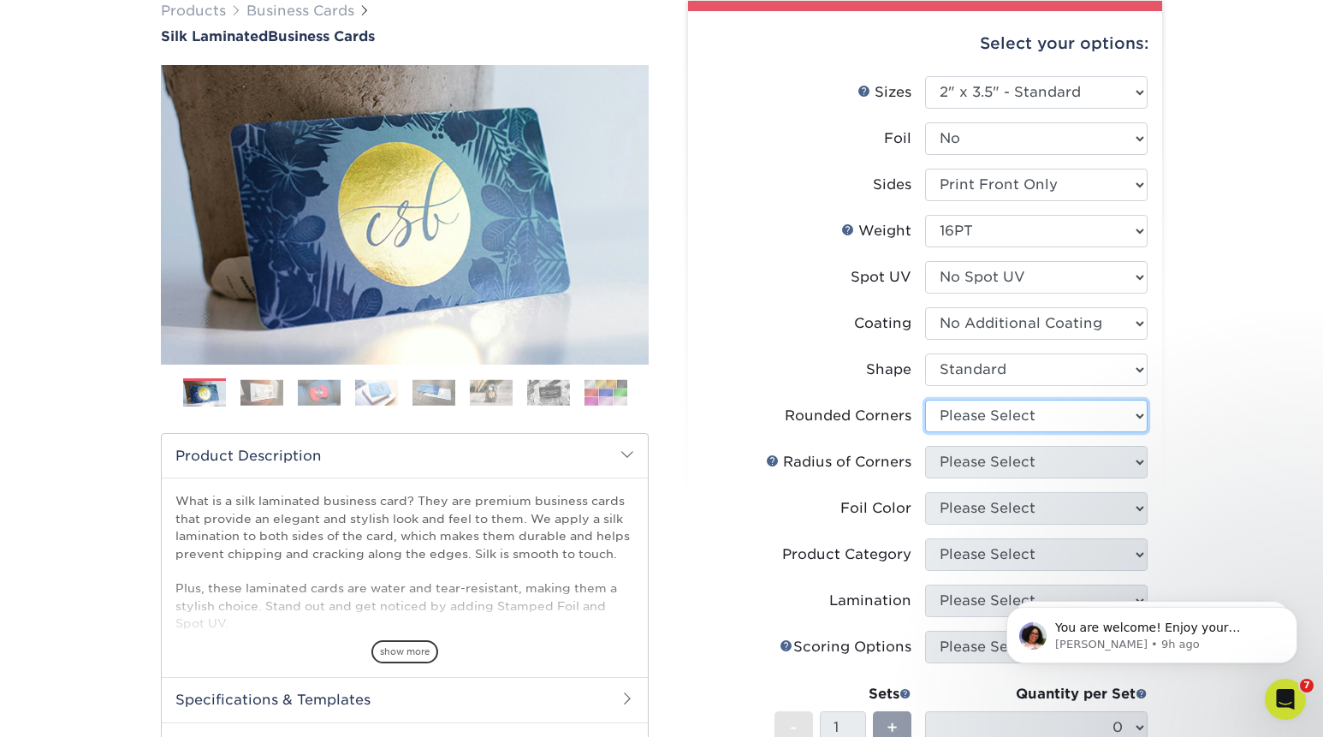
select select "0"
click option "No" at bounding box center [0, 0] width 0 height 0
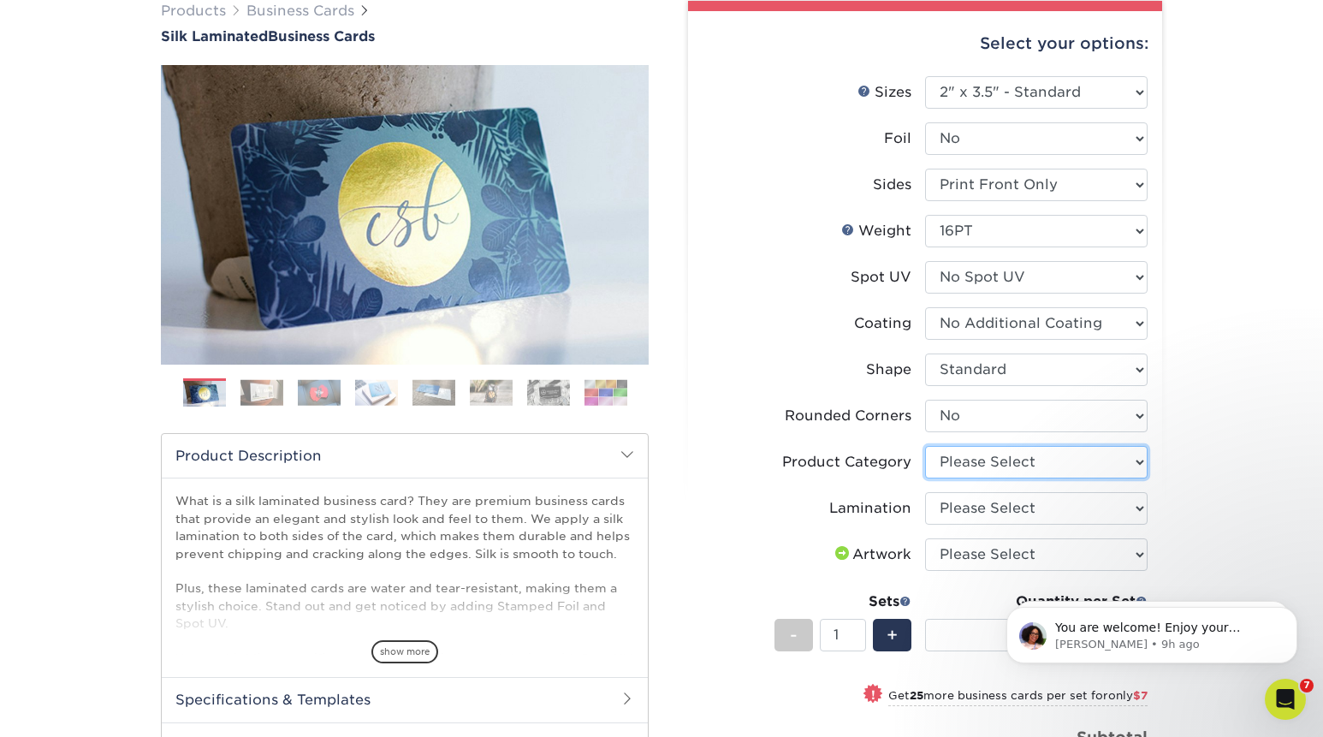
select select "3b5148f1-0588-4f88-a218-97bcfdce65c1"
click option "Business Cards" at bounding box center [0, 0] width 0 height 0
select select "ccacb42f-45f7-42d3-bbd3-7c8421cf37f0"
click option "Silk" at bounding box center [0, 0] width 0 height 0
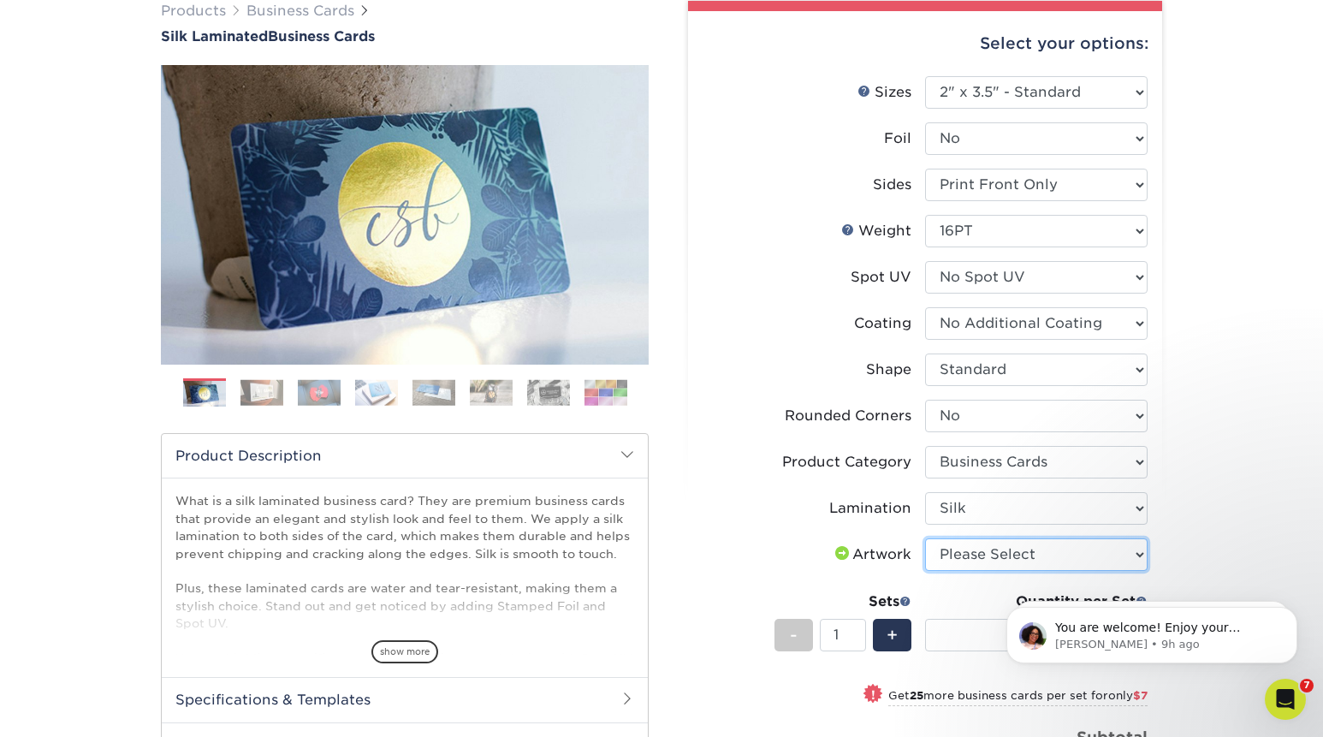
select select "upload"
click option "I will upload files" at bounding box center [0, 0] width 0 height 0
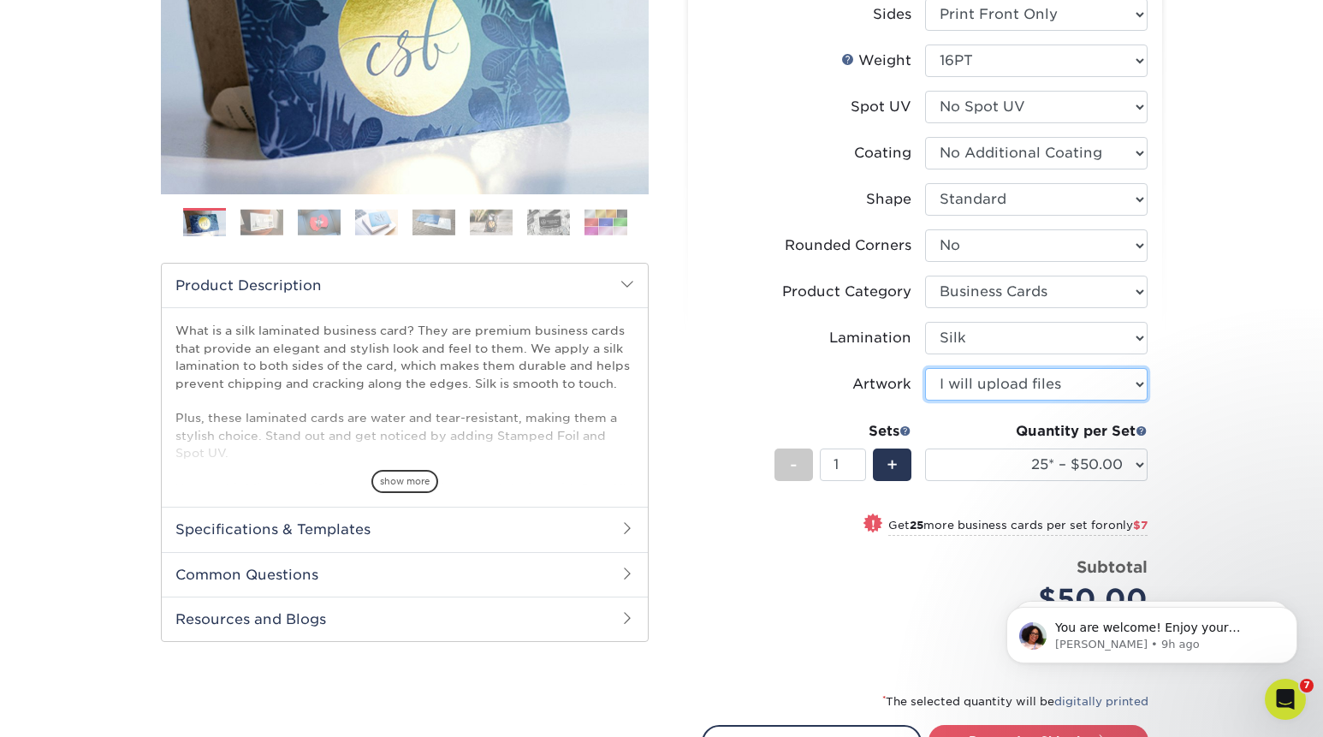
scroll to position [323, 0]
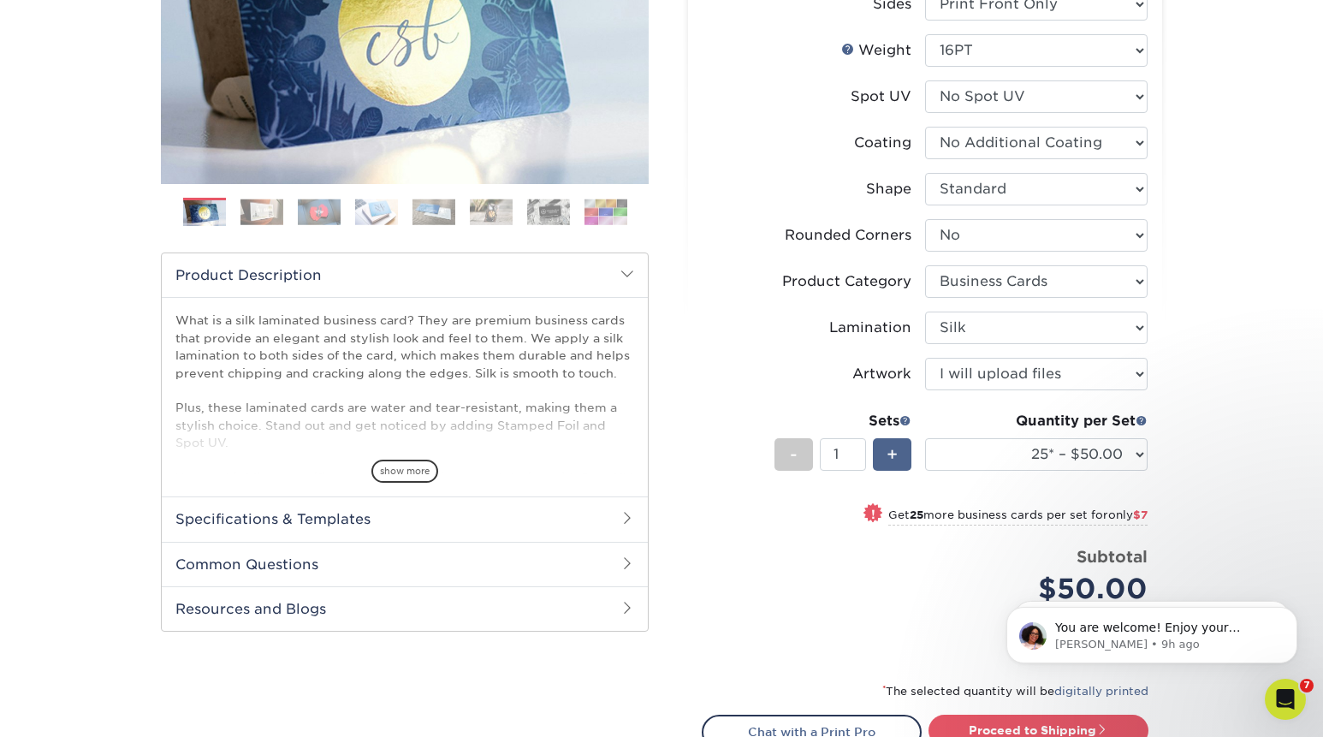
click at [894, 460] on span "+" at bounding box center [892, 455] width 11 height 26
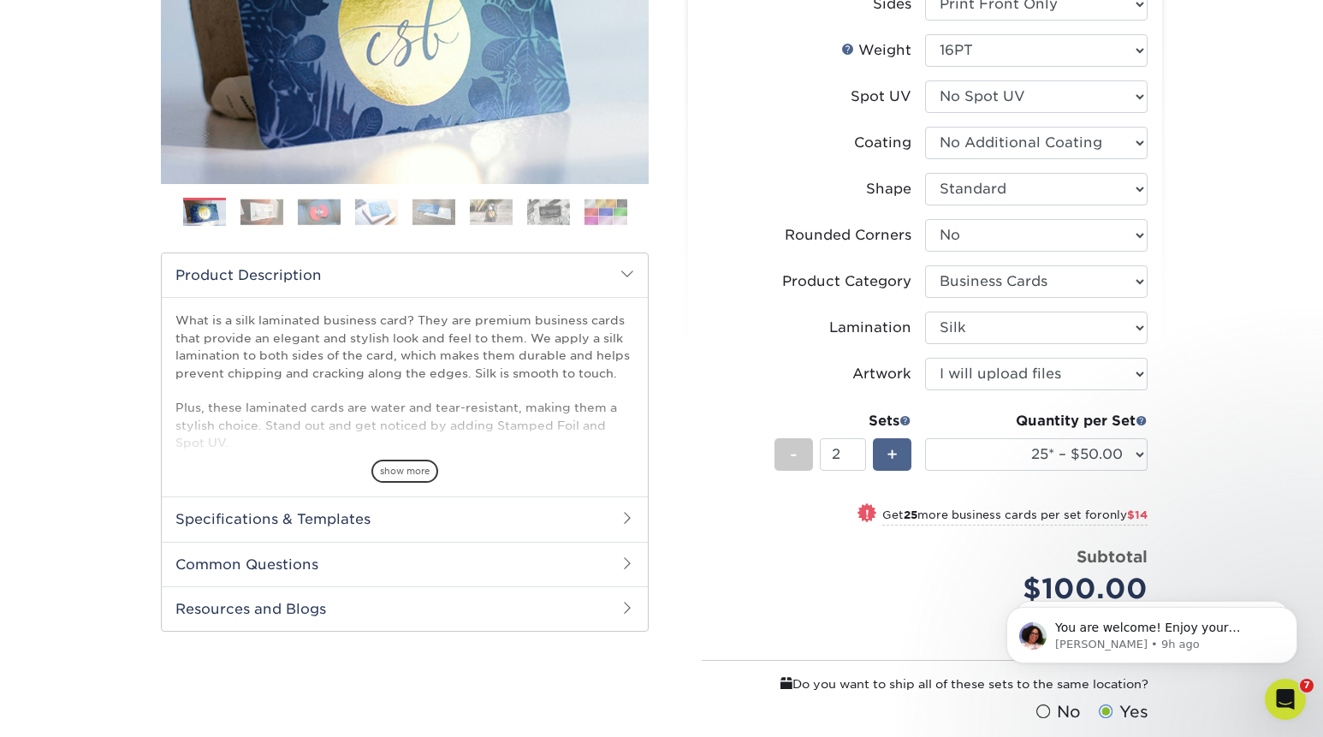
click at [894, 460] on span "+" at bounding box center [892, 455] width 11 height 26
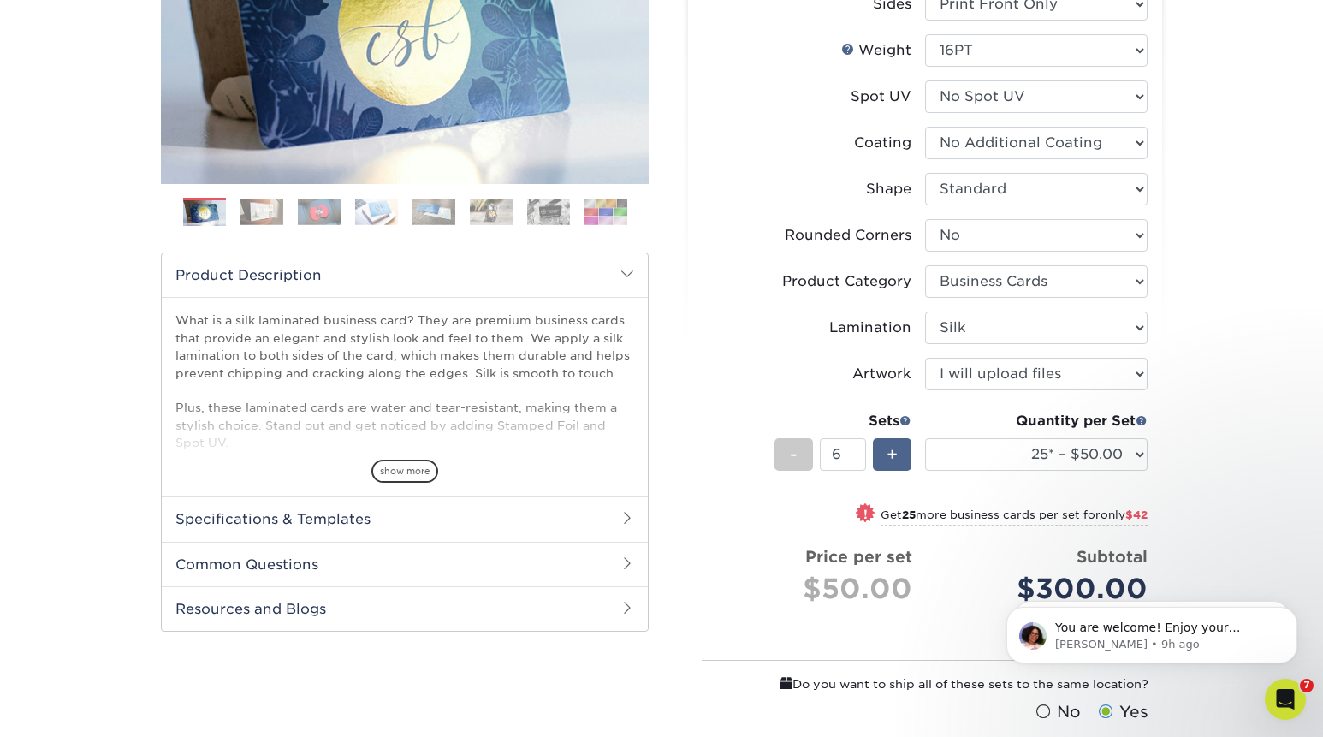
type input "7"
select select "500 – $86.00"
click option "500 – $86.00" at bounding box center [0, 0] width 0 height 0
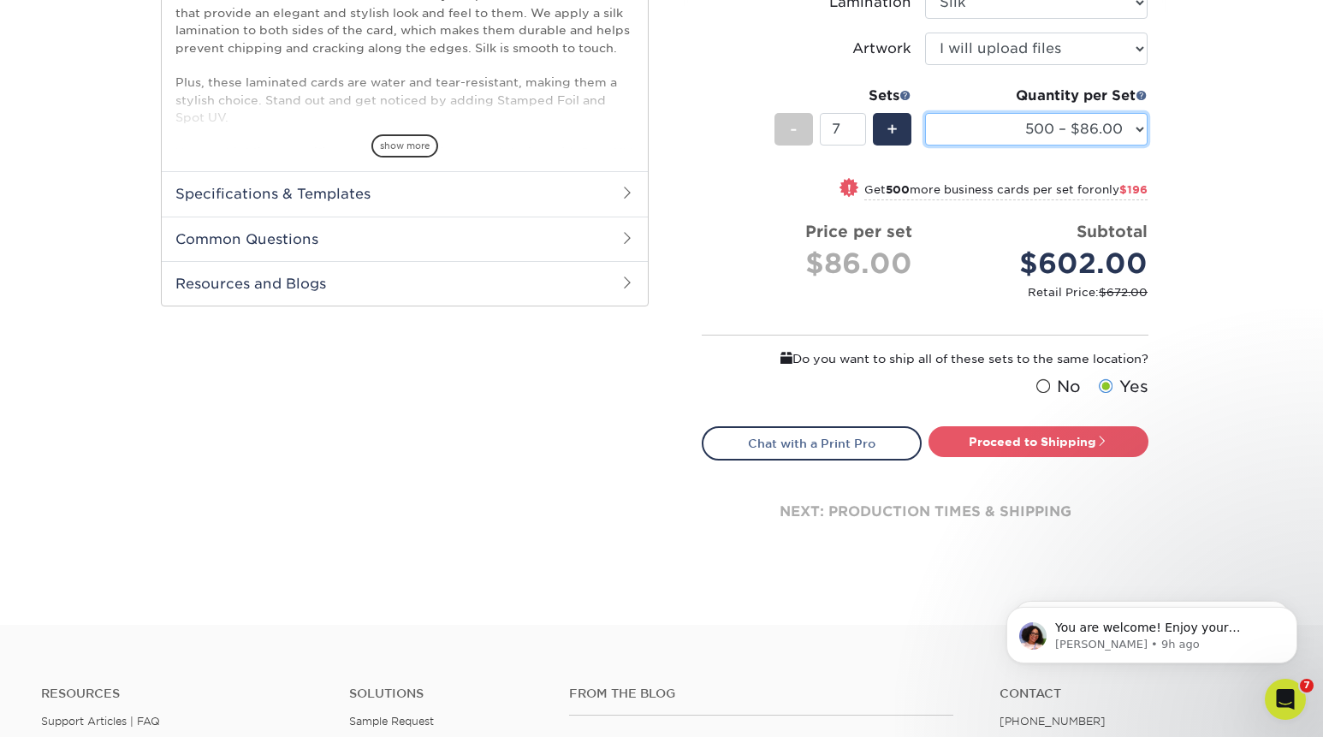
scroll to position [707, 0]
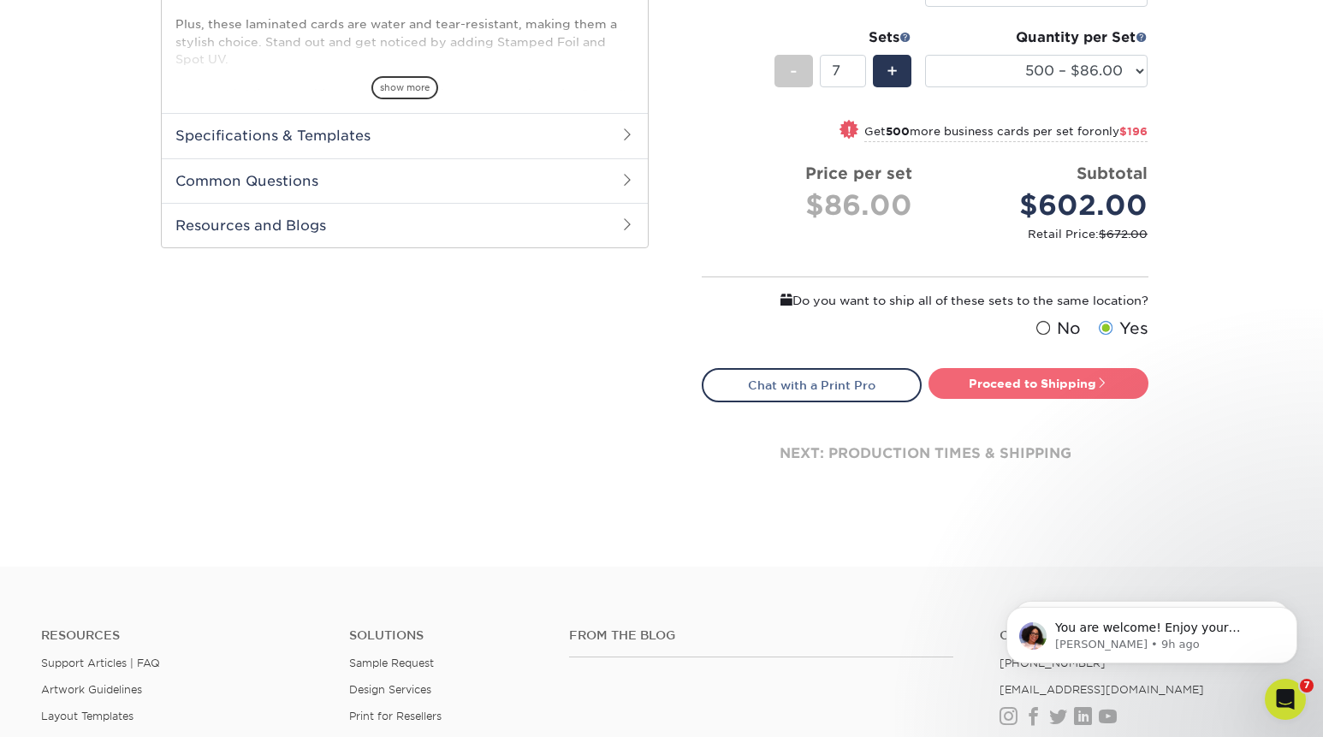
click at [1010, 382] on link "Proceed to Shipping" at bounding box center [1038, 383] width 220 height 31
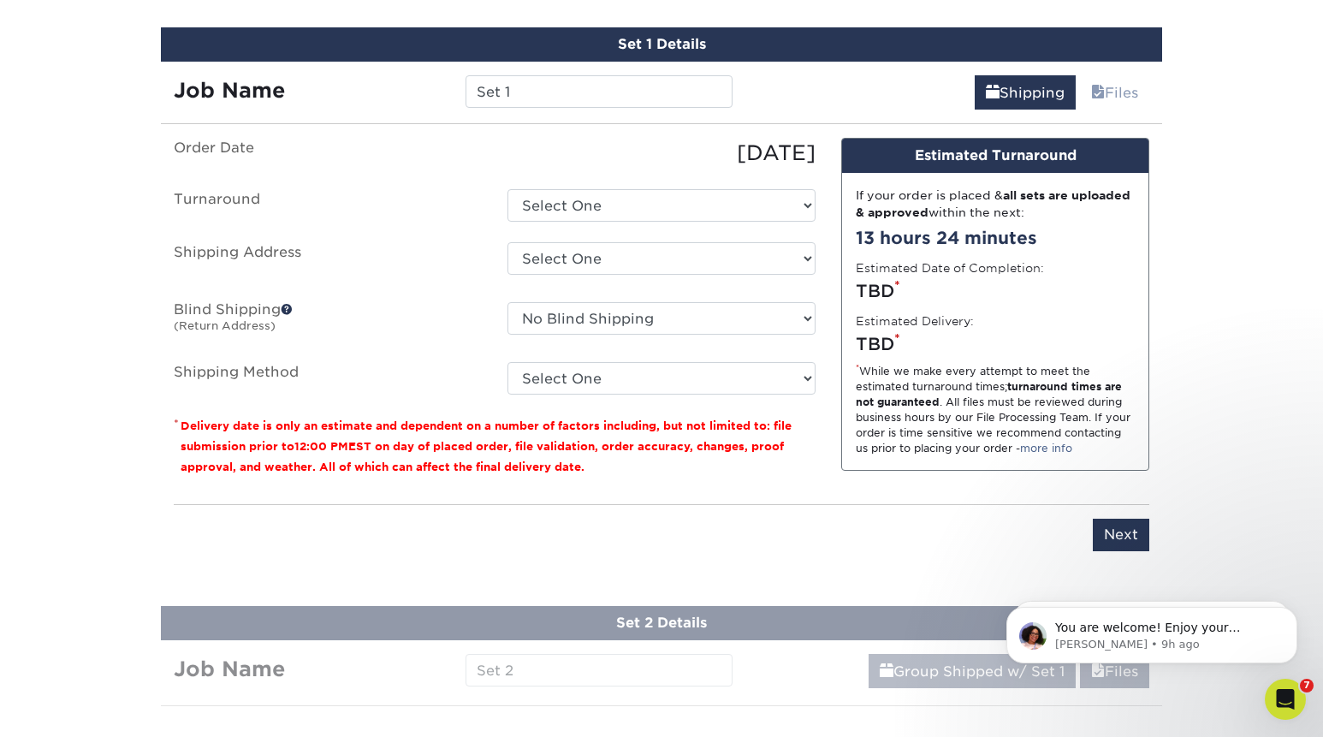
scroll to position [1098, 0]
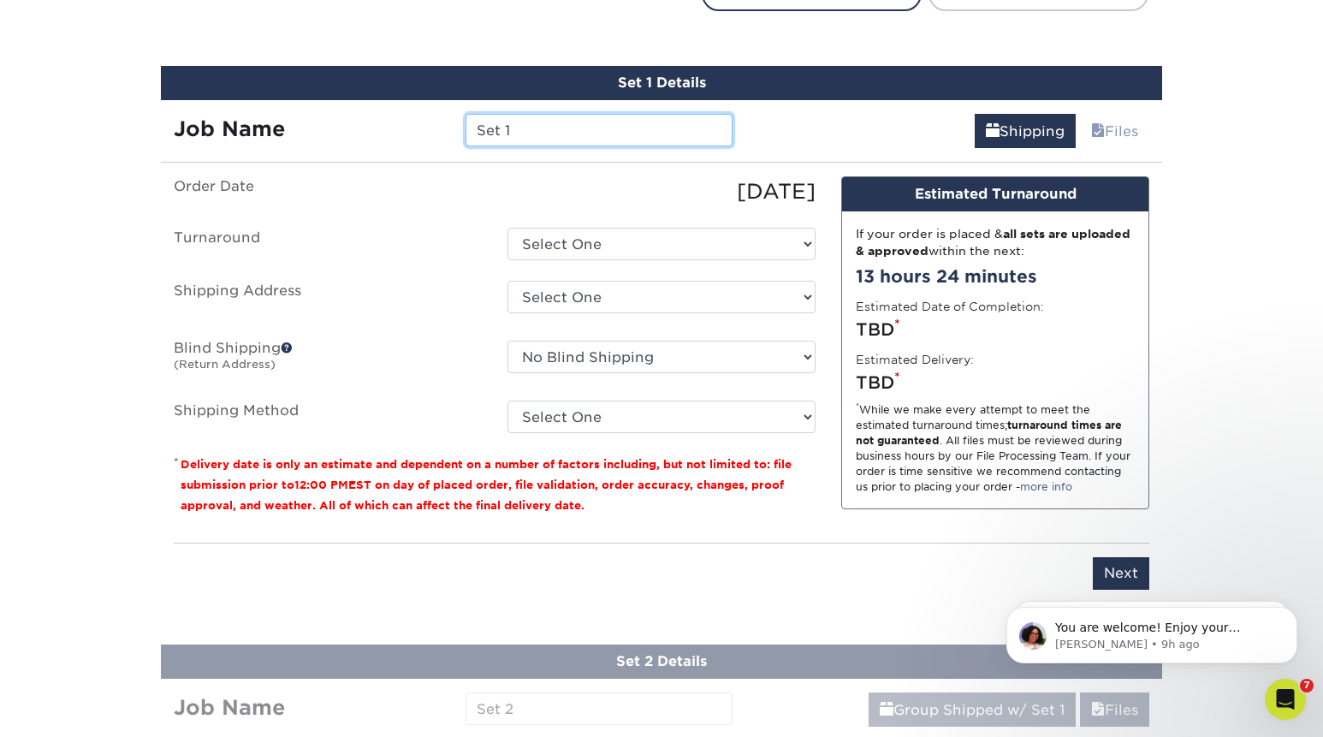
drag, startPoint x: 576, startPoint y: 130, endPoint x: 406, endPoint y: 116, distance: 170.8
click at [466, 116] on input "Set 1" at bounding box center [599, 130] width 266 height 33
type input "[PERSON_NAME]"
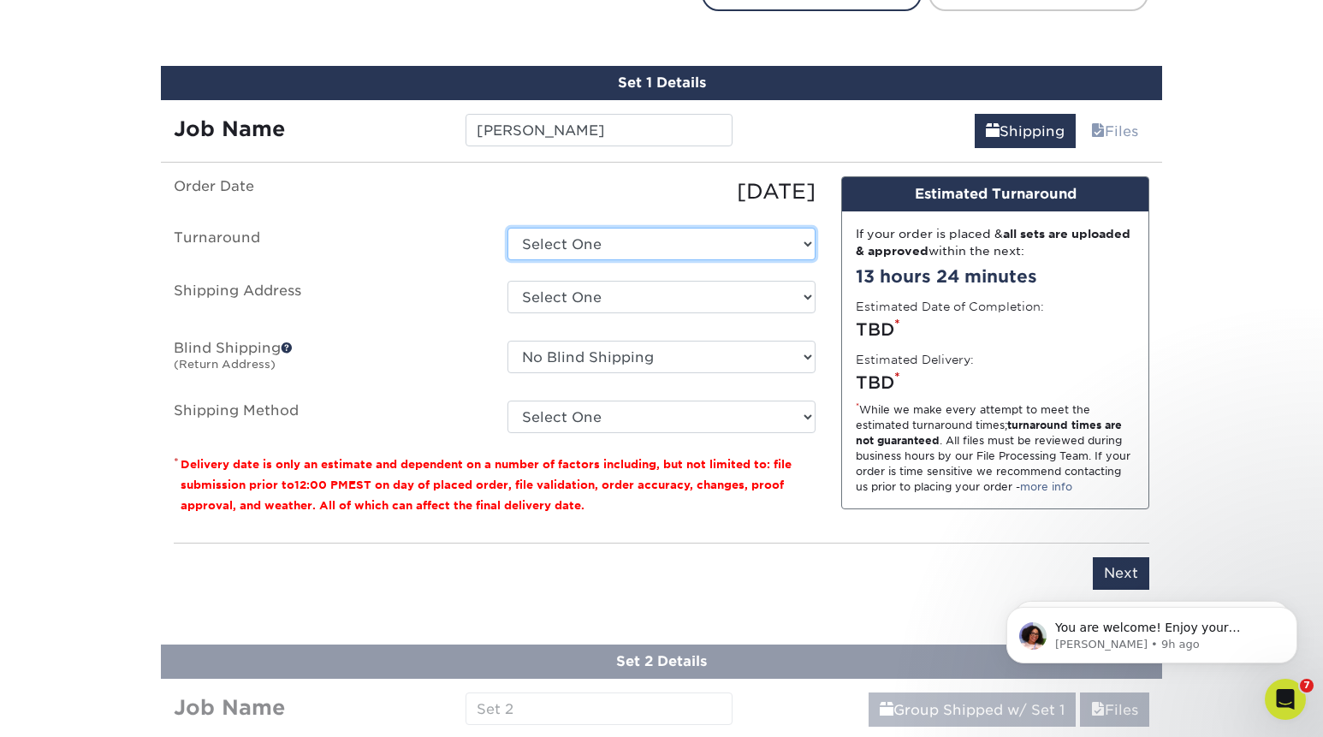
select select "37310969-316d-4d05-a66b-a95172c3ac03"
click option "Next Business Day" at bounding box center [0, 0] width 0 height 0
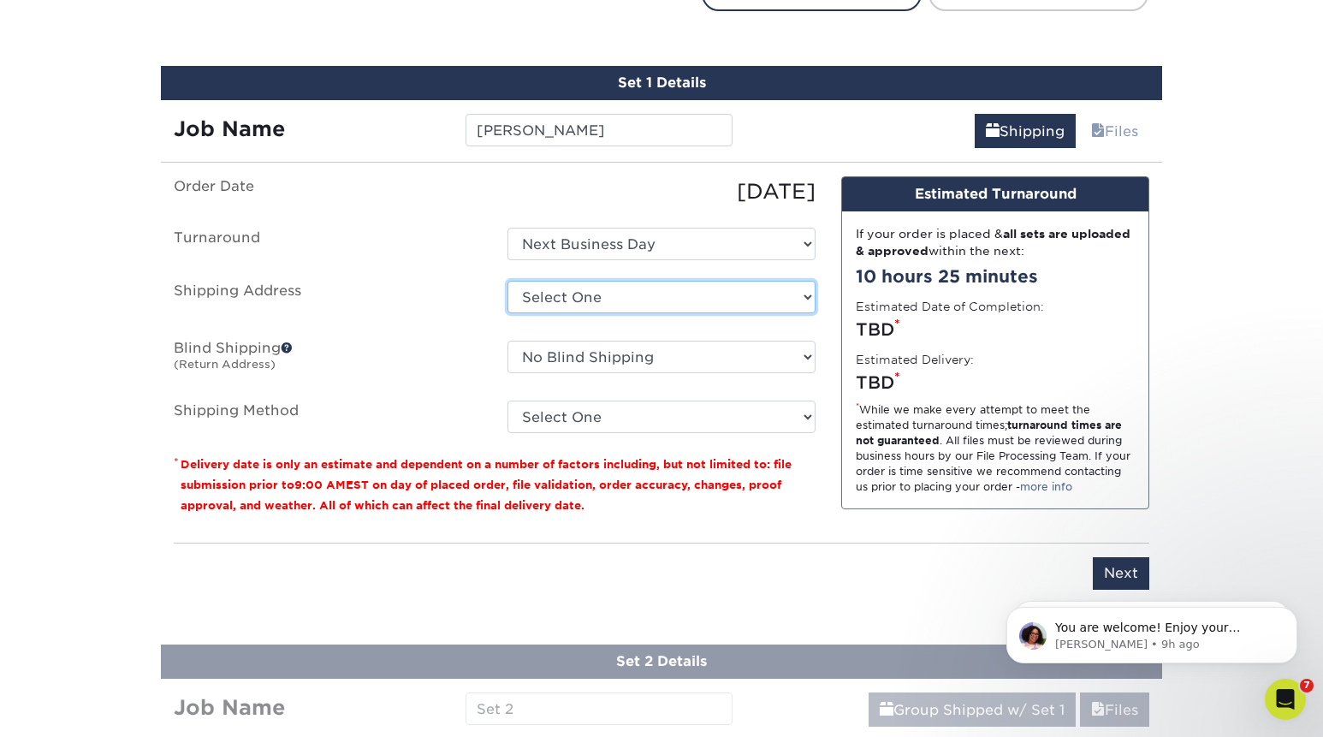
select select "286244"
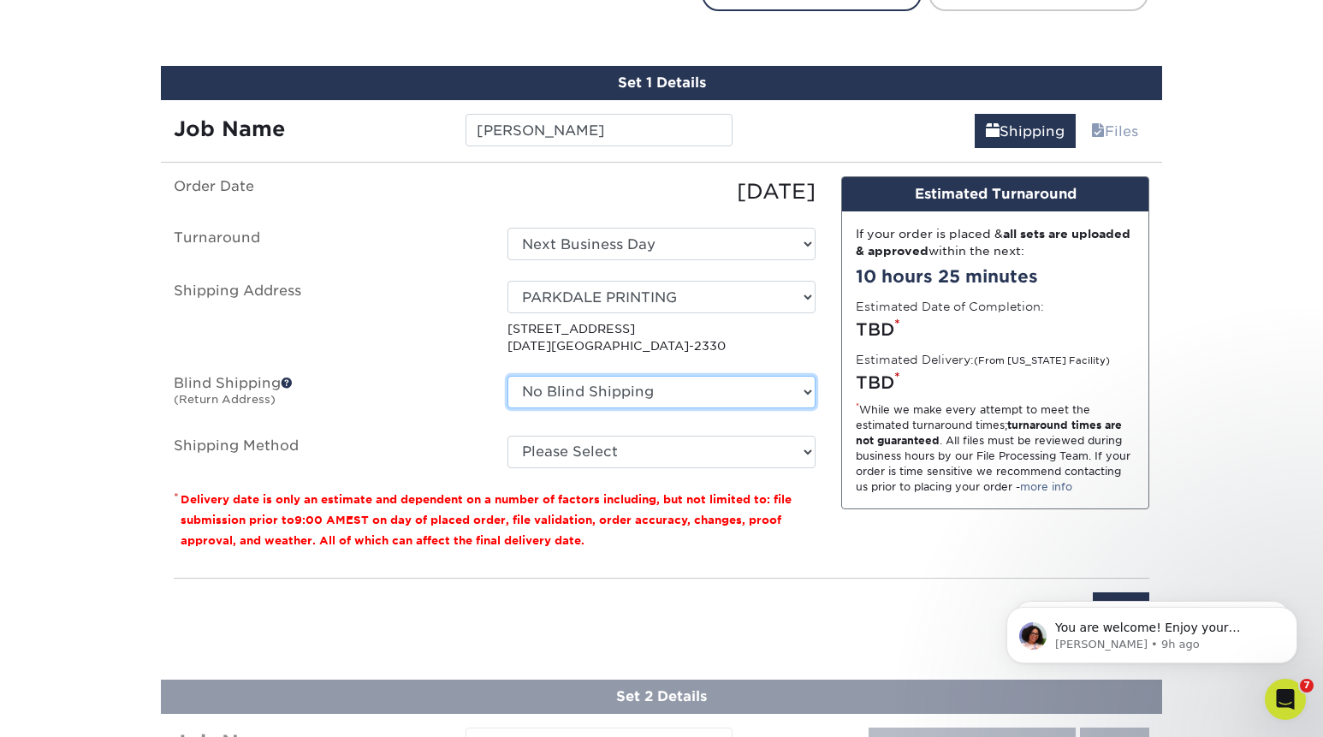
select select "286244"
click option "PARKDALE PRINTING" at bounding box center [0, 0] width 0 height 0
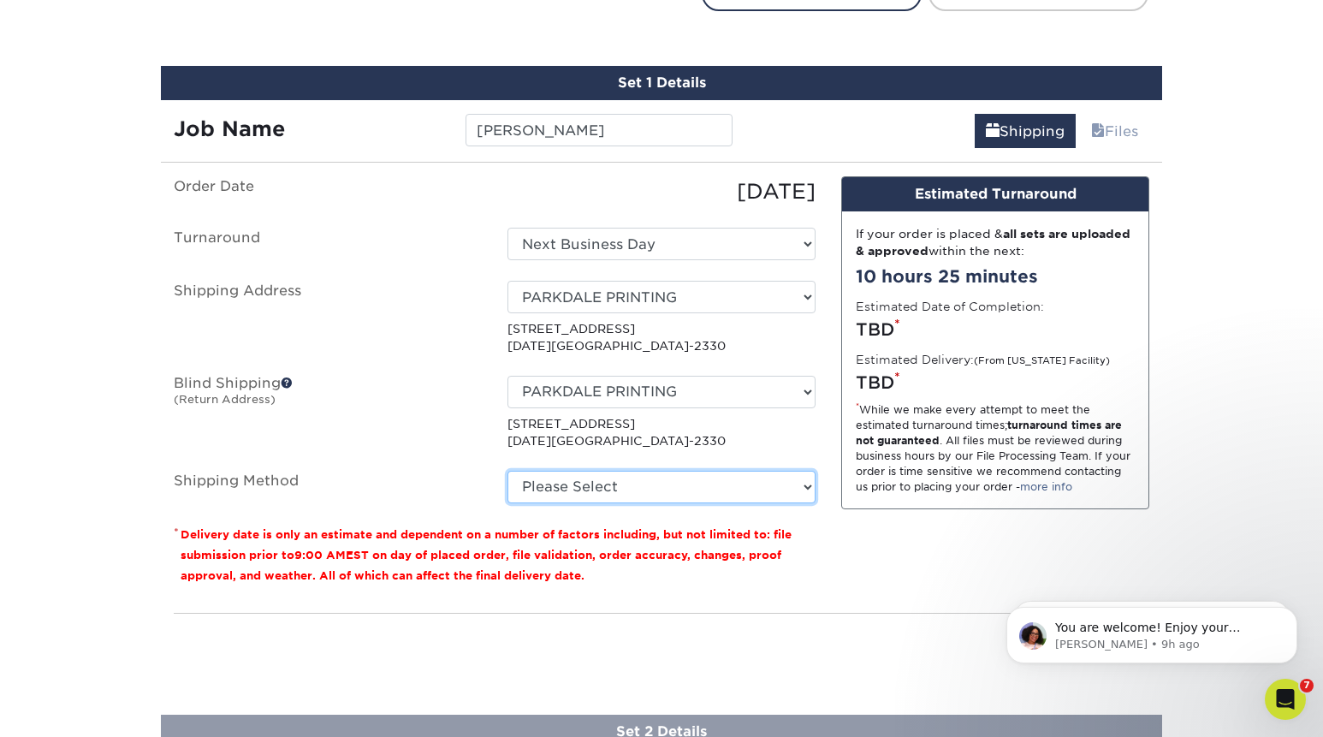
select select "13"
click option "Next Day Shipping by 5pm (+$53.93)" at bounding box center [0, 0] width 0 height 0
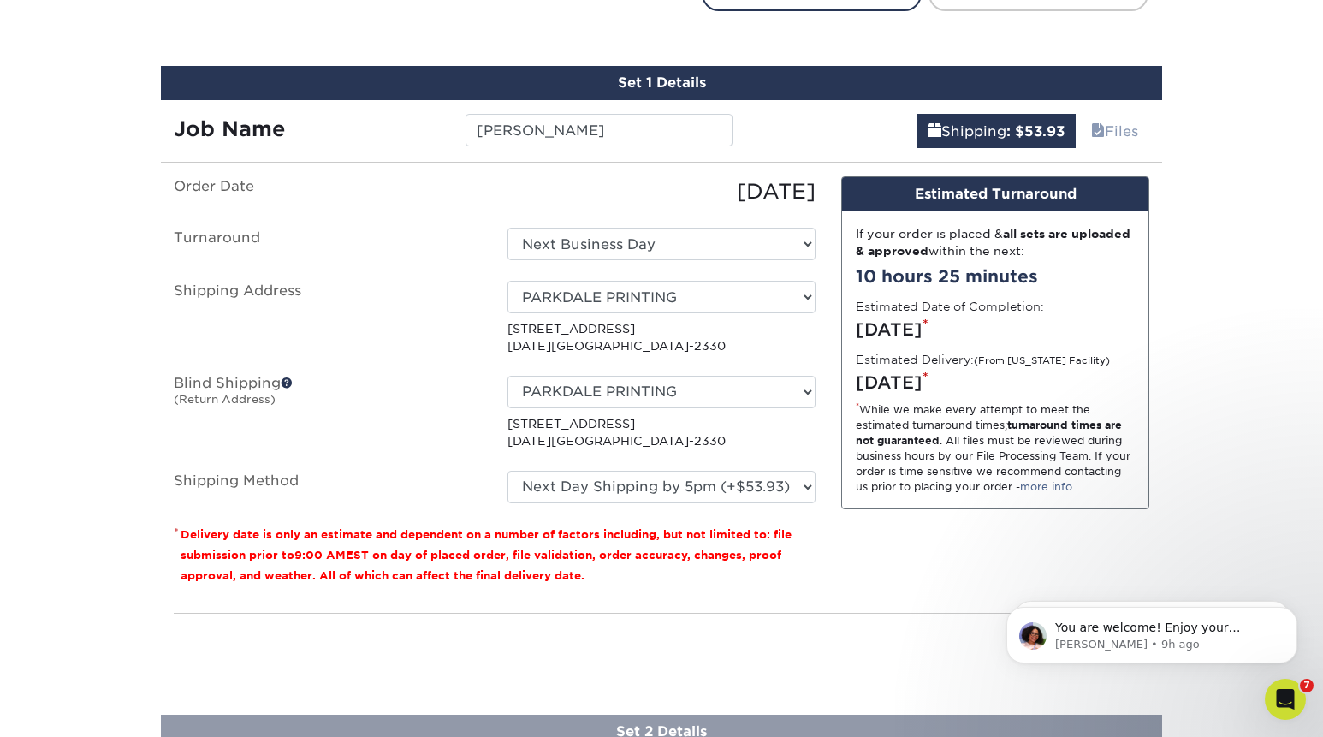
click at [810, 429] on p "4711 S Alameda St Corpus Christi, TX 78412-2330" at bounding box center [661, 432] width 308 height 35
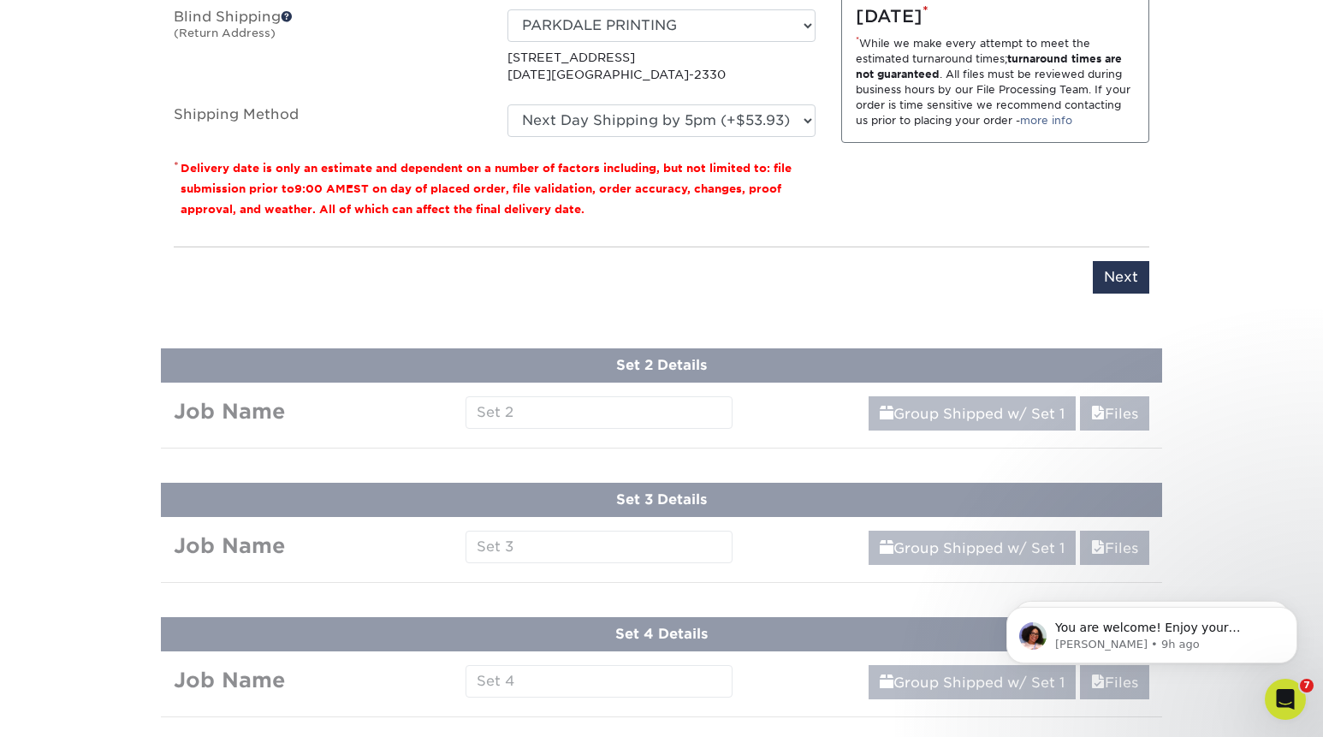
scroll to position [1476, 0]
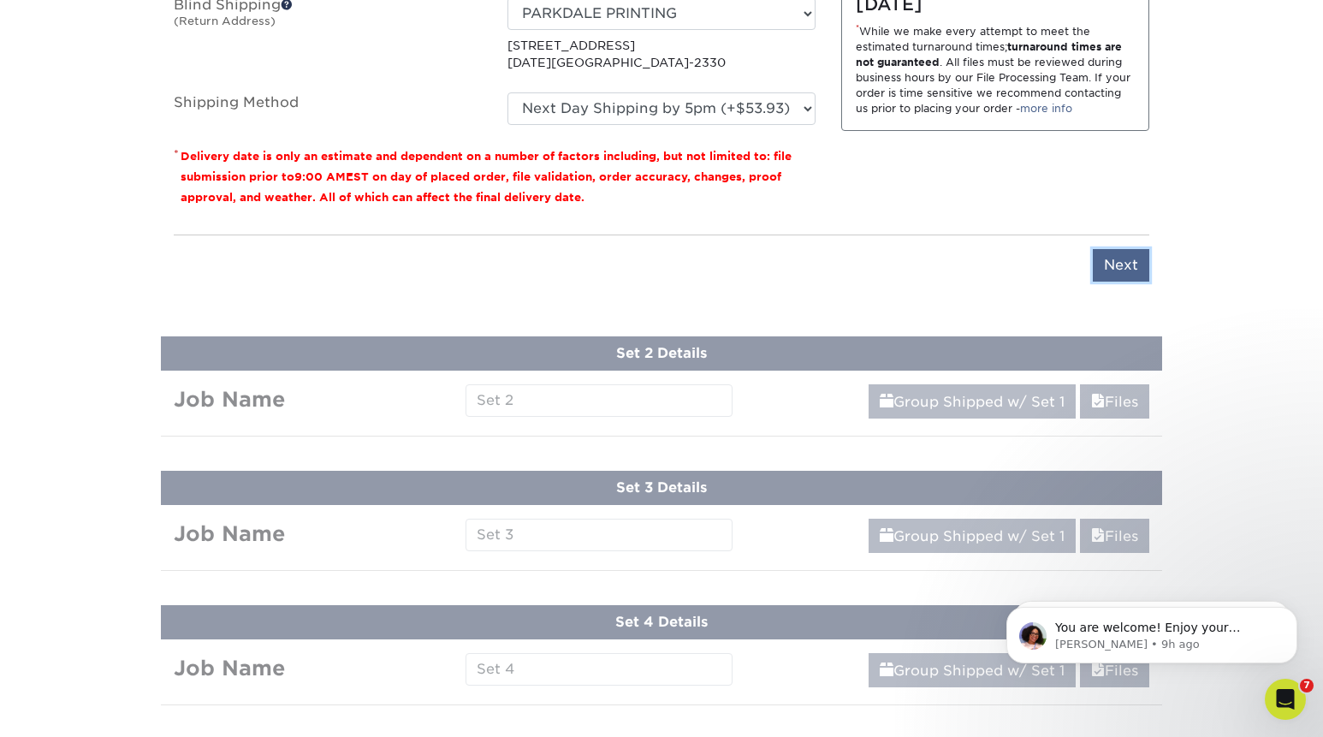
click at [1118, 256] on input "Next" at bounding box center [1121, 265] width 56 height 33
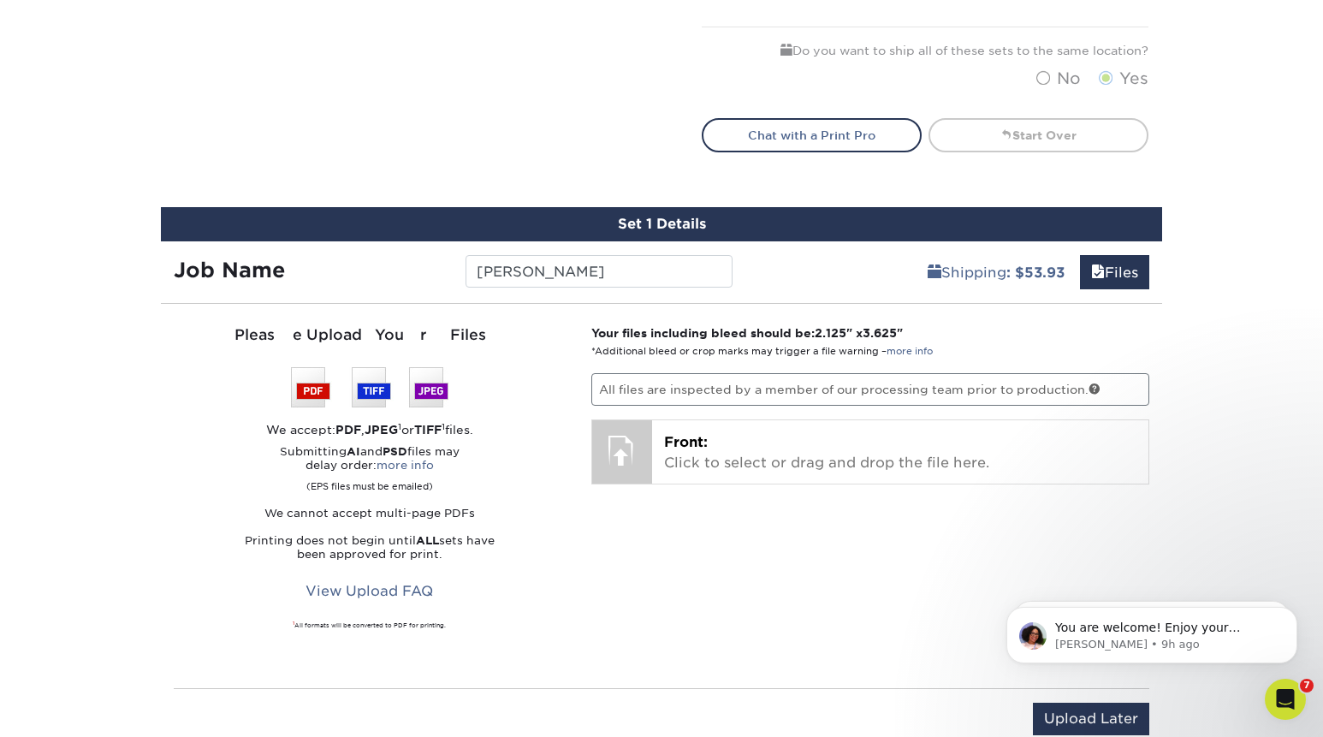
scroll to position [962, 0]
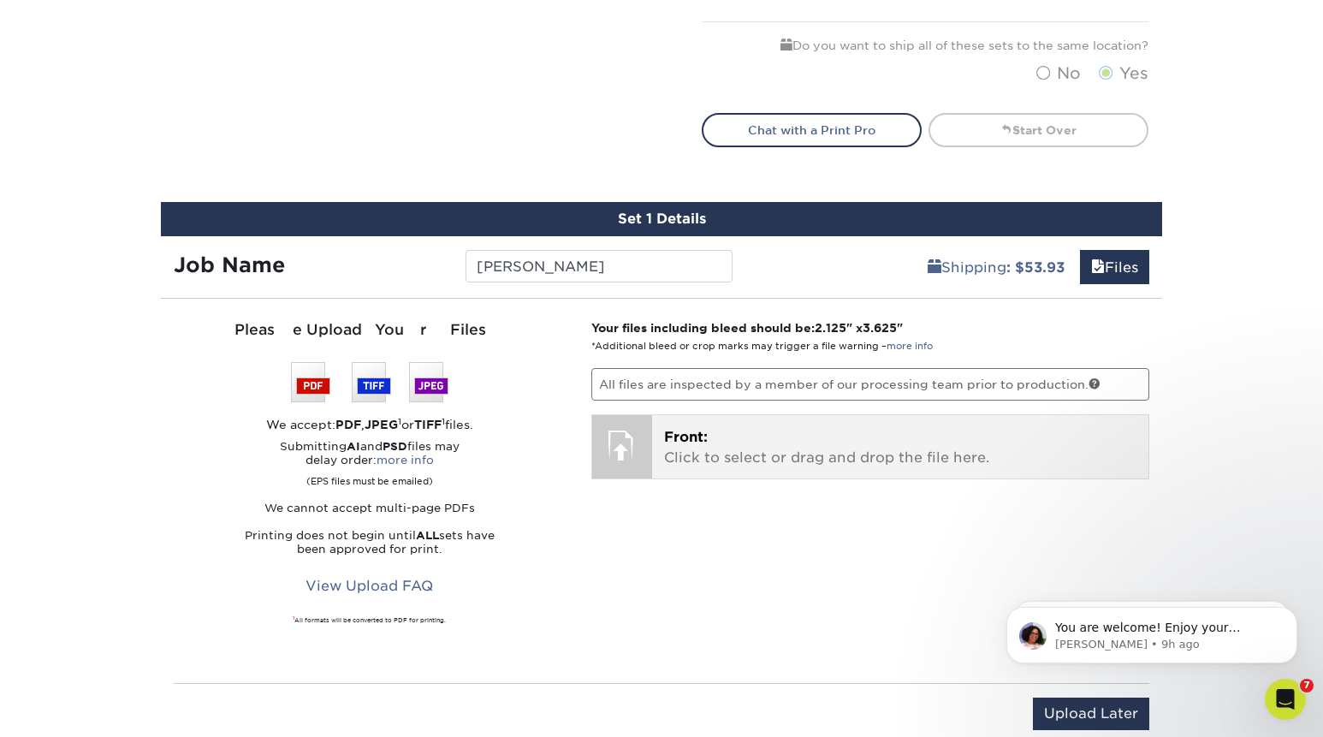
click at [743, 439] on p "Front: Click to select or drag and drop the file here." at bounding box center [900, 447] width 473 height 41
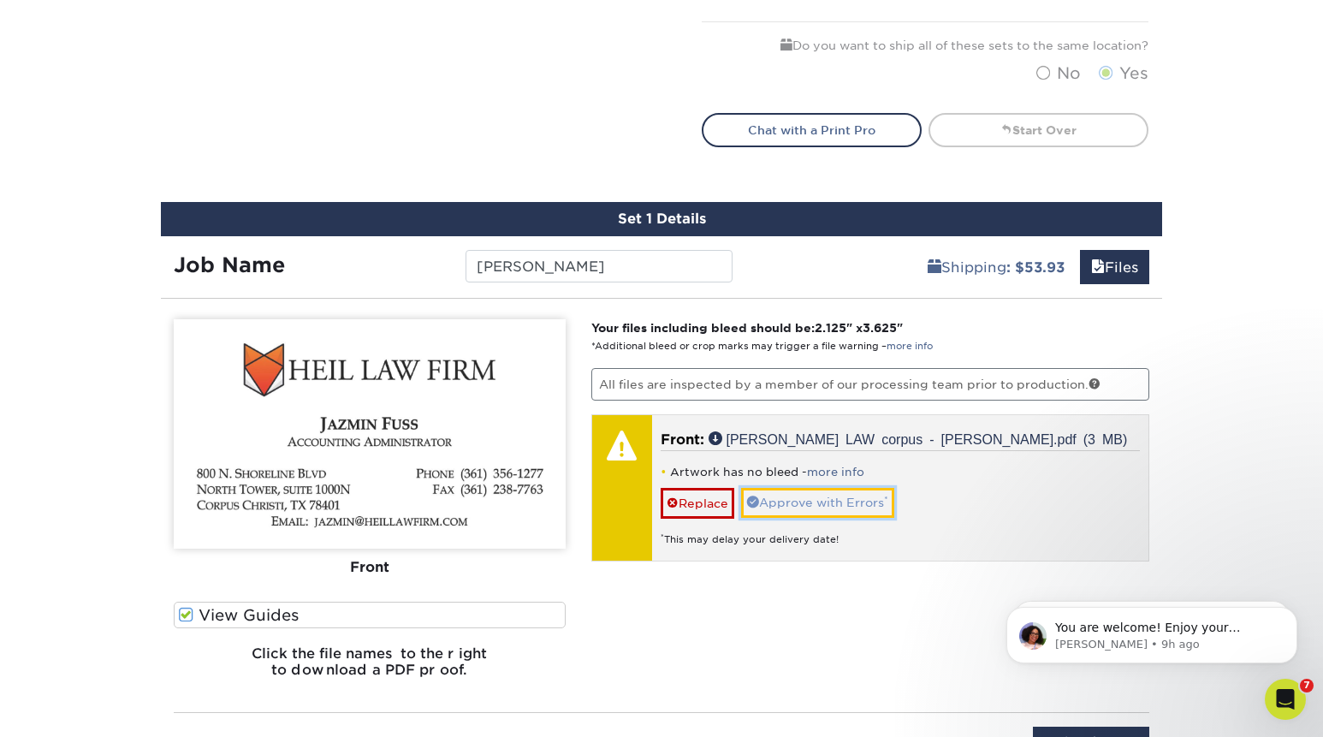
click at [827, 502] on link "Approve with Errors *" at bounding box center [817, 502] width 153 height 29
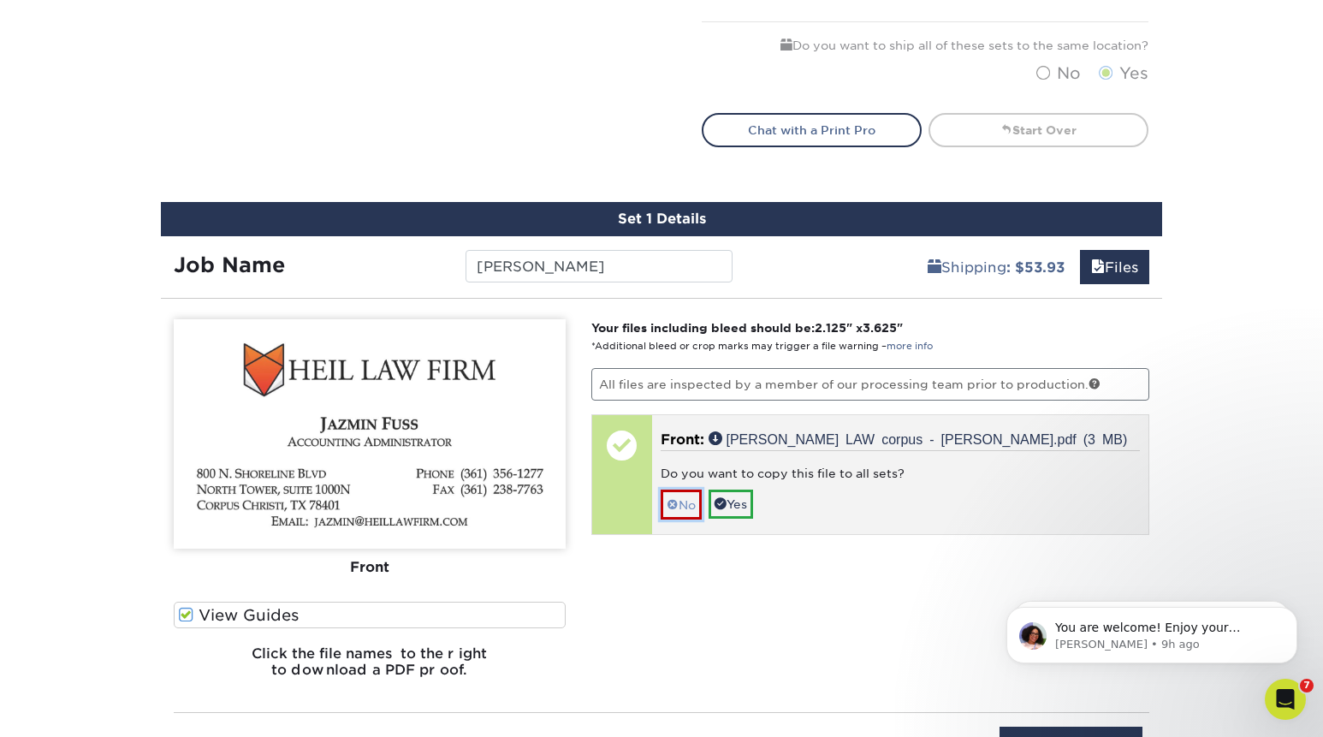
click at [679, 506] on link "No" at bounding box center [681, 504] width 41 height 30
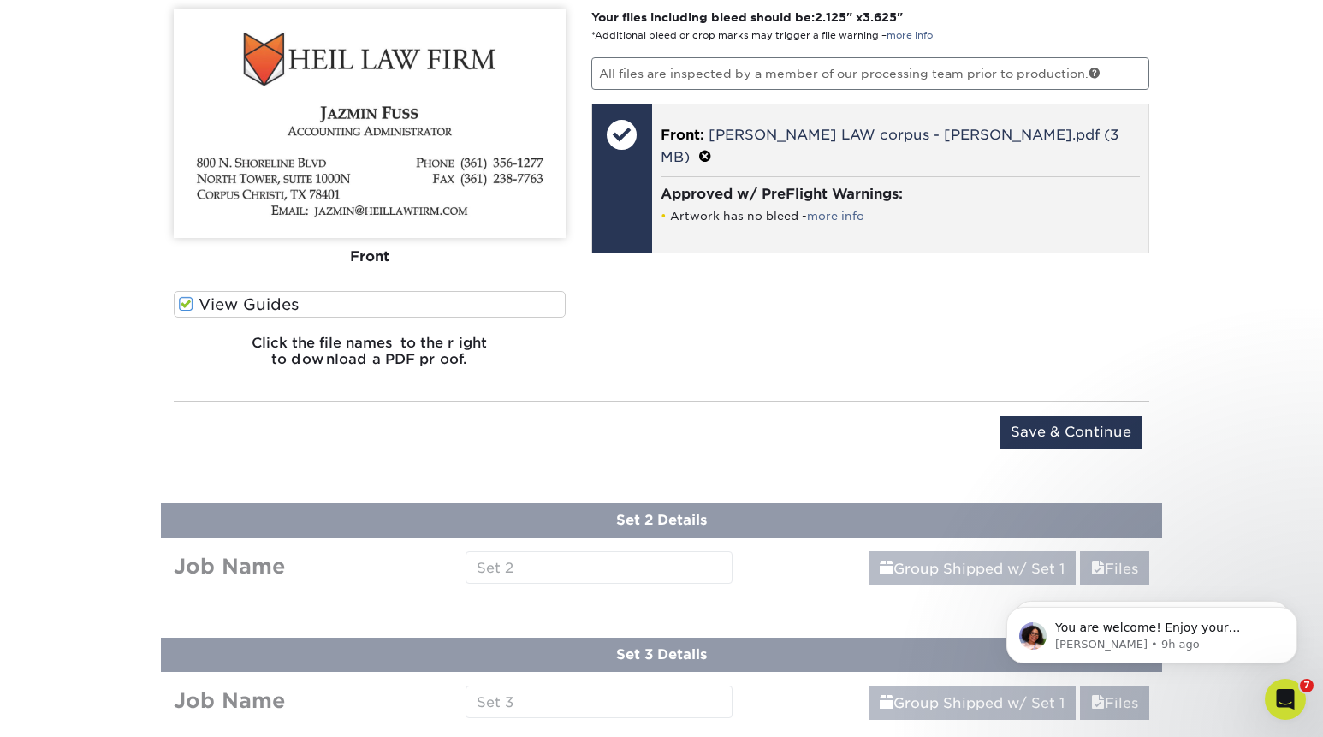
scroll to position [1284, 0]
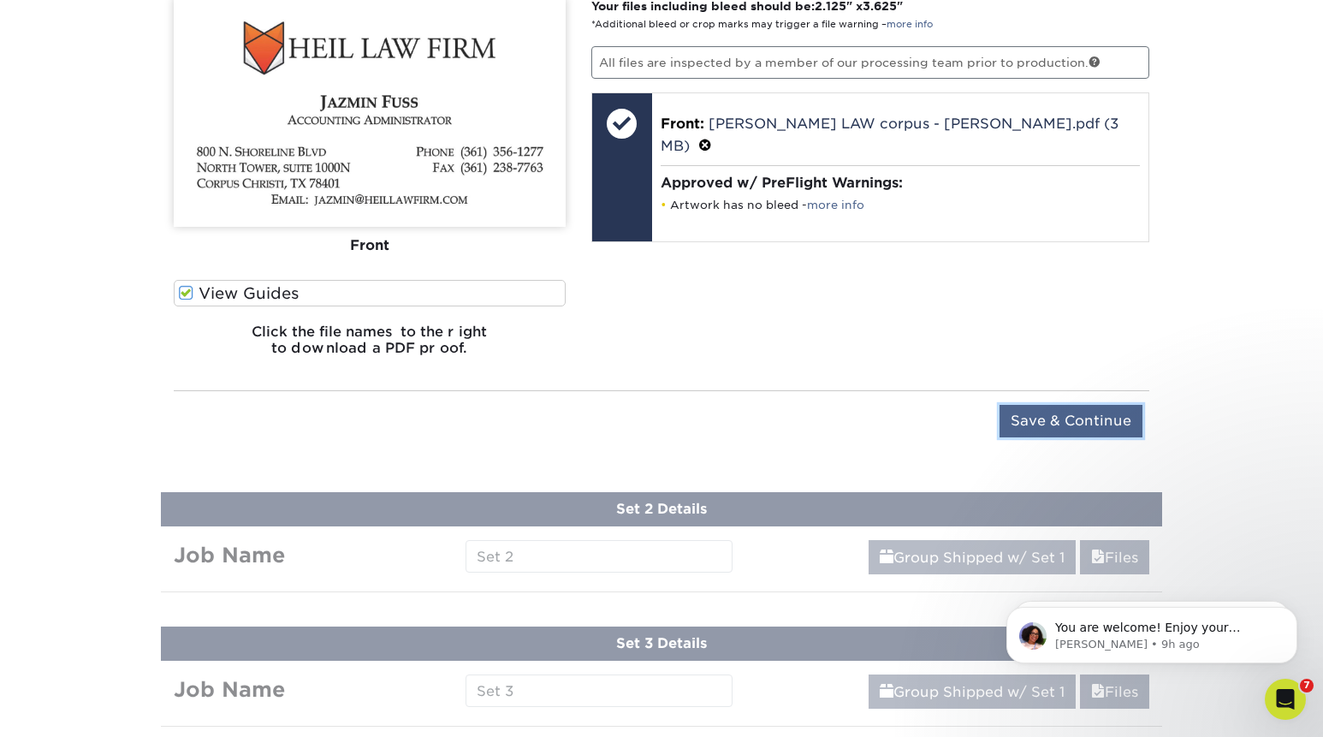
click at [1060, 419] on input "Save & Continue" at bounding box center [1071, 421] width 143 height 33
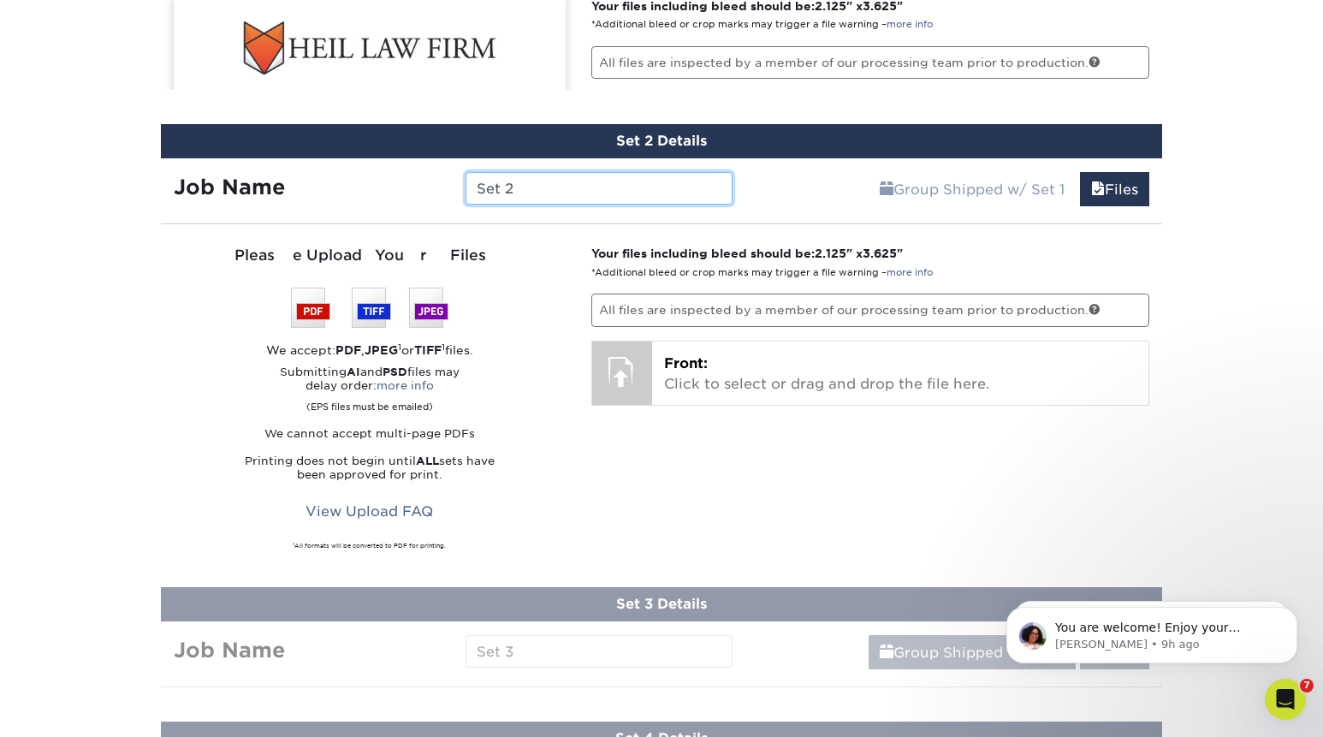
scroll to position [1261, 0]
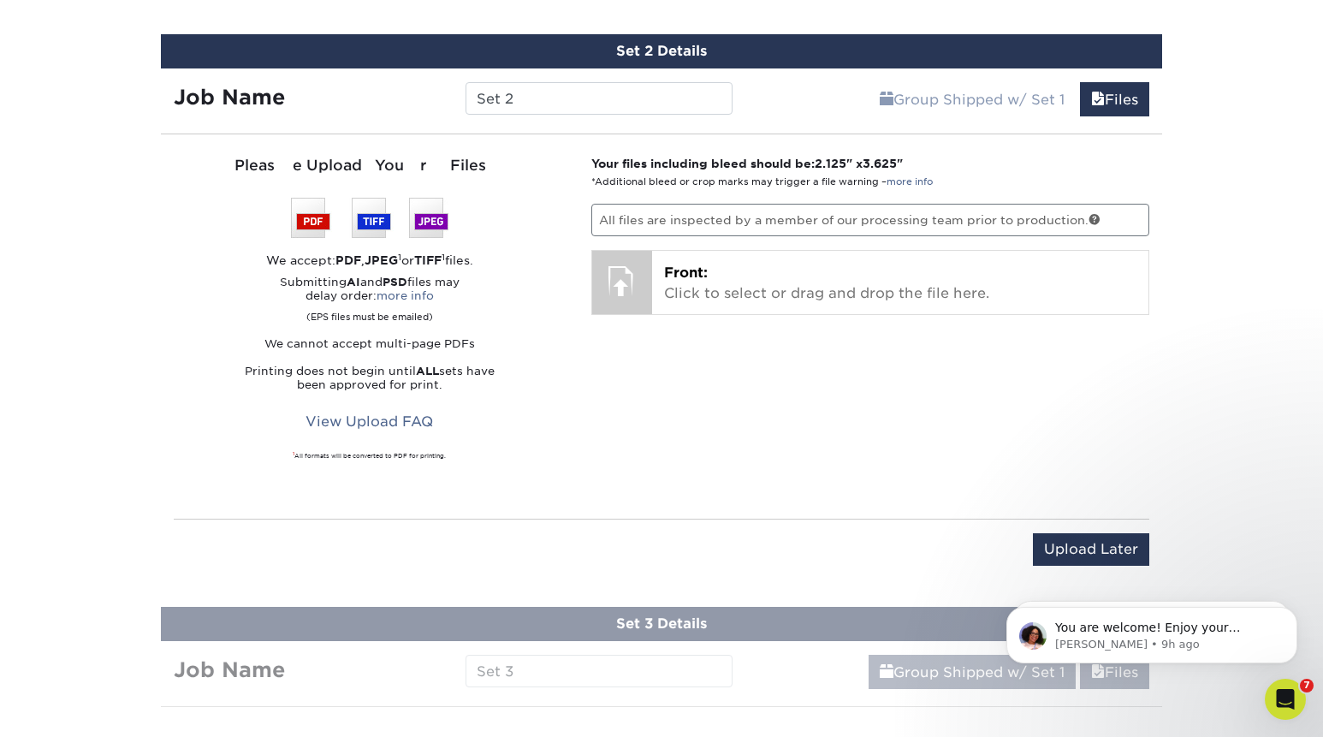
click at [546, 75] on div "Job Name Set 2" at bounding box center [453, 93] width 584 height 51
drag, startPoint x: 542, startPoint y: 99, endPoint x: 337, endPoint y: 99, distance: 204.5
click at [466, 99] on input "Set 2" at bounding box center [599, 98] width 266 height 33
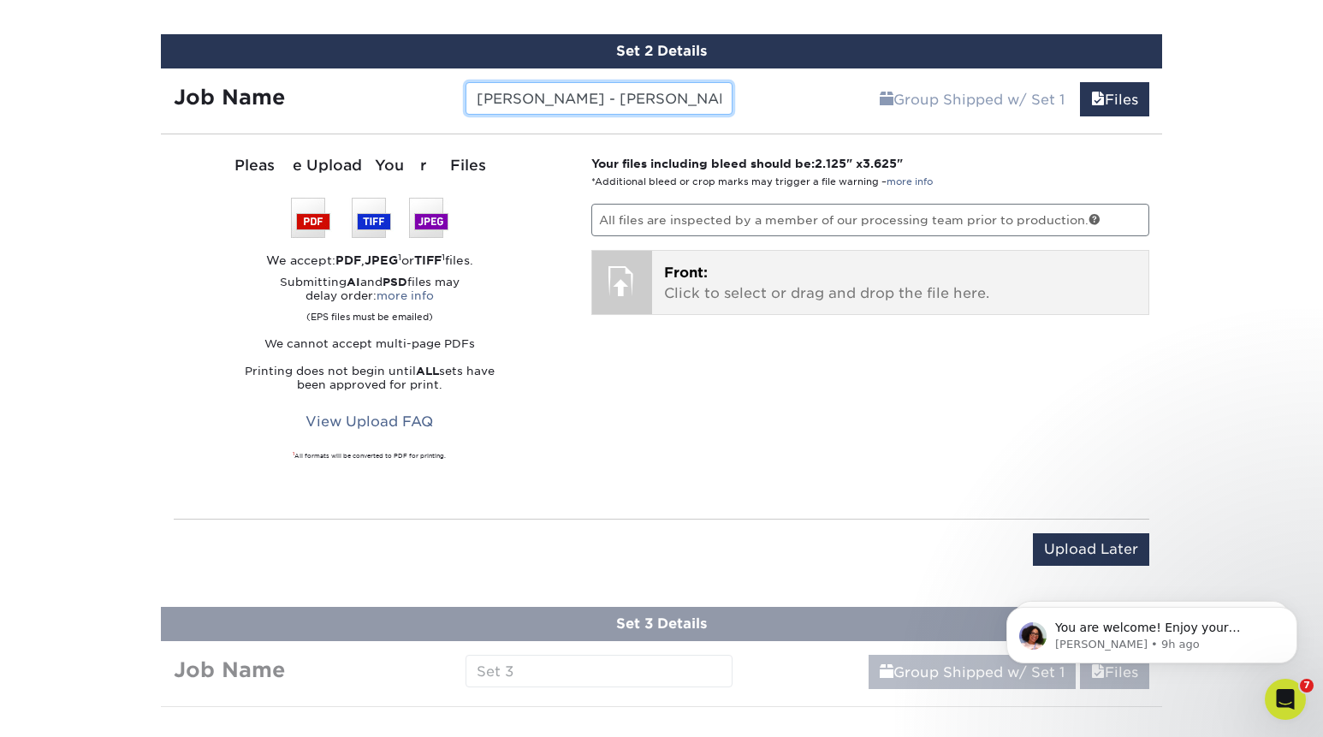
type input "[PERSON_NAME] - [PERSON_NAME]"
click at [858, 297] on p "Front: Click to select or drag and drop the file here." at bounding box center [900, 283] width 473 height 41
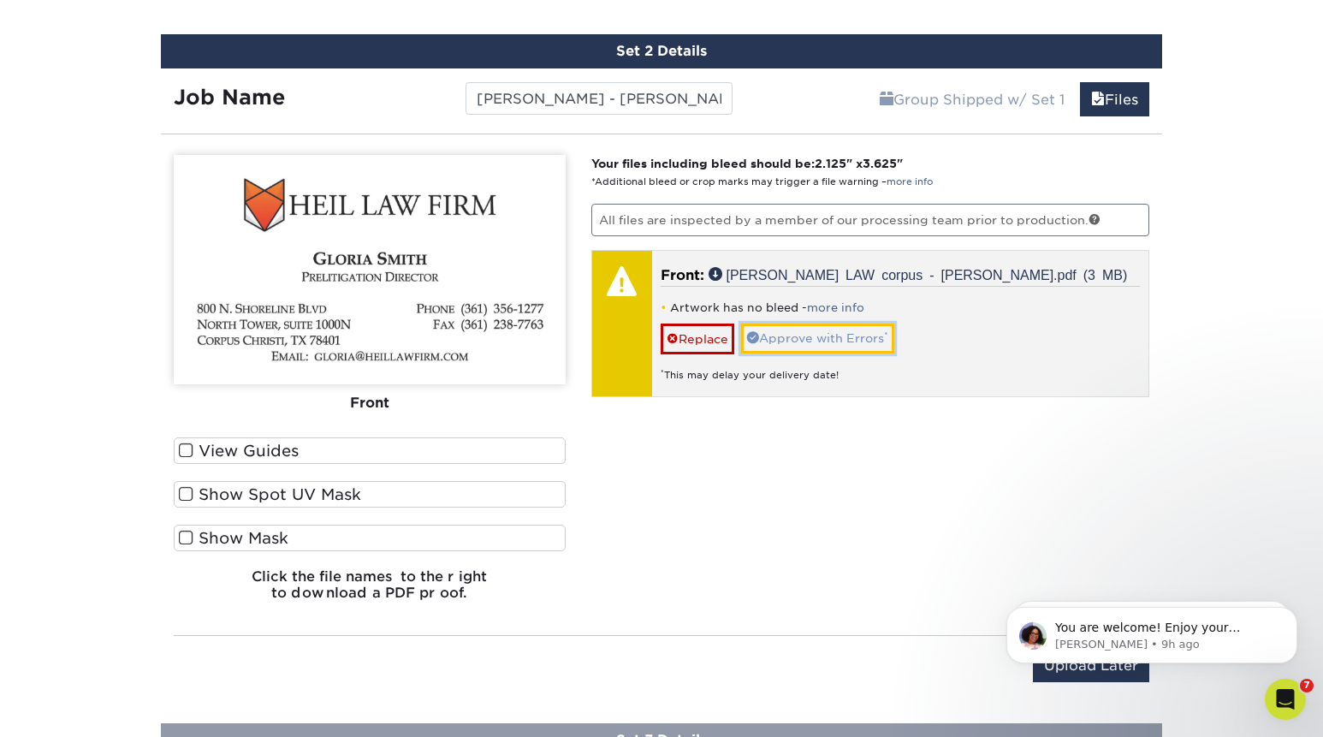
click at [818, 336] on link "Approve with Errors *" at bounding box center [817, 337] width 153 height 29
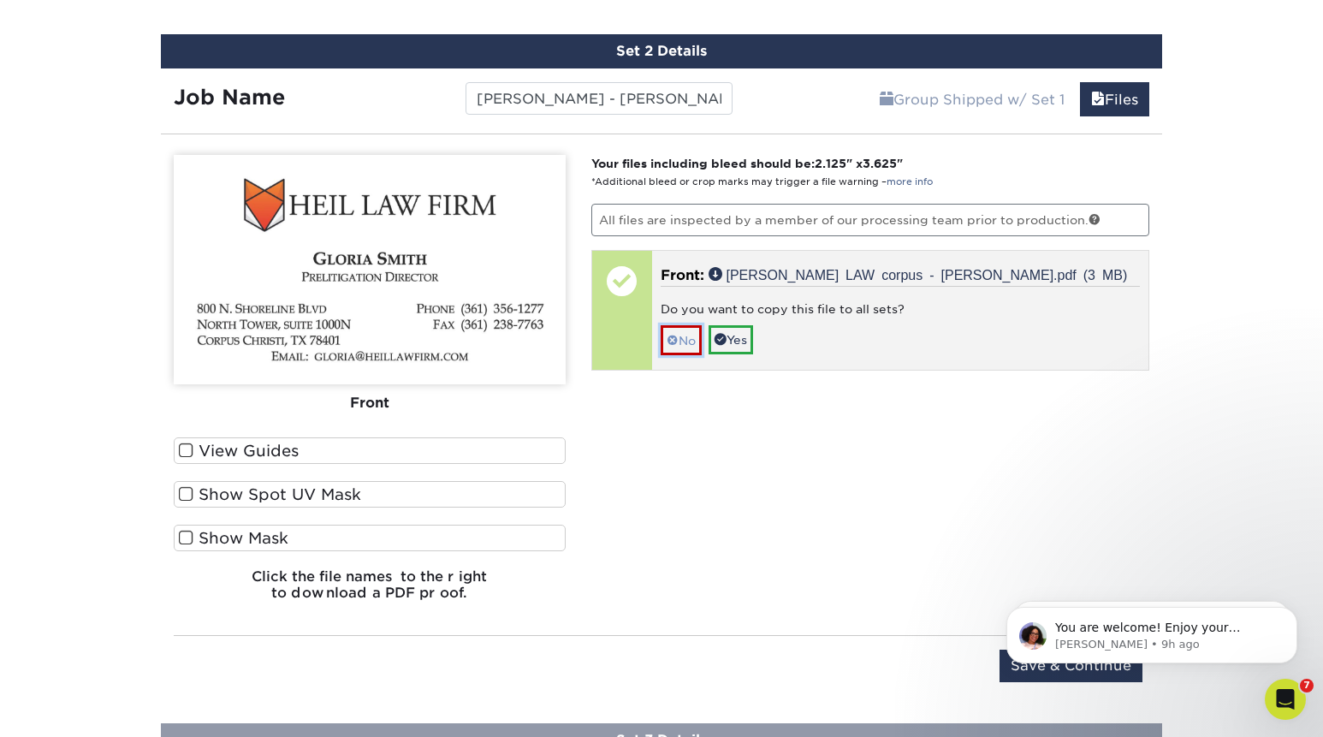
click at [680, 347] on link "No" at bounding box center [681, 340] width 41 height 30
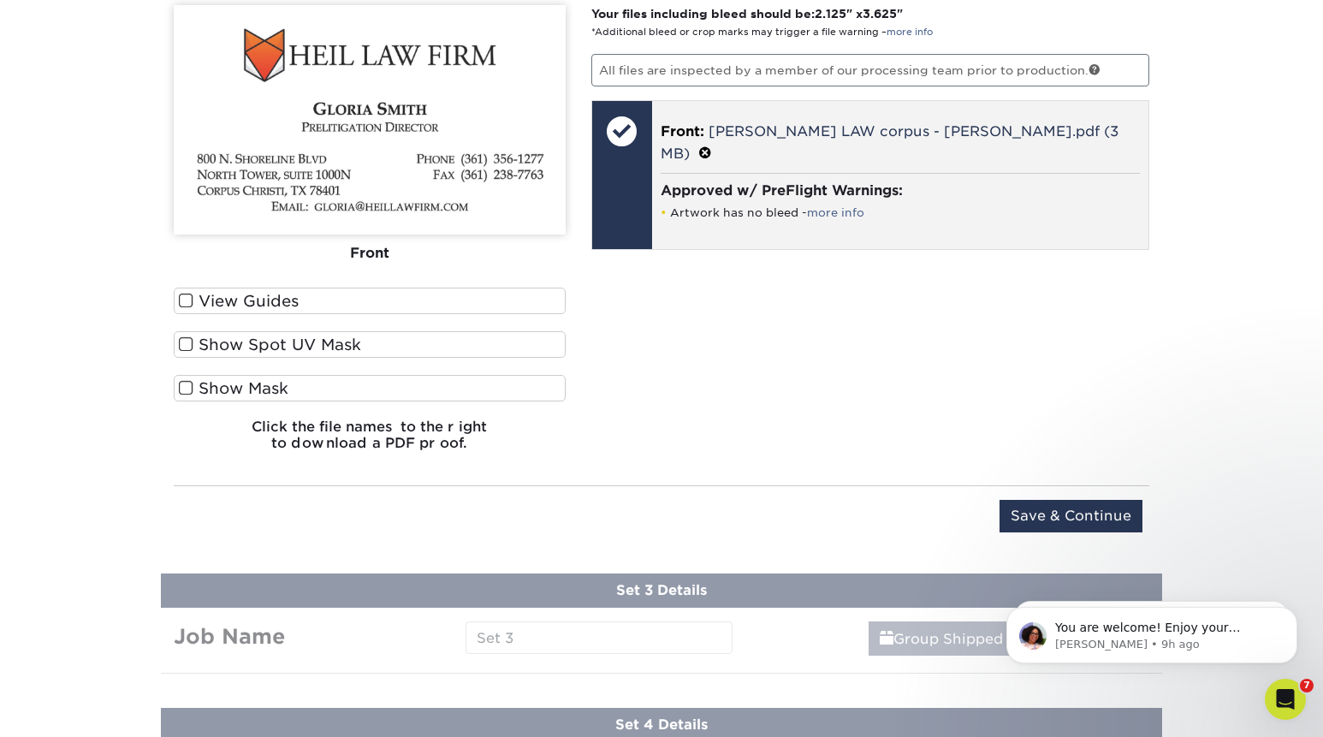
scroll to position [1421, 0]
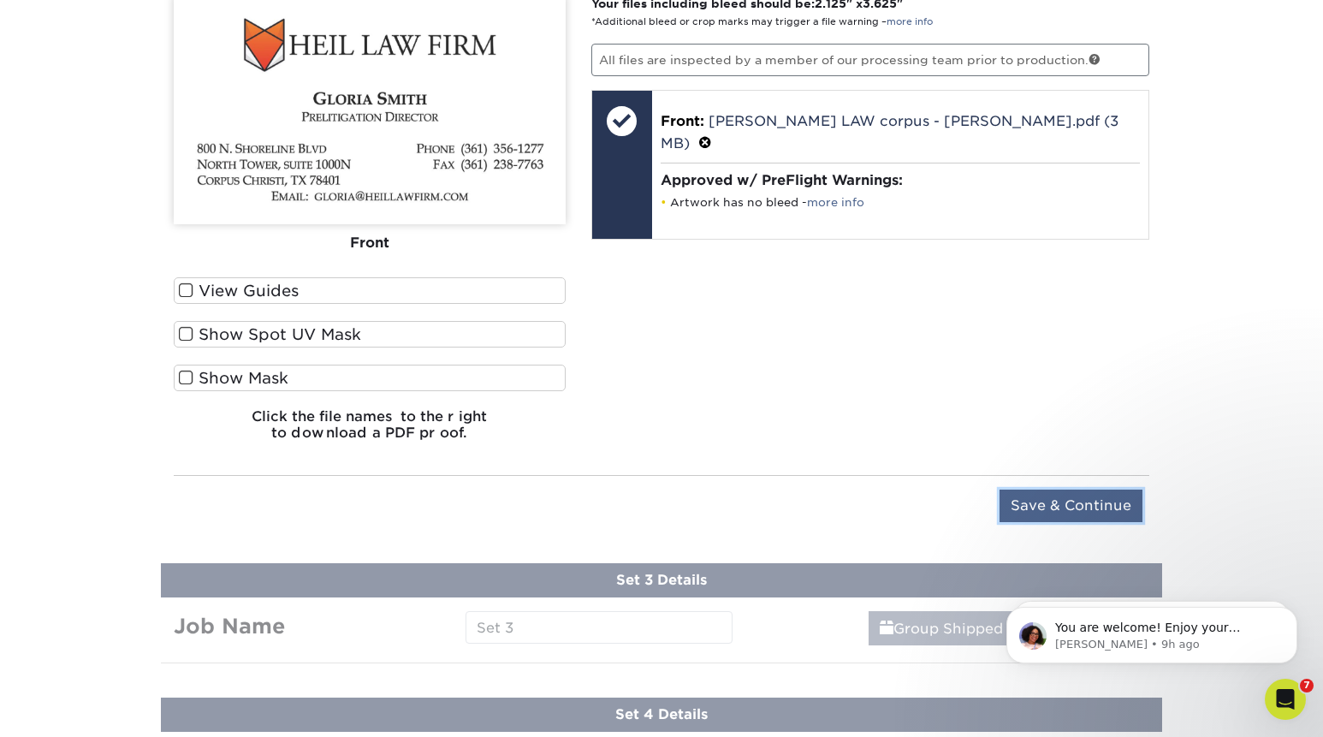
click at [1075, 501] on input "Save & Continue" at bounding box center [1071, 505] width 143 height 33
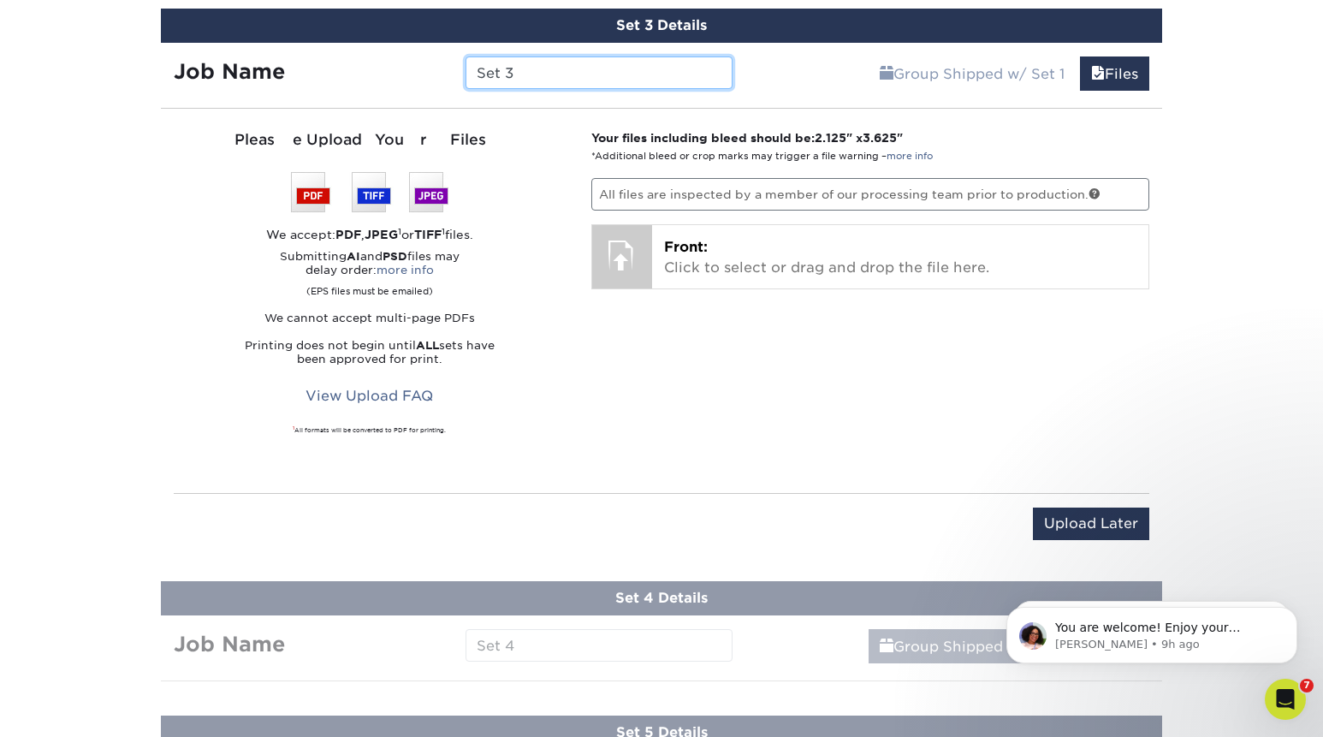
scroll to position [1411, 0]
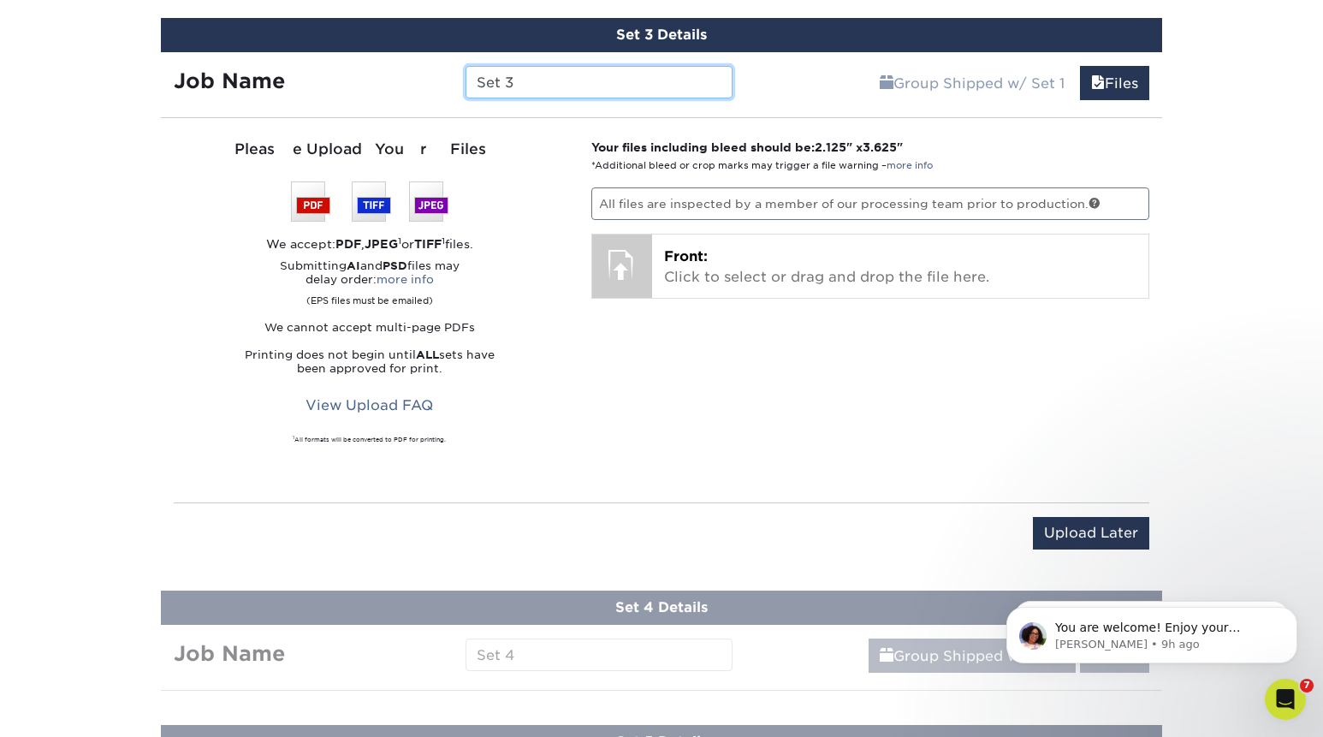
drag, startPoint x: 537, startPoint y: 80, endPoint x: 408, endPoint y: 65, distance: 129.3
click at [466, 66] on input "Set 3" at bounding box center [599, 82] width 266 height 33
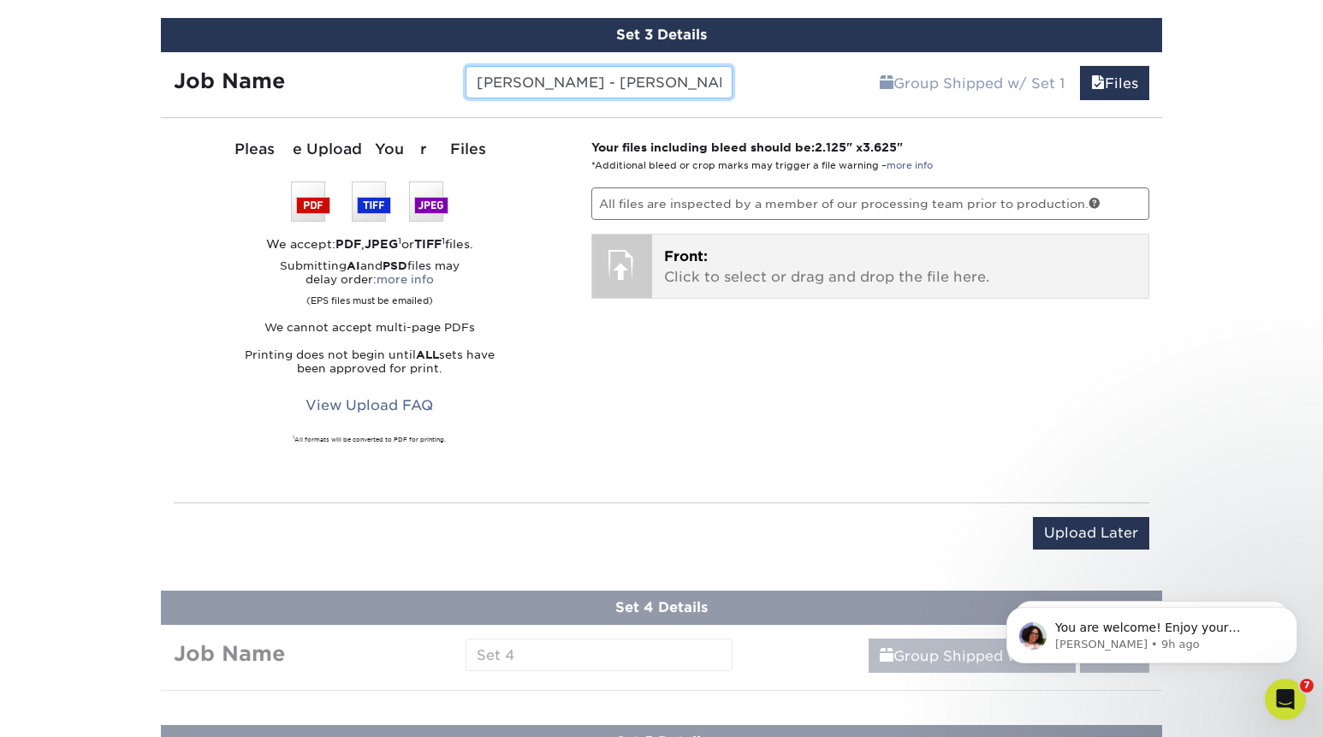
type input "[PERSON_NAME] - [PERSON_NAME]"
click at [734, 262] on p "Front: Click to select or drag and drop the file here." at bounding box center [900, 266] width 473 height 41
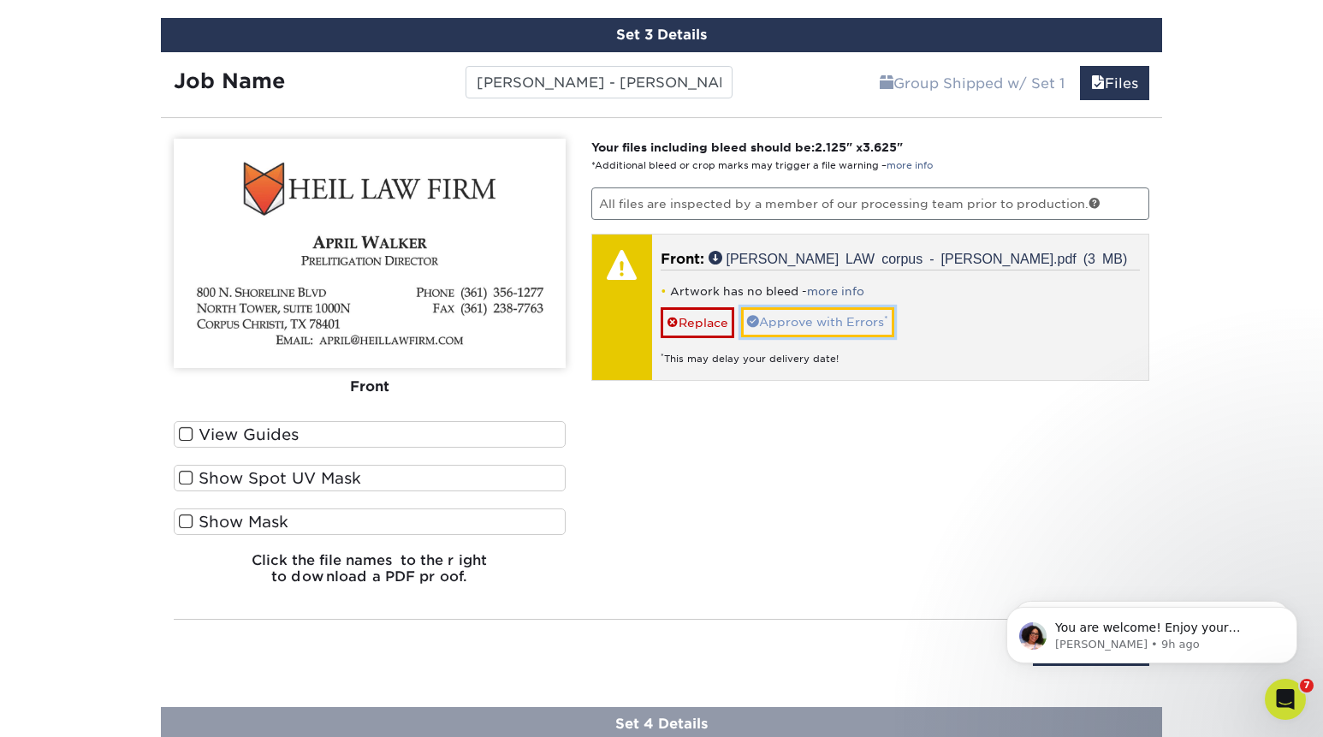
click at [843, 316] on link "Approve with Errors *" at bounding box center [817, 321] width 153 height 29
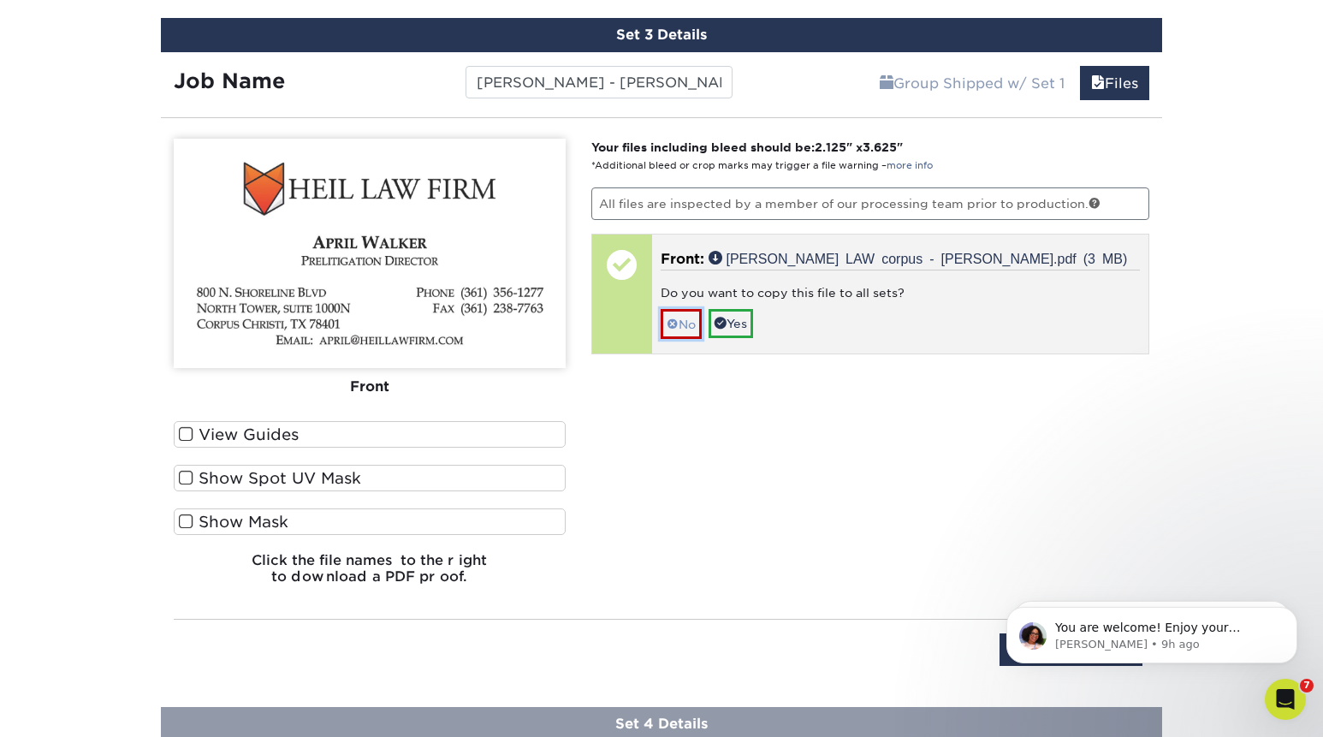
click at [666, 320] on link "No" at bounding box center [681, 324] width 41 height 30
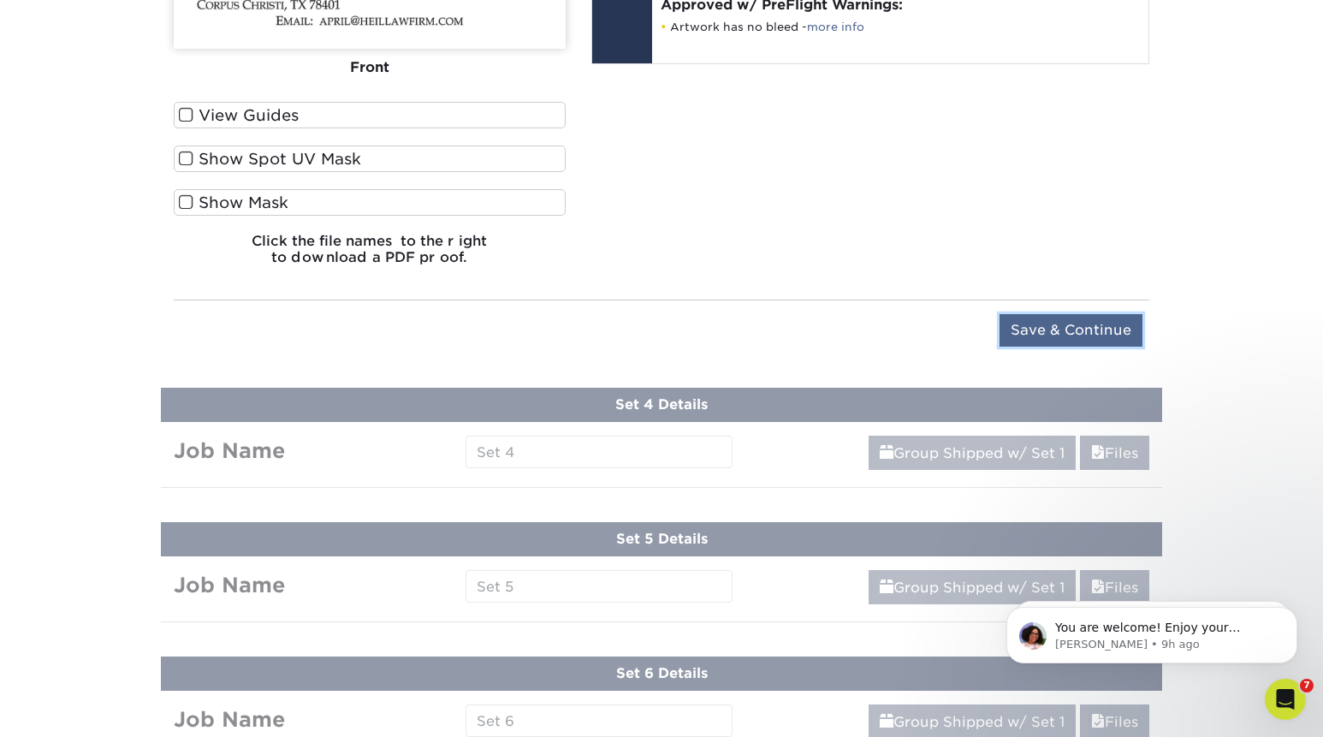
click at [1030, 327] on input "Save & Continue" at bounding box center [1071, 330] width 143 height 33
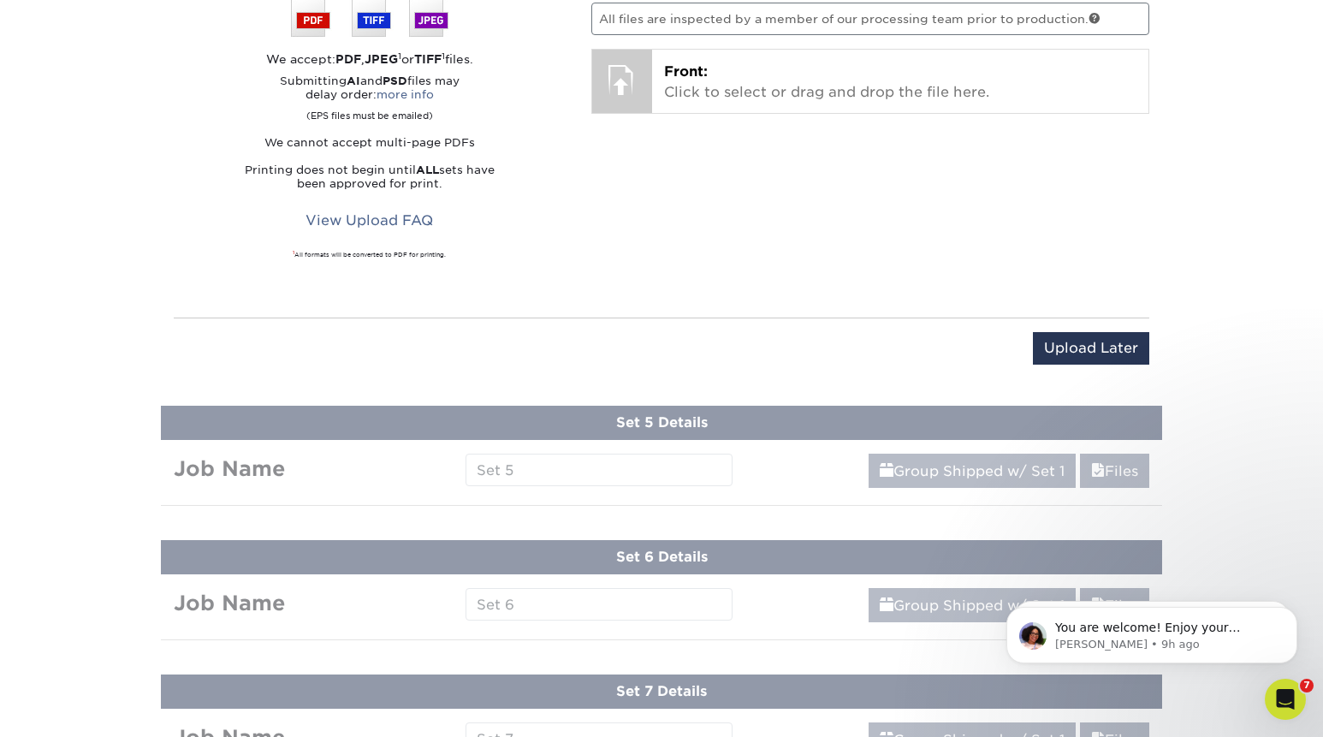
scroll to position [1579, 0]
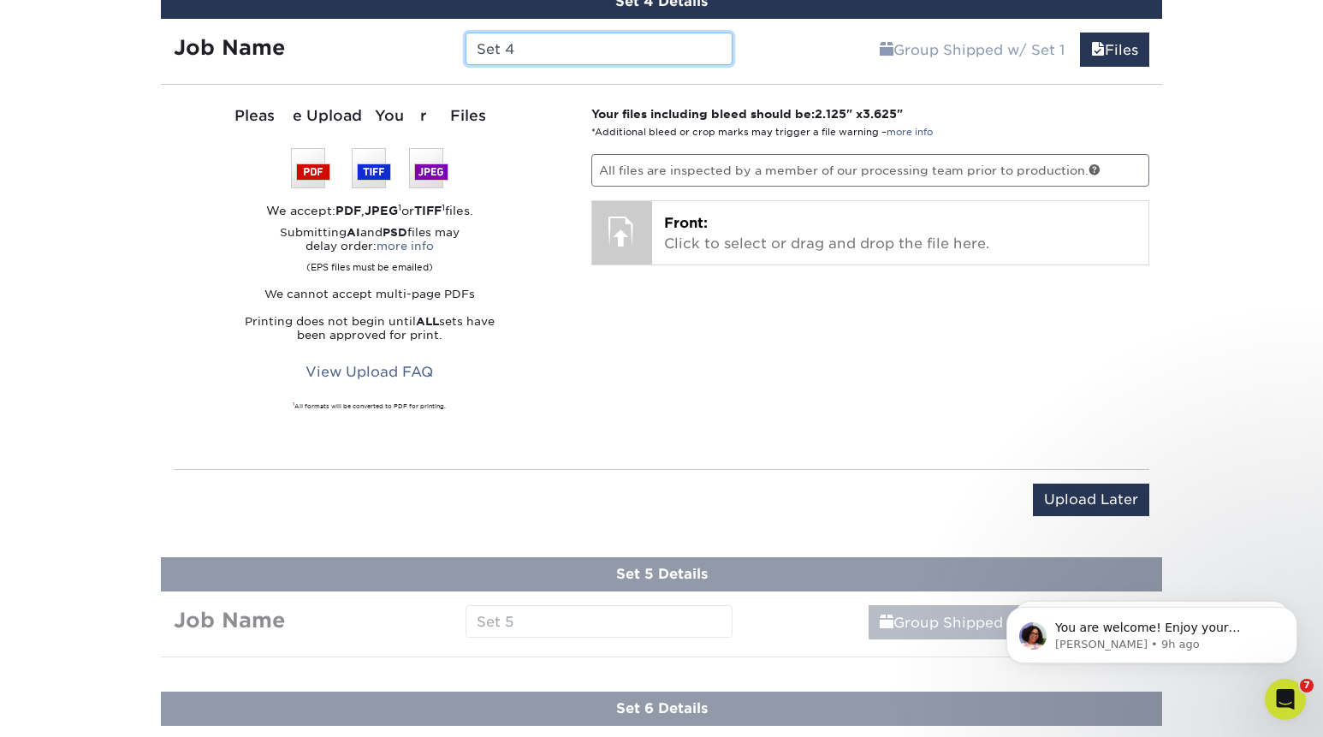
drag, startPoint x: 556, startPoint y: 50, endPoint x: 346, endPoint y: 49, distance: 210.5
click at [466, 49] on input "Set 4" at bounding box center [599, 49] width 266 height 33
paste input "Veronica Garcia-Chavez"
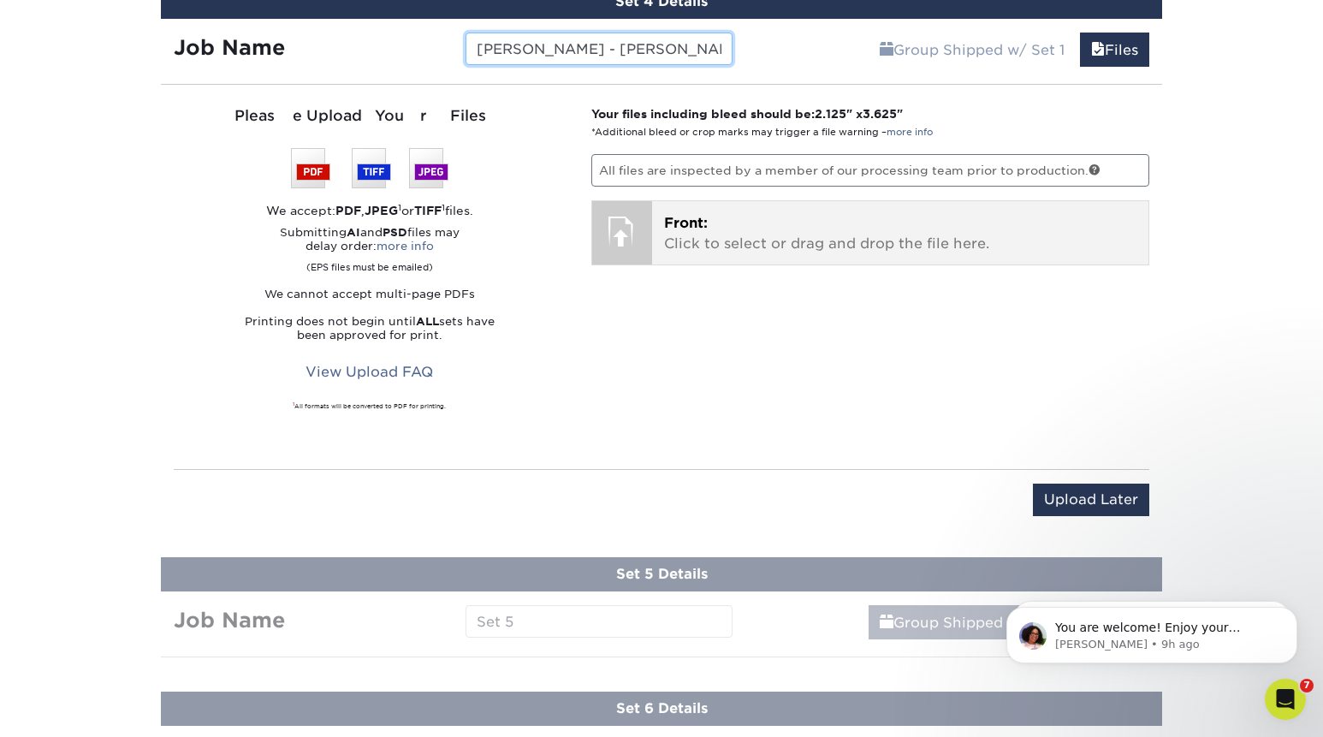
type input "[PERSON_NAME] - [PERSON_NAME]"
click at [652, 242] on div "Front: Click to select or drag and drop the file here. Choose file" at bounding box center [900, 232] width 497 height 63
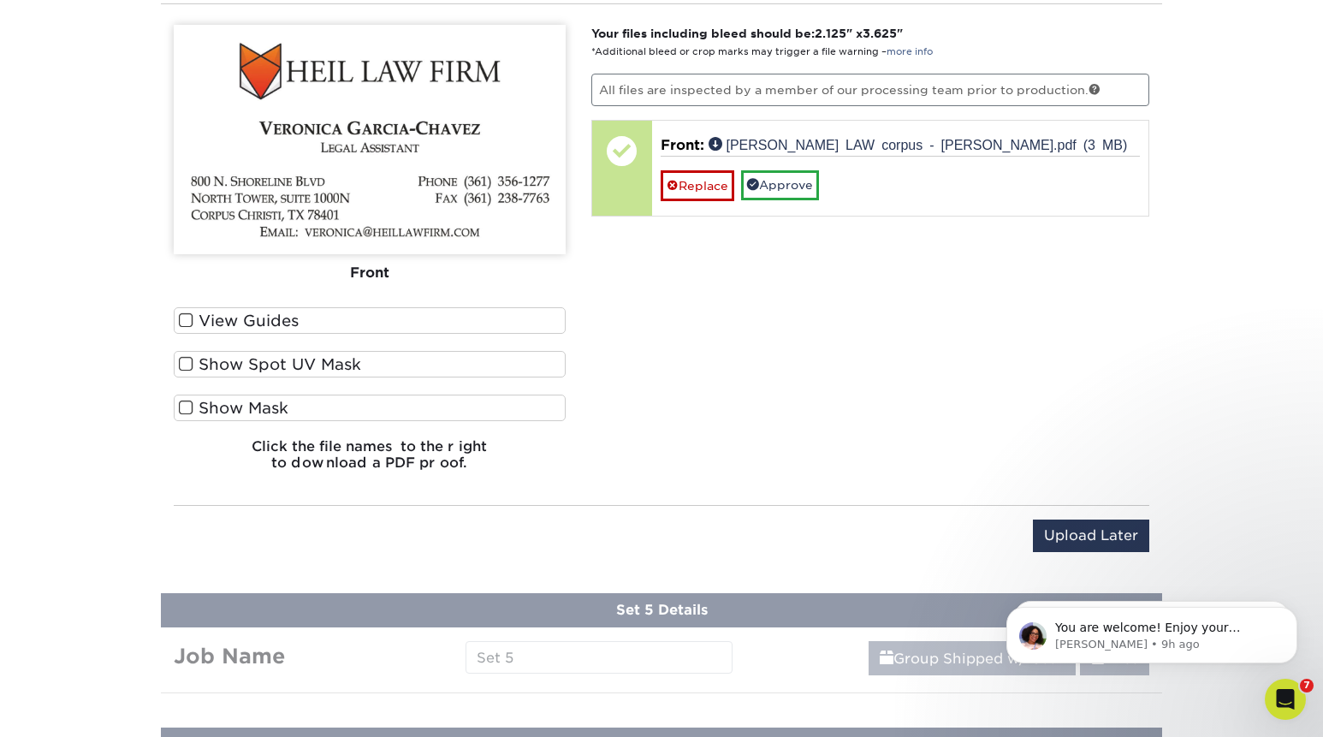
scroll to position [1663, 0]
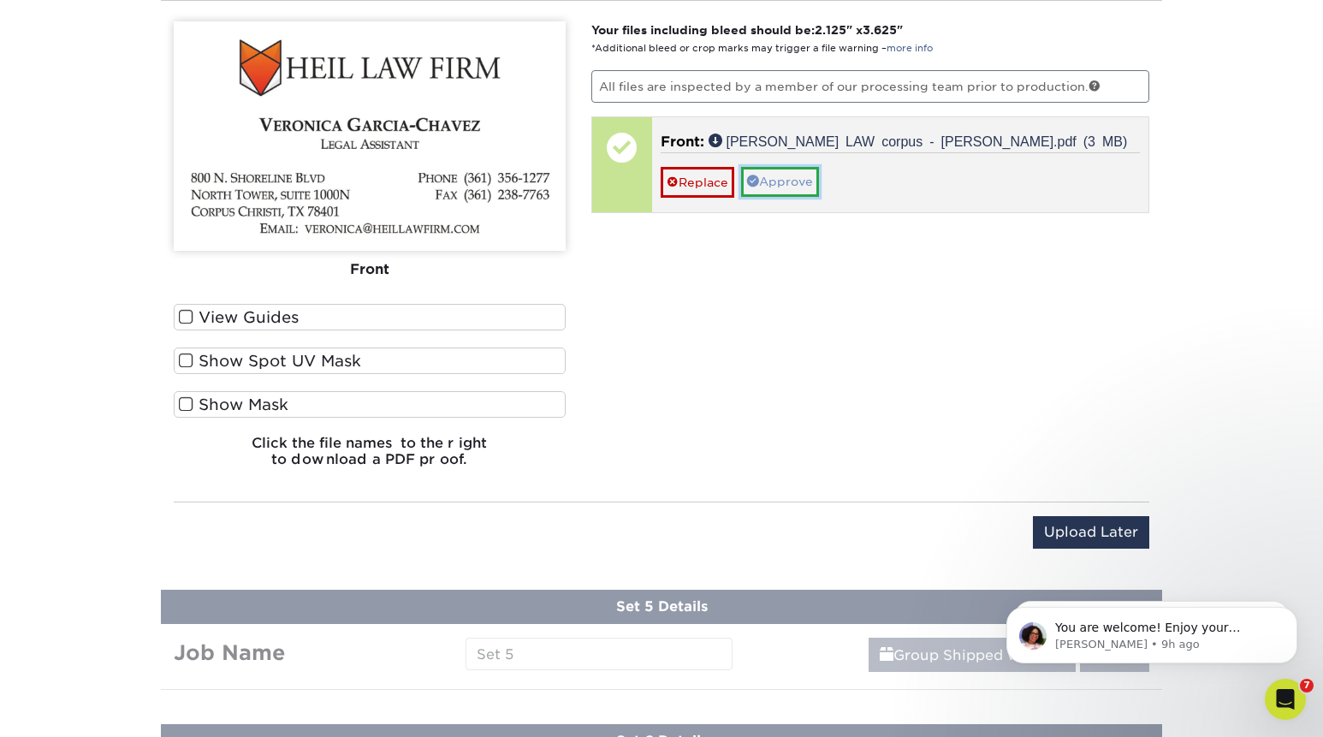
click at [776, 177] on link "Approve" at bounding box center [780, 181] width 78 height 29
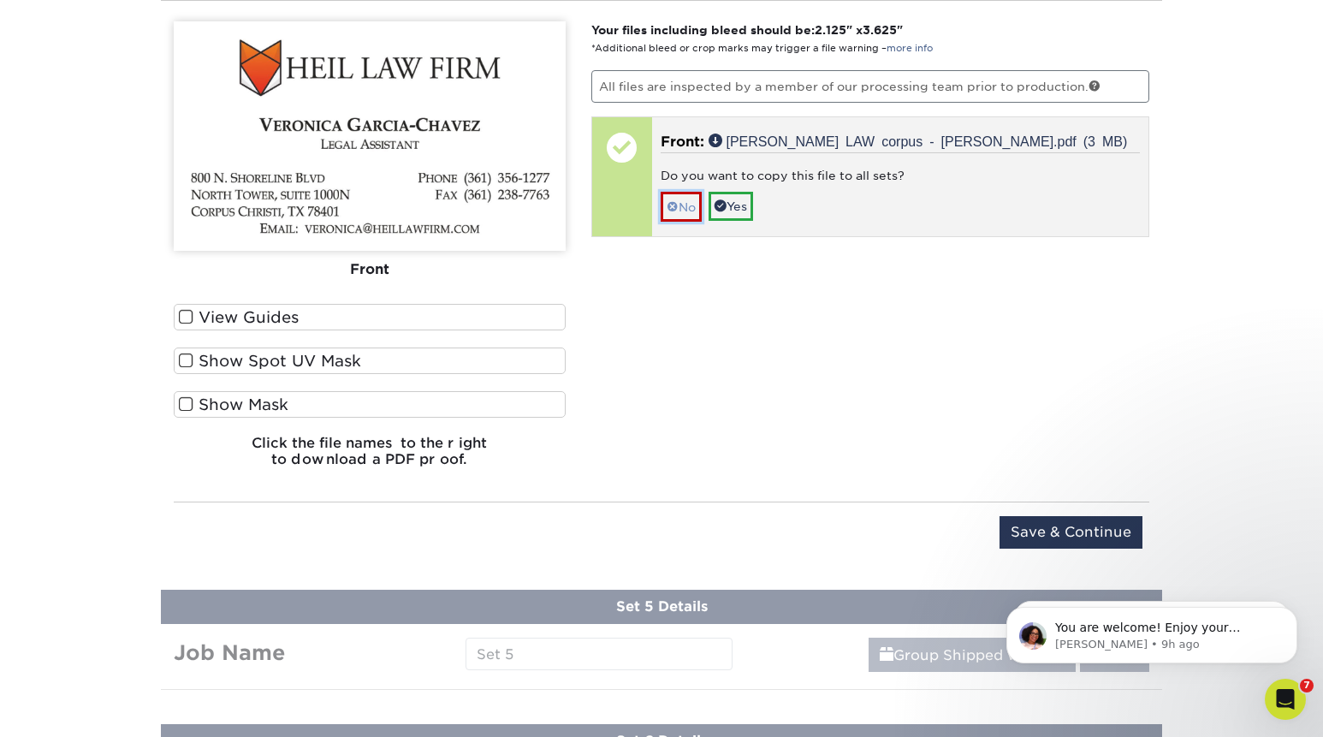
click at [684, 204] on link "No" at bounding box center [681, 207] width 41 height 30
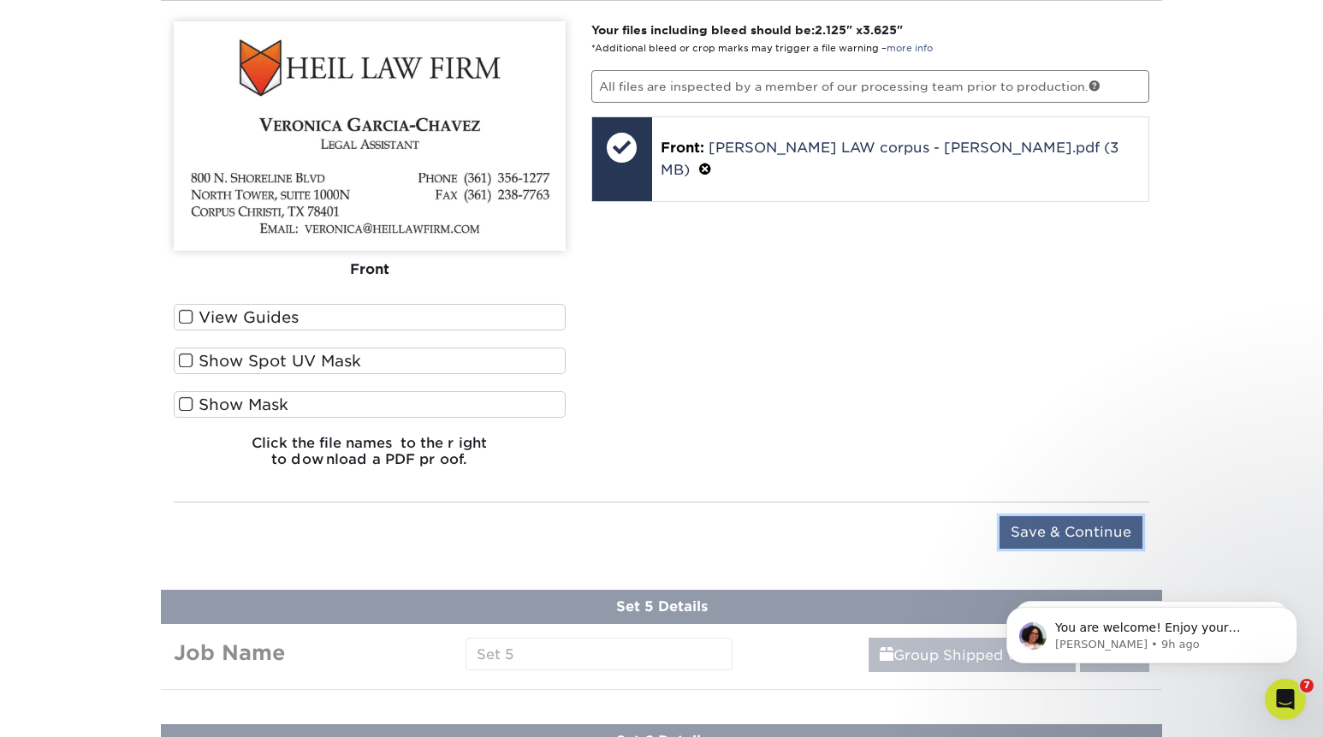
click at [1075, 531] on input "Save & Continue" at bounding box center [1071, 532] width 143 height 33
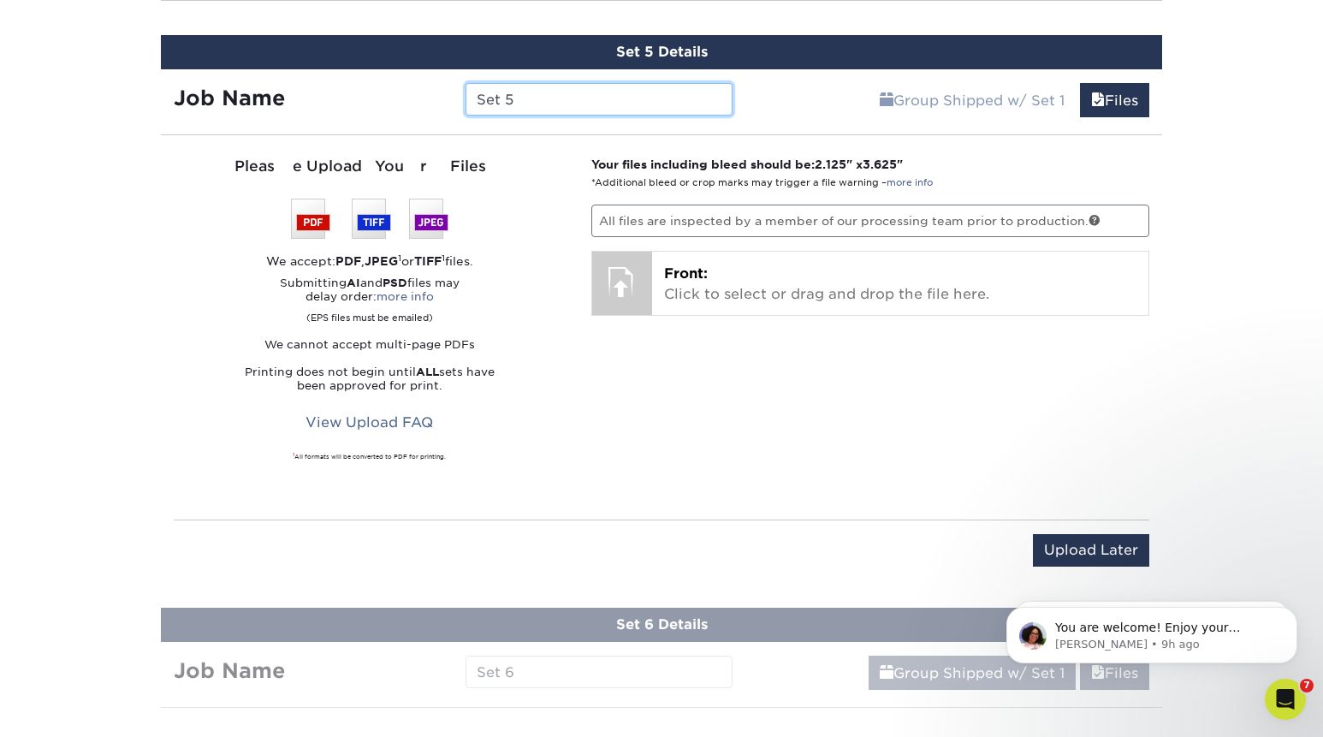
drag, startPoint x: 470, startPoint y: 95, endPoint x: 384, endPoint y: 93, distance: 85.6
click at [466, 93] on input "Set 5" at bounding box center [599, 99] width 266 height 33
paste input "Jessica Reyna"
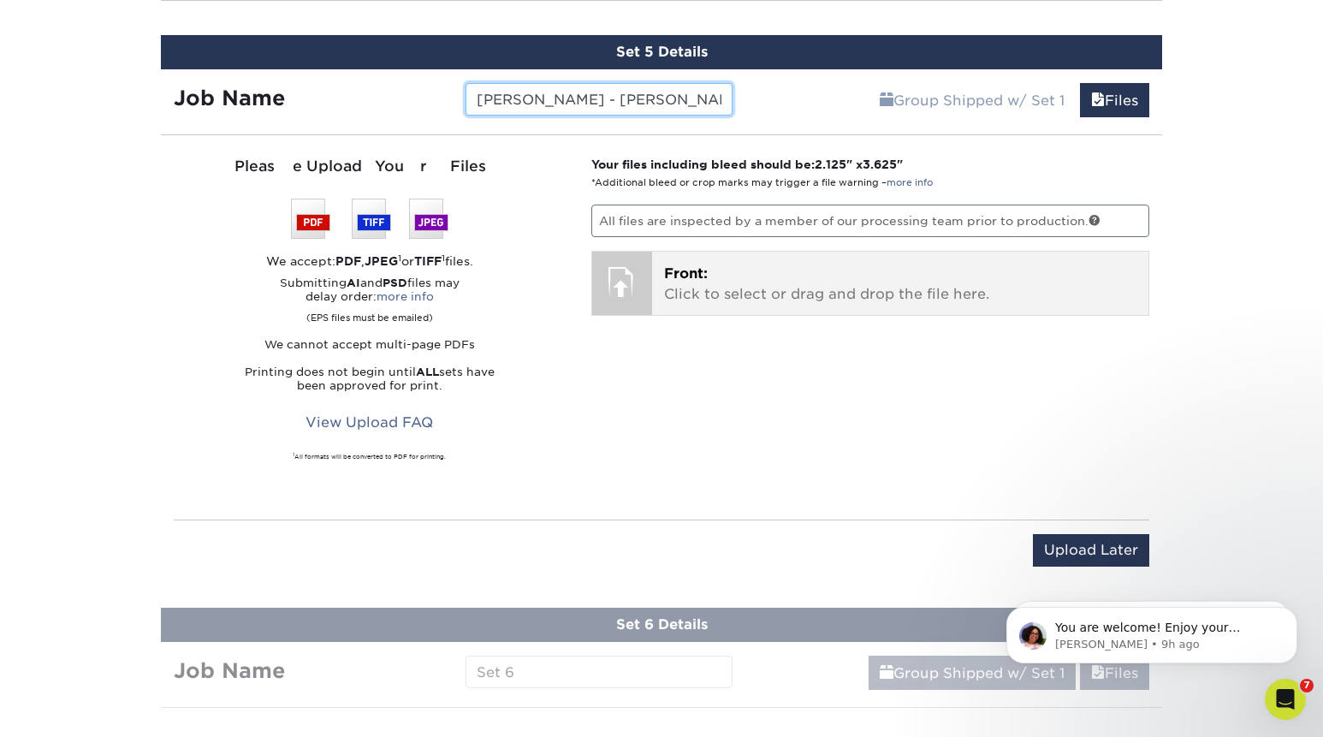
type input "[PERSON_NAME] - [PERSON_NAME]"
click at [784, 291] on p "Front: Click to select or drag and drop the file here." at bounding box center [900, 284] width 473 height 41
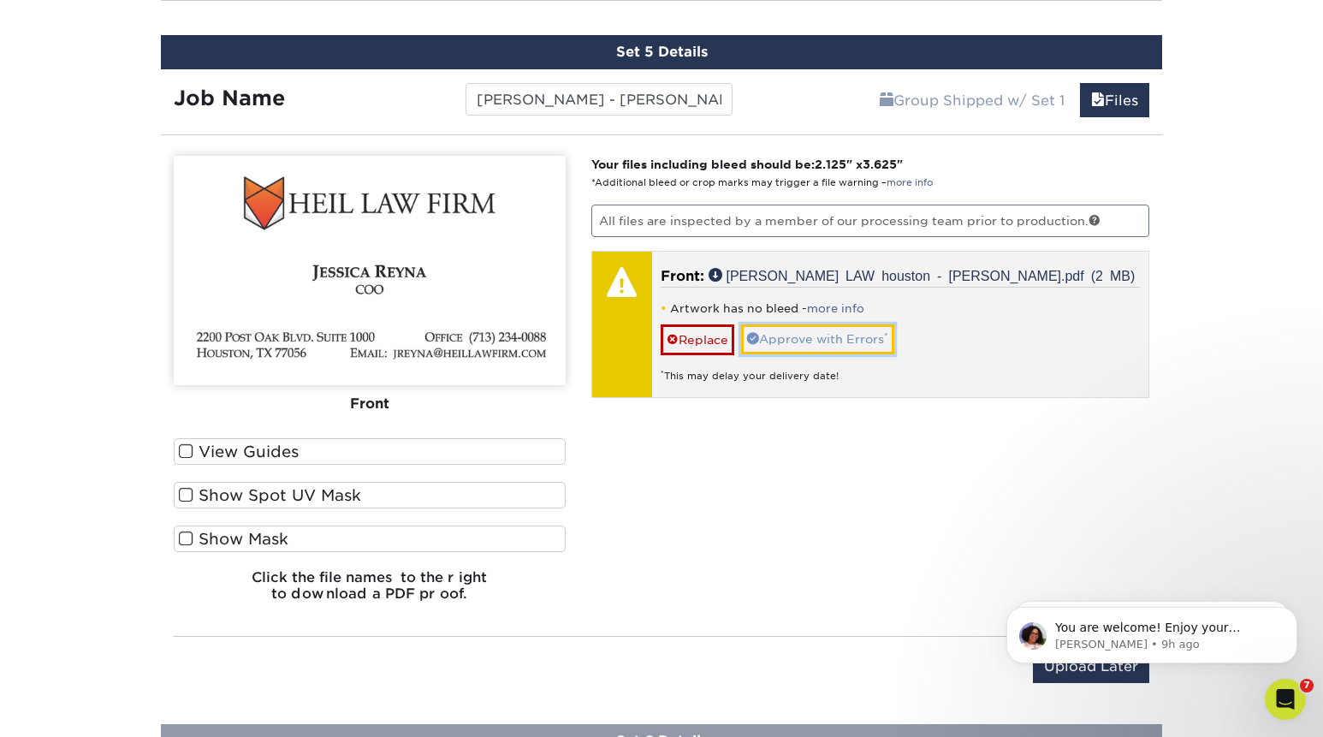
click at [846, 339] on link "Approve with Errors *" at bounding box center [817, 338] width 153 height 29
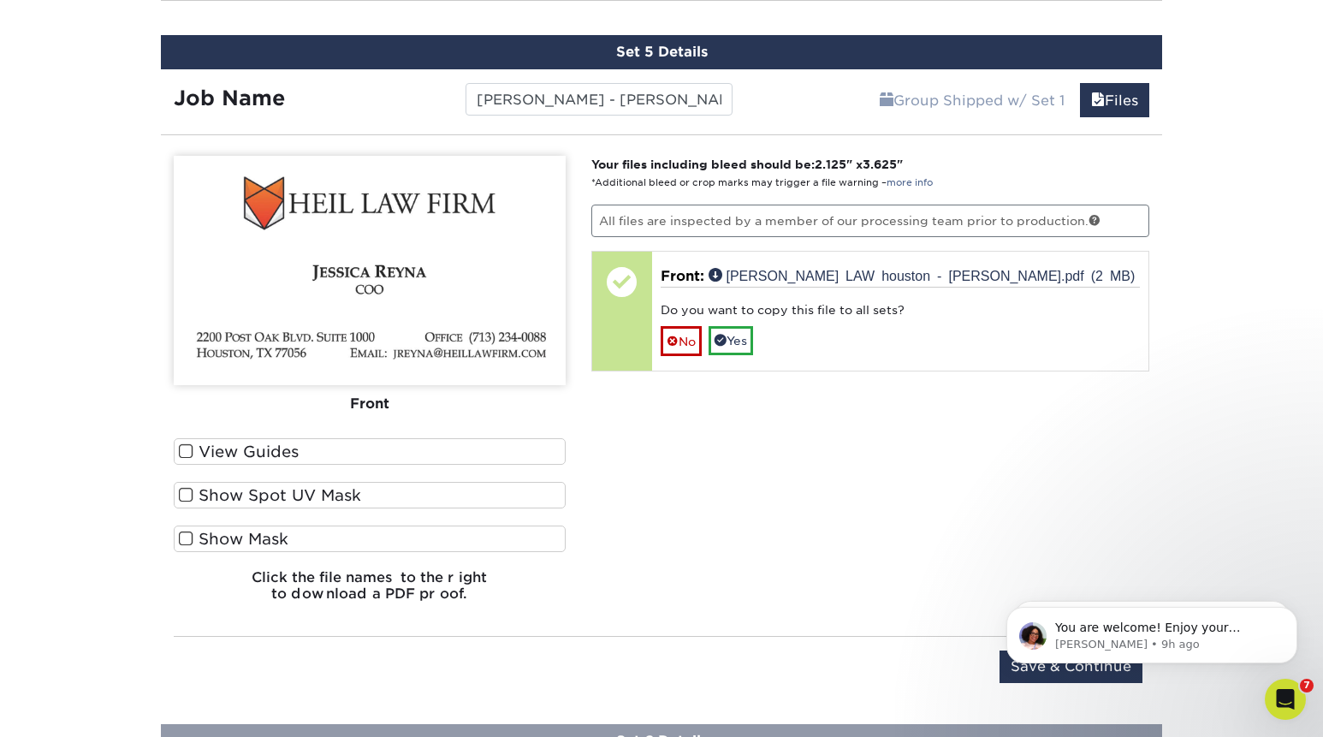
click at [387, 447] on label "View Guides" at bounding box center [370, 451] width 392 height 27
click at [0, 0] on input "View Guides" at bounding box center [0, 0] width 0 height 0
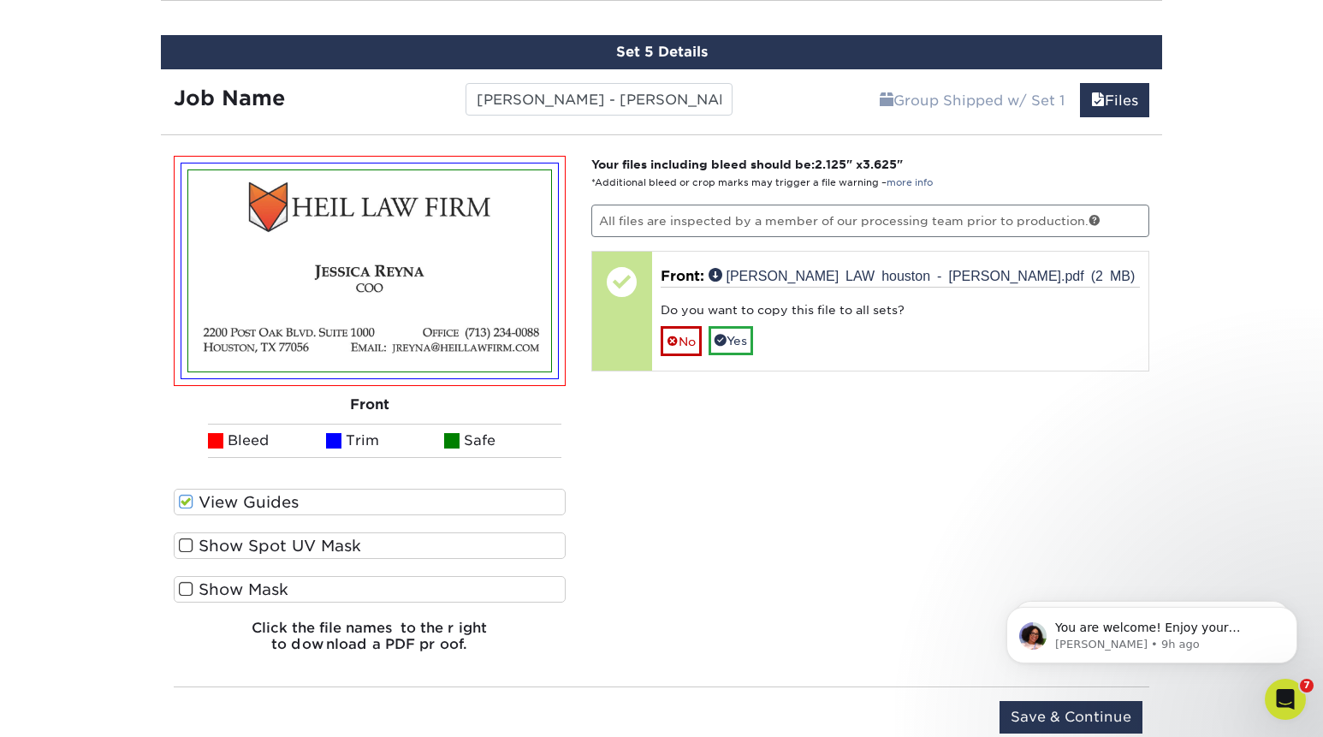
click at [387, 447] on li "Trim" at bounding box center [385, 441] width 118 height 34
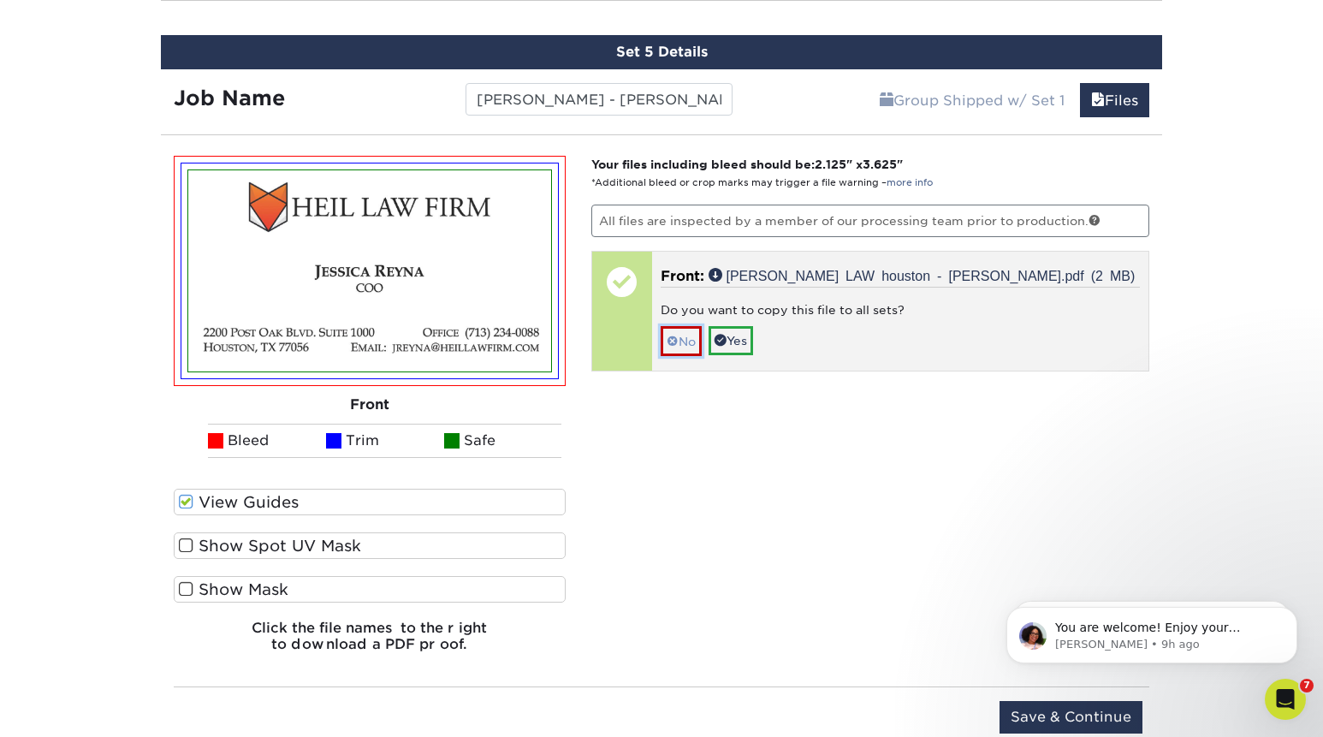
click at [688, 337] on link "No" at bounding box center [681, 341] width 41 height 30
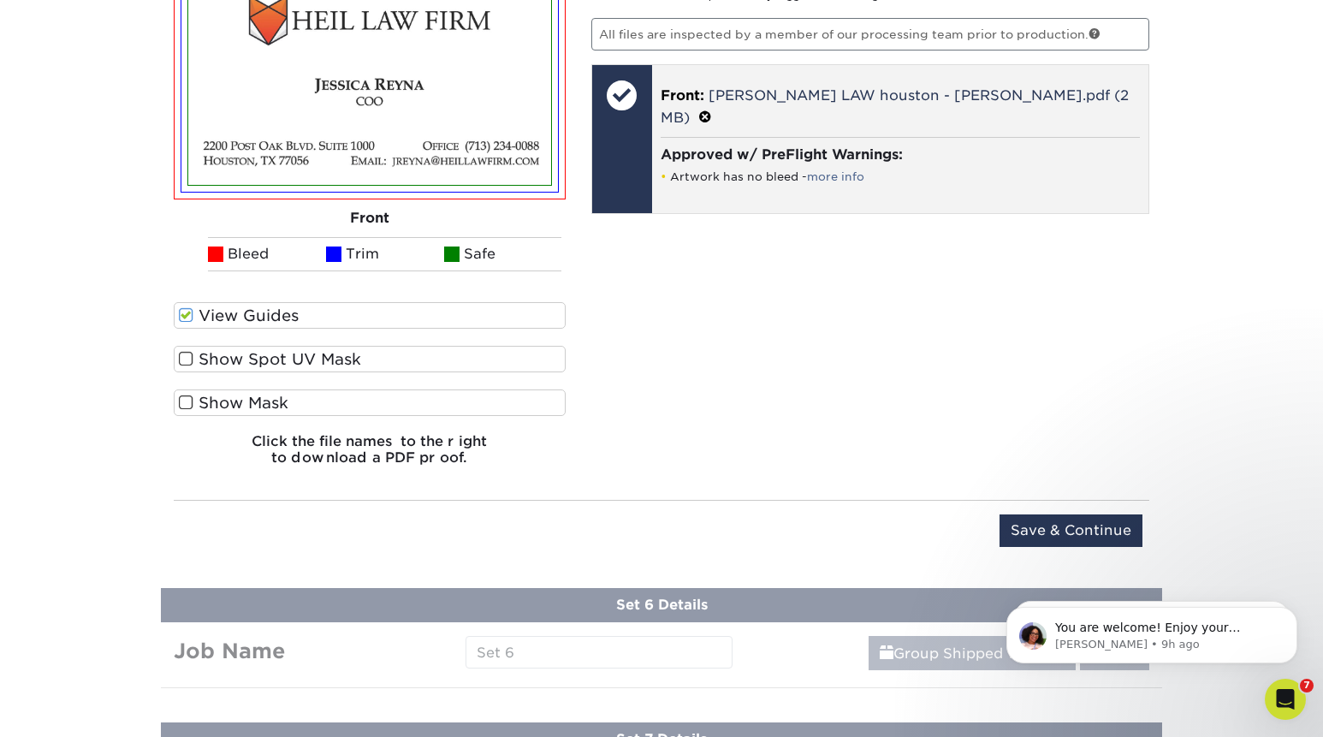
scroll to position [1852, 0]
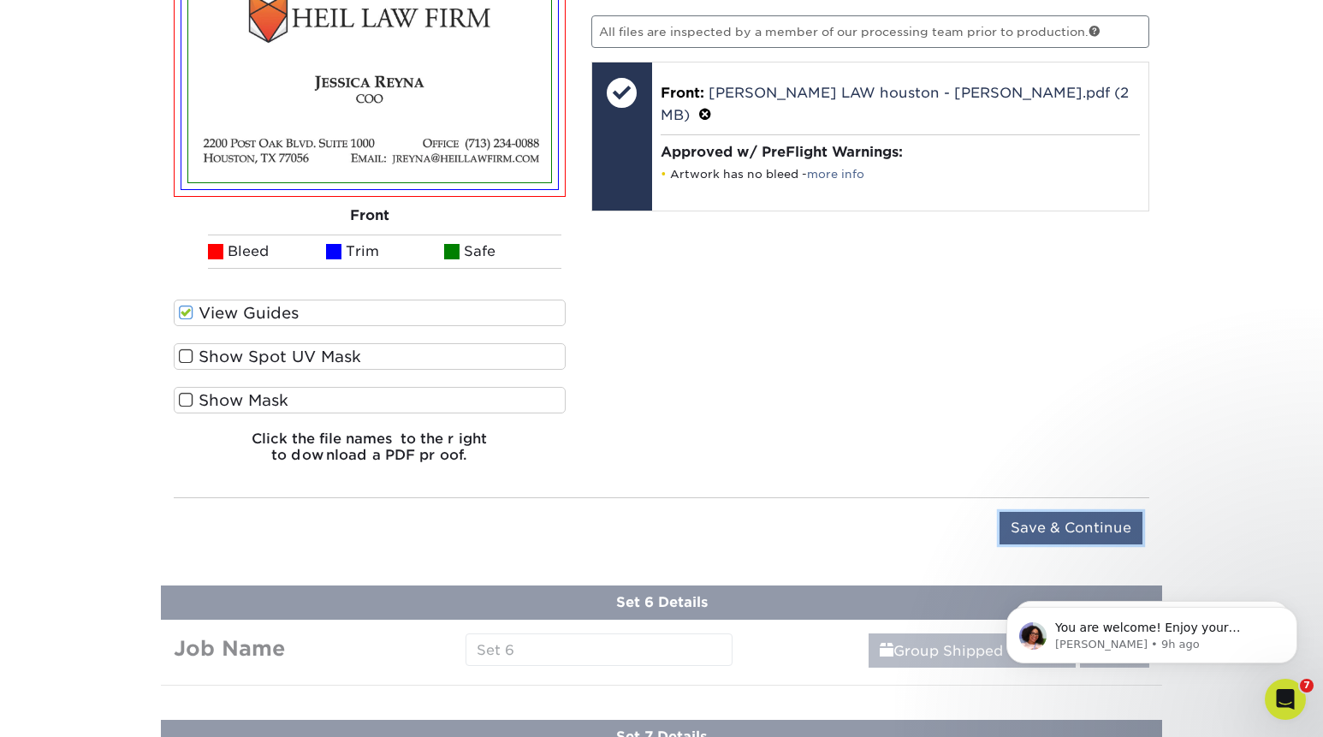
click at [1040, 524] on input "Save & Continue" at bounding box center [1071, 528] width 143 height 33
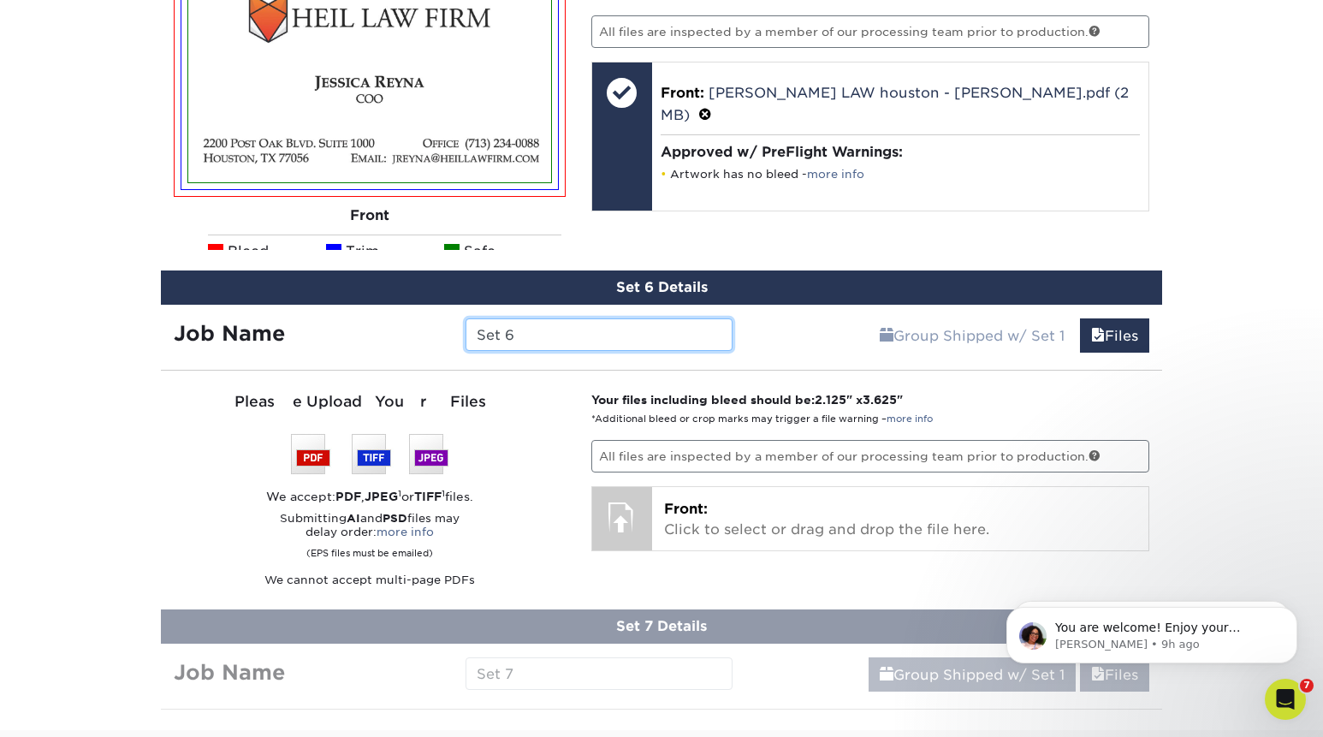
scroll to position [1824, 0]
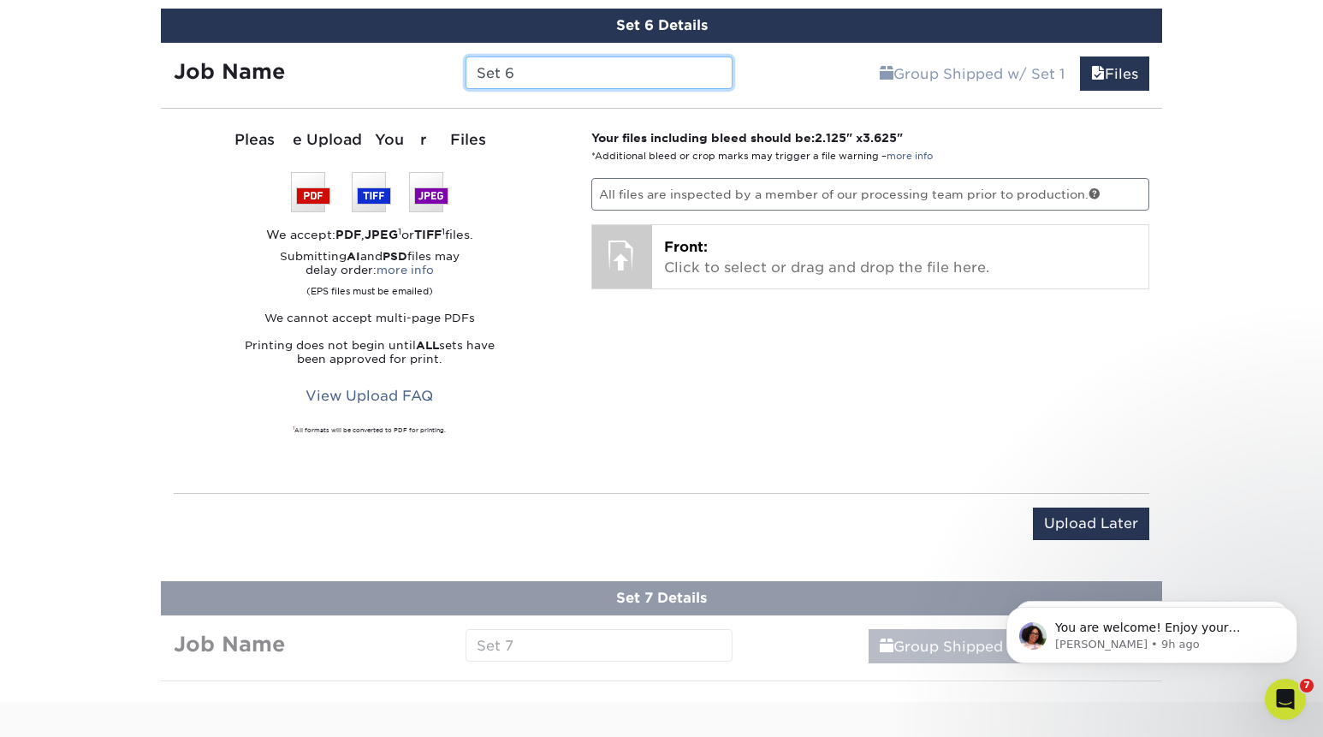
drag, startPoint x: 574, startPoint y: 74, endPoint x: 374, endPoint y: 40, distance: 203.0
click at [466, 56] on input "Set 6" at bounding box center [599, 72] width 266 height 33
paste input "Anayansi Martinez"
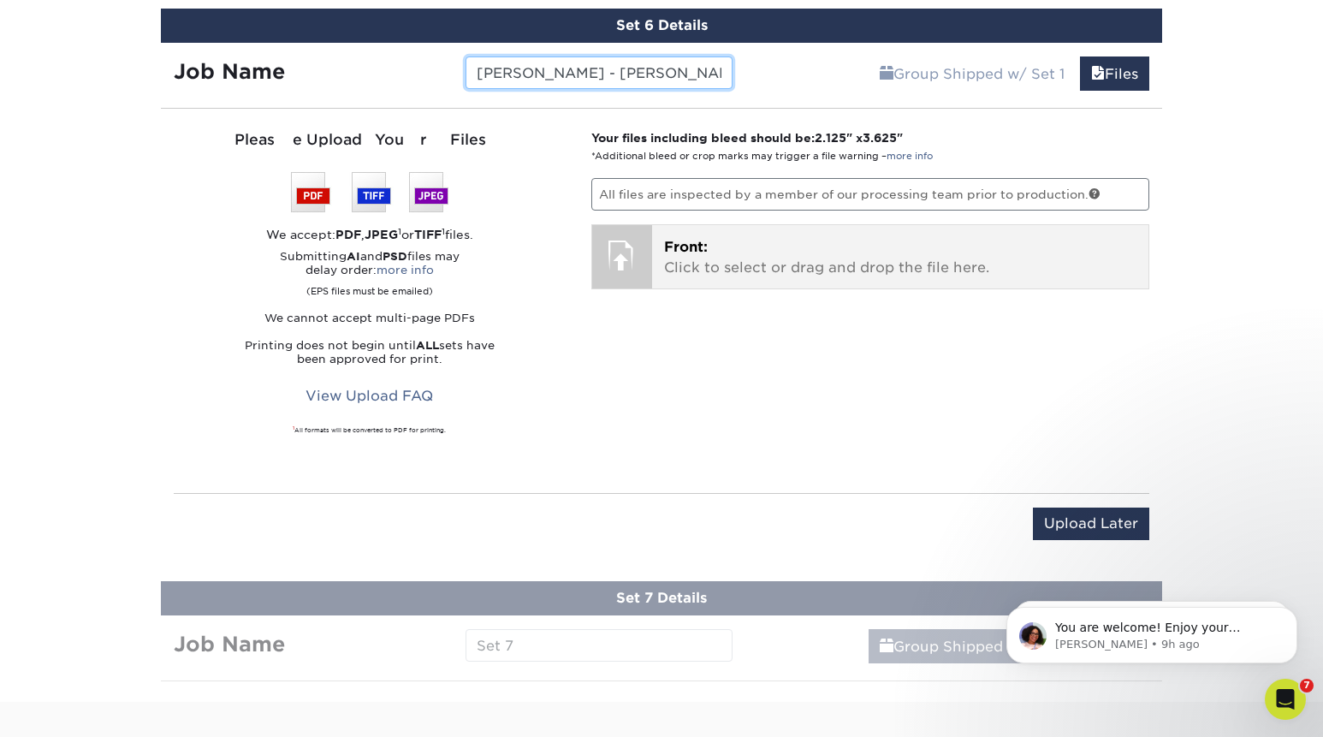
type input "[PERSON_NAME] - [PERSON_NAME]"
click at [758, 265] on p "Front: Click to select or drag and drop the file here." at bounding box center [900, 257] width 473 height 41
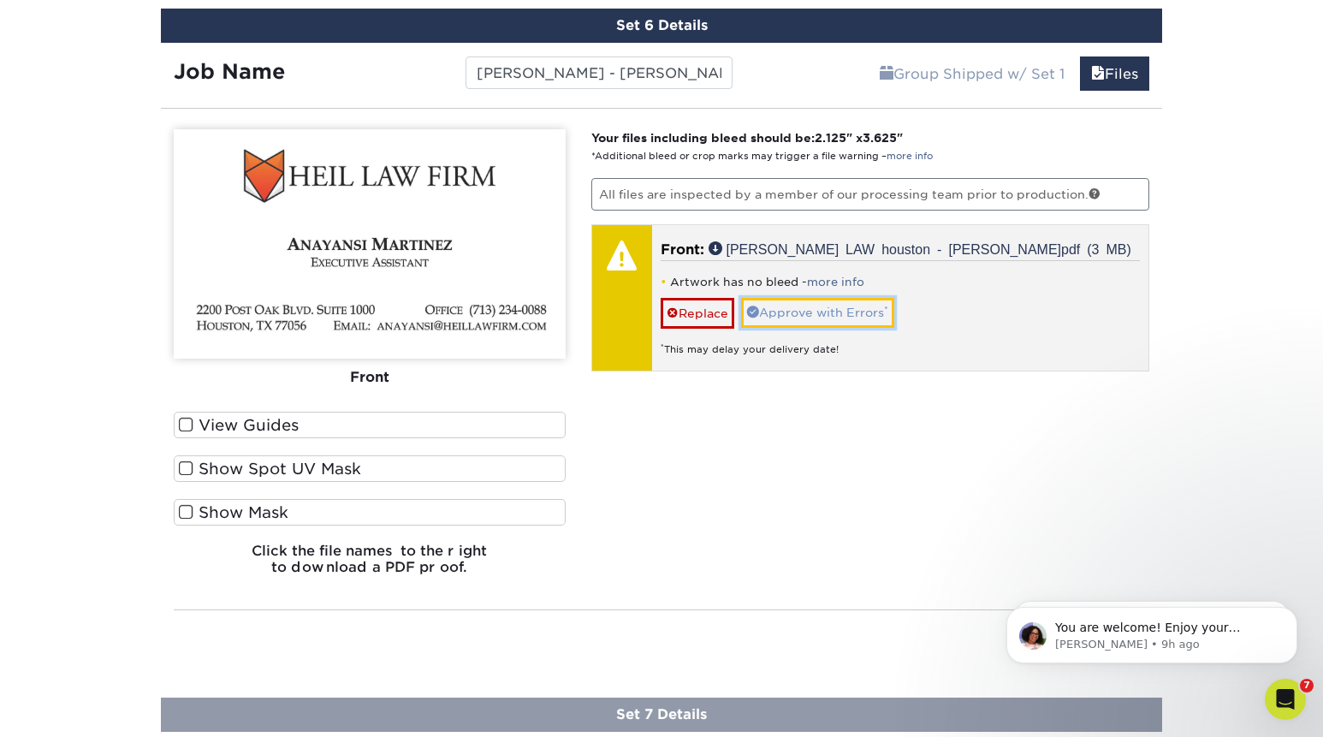
click at [834, 308] on link "Approve with Errors *" at bounding box center [817, 312] width 153 height 29
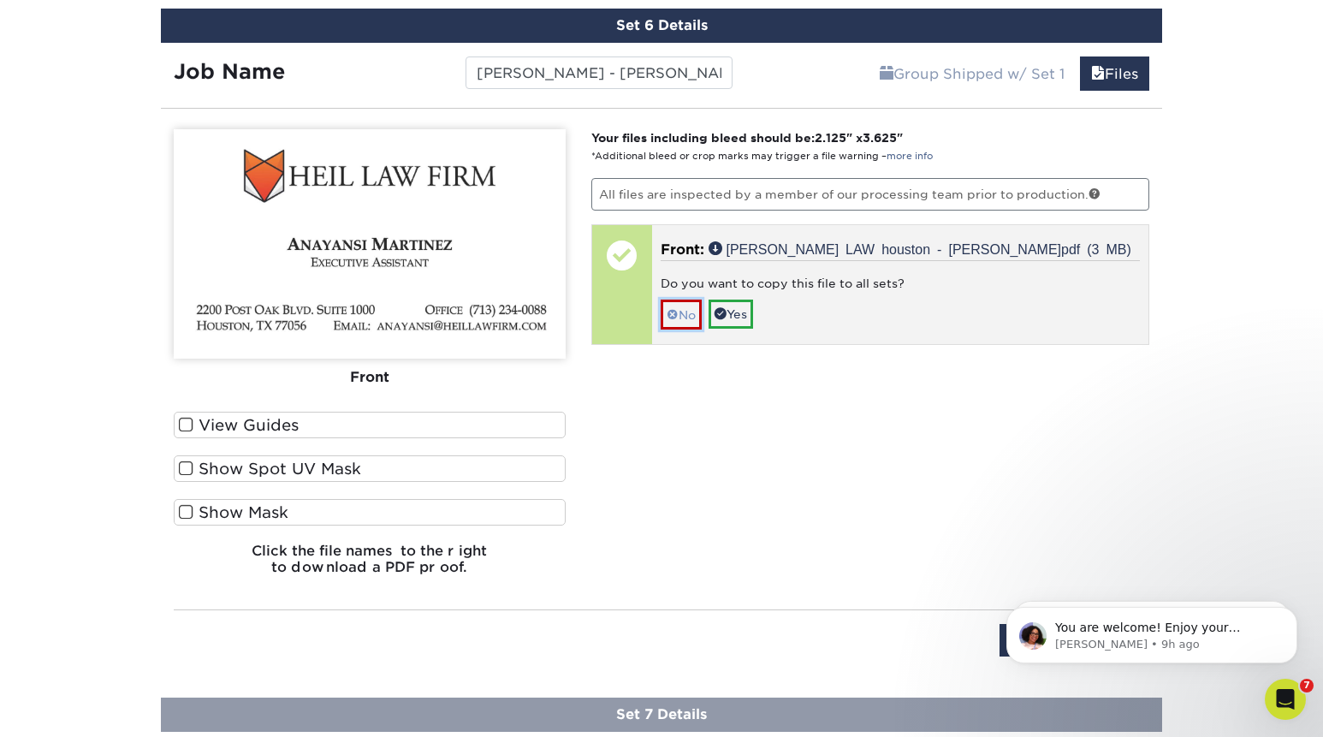
click at [685, 313] on link "No" at bounding box center [681, 315] width 41 height 30
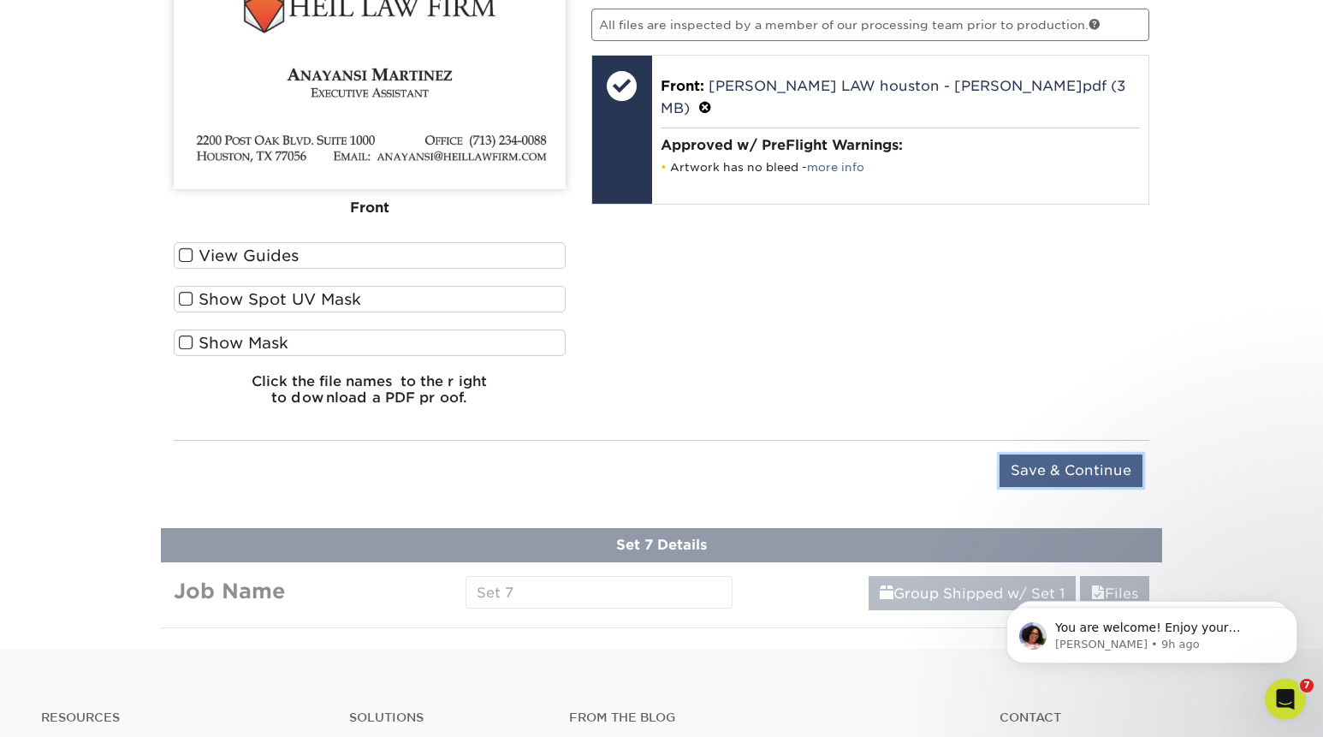
click at [1071, 455] on input "Save & Continue" at bounding box center [1071, 470] width 143 height 33
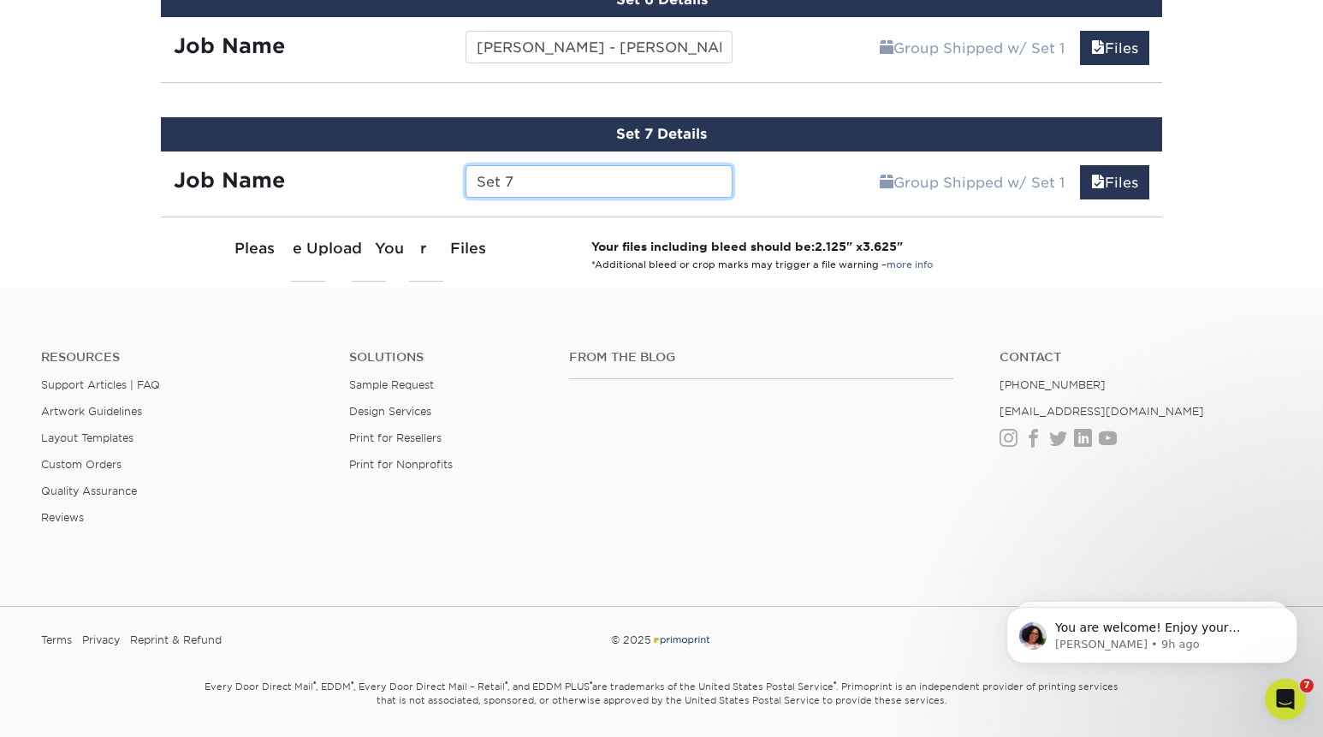
scroll to position [1847, 0]
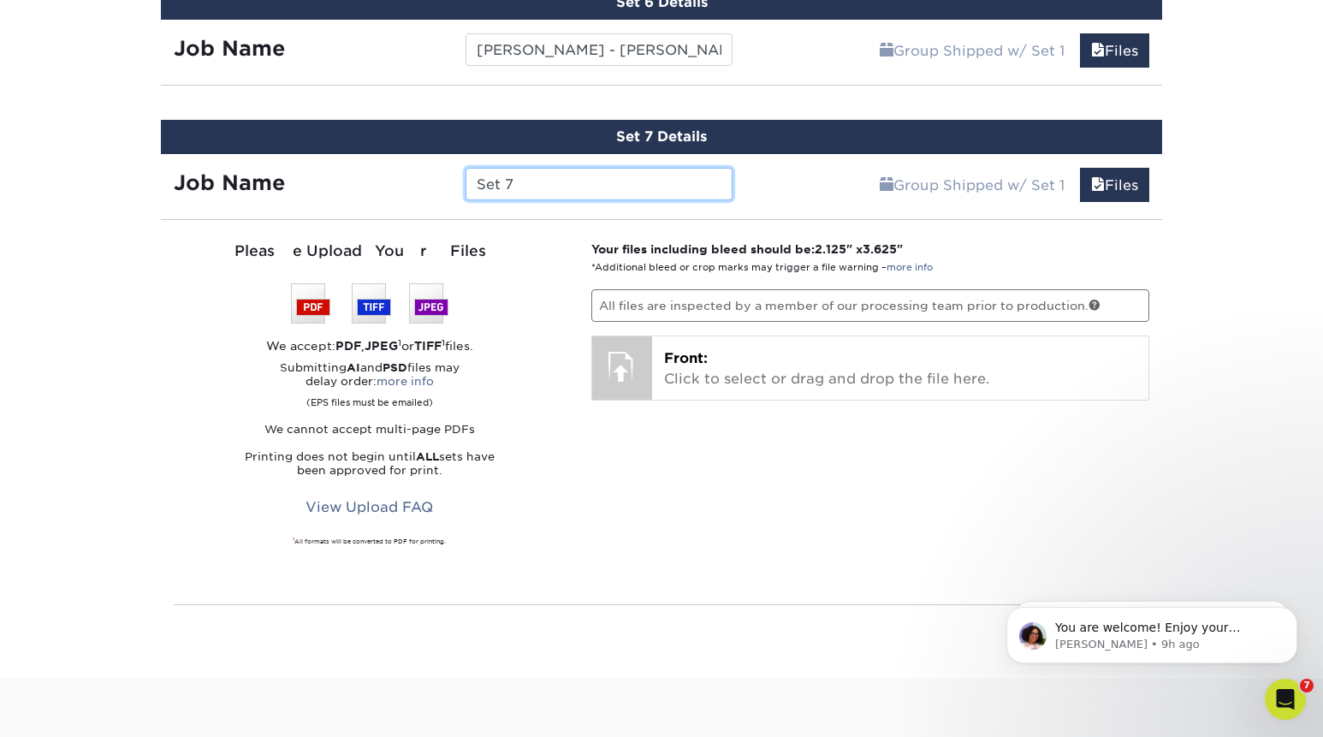
drag, startPoint x: 559, startPoint y: 174, endPoint x: 406, endPoint y: 172, distance: 152.3
click at [466, 172] on input "Set 7" at bounding box center [599, 184] width 266 height 33
paste input "Jeimmy Galindo"
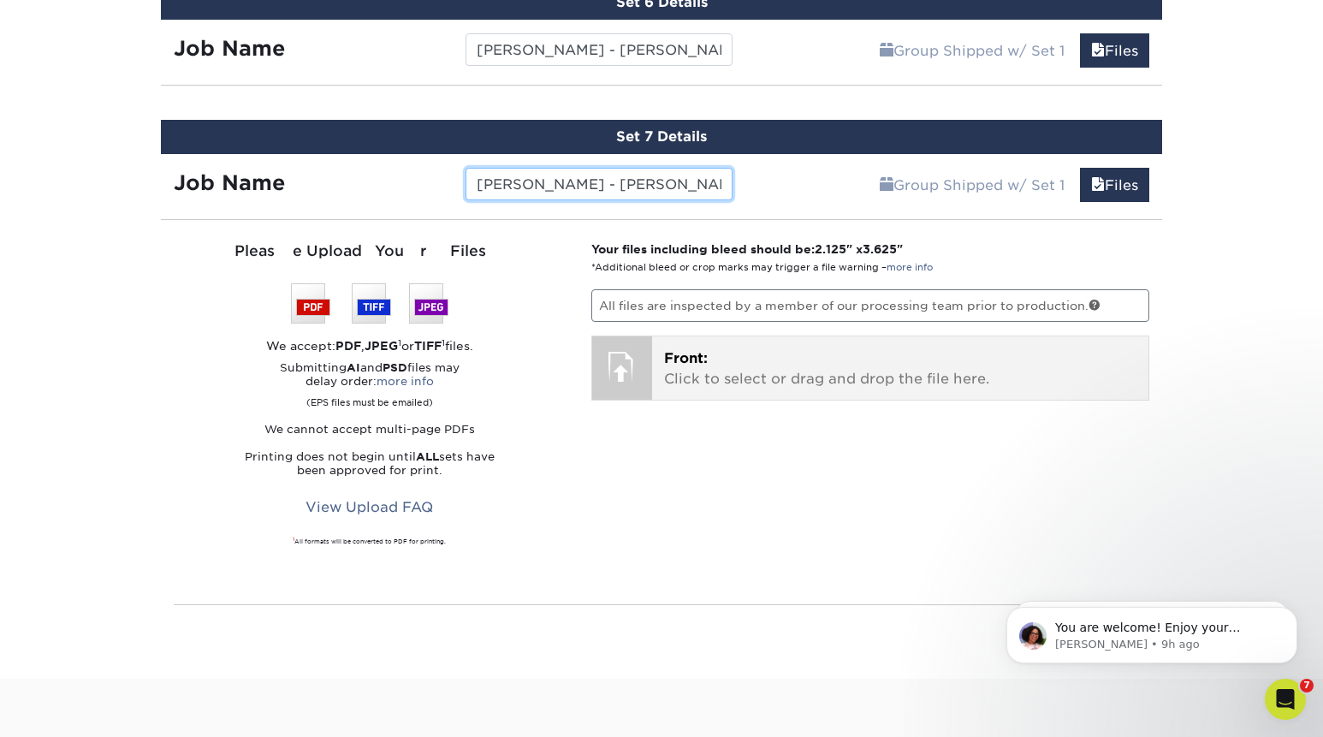
type input "[PERSON_NAME] - [PERSON_NAME]"
click at [703, 368] on p "Front: Click to select or drag and drop the file here." at bounding box center [900, 368] width 473 height 41
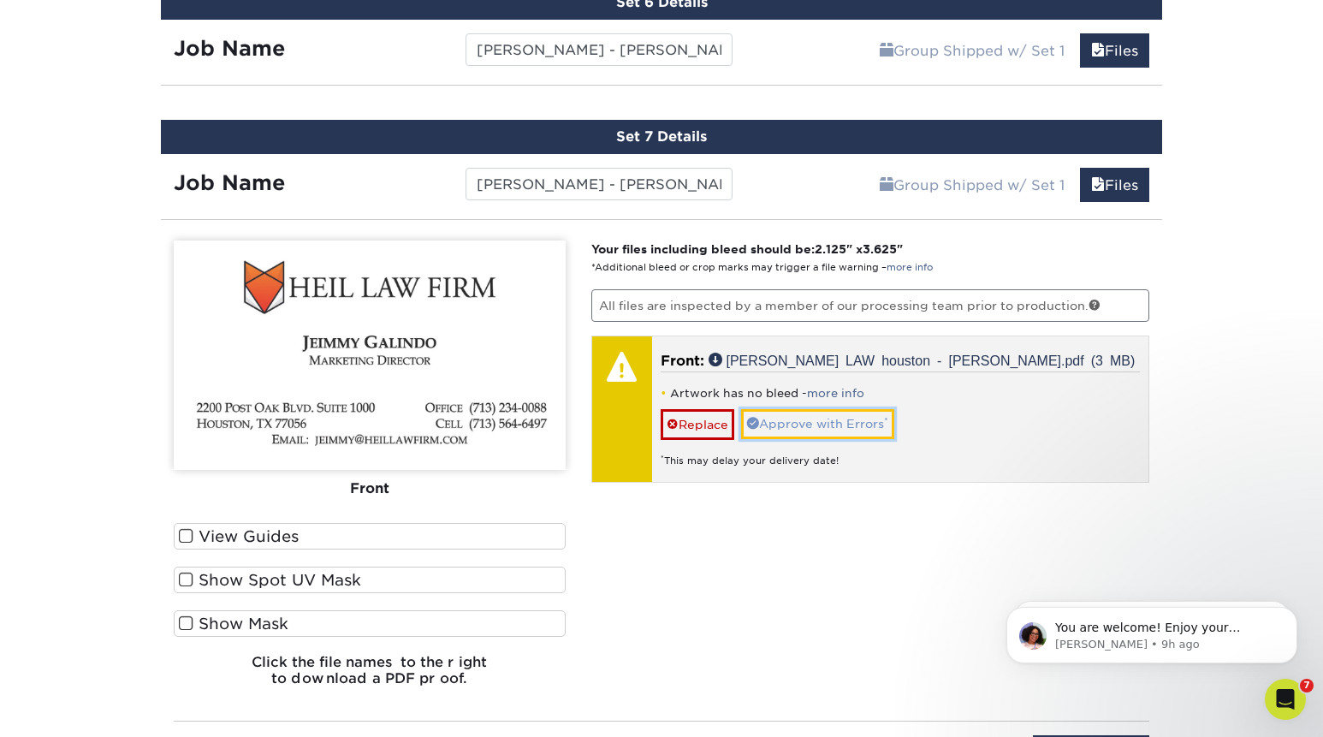
click at [808, 412] on link "Approve with Errors *" at bounding box center [817, 423] width 153 height 29
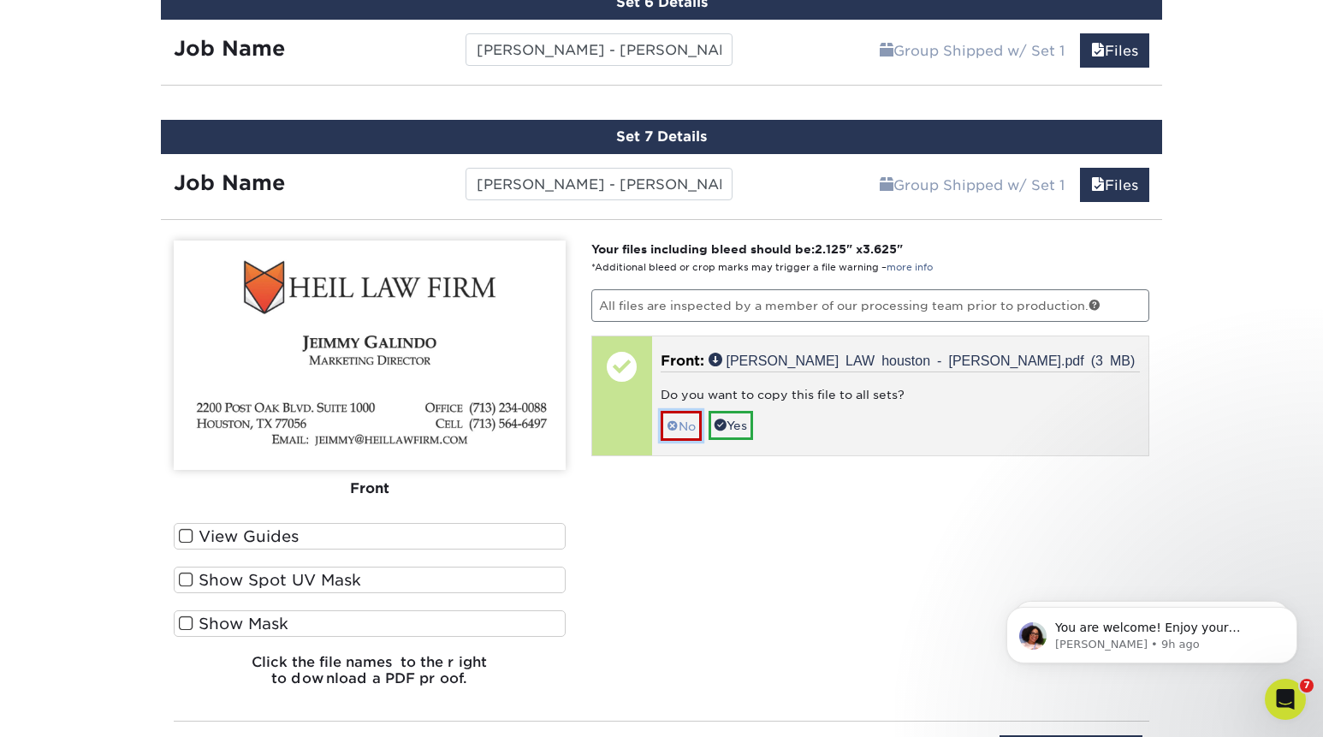
click at [669, 424] on span at bounding box center [673, 426] width 12 height 14
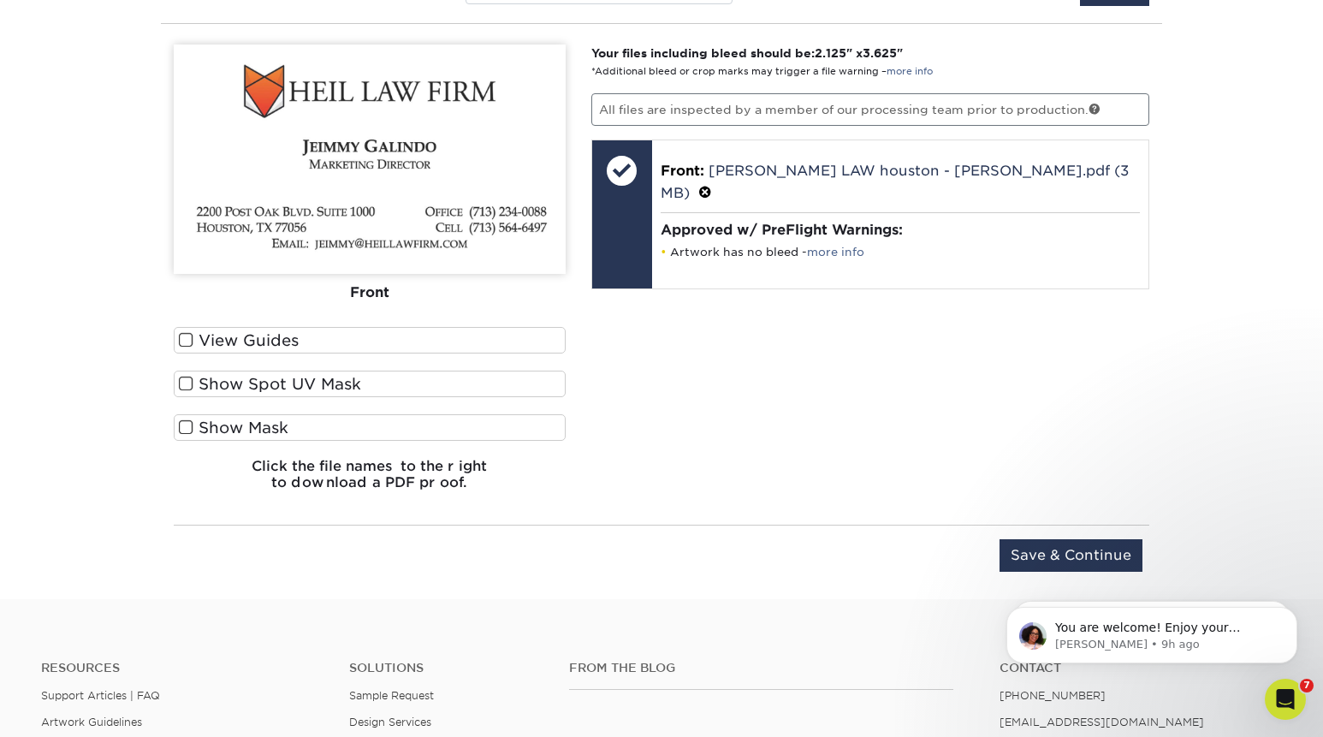
scroll to position [2055, 0]
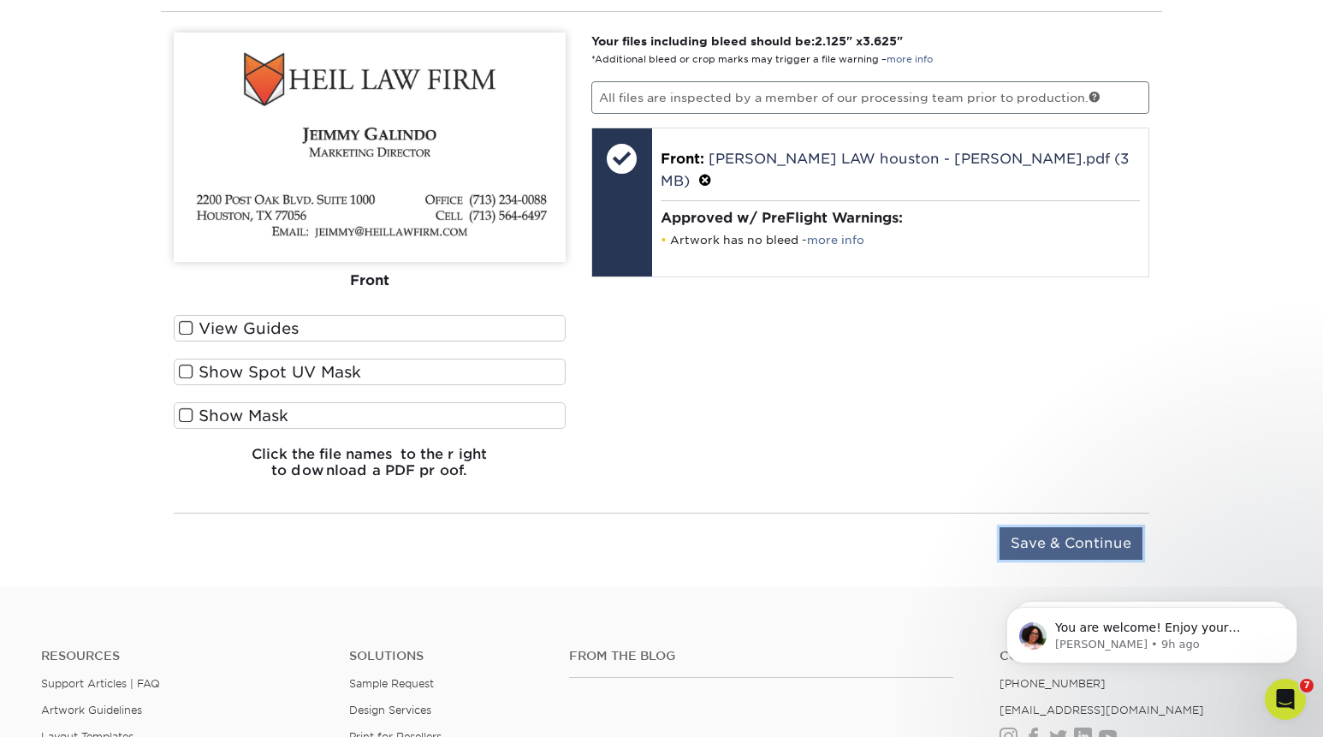
click at [1041, 540] on input "Save & Continue" at bounding box center [1071, 543] width 143 height 33
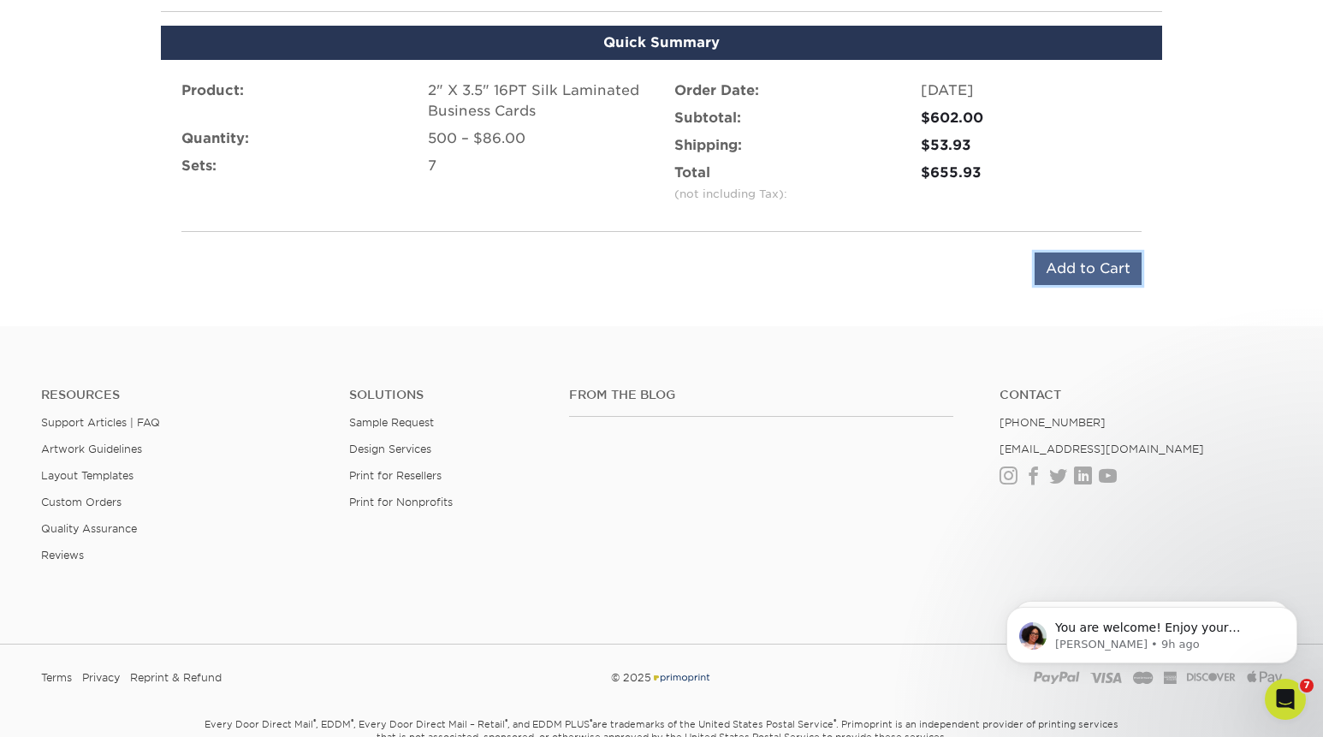
click at [1079, 264] on input "Add to Cart" at bounding box center [1088, 268] width 107 height 33
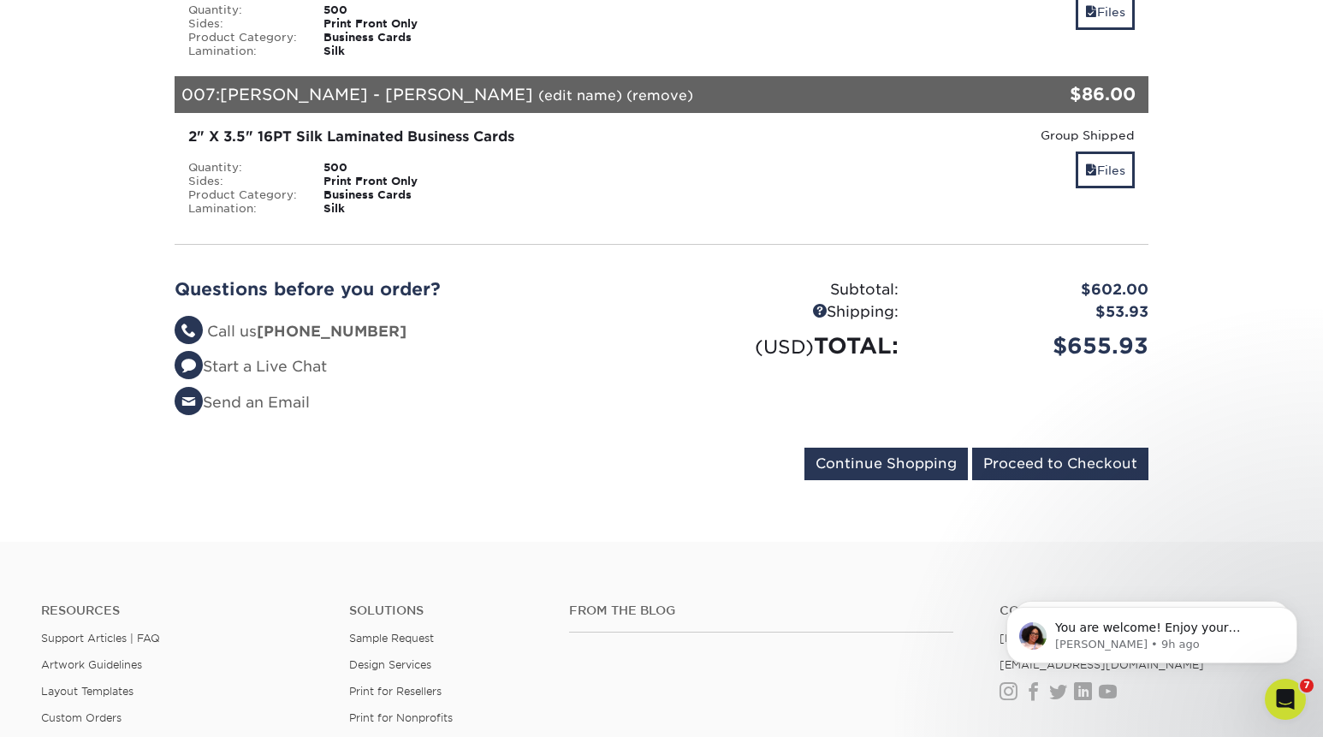
scroll to position [1213, 0]
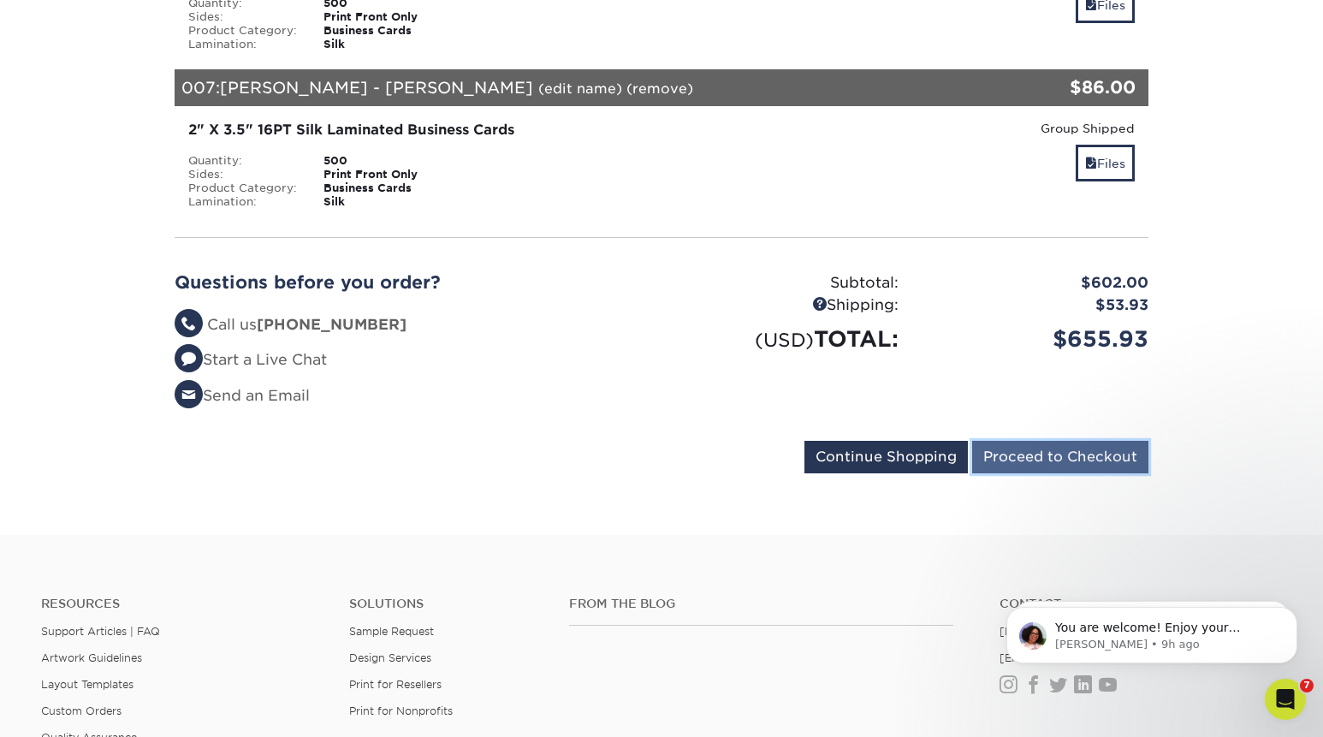
click at [1069, 441] on input "Proceed to Checkout" at bounding box center [1060, 457] width 176 height 33
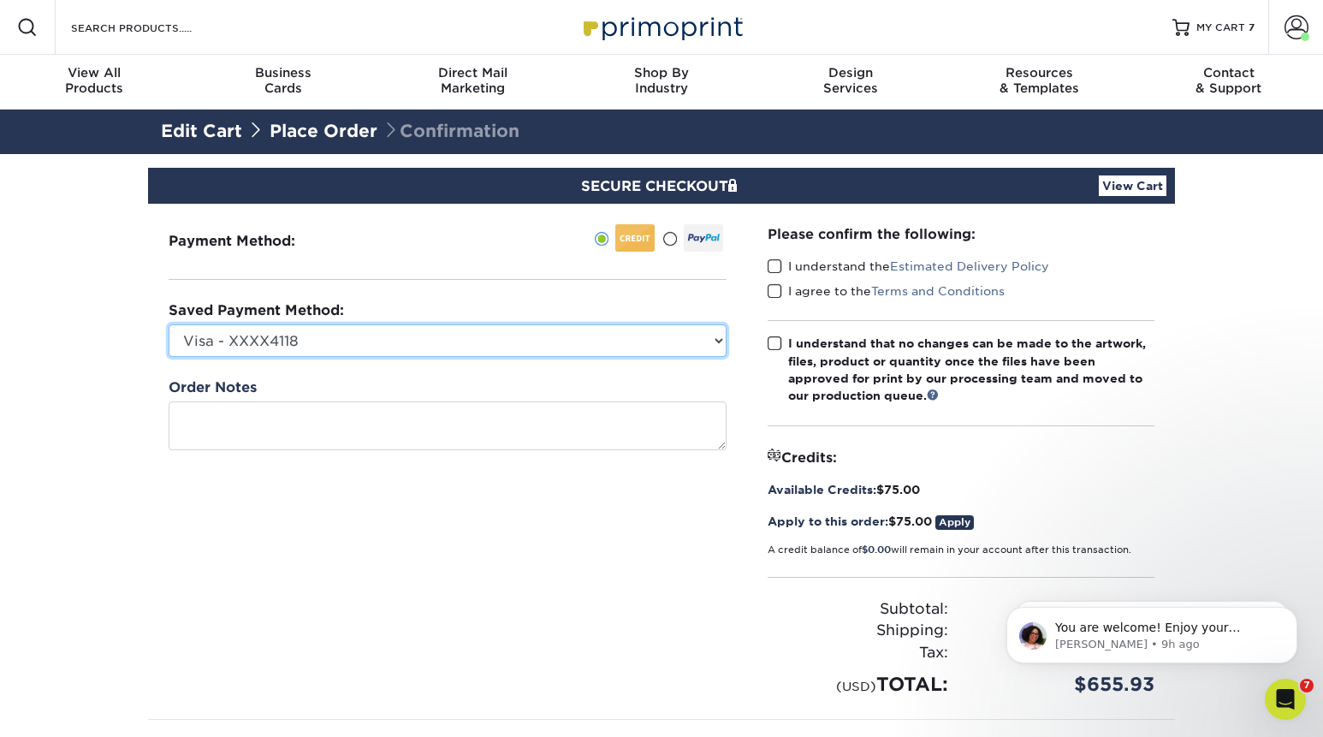
select select
click option "New Credit Card" at bounding box center [0, 0] width 0 height 0
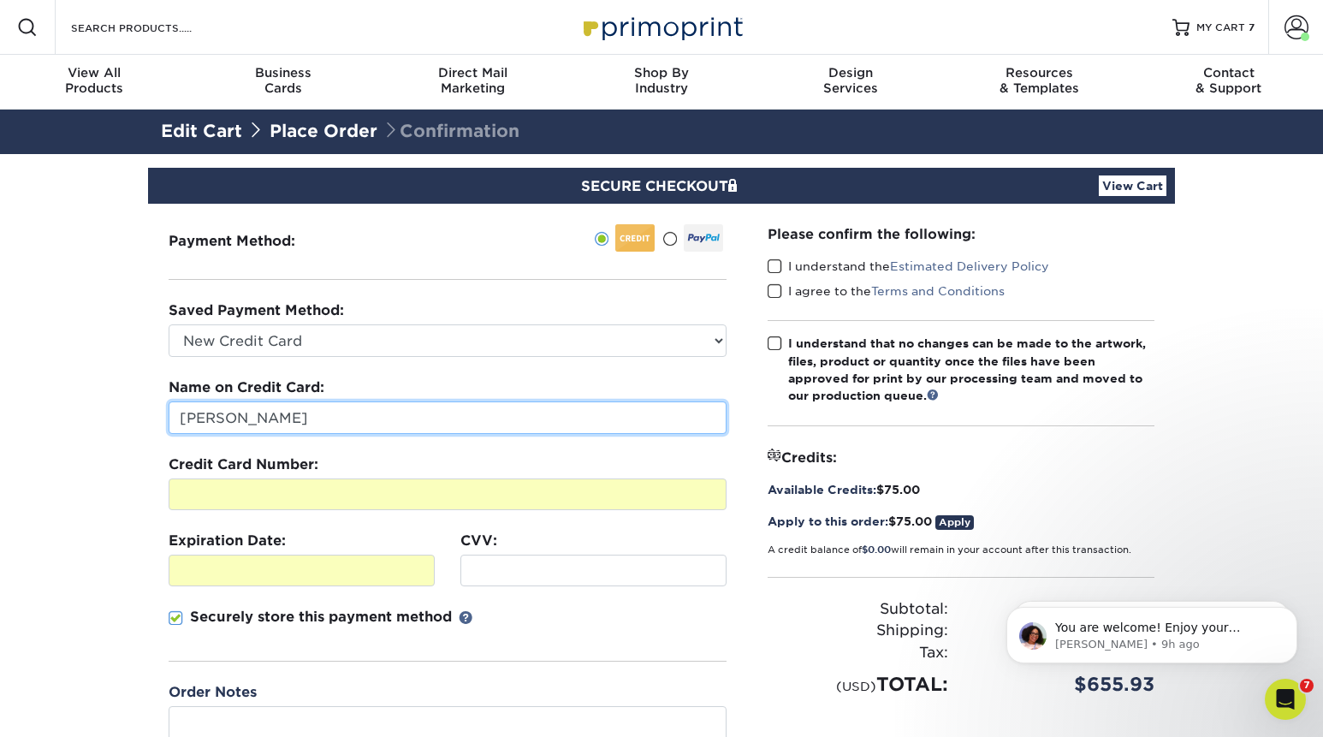
type input "[PERSON_NAME]"
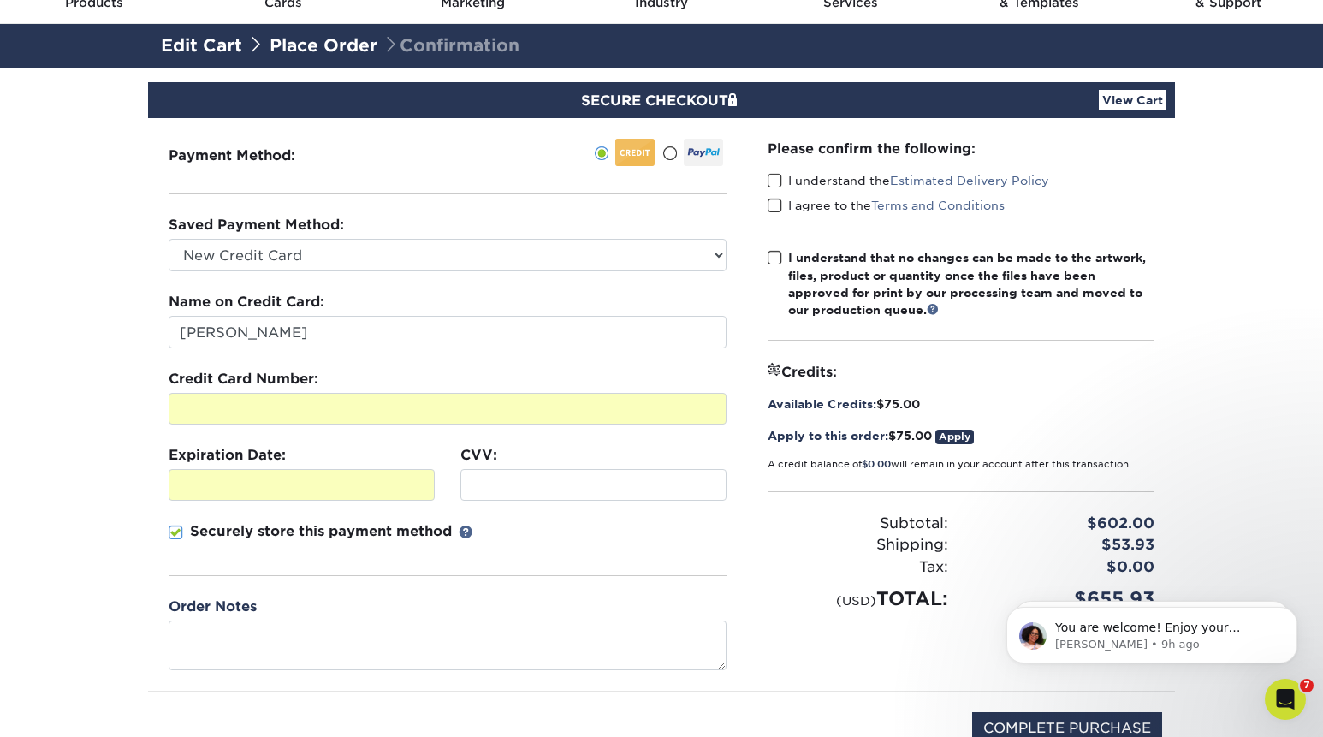
scroll to position [97, 0]
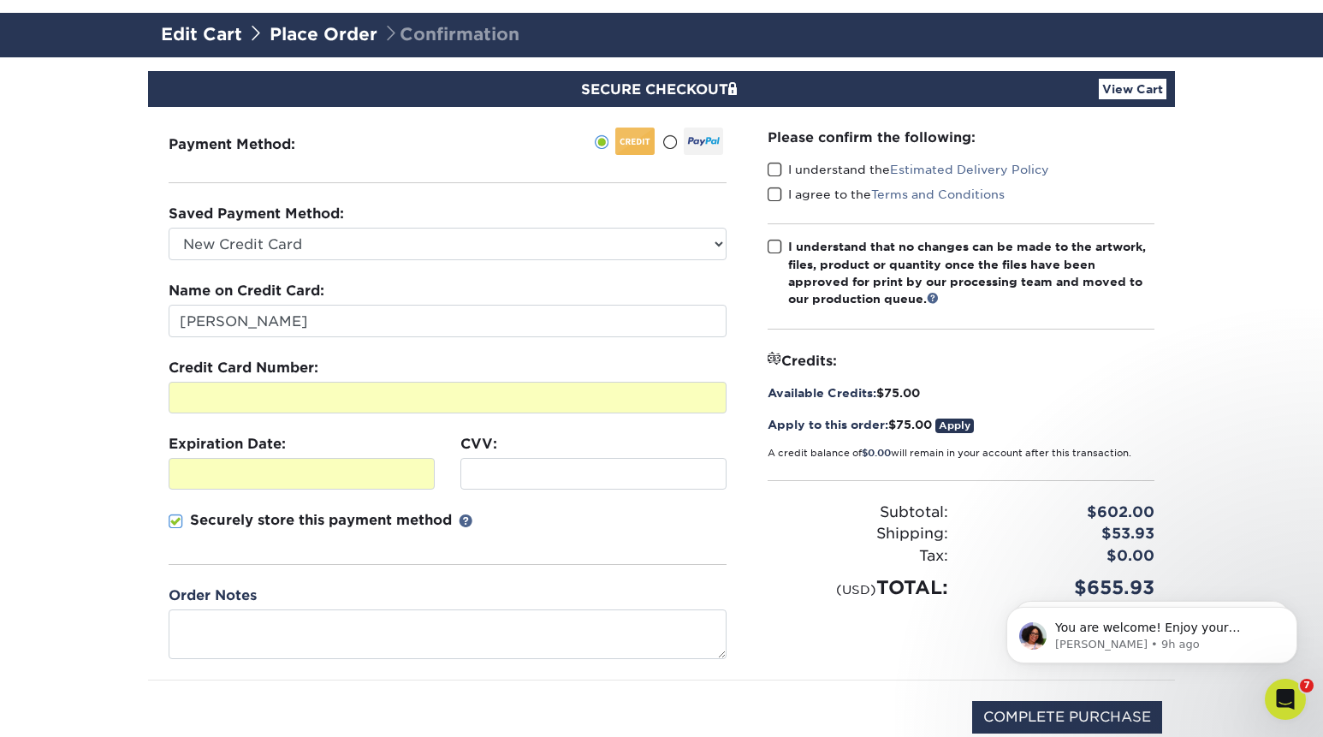
click at [770, 171] on span at bounding box center [775, 170] width 15 height 16
click at [0, 0] on input "I understand the Estimated Delivery Policy" at bounding box center [0, 0] width 0 height 0
click at [775, 195] on span at bounding box center [775, 195] width 15 height 16
click at [0, 0] on input "I agree to the Terms and Conditions" at bounding box center [0, 0] width 0 height 0
click at [774, 251] on span at bounding box center [775, 247] width 15 height 16
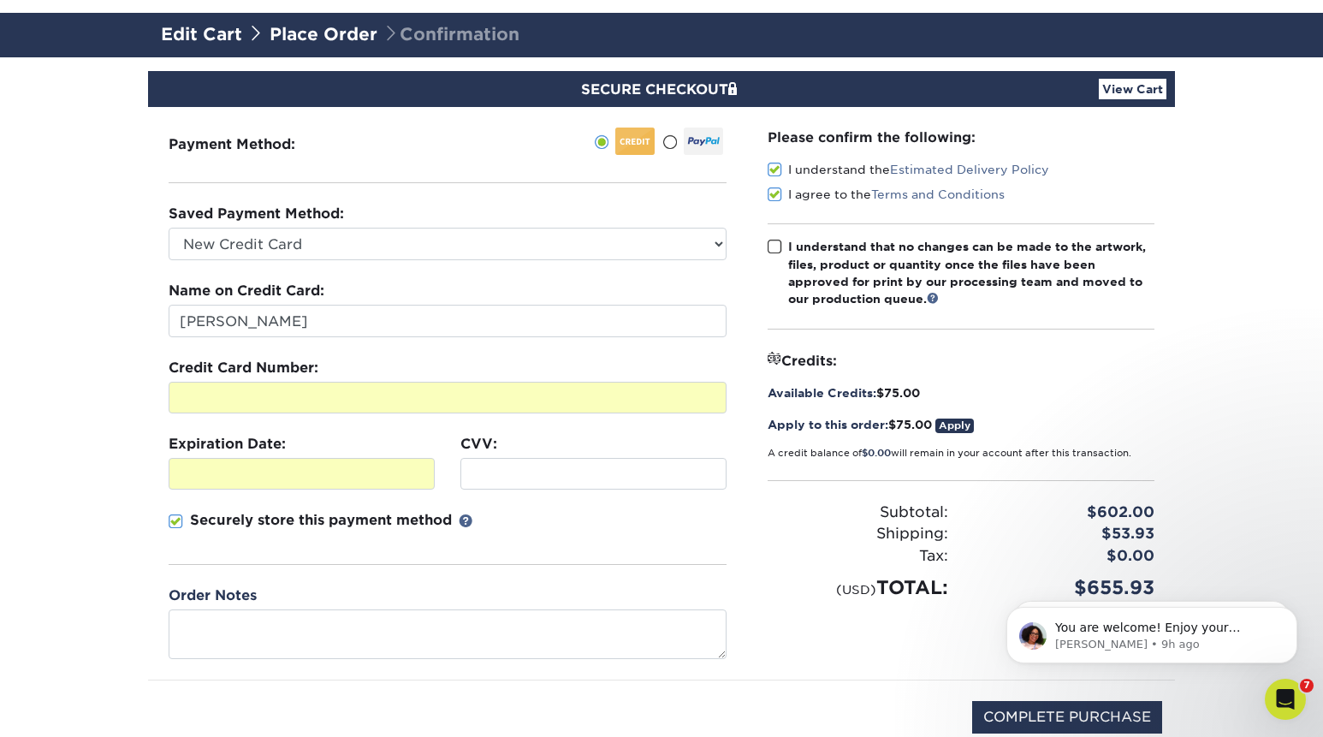
click at [0, 0] on input "I understand that no changes can be made to the artwork, files, product or quan…" at bounding box center [0, 0] width 0 height 0
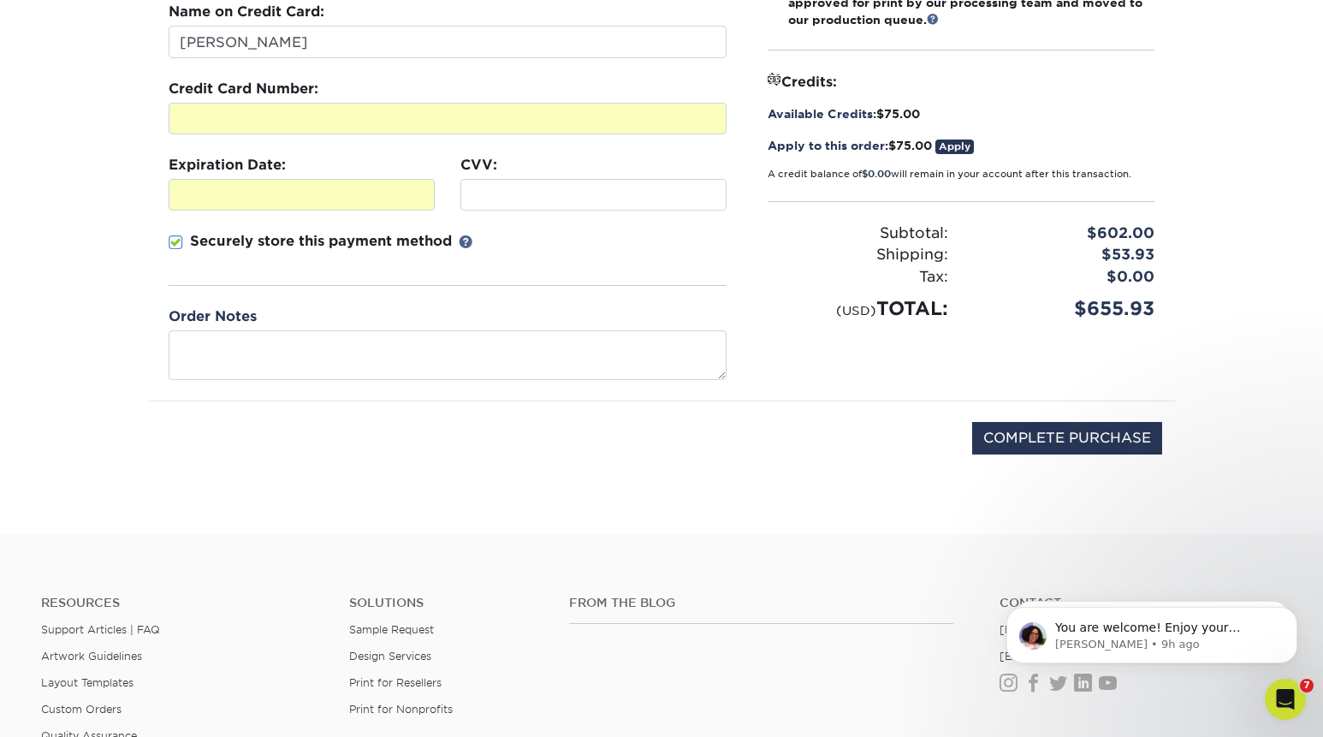
scroll to position [378, 0]
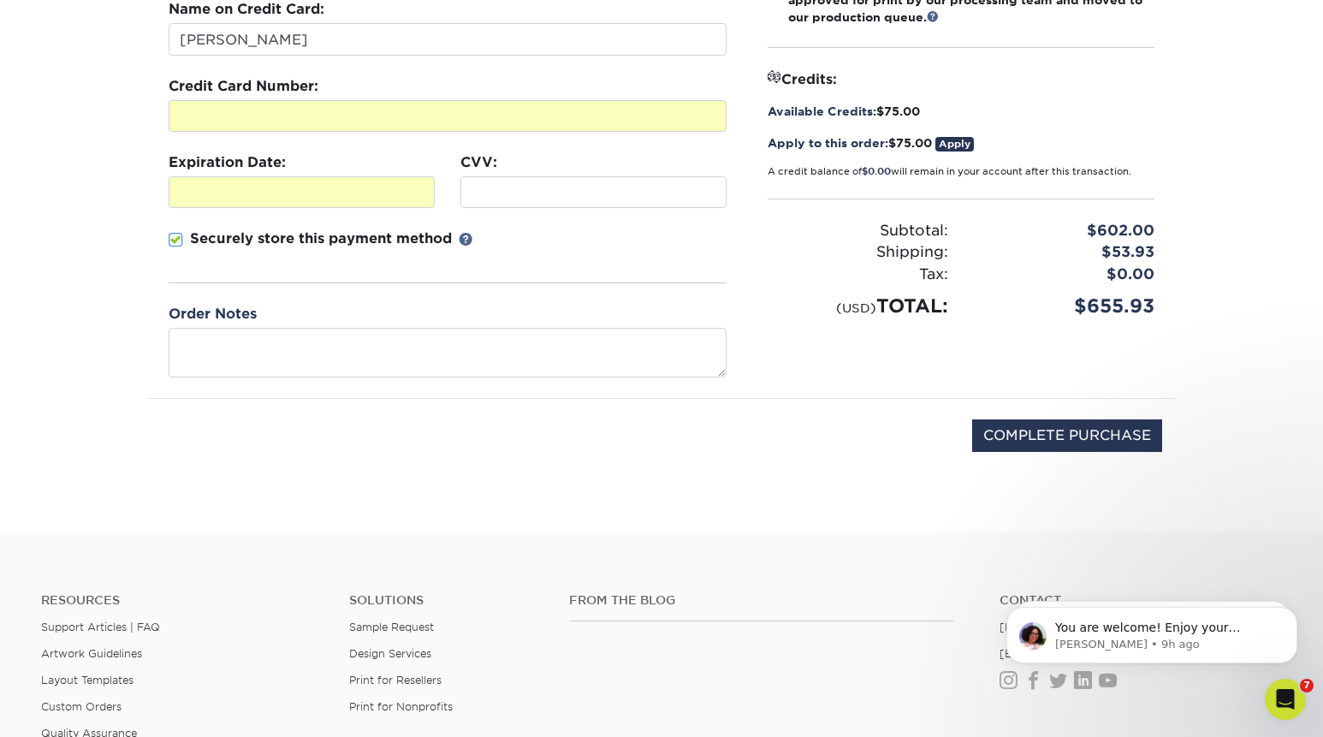
click at [1064, 415] on div "COMPLETE PURCHASE" at bounding box center [661, 445] width 1001 height 92
click at [1060, 431] on input "COMPLETE PURCHASE" at bounding box center [1067, 435] width 190 height 33
type input "PROCESSING, PLEASE WAIT..."
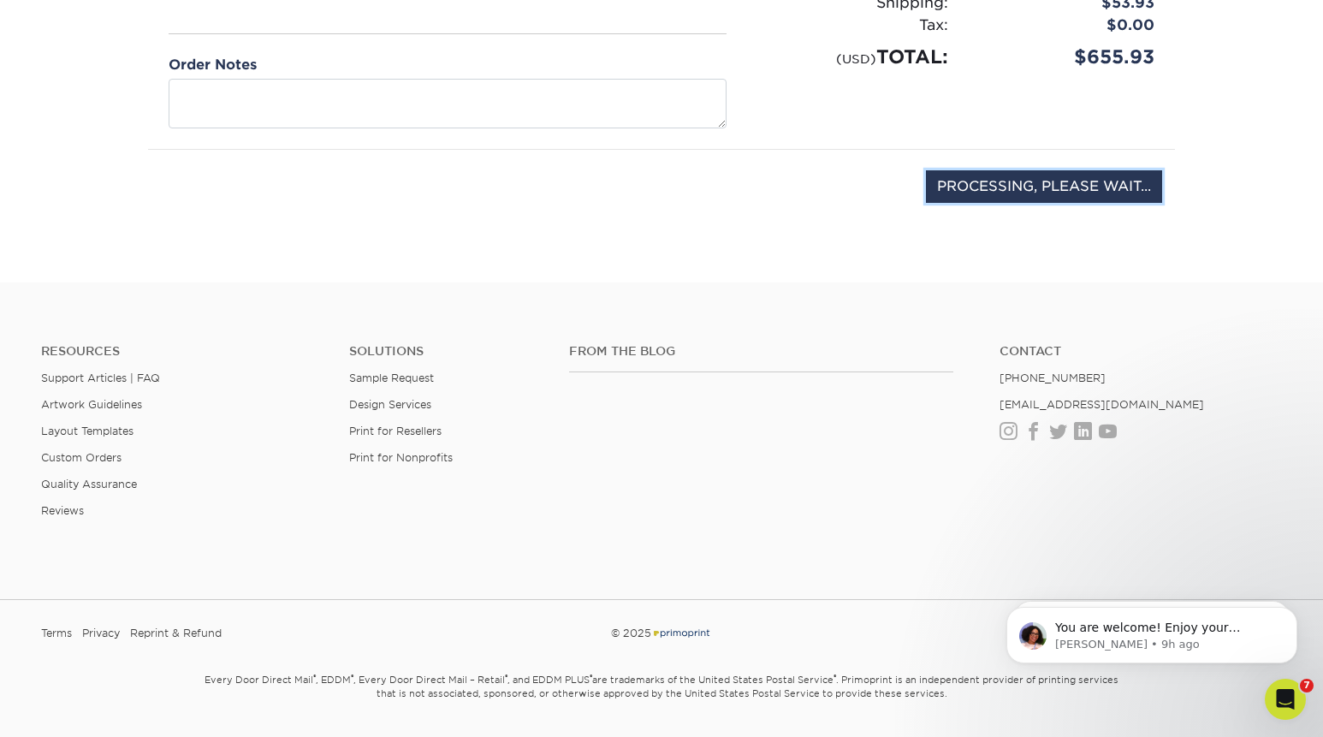
scroll to position [629, 0]
